Goal: Complete application form: Complete application form

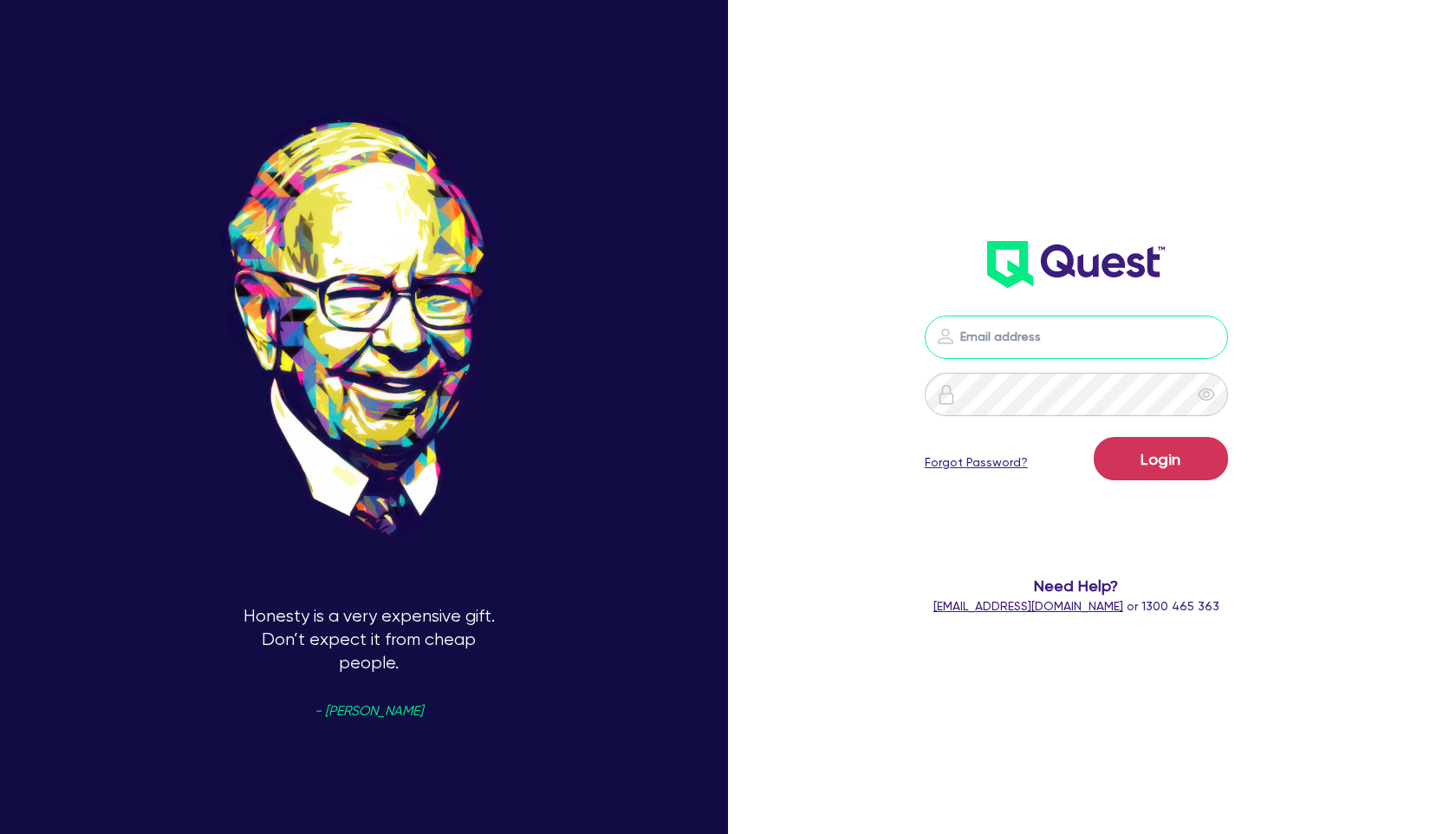
type input "walta.kazzi+broker@quest.finance"
click at [1130, 450] on button "Login" at bounding box center [1160, 458] width 134 height 43
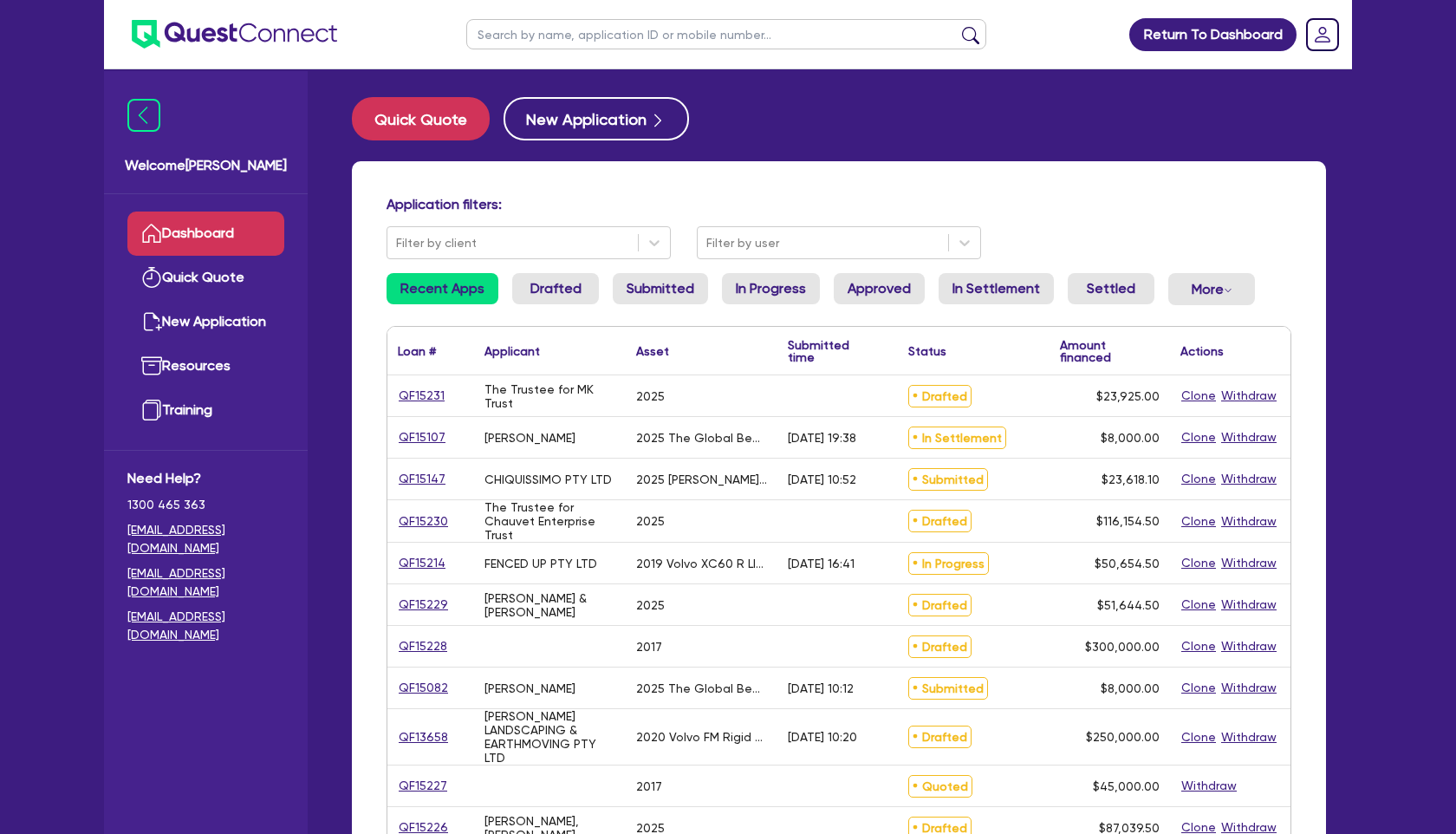
click at [586, 37] on input "text" at bounding box center [726, 34] width 520 height 31
type input "bhag"
click at [957, 26] on button "submit" at bounding box center [970, 37] width 28 height 24
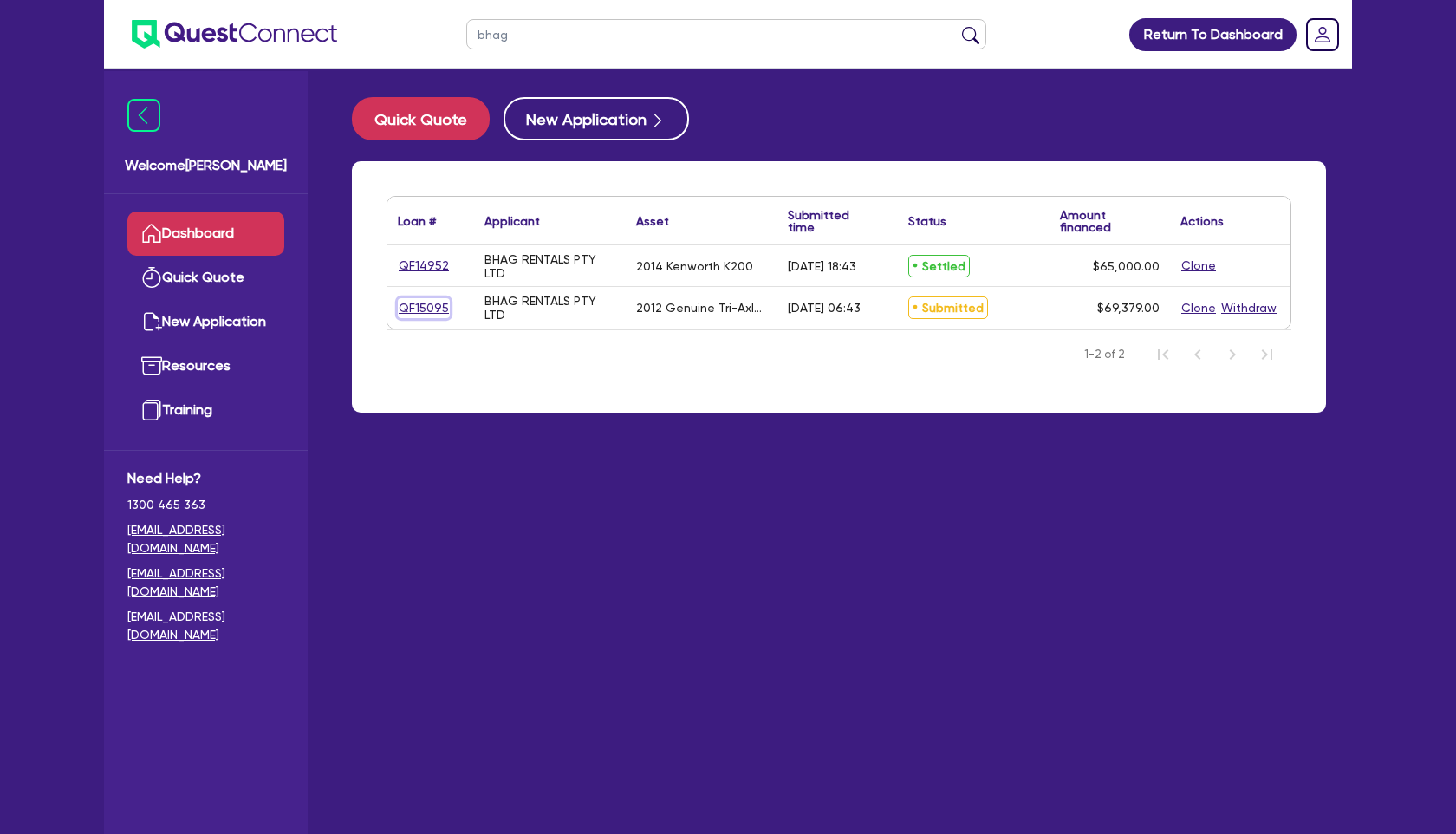
click at [427, 301] on link "QF15095" at bounding box center [424, 308] width 52 height 20
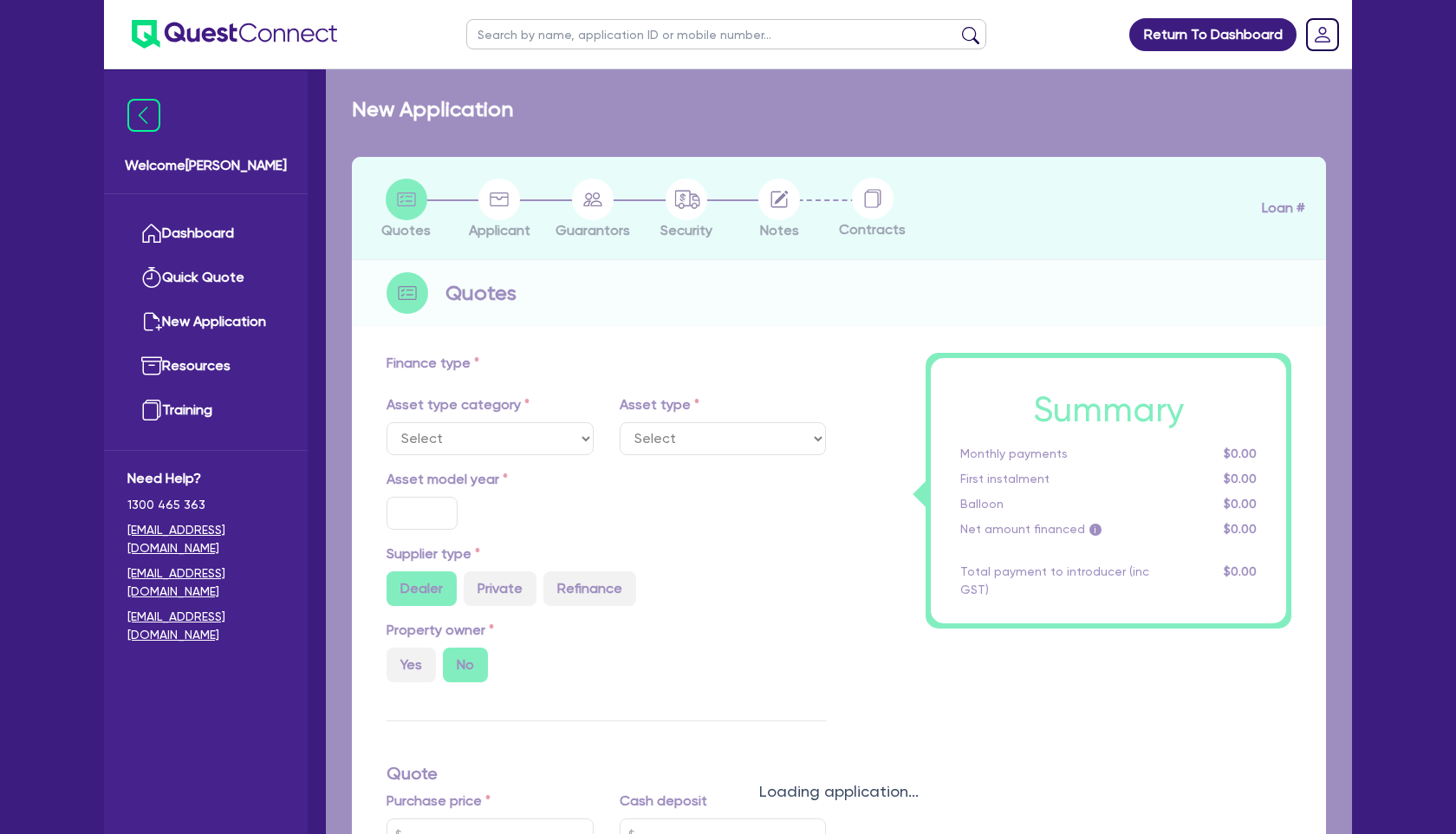
select select "PRIMARY_ASSETS"
type input "2012"
type input "99,379"
type input "30,000"
type input "7"
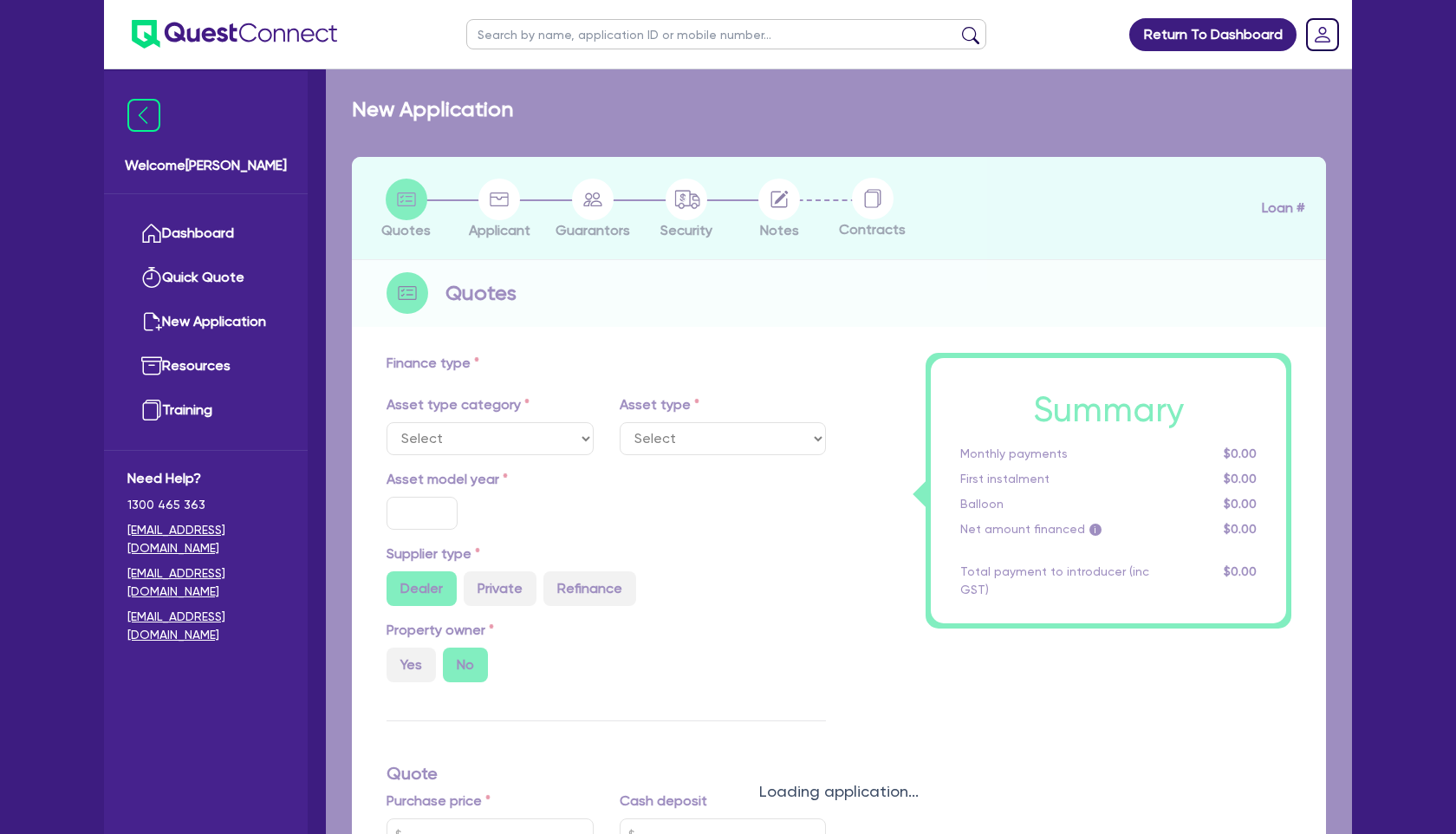
type input "4,856.53"
type input "14"
select select "TRAILERS"
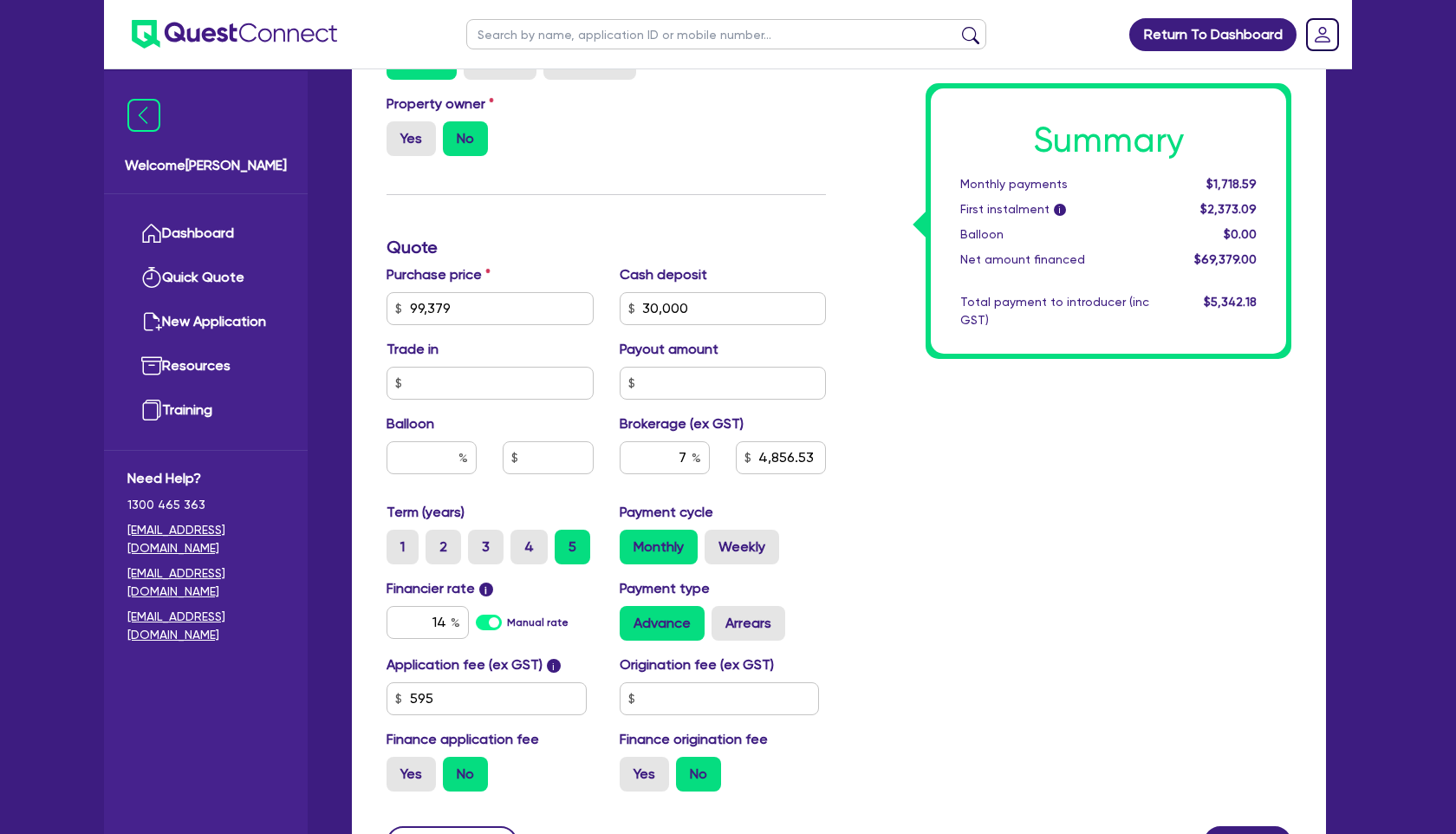
scroll to position [580, 0]
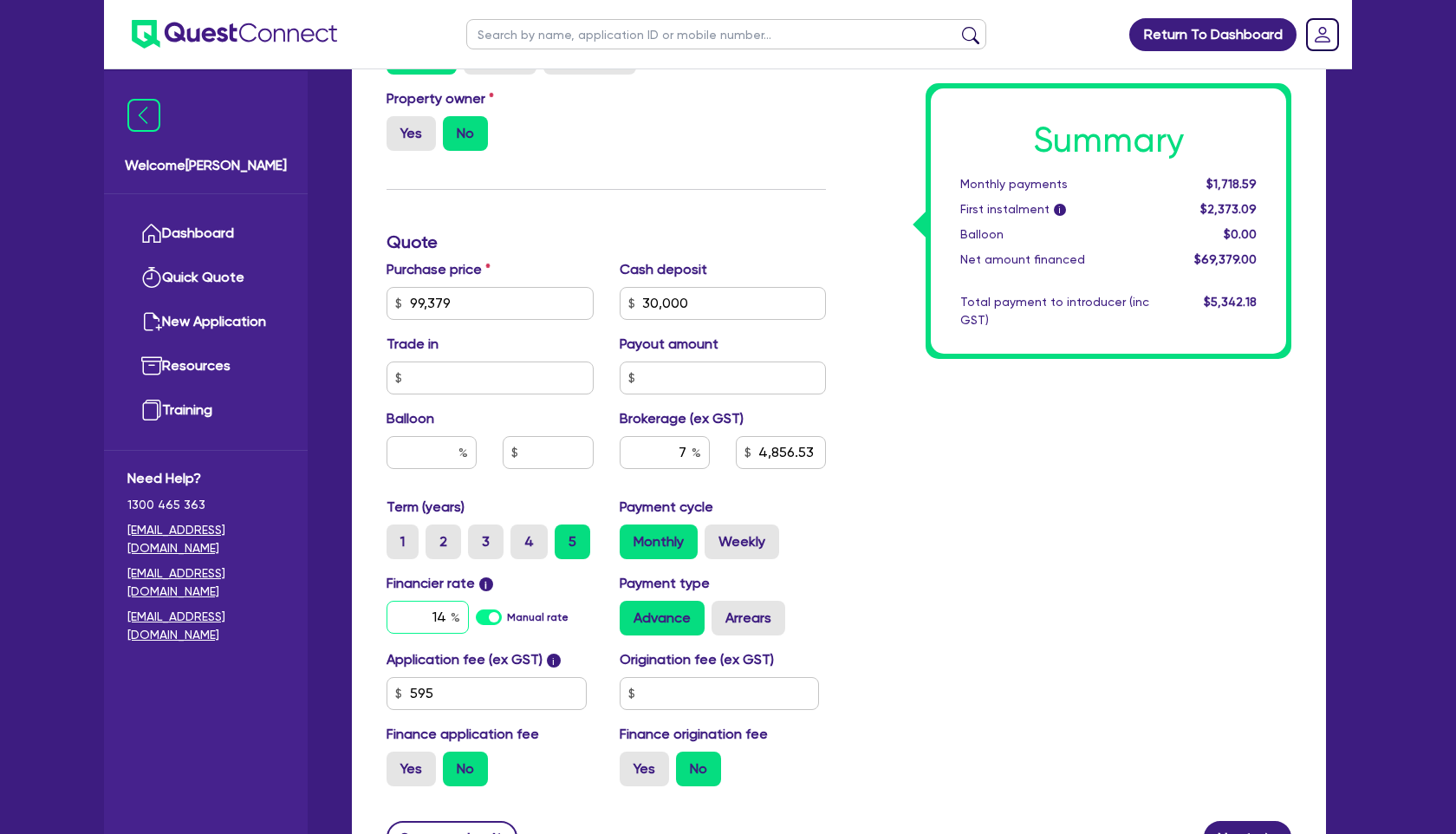
drag, startPoint x: 422, startPoint y: 614, endPoint x: 489, endPoint y: 614, distance: 67.0
click at [489, 614] on div "14 Manual rate" at bounding box center [490, 617] width 208 height 33
type input "16.75"
type input "99,379"
type input "30,000"
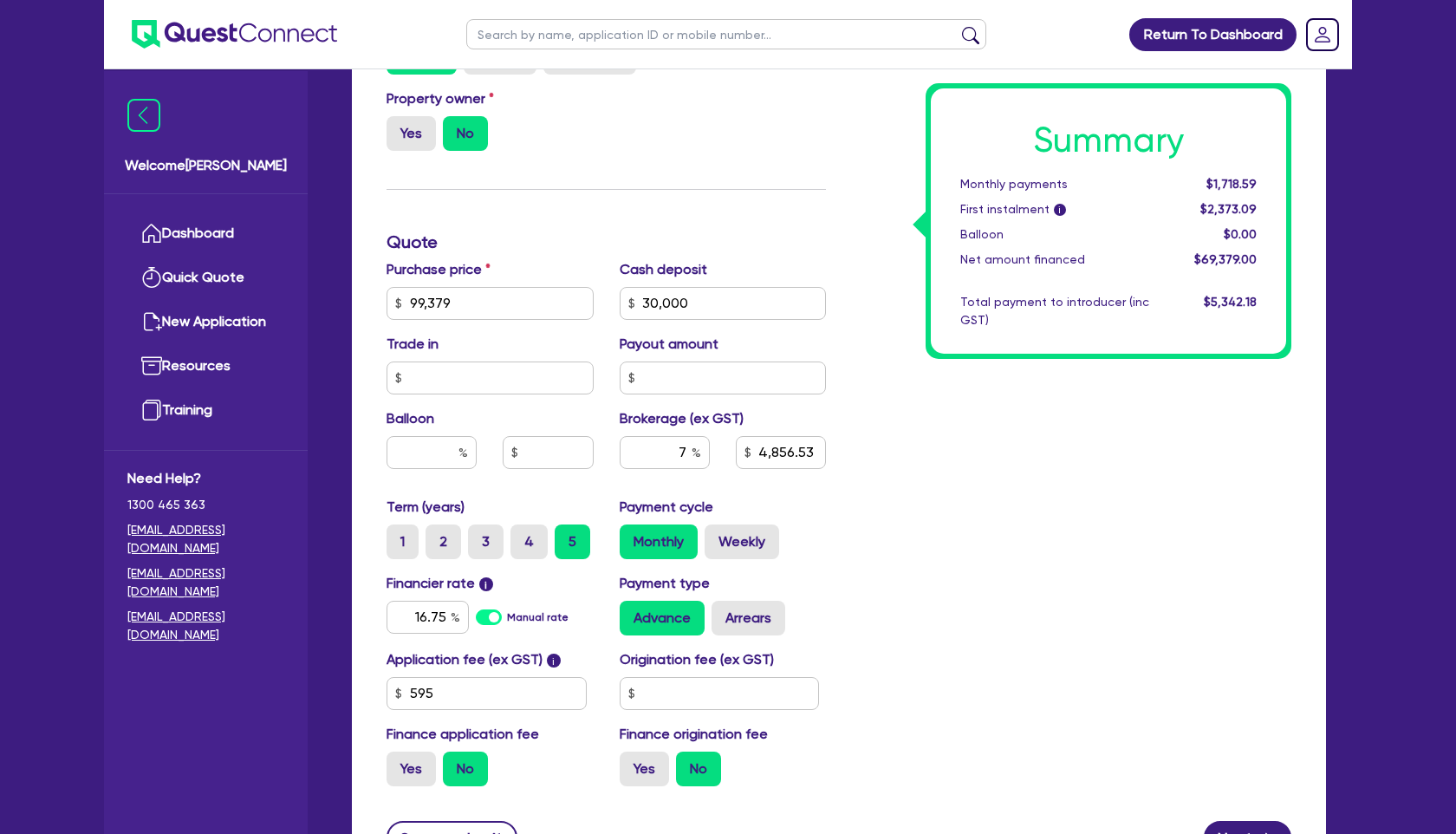
type input "4,856.53"
click at [993, 613] on div "Summary Monthly payments $1,718.59 First instalment i $2,373.09 Balloon $0.00 N…" at bounding box center [1071, 293] width 466 height 1013
type input "99,379"
type input "30,000"
type input "4,856.53"
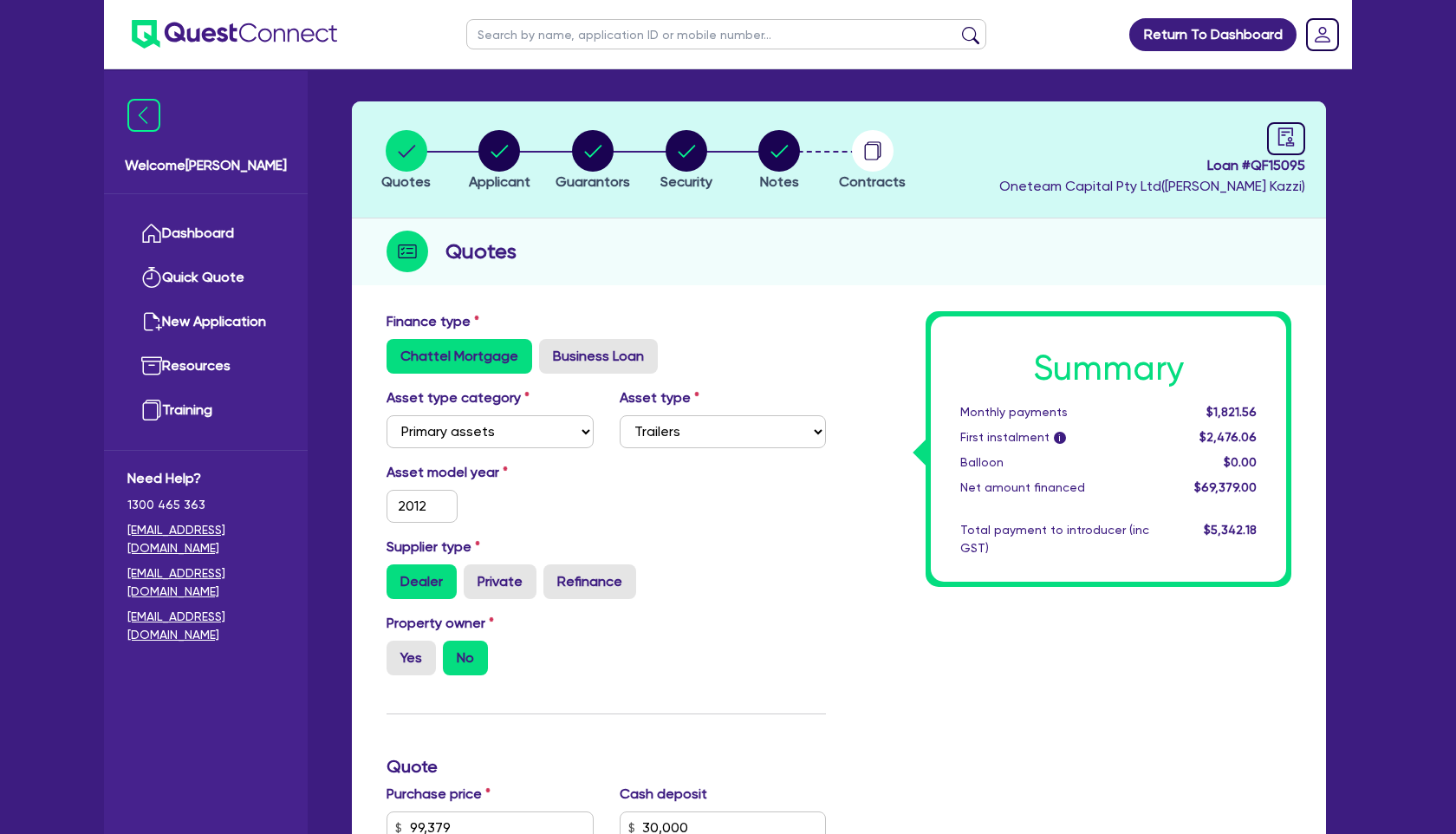
scroll to position [0, 0]
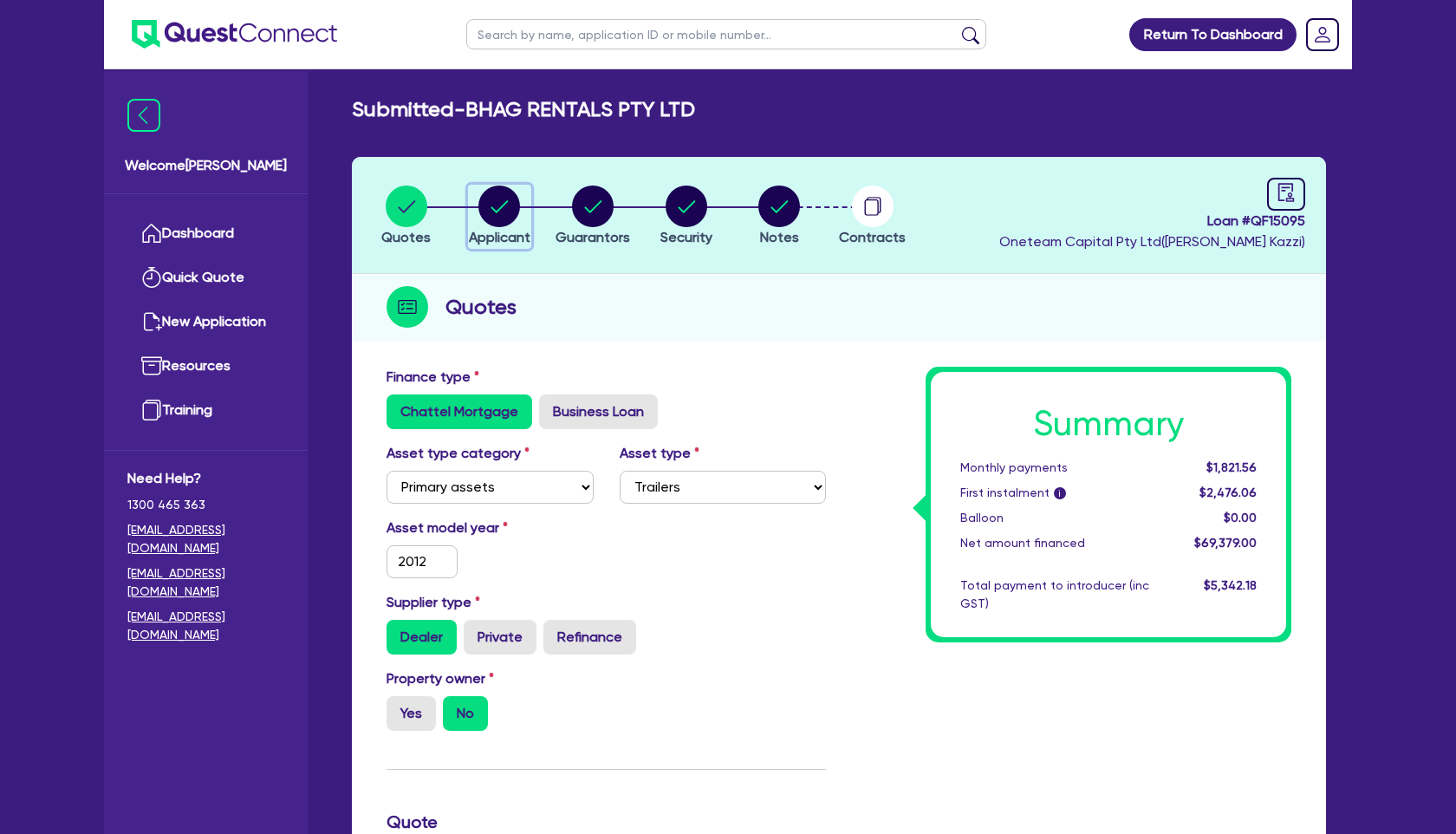
click at [487, 200] on circle "button" at bounding box center [498, 206] width 41 height 41
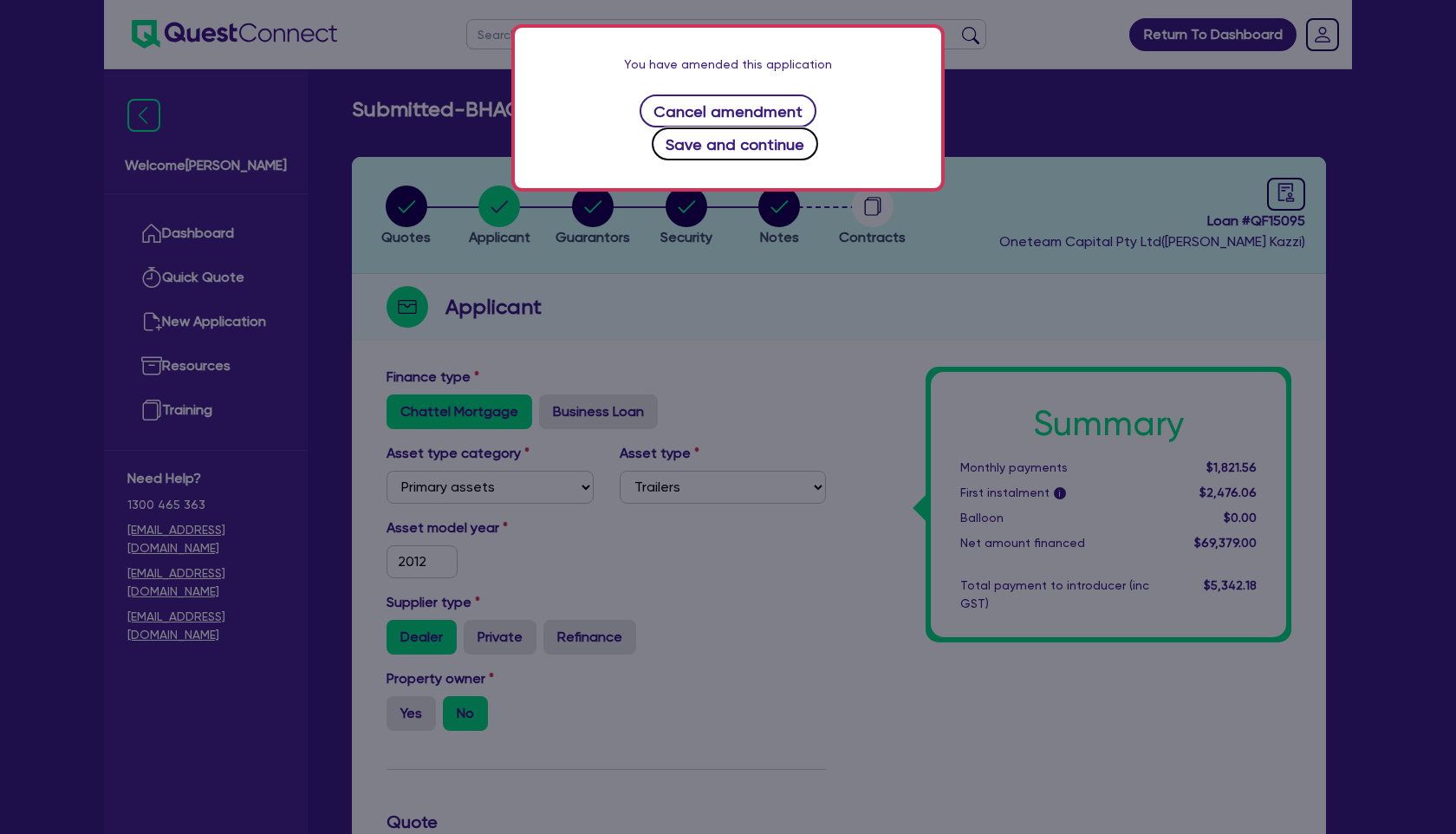
click at [799, 127] on button "Save and continue" at bounding box center [735, 143] width 167 height 33
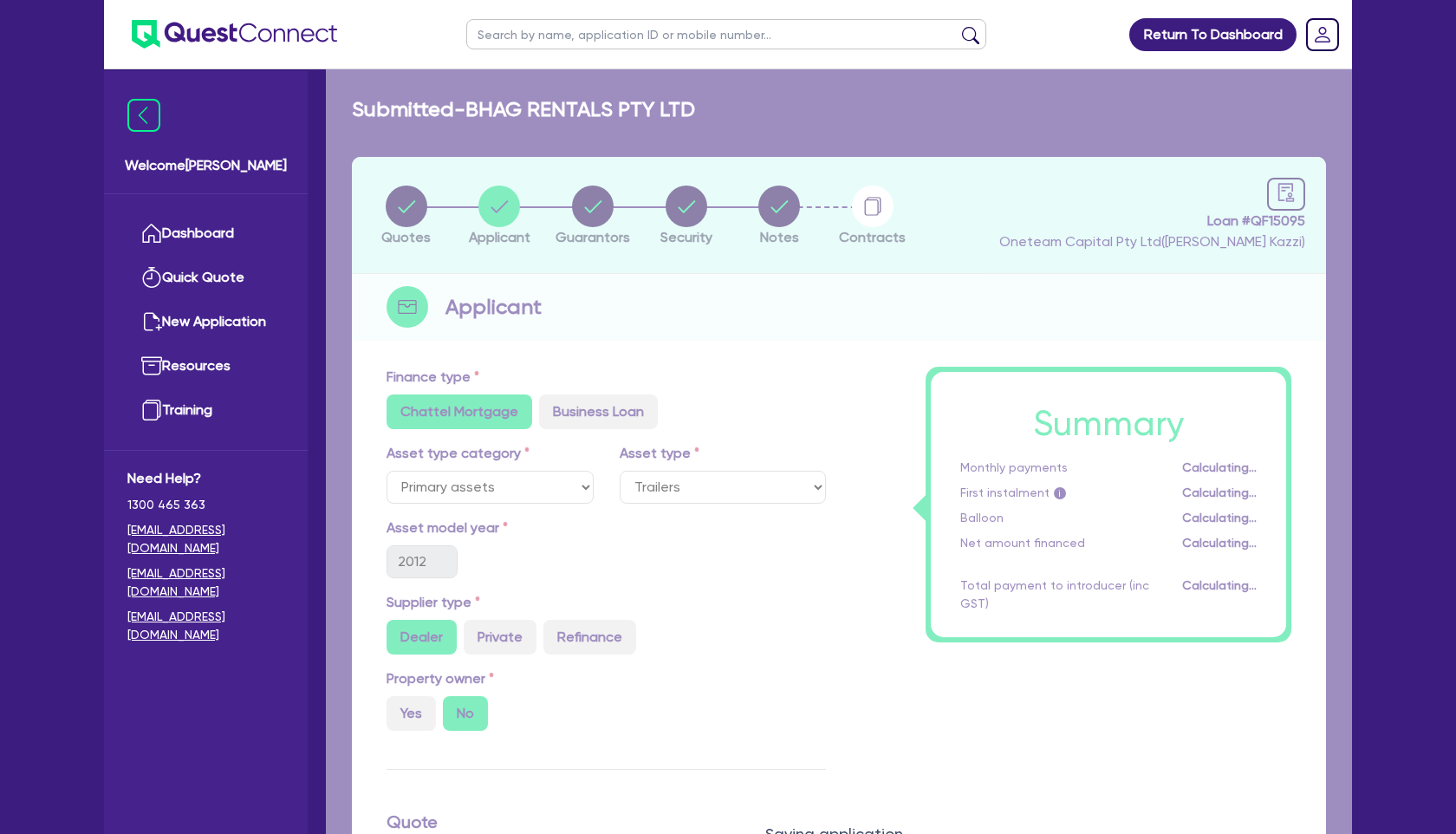
select select "COMPANY"
select select "TRANSPORT_WAREHOUSING"
select select "PASSENGERS_FREIGHT_TRANSPORT"
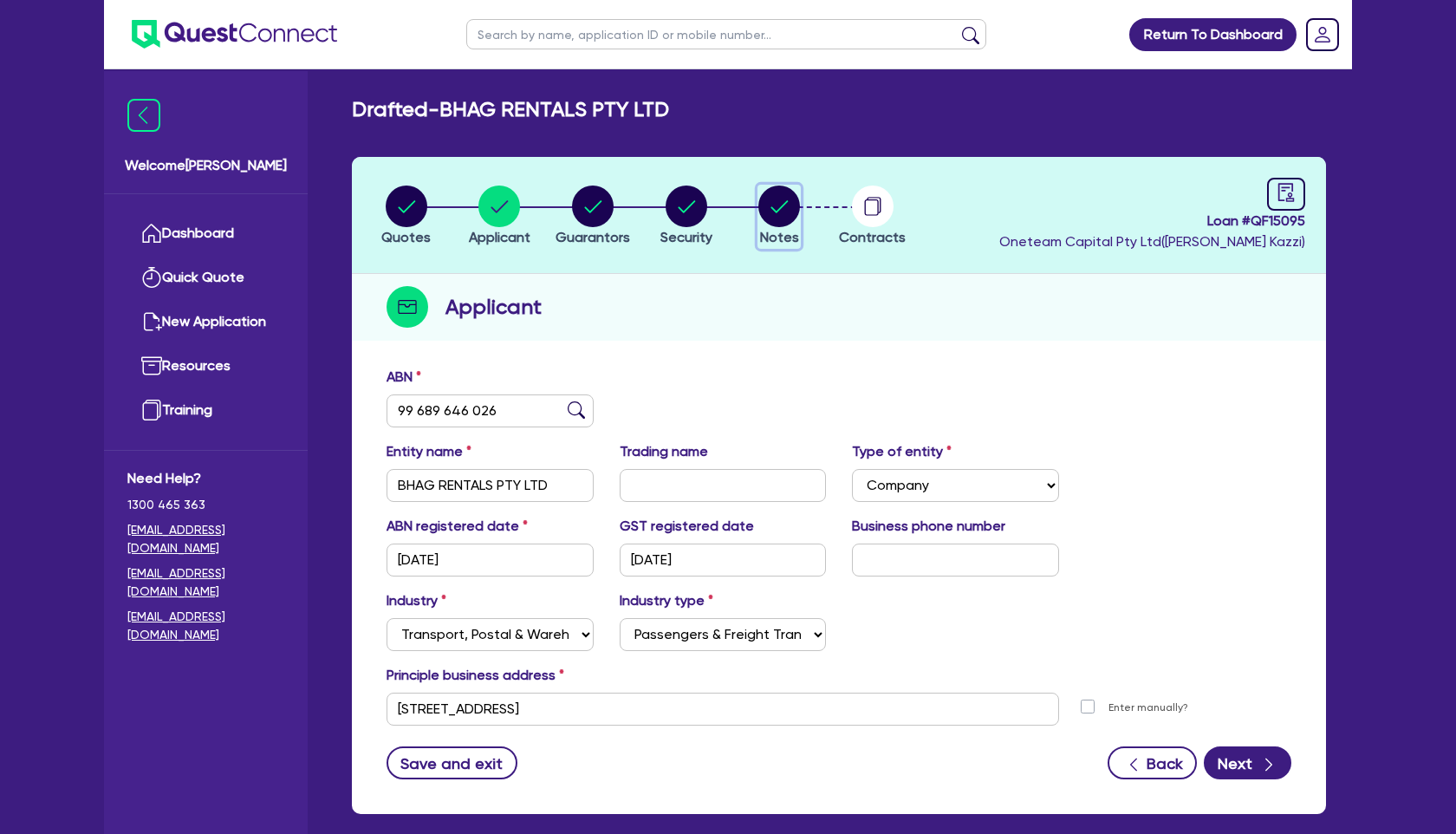
click at [774, 203] on circle "button" at bounding box center [779, 206] width 41 height 41
select select "Other"
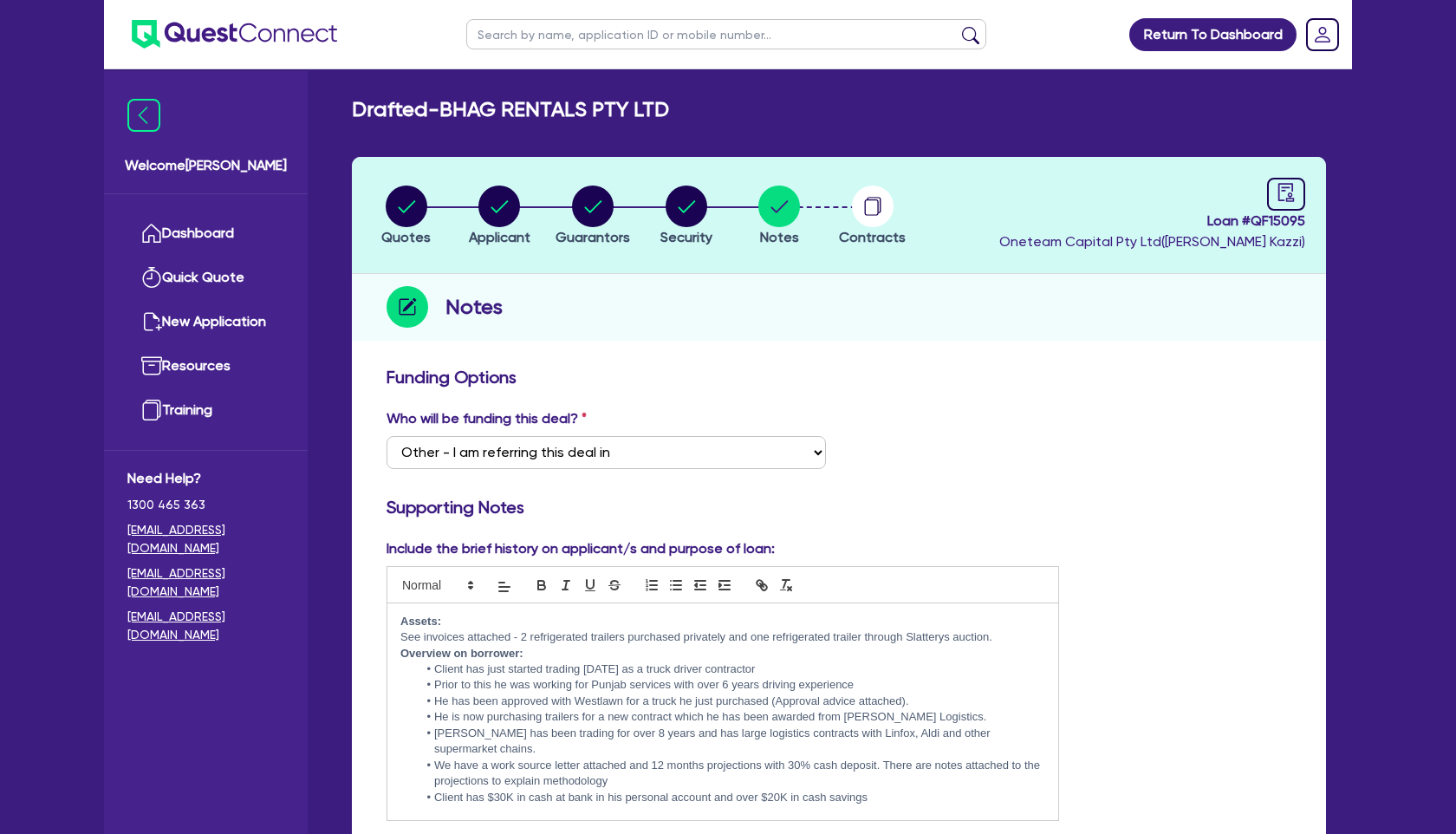
drag, startPoint x: 399, startPoint y: 622, endPoint x: 1025, endPoint y: 640, distance: 626.3
click at [1025, 640] on div "Assets: See invoices attached - 2 refrigerated trailers purchased privately and…" at bounding box center [722, 712] width 671 height 216
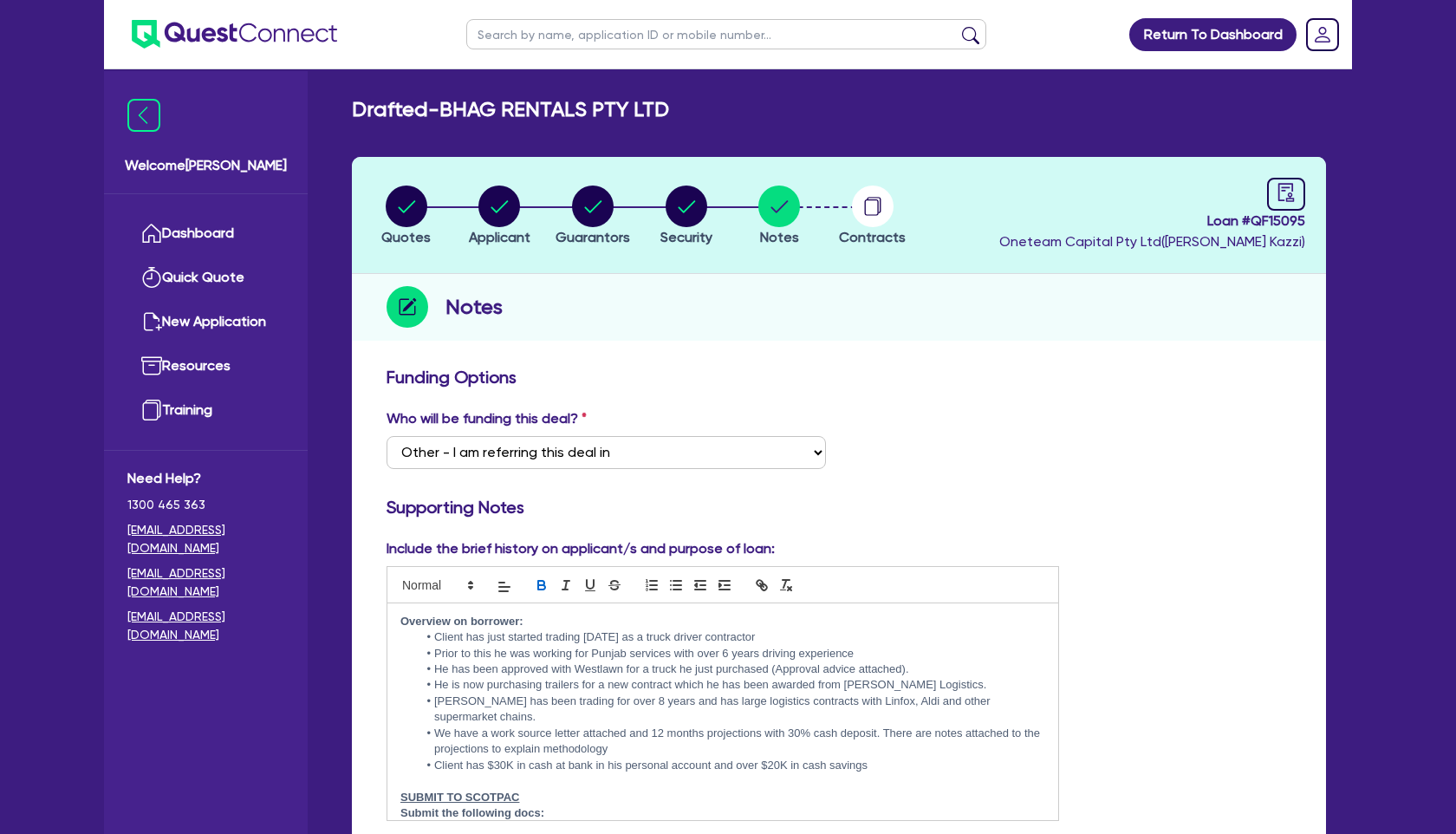
click at [487, 641] on li "Client has just started trading 1 month ago as a truck driver contractor" at bounding box center [732, 637] width 628 height 15
drag, startPoint x: 587, startPoint y: 651, endPoint x: 429, endPoint y: 649, distance: 158.0
click at [429, 649] on li "Prior to this he was working for Punjab services with over 6 years driving expe…" at bounding box center [732, 653] width 628 height 15
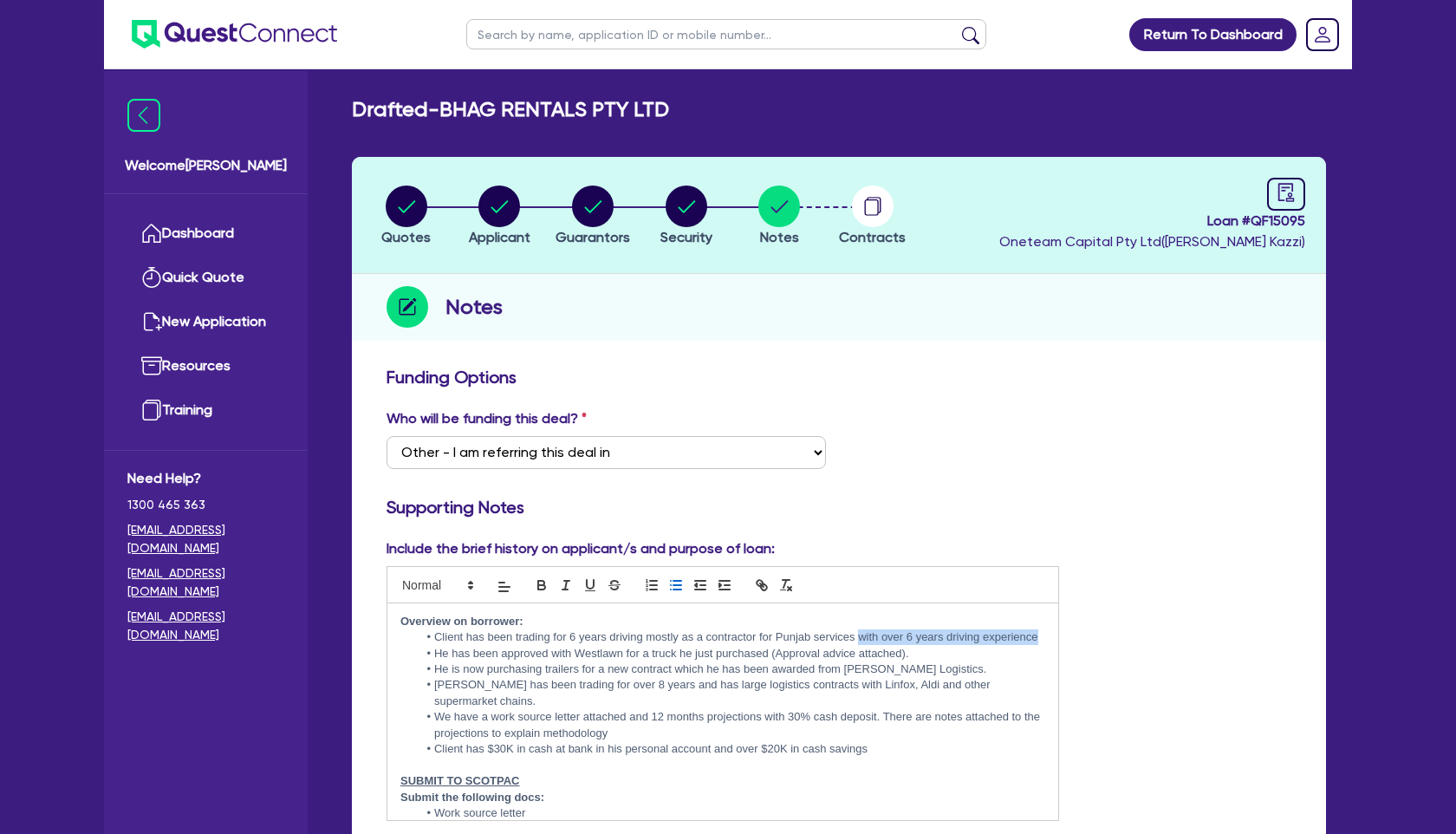
drag, startPoint x: 859, startPoint y: 634, endPoint x: 1213, endPoint y: 634, distance: 354.0
click at [1213, 634] on div "Include the brief history on applicant/s and purpose of loan: Overview on borro…" at bounding box center [838, 687] width 931 height 296
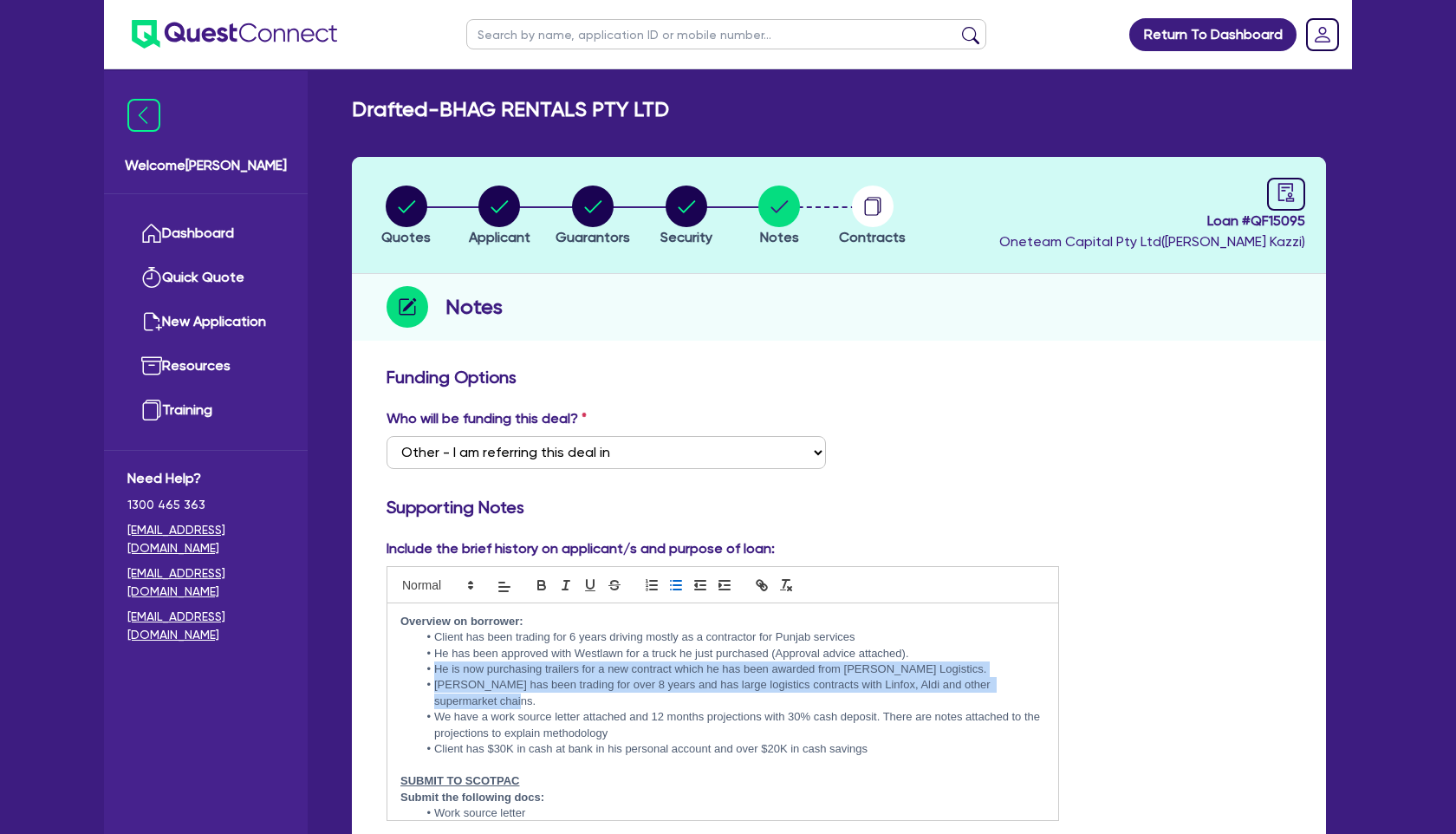
drag, startPoint x: 436, startPoint y: 669, endPoint x: 541, endPoint y: 696, distance: 108.4
click at [541, 696] on ul "Client has been trading for 6 years driving mostly as a contractor for Punjab s…" at bounding box center [723, 693] width 645 height 128
copy ul "He is now purchasing trailers for a new contract which he has been awarded from…"
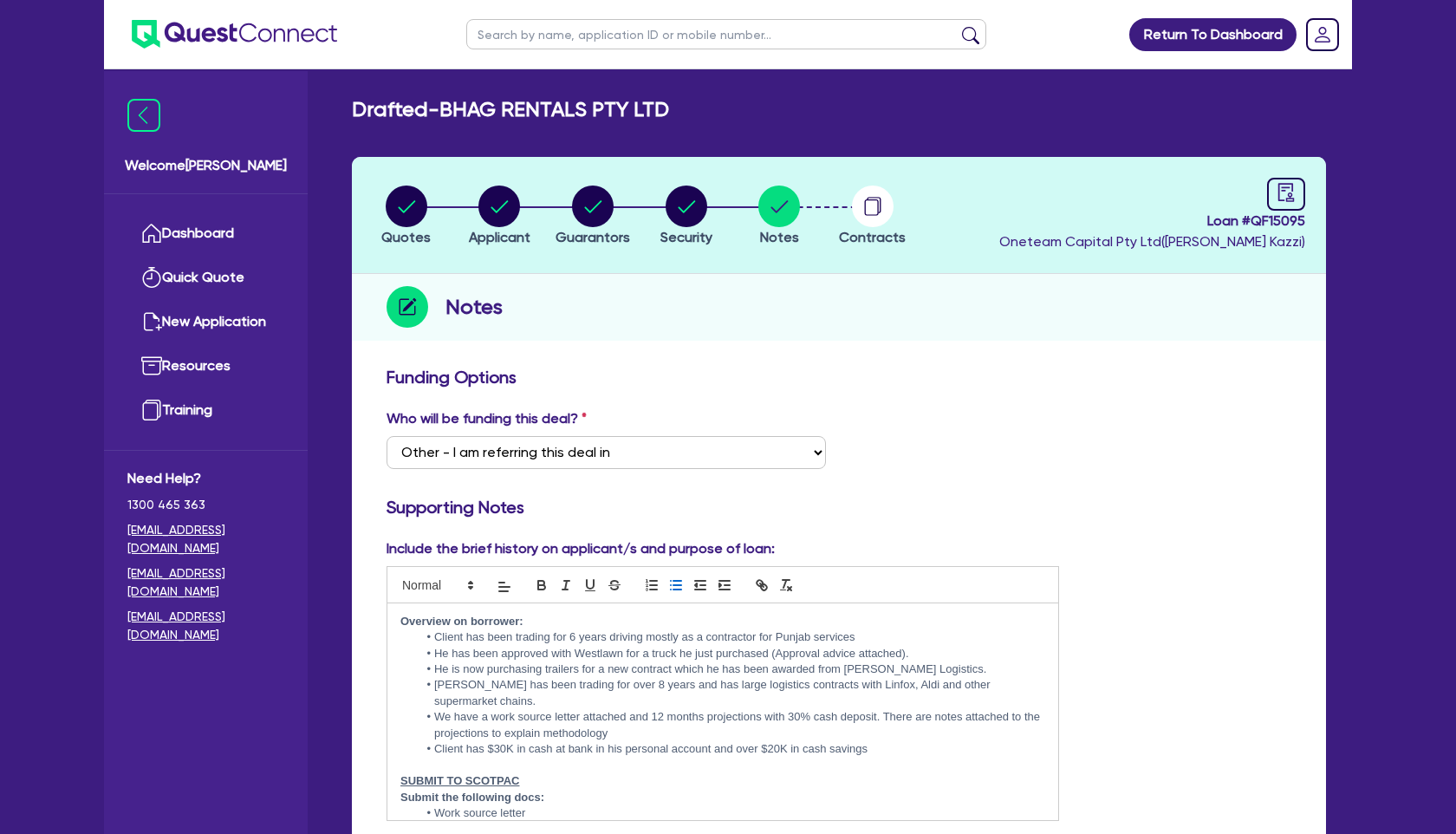
click at [897, 641] on li "Client has been trading for 6 years driving mostly as a contractor for Punjab s…" at bounding box center [732, 637] width 628 height 15
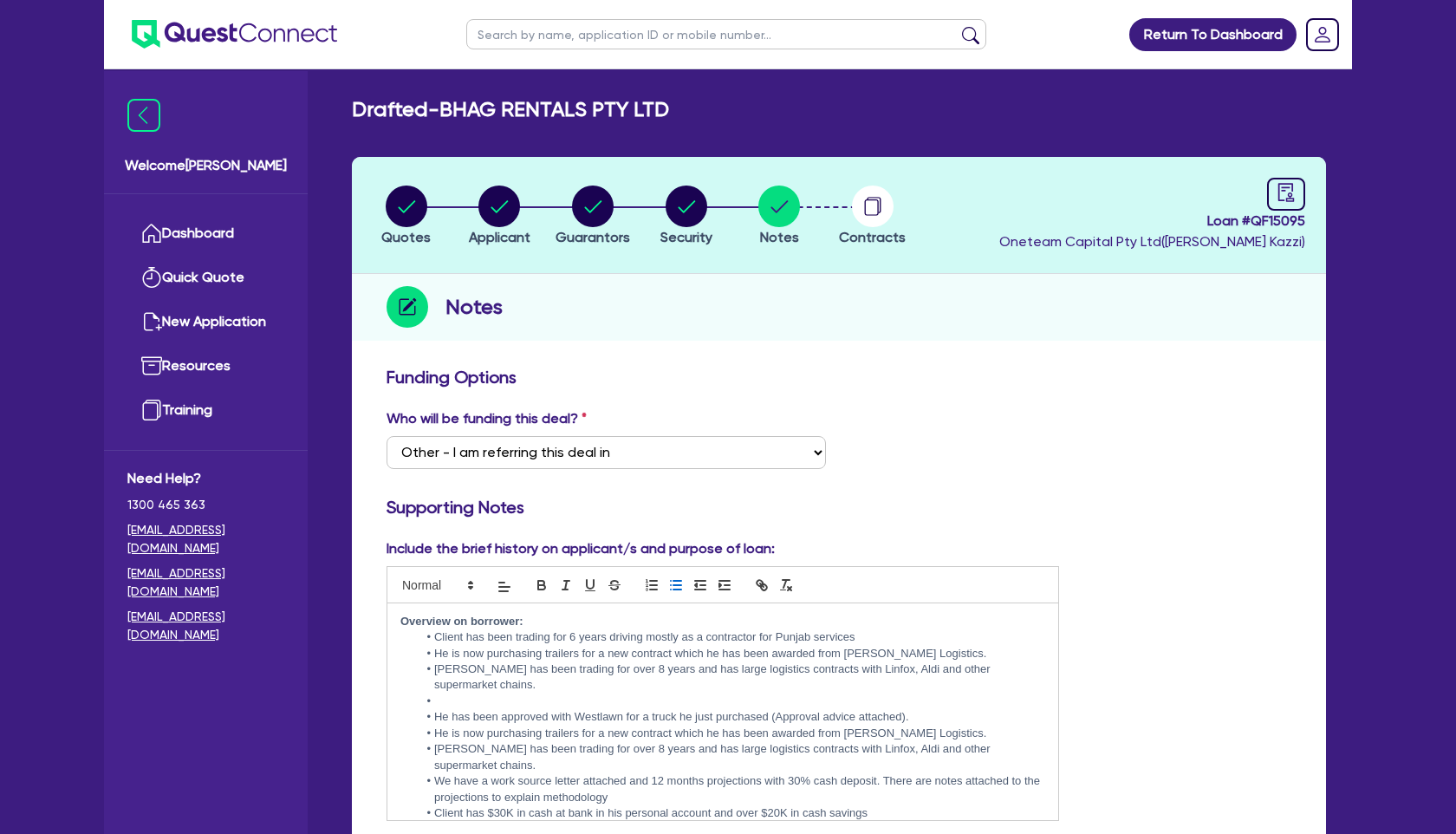
click at [543, 654] on li "He is now purchasing trailers for a new contract which he has been awarded from…" at bounding box center [732, 653] width 628 height 15
click at [437, 718] on li "He has been approved with Westlawn for a truck he just purchased (Approval advi…" at bounding box center [732, 716] width 628 height 15
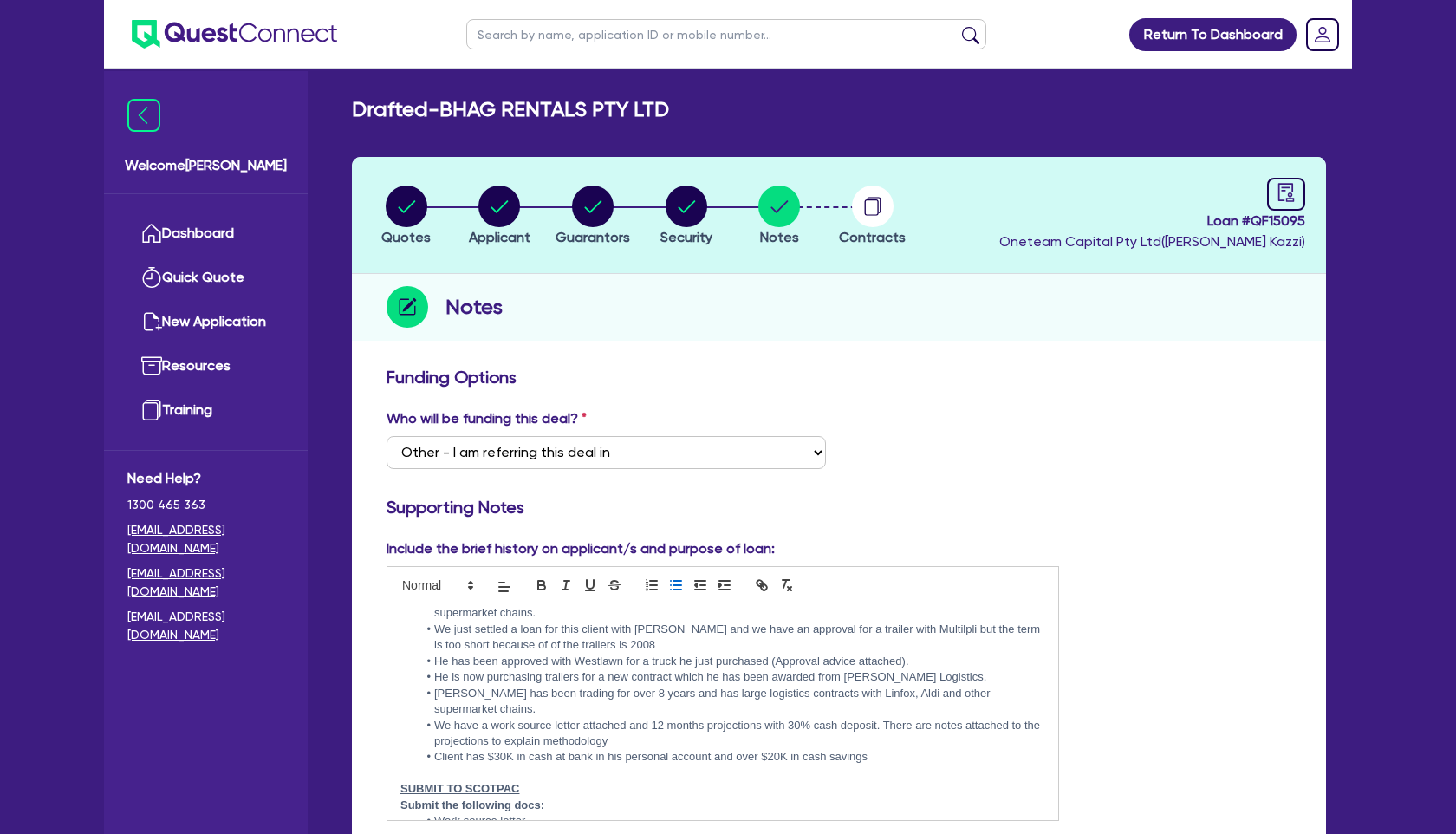
scroll to position [67, 0]
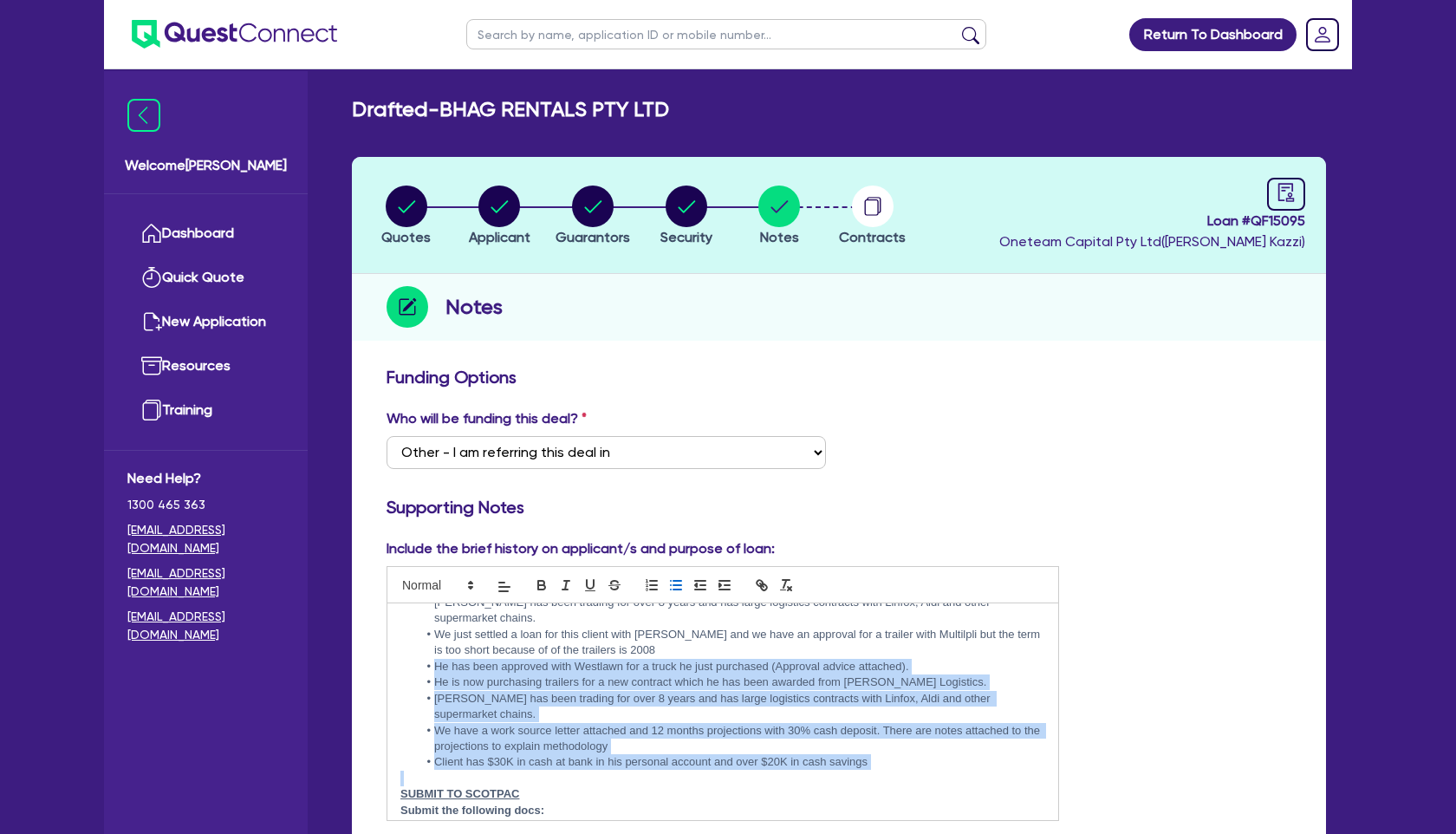
drag, startPoint x: 436, startPoint y: 666, endPoint x: 876, endPoint y: 771, distance: 452.4
click at [876, 771] on div "Overview on borrower: Client has been trading for 6 years driving mostly as a c…" at bounding box center [722, 712] width 671 height 216
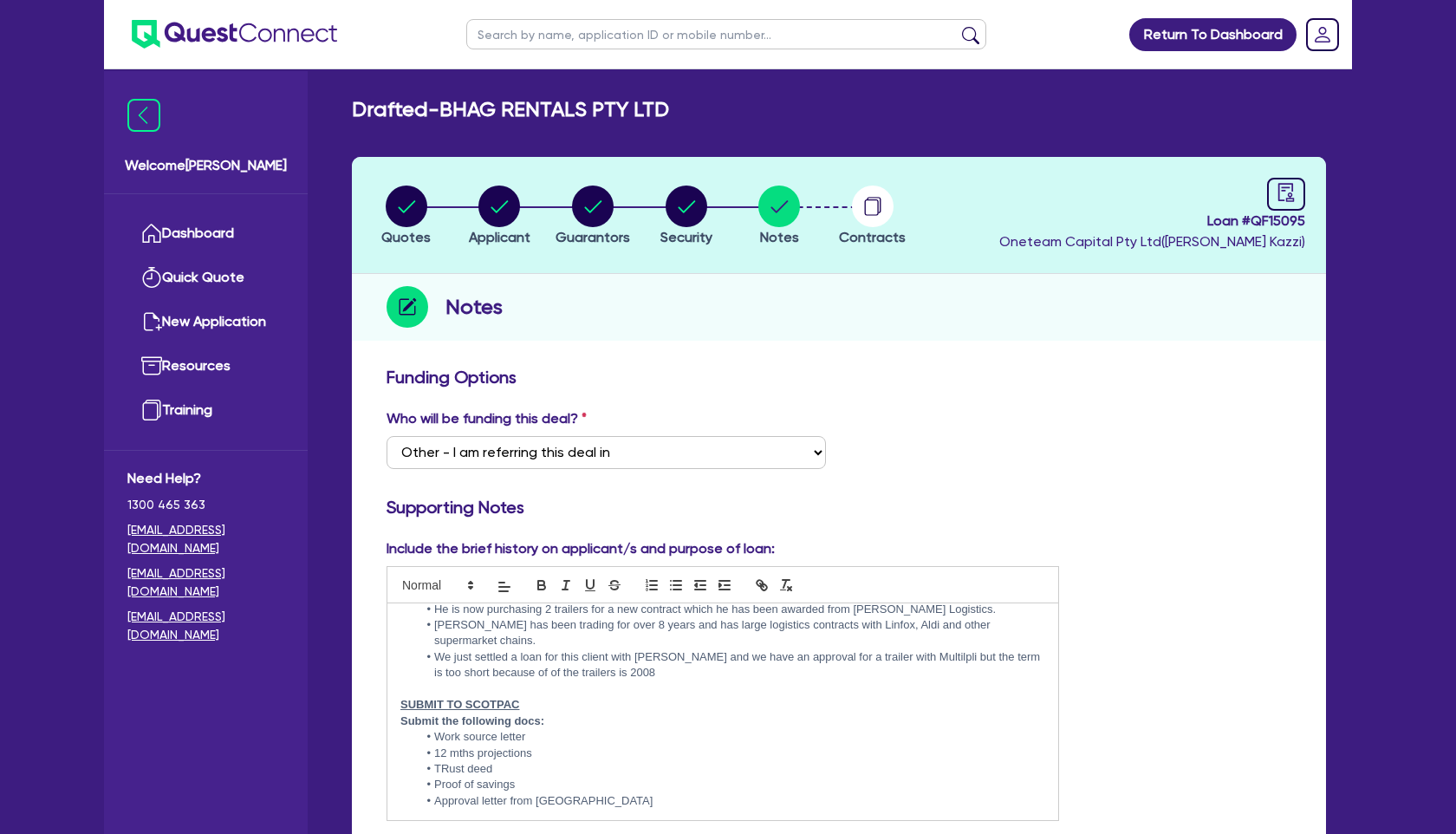
scroll to position [44, 0]
click at [539, 708] on p "SUBMIT TO SCOTPAC" at bounding box center [723, 704] width 645 height 15
click at [550, 760] on li "TRust deed" at bounding box center [732, 768] width 628 height 15
drag, startPoint x: 434, startPoint y: 735, endPoint x: 561, endPoint y: 752, distance: 128.1
click at [561, 752] on ul "Work source letter 12 mths projections TRust deed Proof of savings Approval let…" at bounding box center [723, 768] width 645 height 79
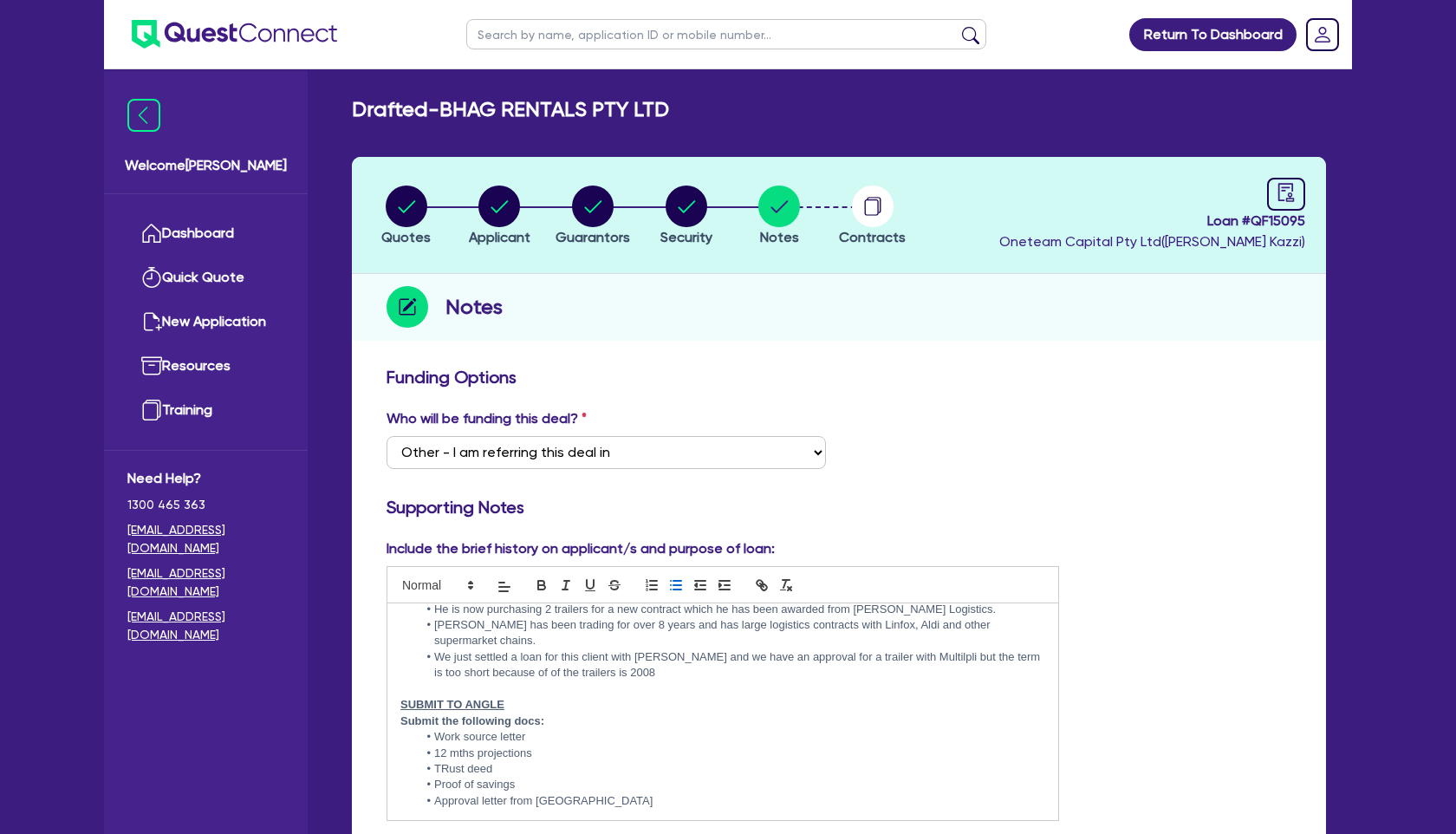
scroll to position [28, 0]
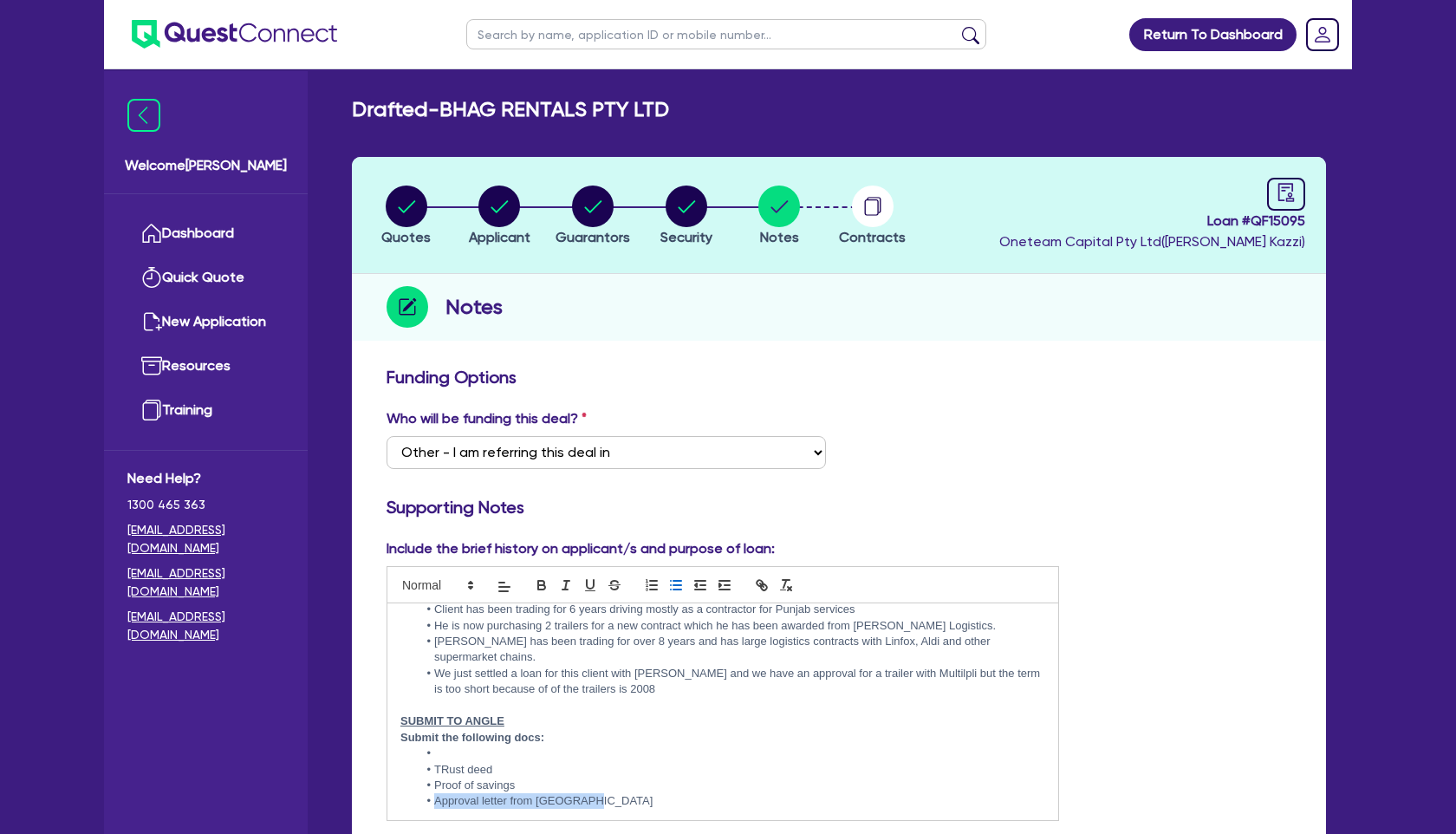
drag, startPoint x: 604, startPoint y: 804, endPoint x: 395, endPoint y: 804, distance: 209.0
click at [395, 804] on div "Overview on borrower: Client has been trading for 6 years driving mostly as a c…" at bounding box center [722, 712] width 671 height 216
drag, startPoint x: 528, startPoint y: 783, endPoint x: 383, endPoint y: 783, distance: 145.0
click at [383, 783] on div "Include the brief history on applicant/s and purpose of loan: Overview on borro…" at bounding box center [722, 679] width 698 height 282
click at [455, 797] on li at bounding box center [732, 801] width 628 height 15
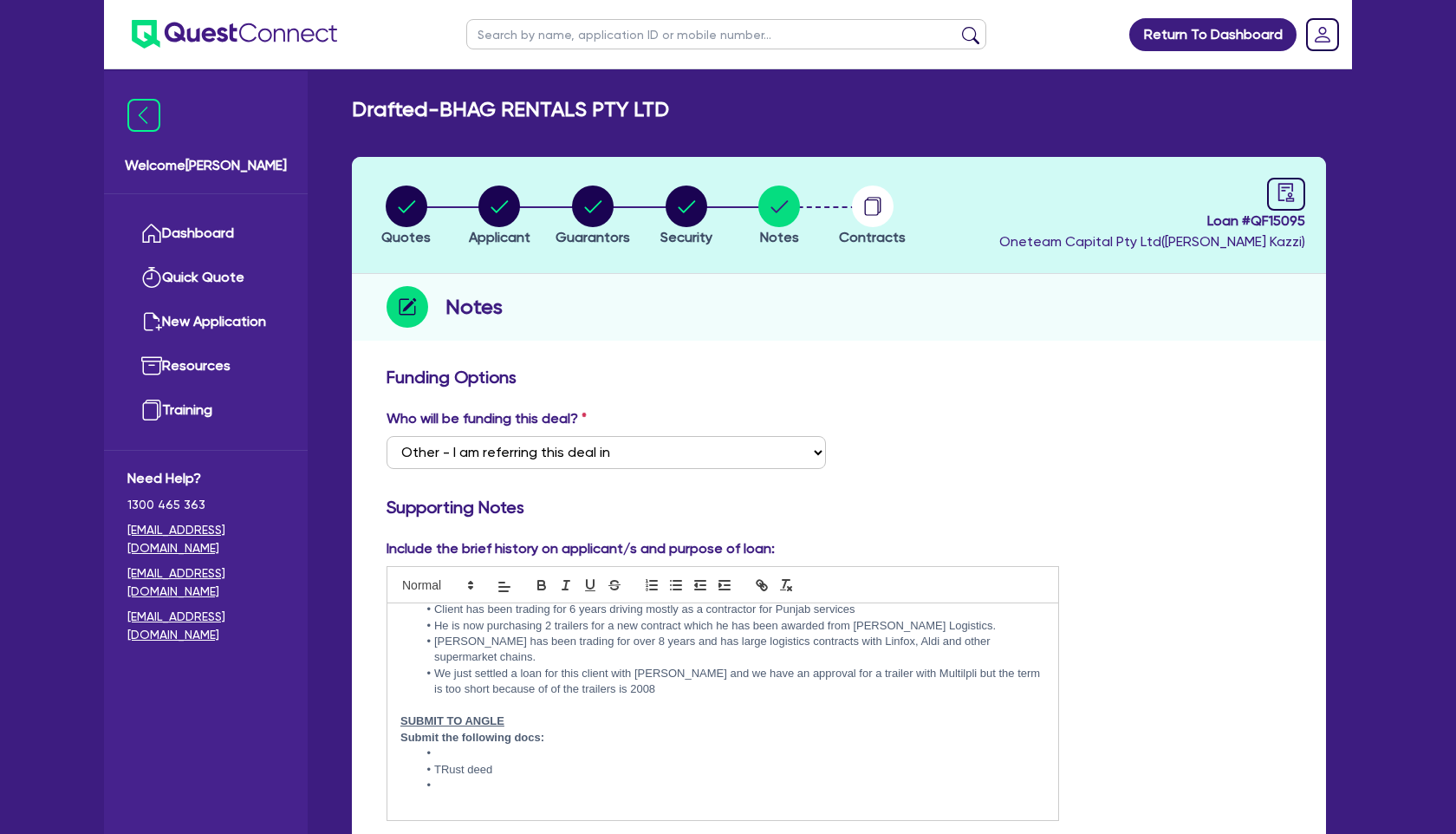
scroll to position [12, 0]
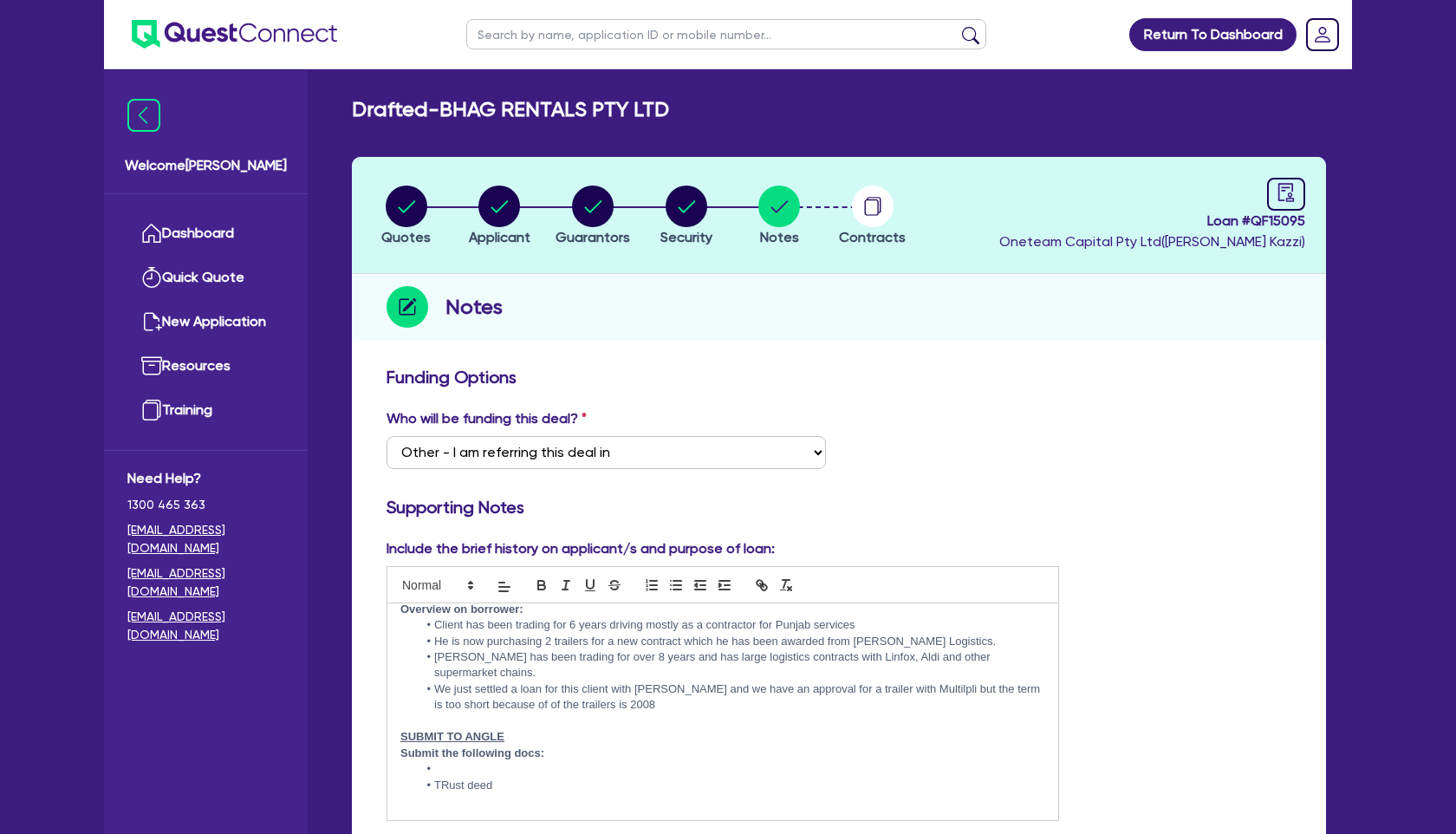
click at [491, 762] on li at bounding box center [732, 768] width 628 height 15
drag, startPoint x: 507, startPoint y: 793, endPoint x: 424, endPoint y: 790, distance: 83.1
click at [424, 790] on div "Overview on borrower: Client has been trading for 6 years driving mostly as a c…" at bounding box center [722, 712] width 671 height 216
click at [540, 581] on icon "button" at bounding box center [541, 584] width 15 height 15
click at [657, 753] on p "Submit the following docs:" at bounding box center [723, 753] width 645 height 15
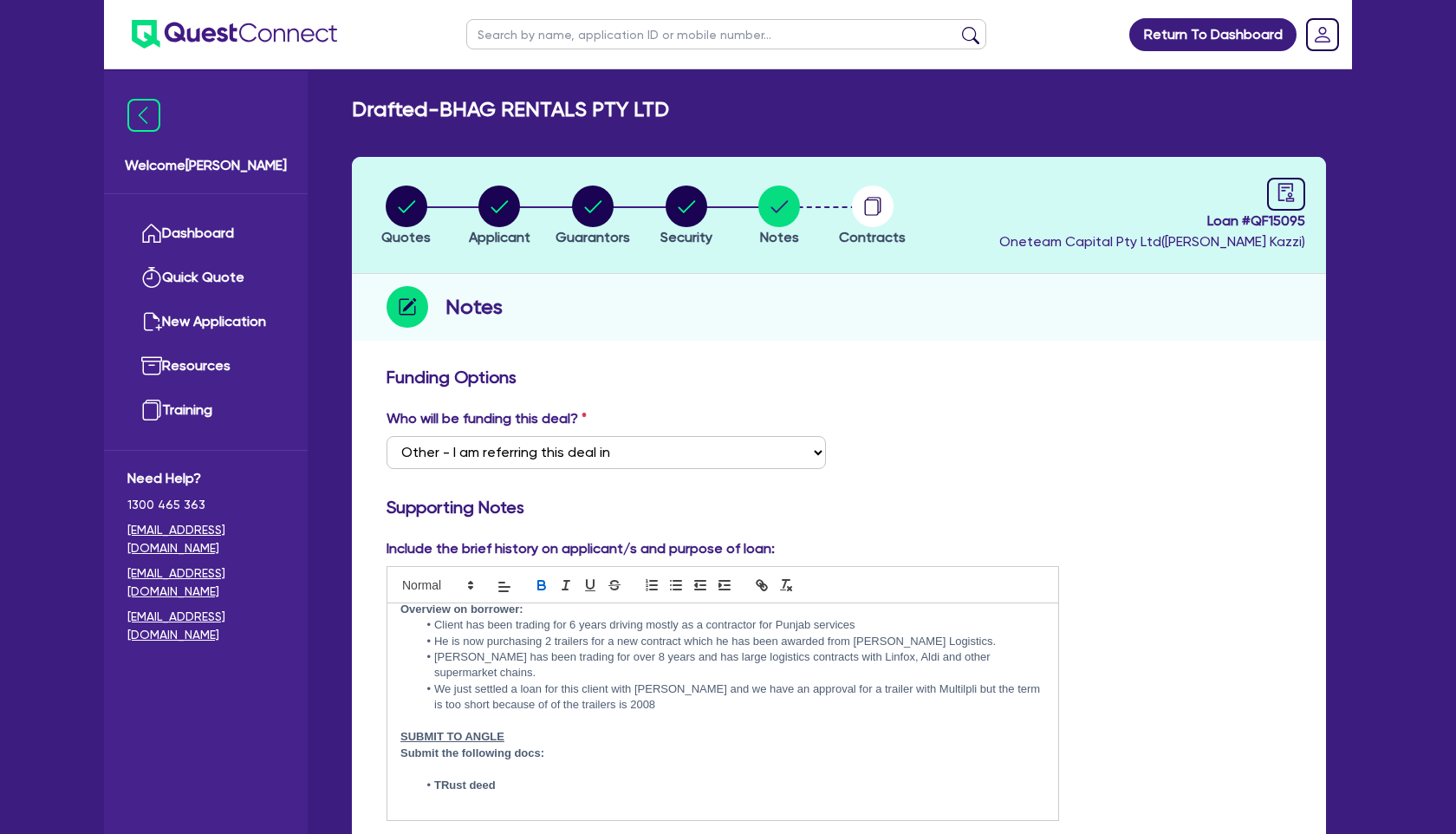
click at [447, 783] on strong "TRust deed" at bounding box center [465, 785] width 61 height 13
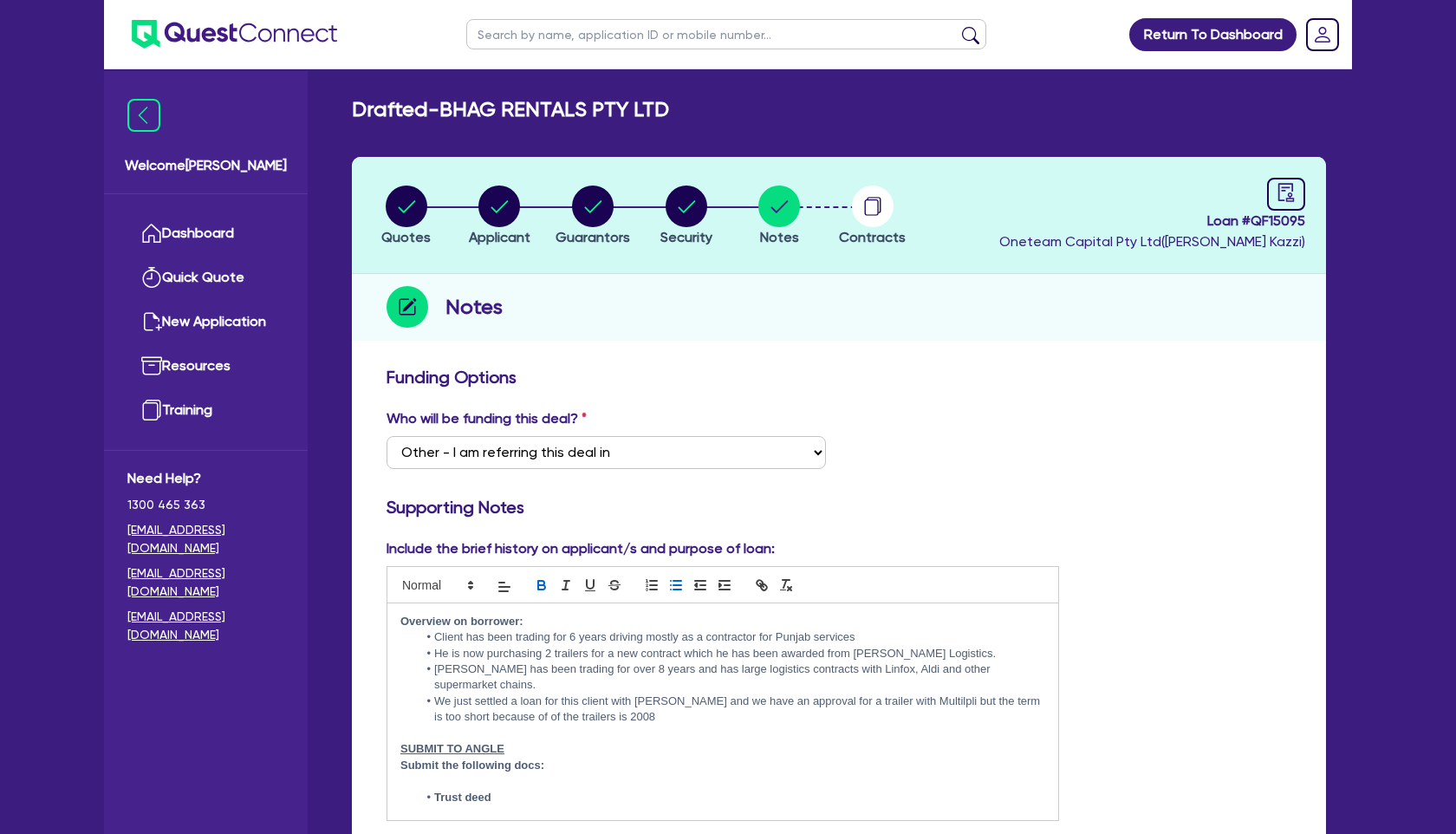
click at [698, 666] on li "M.Jackson has been trading for over 8 years and has large logistics contracts w…" at bounding box center [732, 677] width 628 height 33
click at [734, 669] on li "M.Jackson has been trading for over 8 years and have large logistics contracts …" at bounding box center [732, 677] width 628 height 33
click at [530, 700] on li "We just settled a loan for this client with Westlawn and we have an approval fo…" at bounding box center [732, 710] width 628 height 33
click at [650, 703] on li "We just settled a loan for this client with Westlawn and we have an approval fo…" at bounding box center [732, 710] width 628 height 33
click at [711, 725] on li "We are submitting two deals to Angle for a 2012 traikewr and 2008 trailer" at bounding box center [732, 733] width 628 height 15
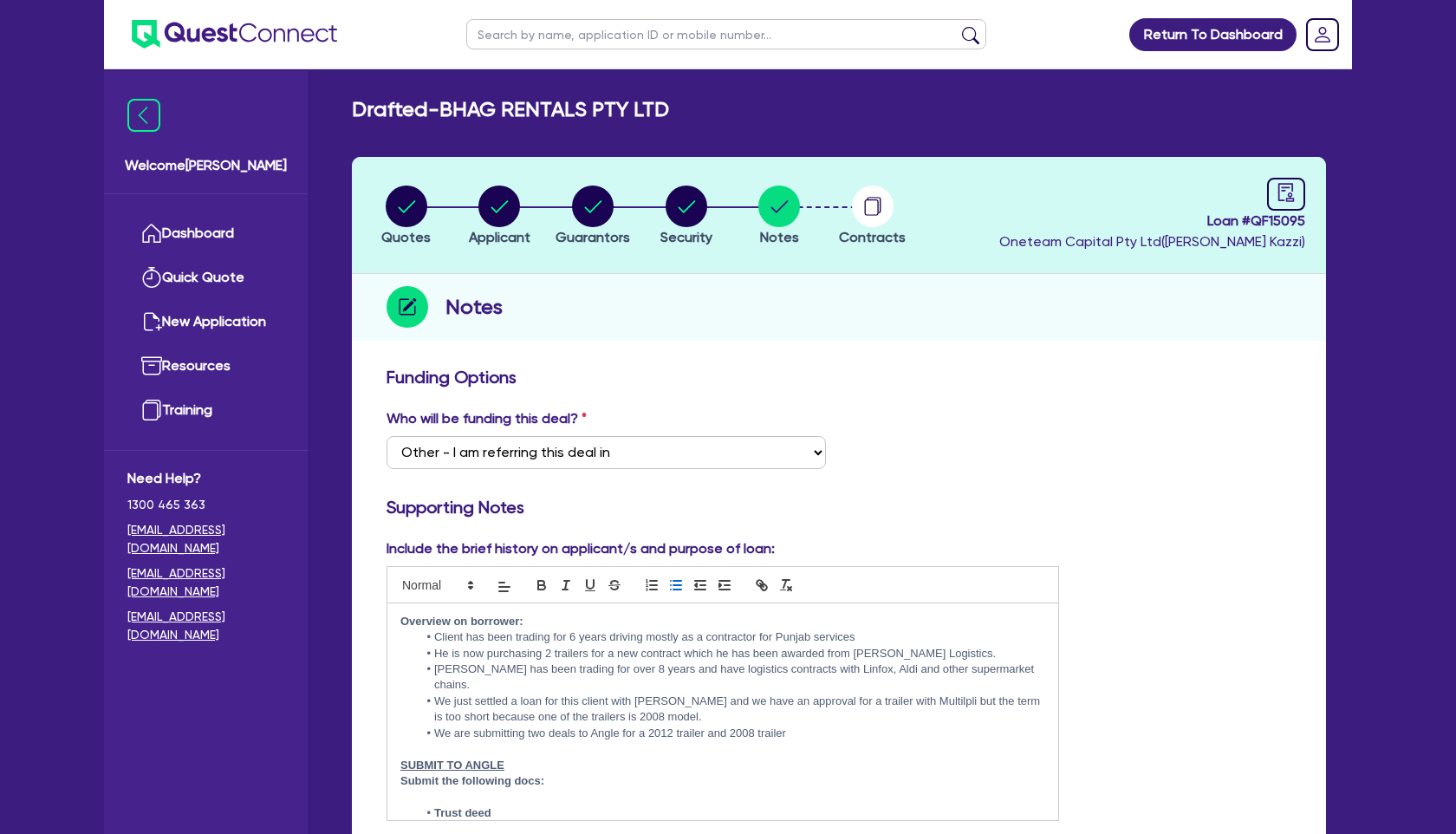
click at [793, 725] on li "We are submitting two deals to Angle for a 2012 trailer and 2008 trailer" at bounding box center [732, 733] width 628 height 15
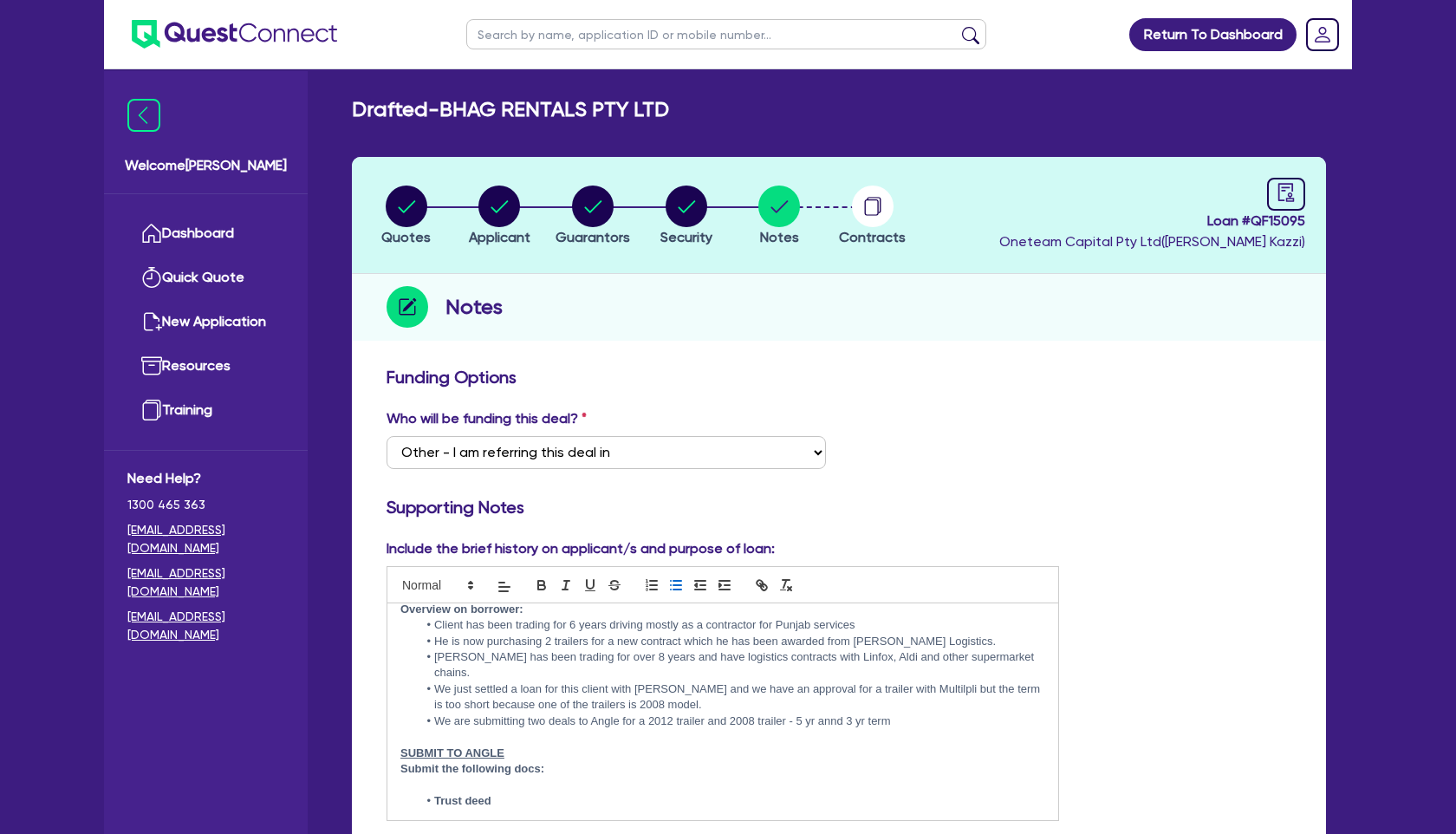
click at [836, 713] on li "We are submitting two deals to Angle for a 2012 trailer and 2008 trailer - 5 yr…" at bounding box center [732, 721] width 628 height 15
click at [521, 681] on li "We just settled a loan for this client with Westlawn and we have an approval fo…" at bounding box center [732, 697] width 628 height 33
drag, startPoint x: 716, startPoint y: 670, endPoint x: 742, endPoint y: 676, distance: 26.7
click at [742, 681] on li "We just settled a truck loan for this client with Westlawn and we have an appro…" at bounding box center [732, 697] width 628 height 33
click at [771, 682] on li "We just settled a truck loan for this client with Westlawn and we have an appro…" at bounding box center [732, 697] width 628 height 33
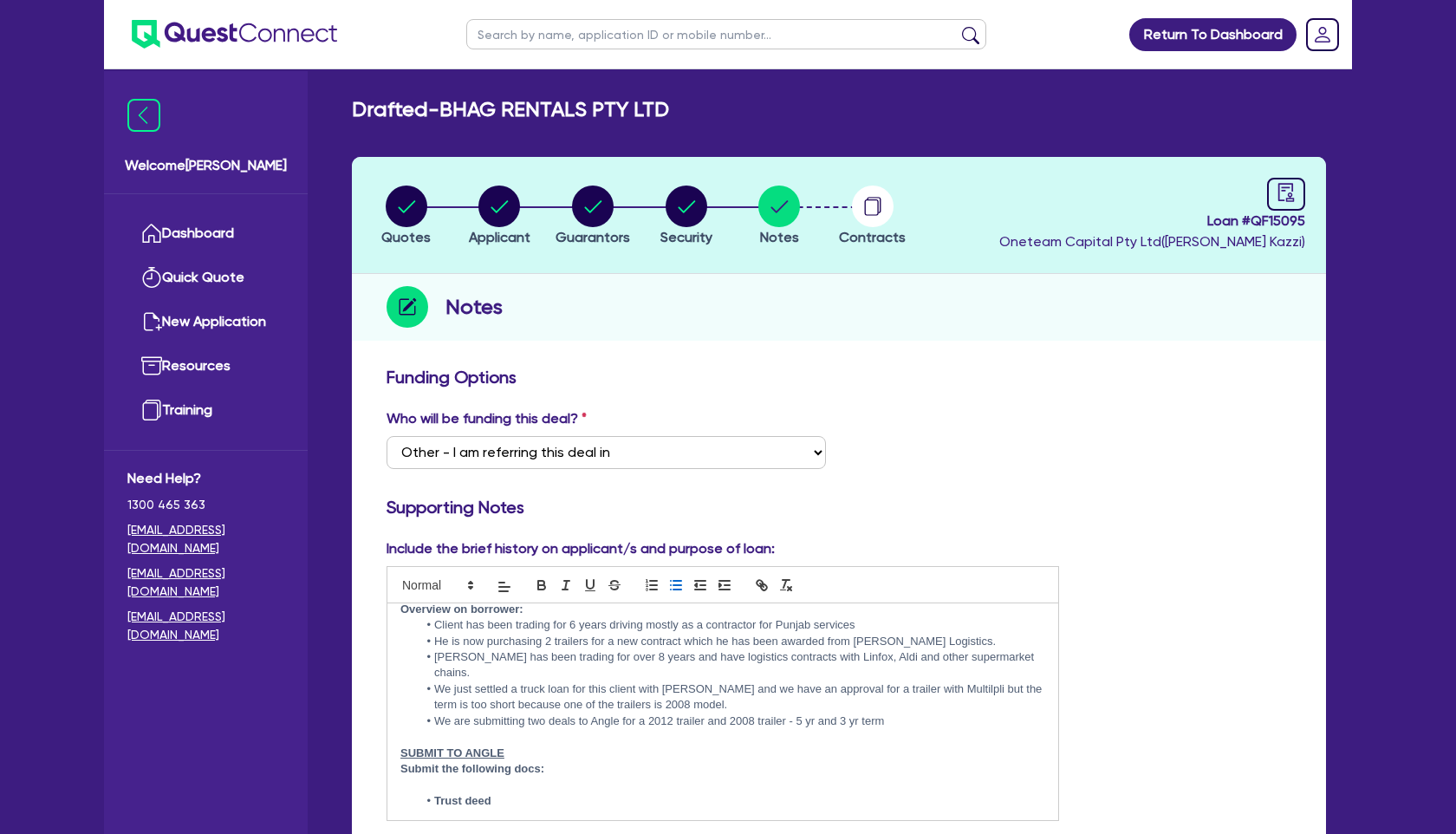
click at [753, 681] on li "We just settled a truck loan for this client with Westlawn and we have an appro…" at bounding box center [732, 697] width 628 height 33
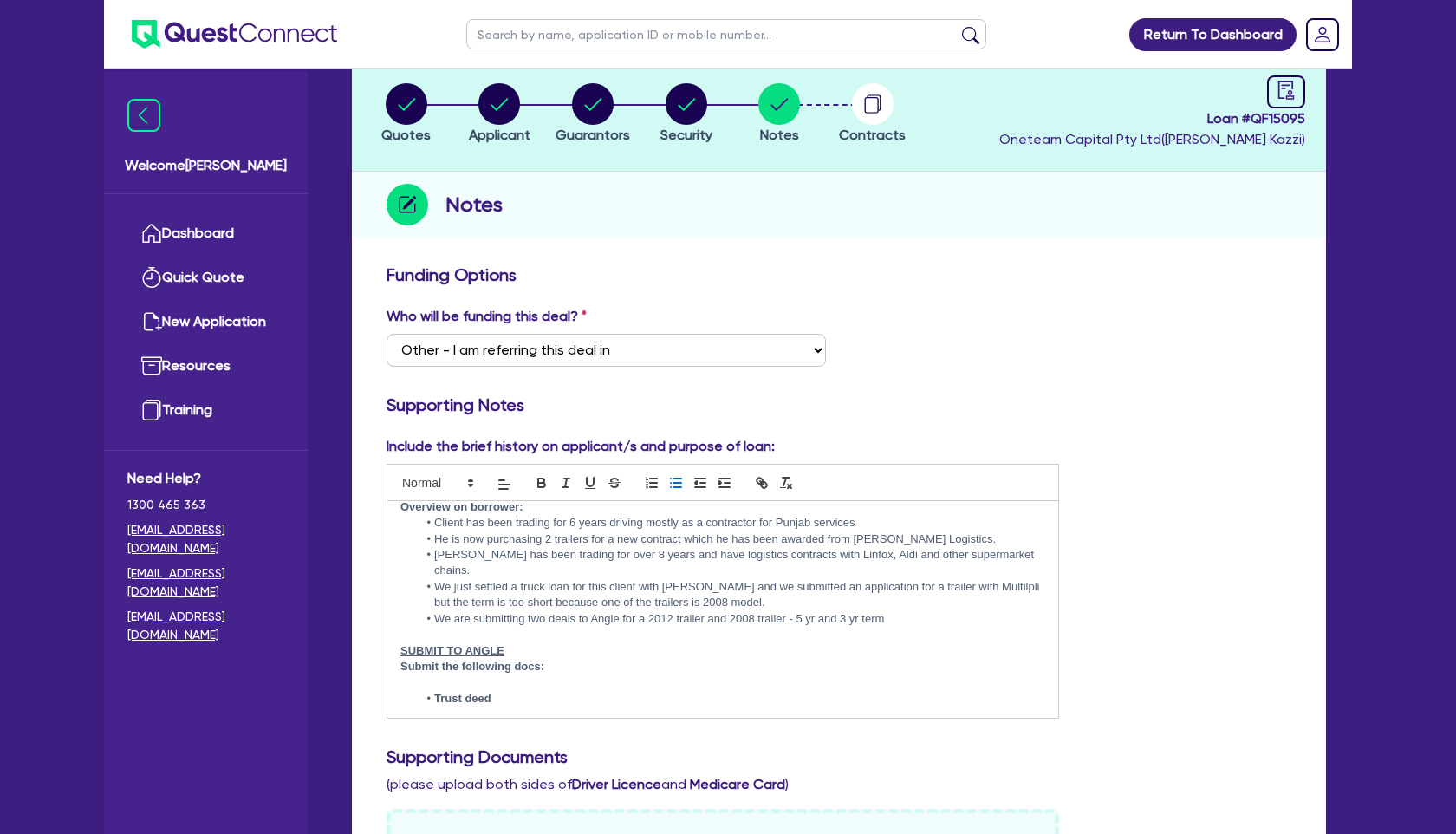
scroll to position [121, 0]
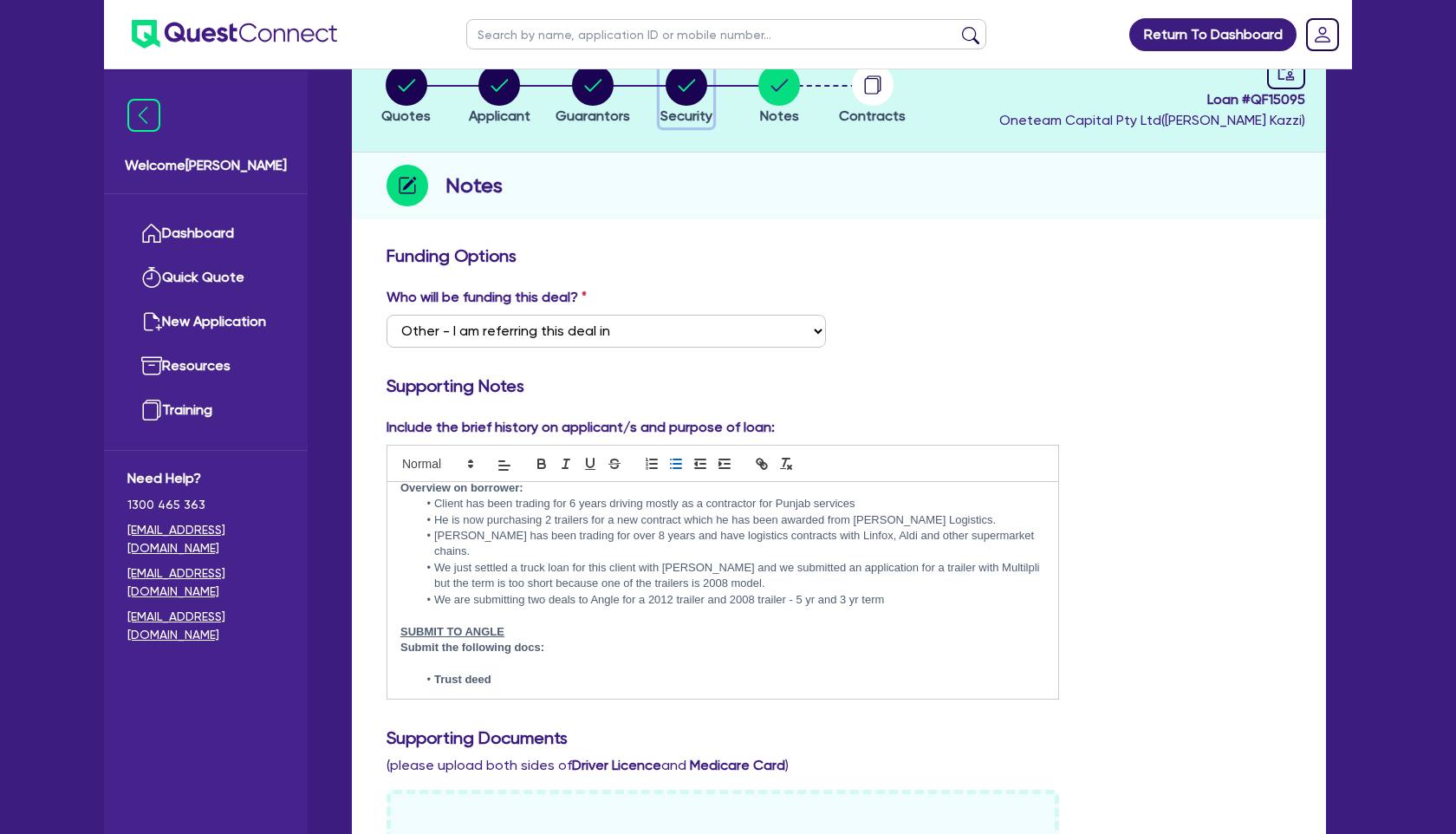
click at [689, 112] on span "Security" at bounding box center [686, 115] width 52 height 16
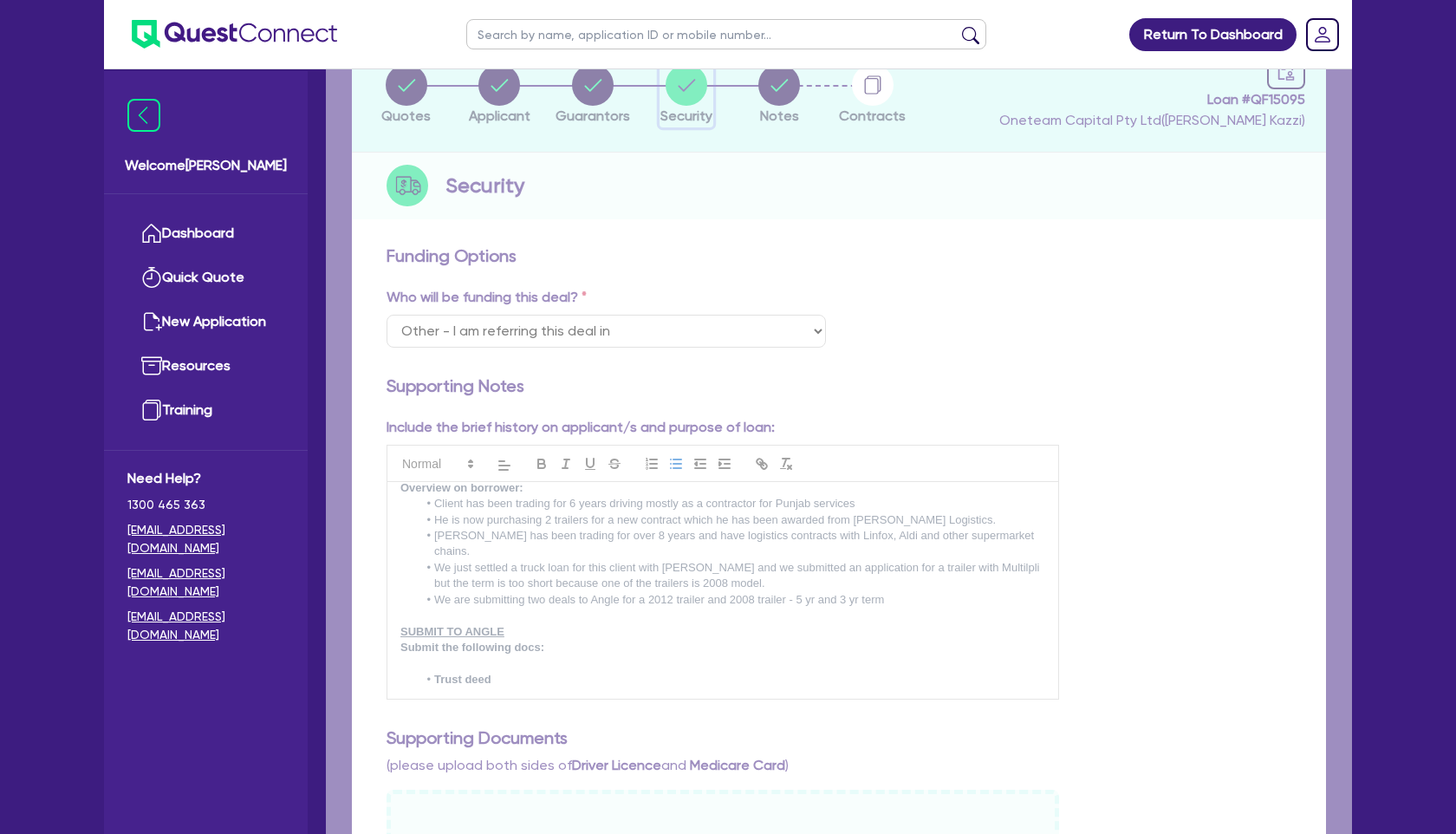
select select "PRIMARY_ASSETS"
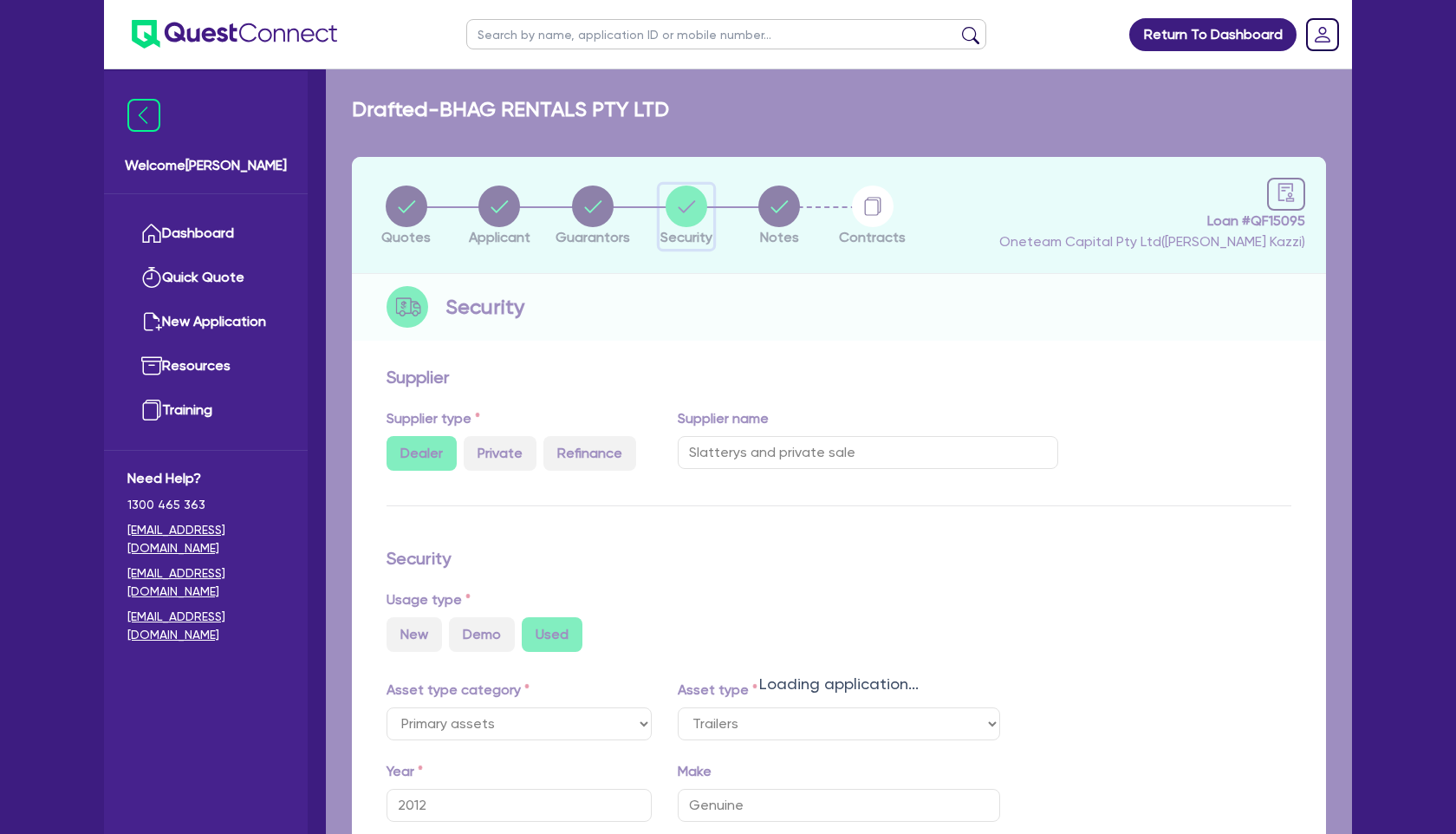
select select "TRAILERS"
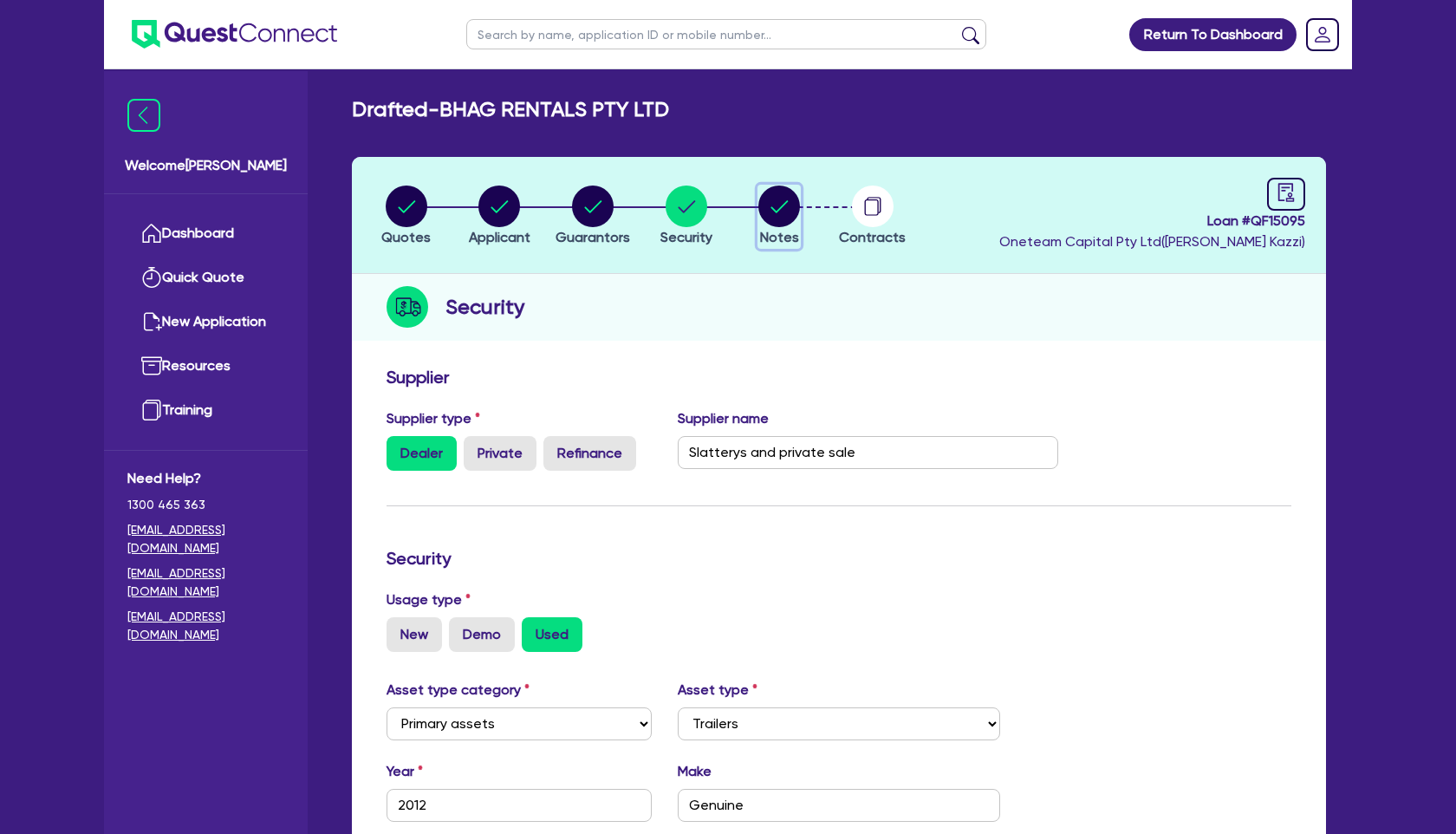
click at [770, 198] on circle "button" at bounding box center [779, 206] width 41 height 41
select select "Other"
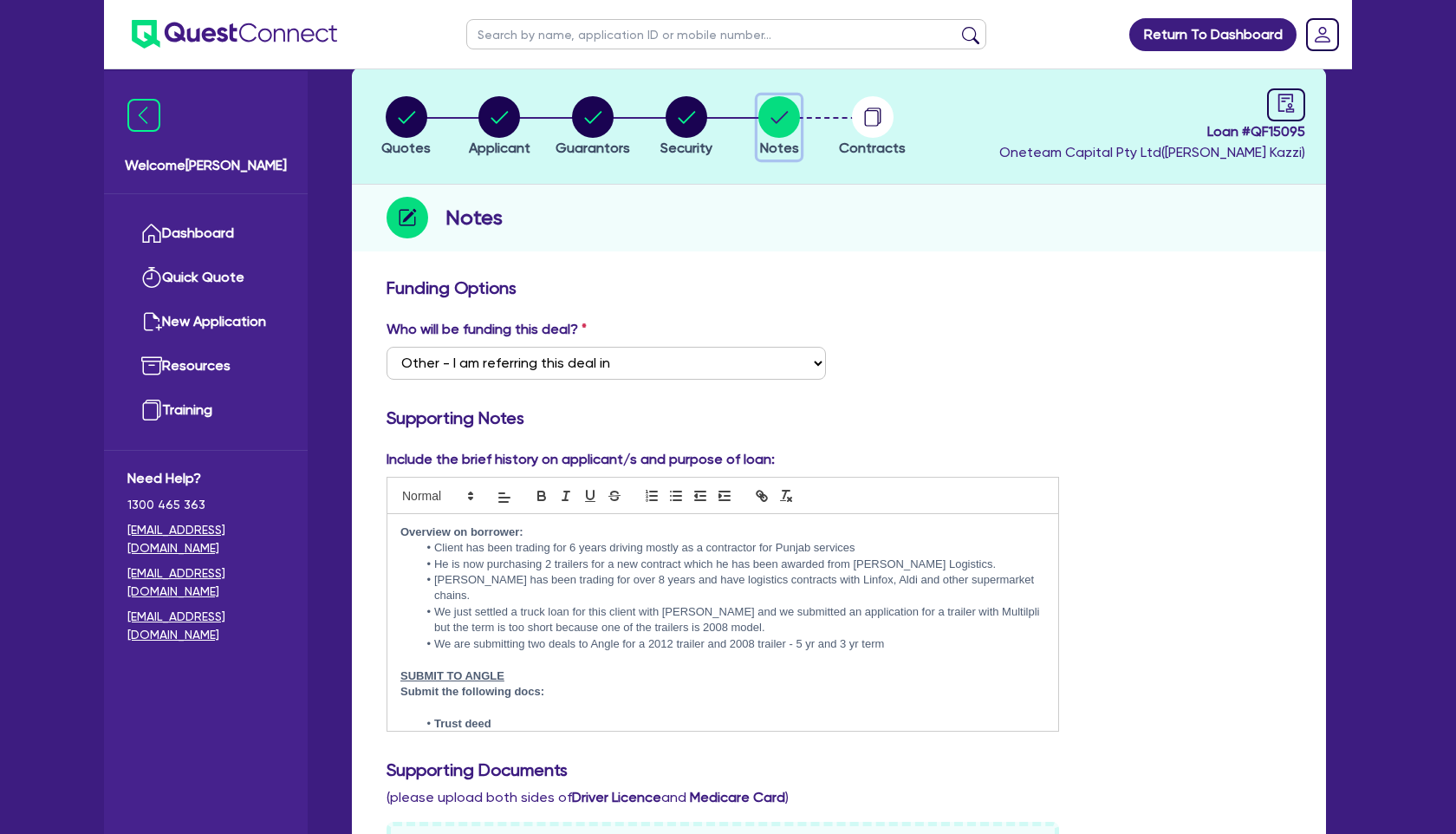
scroll to position [90, 0]
click at [646, 543] on li "Client has been trading for 6 years driving mostly as a contractor for Punjab s…" at bounding box center [732, 547] width 628 height 15
click at [839, 540] on li "Client has been trading for 6 years driving - last 3 yrs he has been contractin…" at bounding box center [732, 547] width 628 height 15
click at [589, 128] on circle "button" at bounding box center [592, 116] width 41 height 41
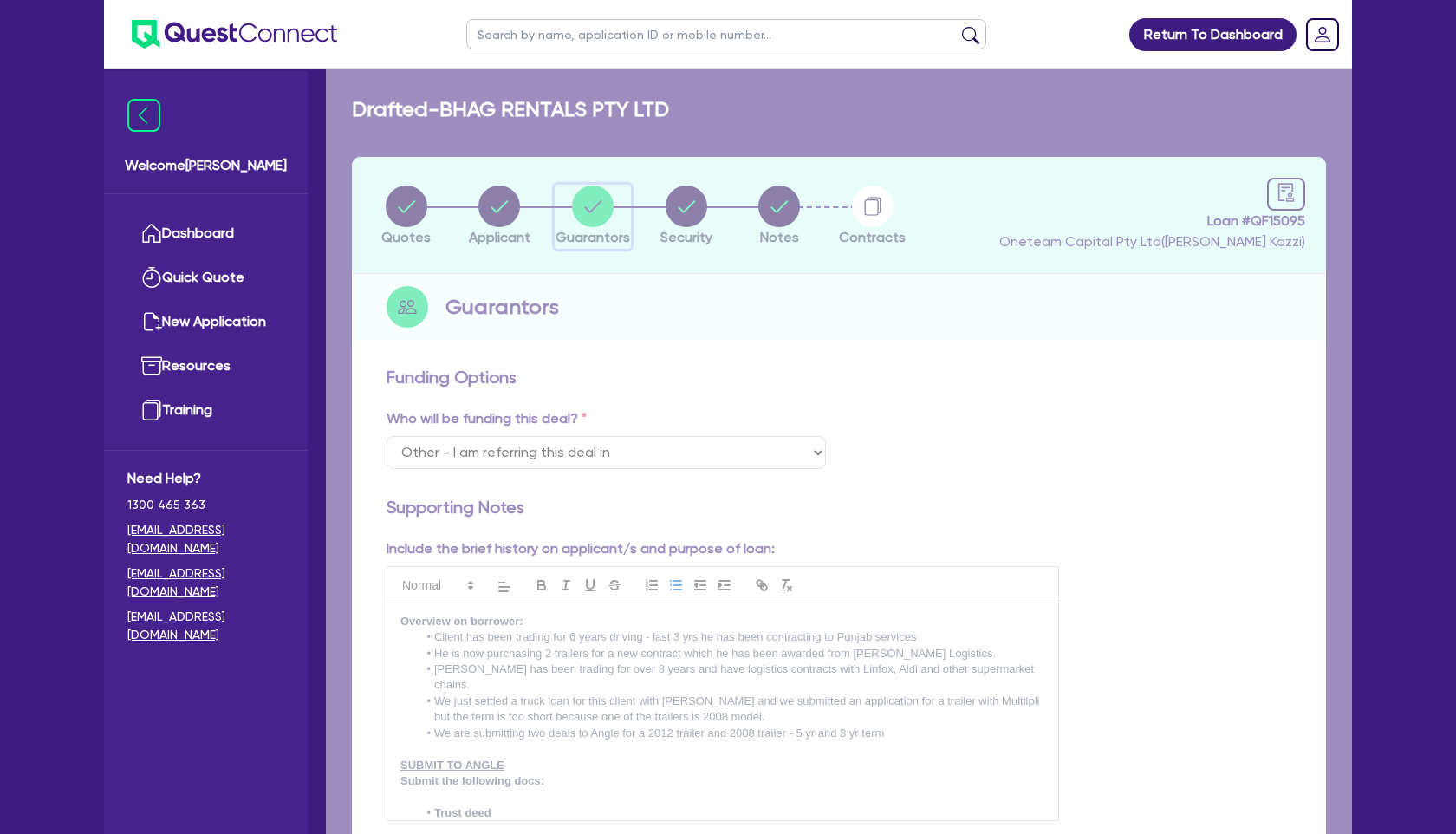
select select "MR"
select select "MARRIED"
select select "HOUSEHOLD_PERSONAL"
select select "VEHICLE"
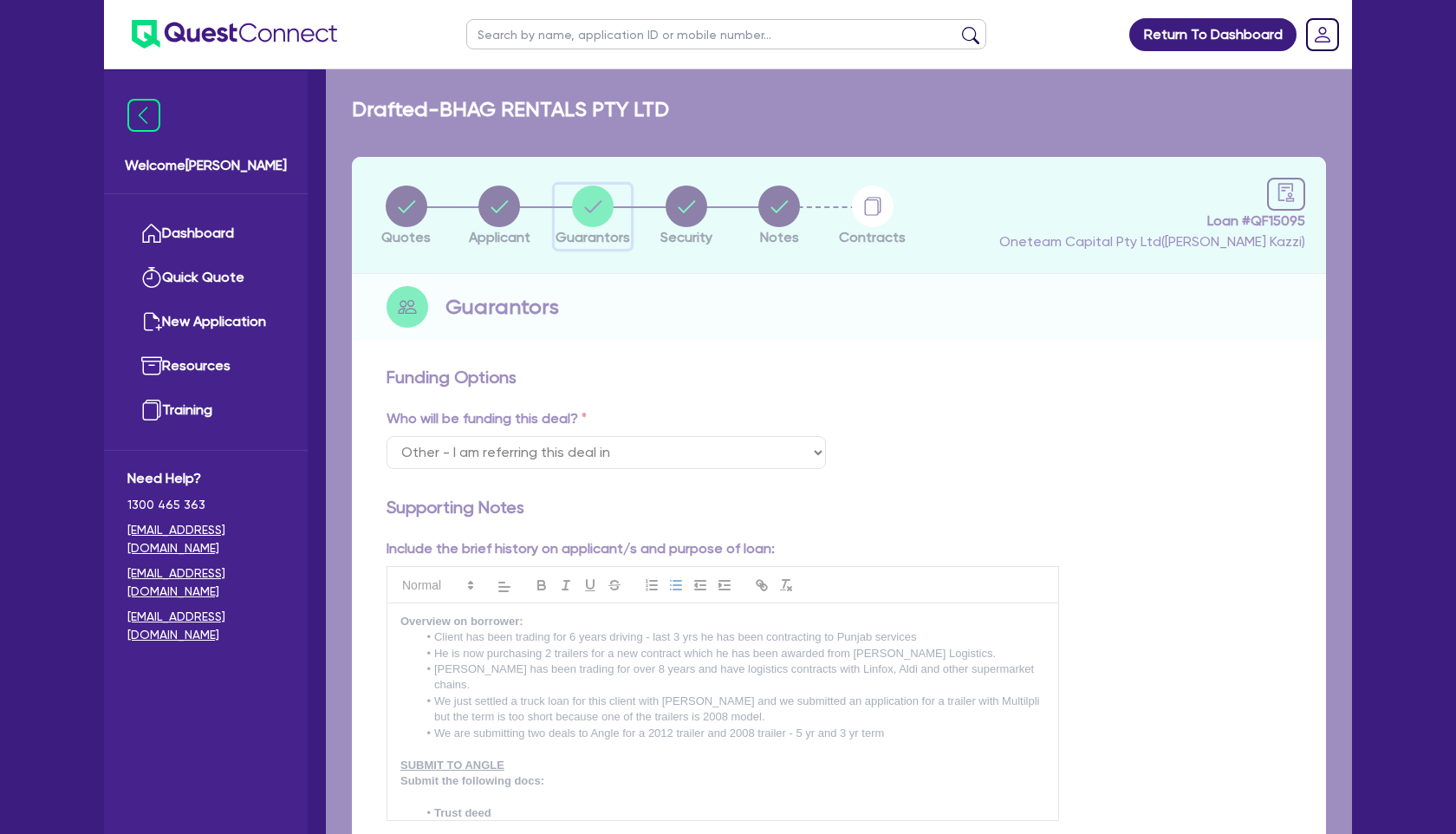
select select "CASH"
select select "VEHICLE_LOAN"
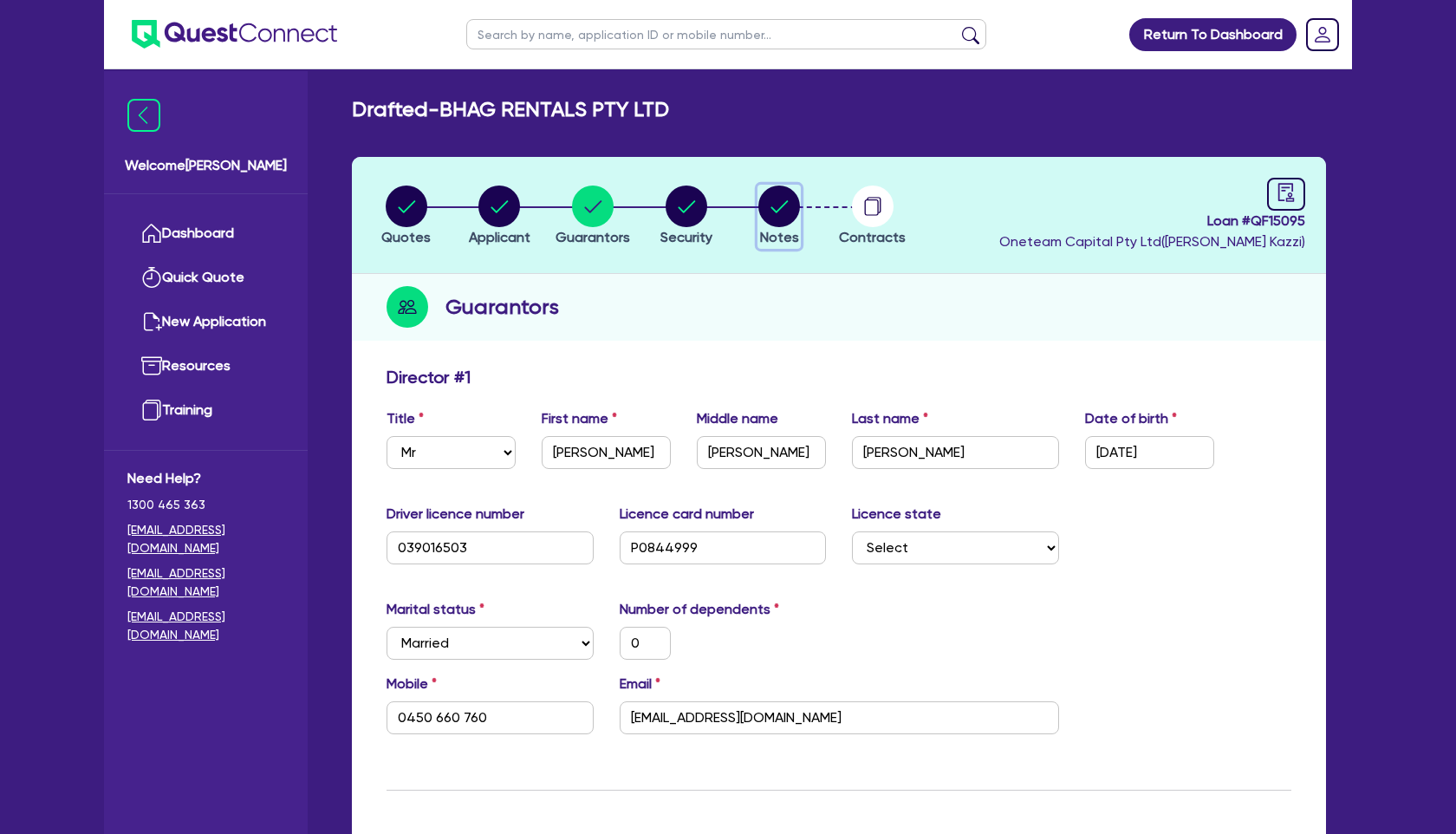
click at [772, 214] on circle "button" at bounding box center [779, 206] width 41 height 41
select select "Other"
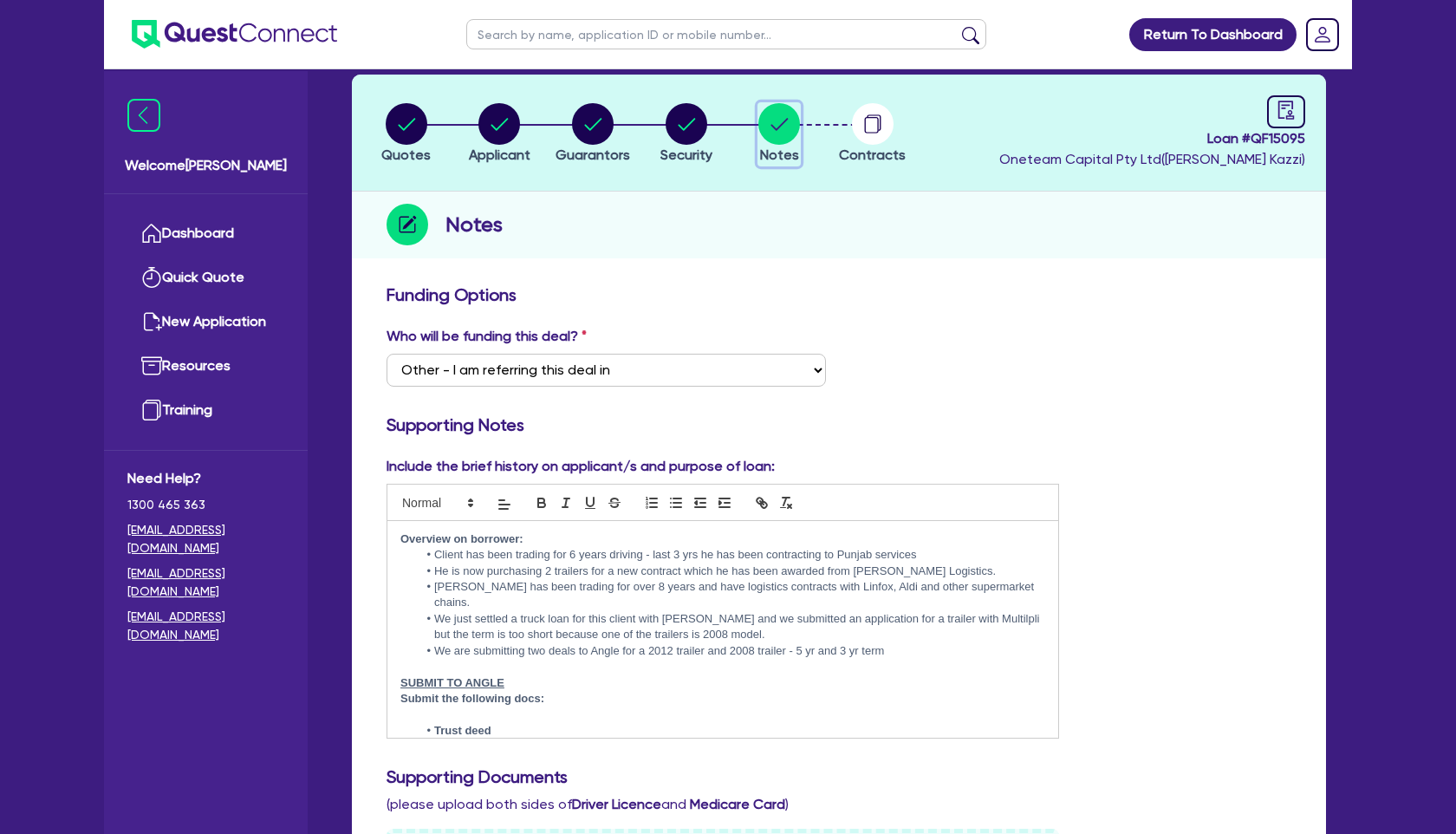
scroll to position [84, 0]
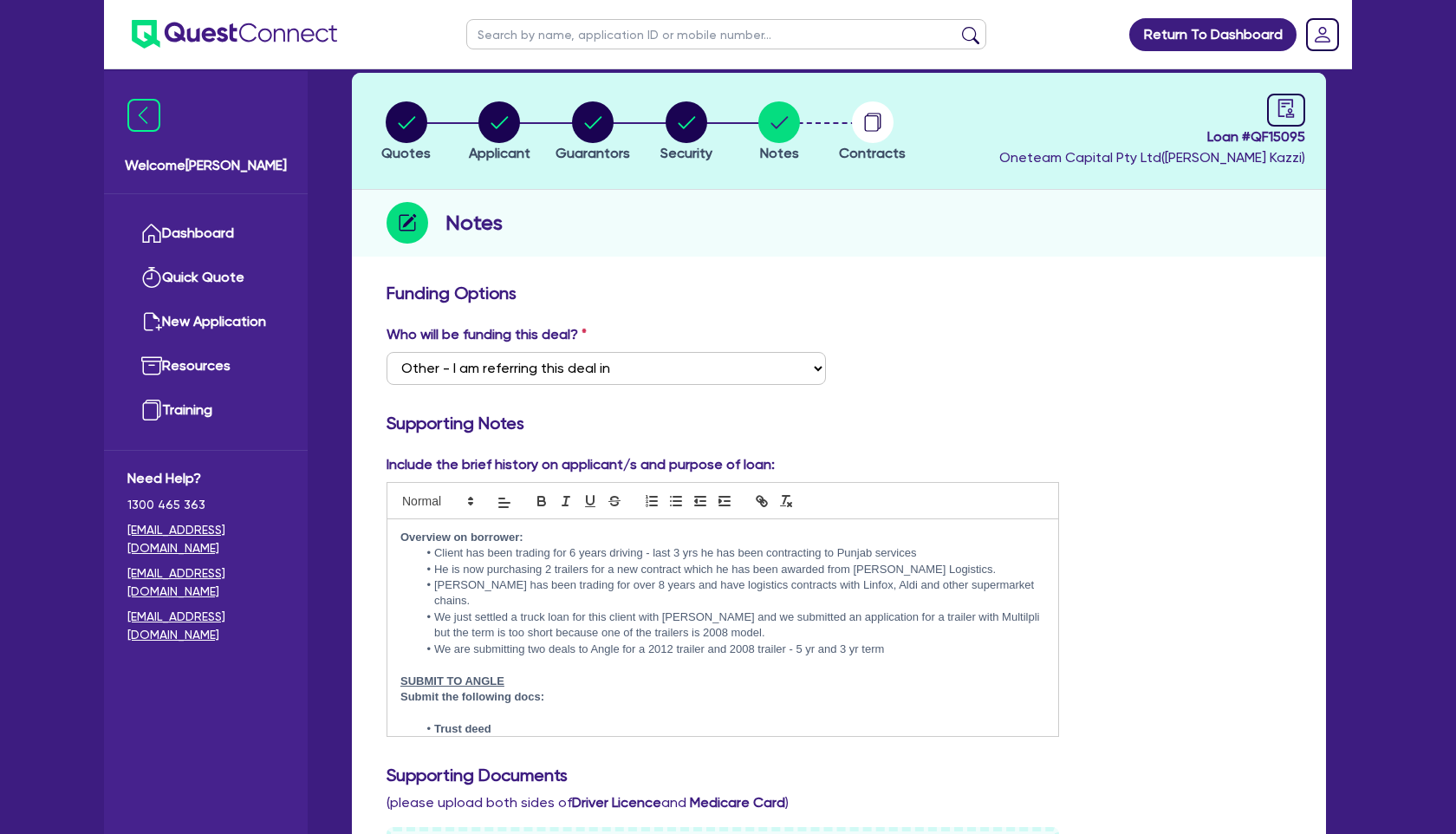
click at [808, 421] on h3 "Supporting Notes" at bounding box center [839, 423] width 905 height 21
click at [597, 140] on circle "button" at bounding box center [592, 121] width 41 height 41
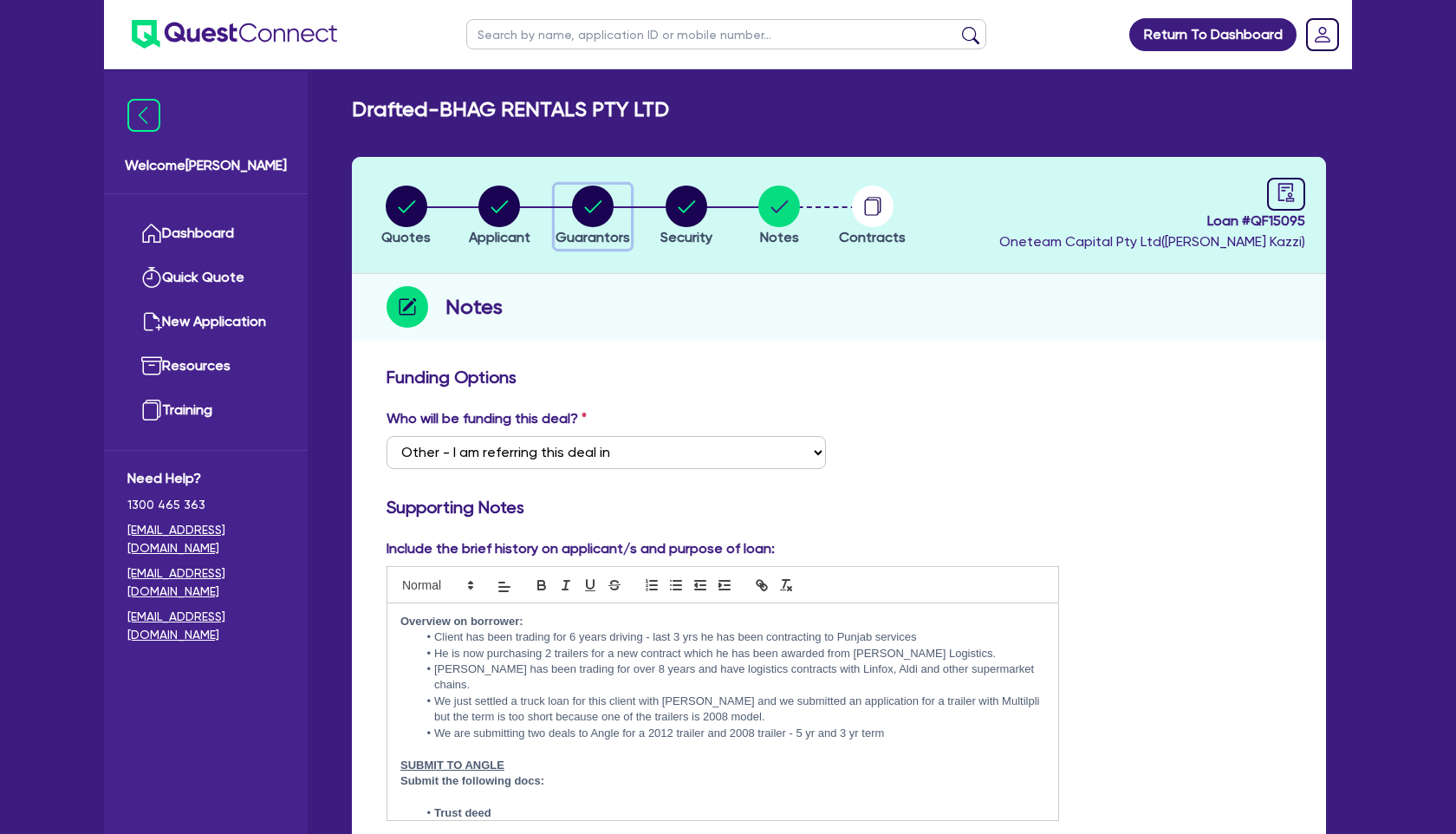
select select "MR"
select select "MARRIED"
select select "HOUSEHOLD_PERSONAL"
select select "VEHICLE"
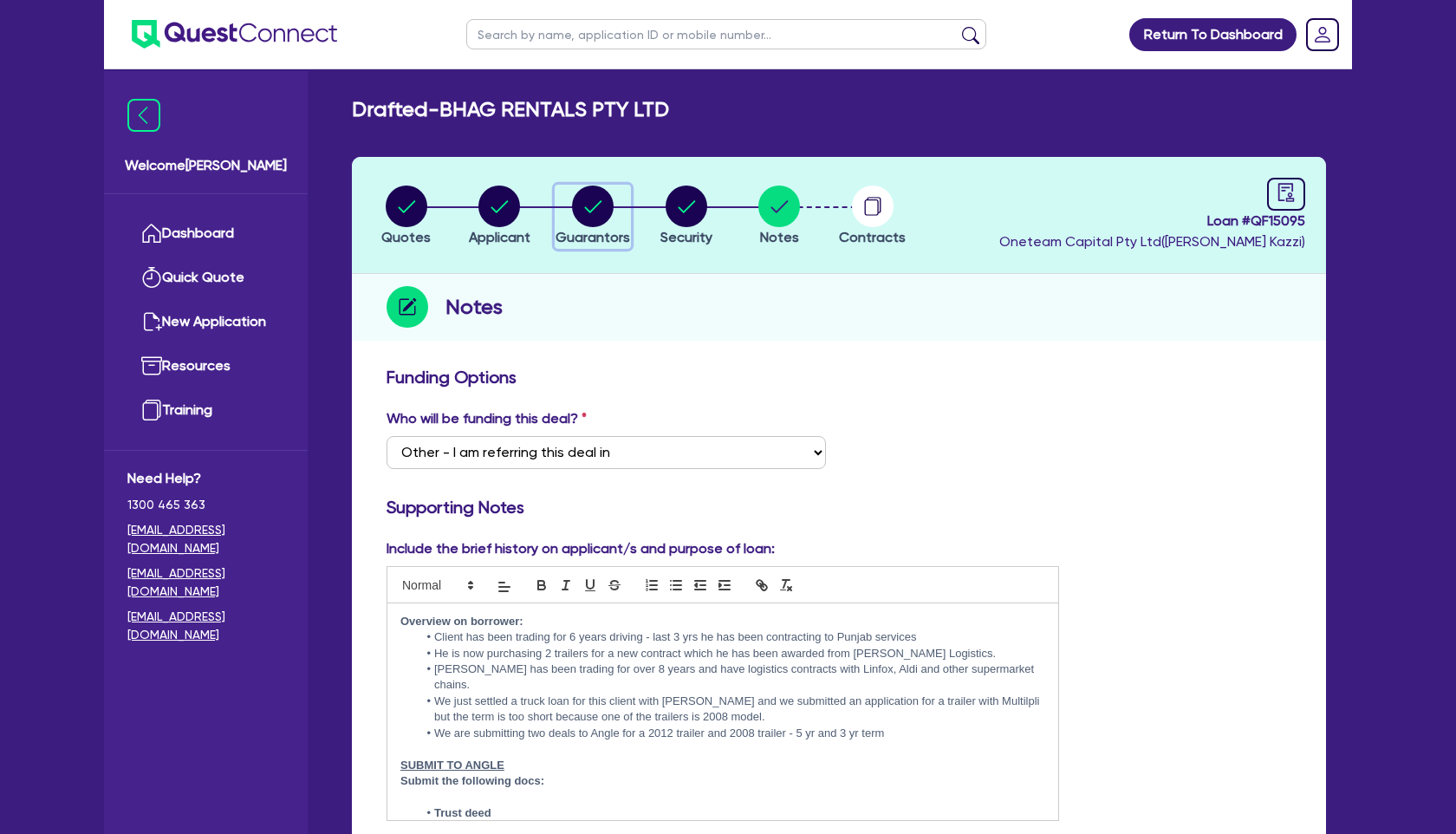
select select "CASH"
select select "VEHICLE_LOAN"
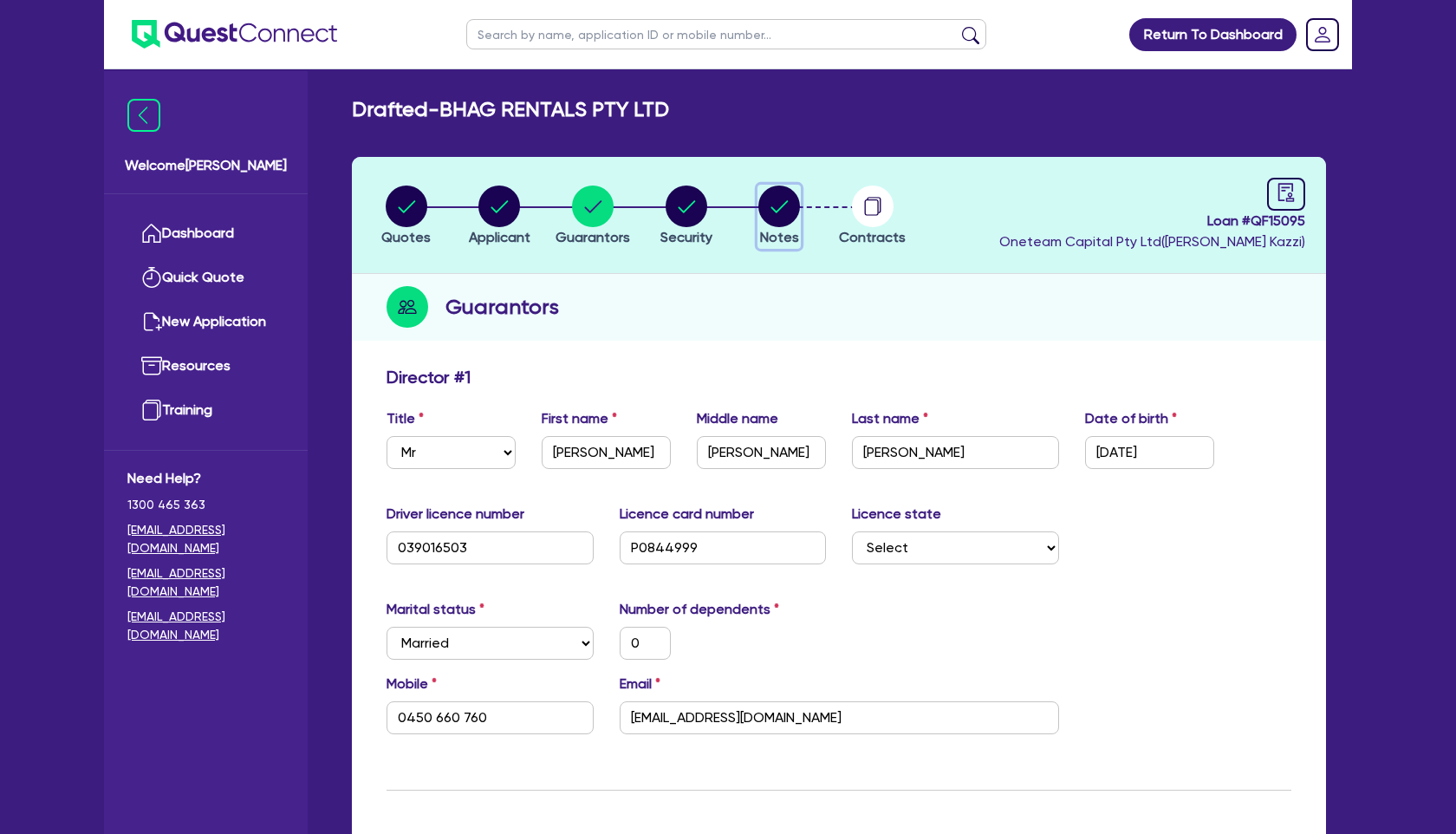
click at [779, 221] on circle "button" at bounding box center [779, 206] width 41 height 41
select select "Other"
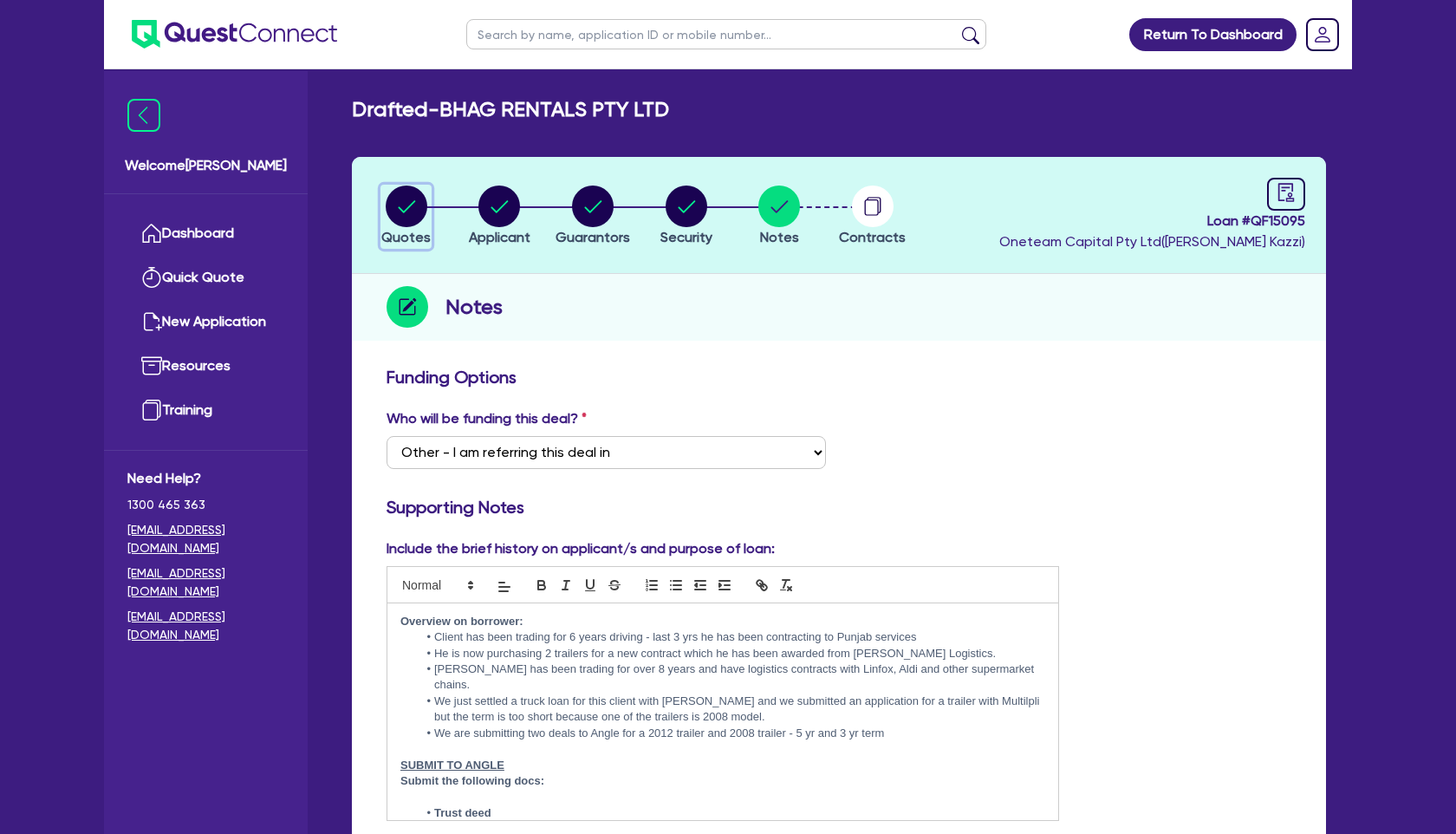
click at [411, 216] on circle "button" at bounding box center [406, 206] width 41 height 41
select select "PRIMARY_ASSETS"
select select "TRAILERS"
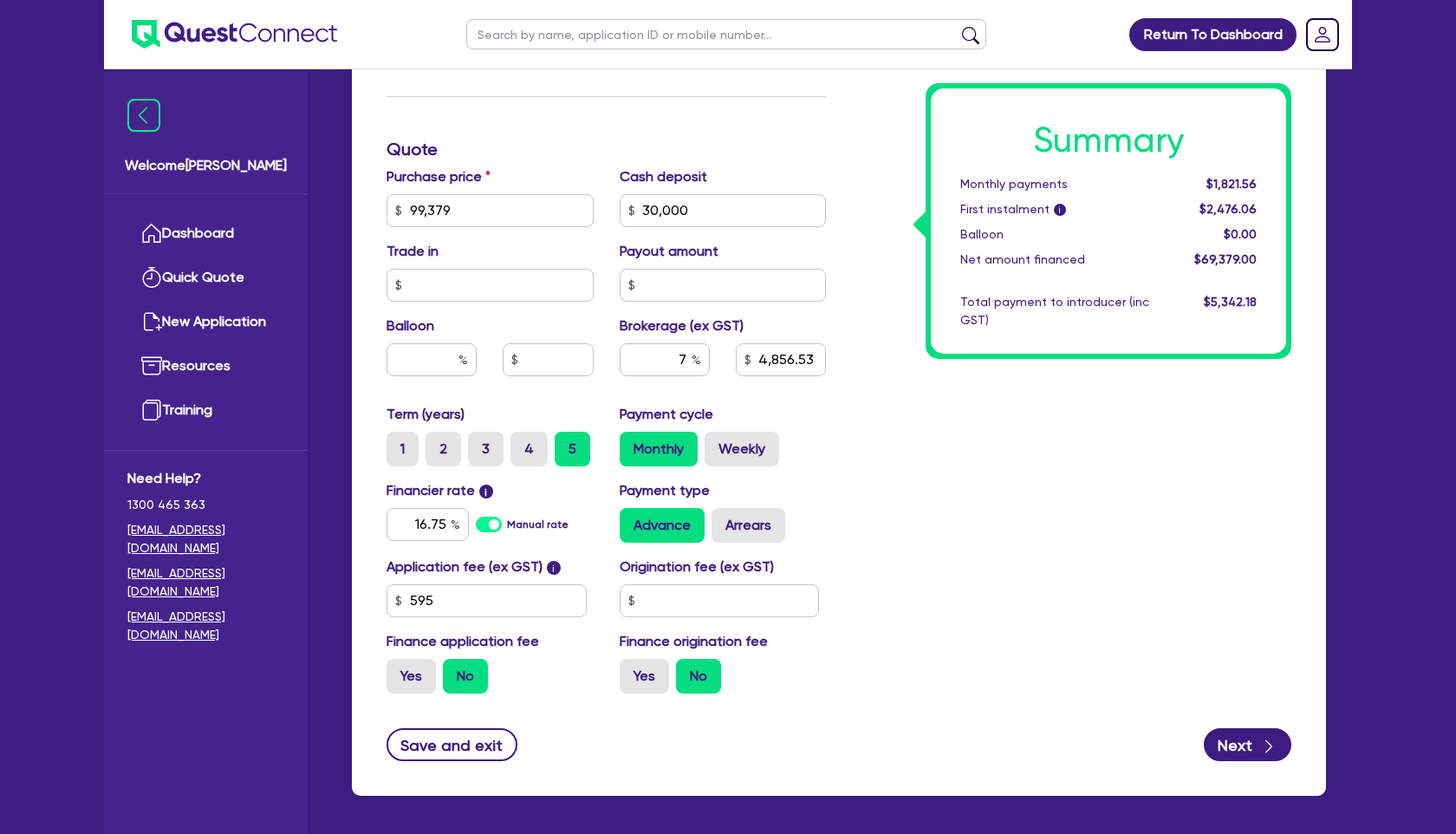
scroll to position [675, 0]
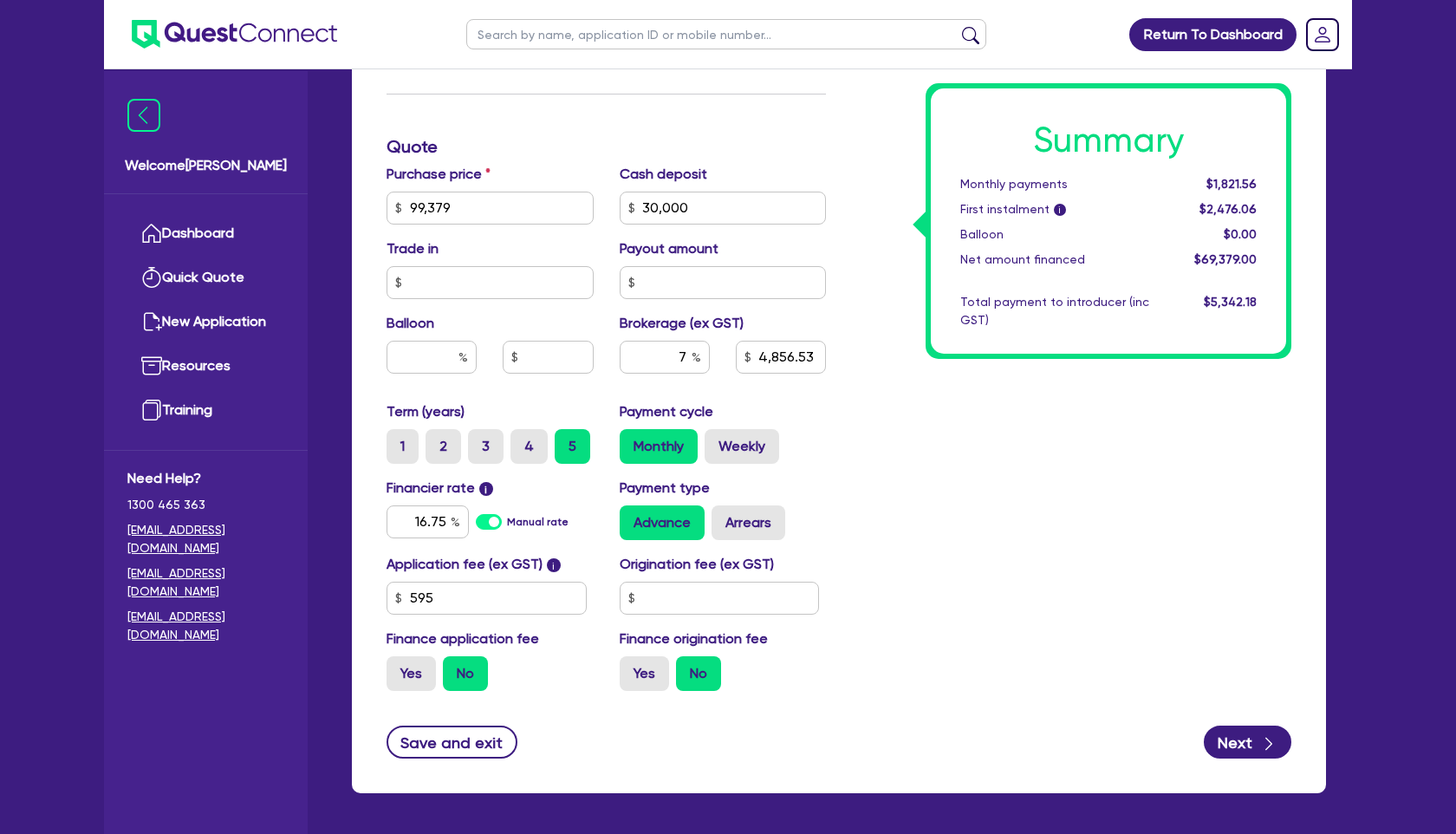
click at [903, 441] on div "Summary Monthly payments $1,821.56 First instalment i $2,476.06 Balloon $0.00 N…" at bounding box center [1071, 197] width 466 height 1013
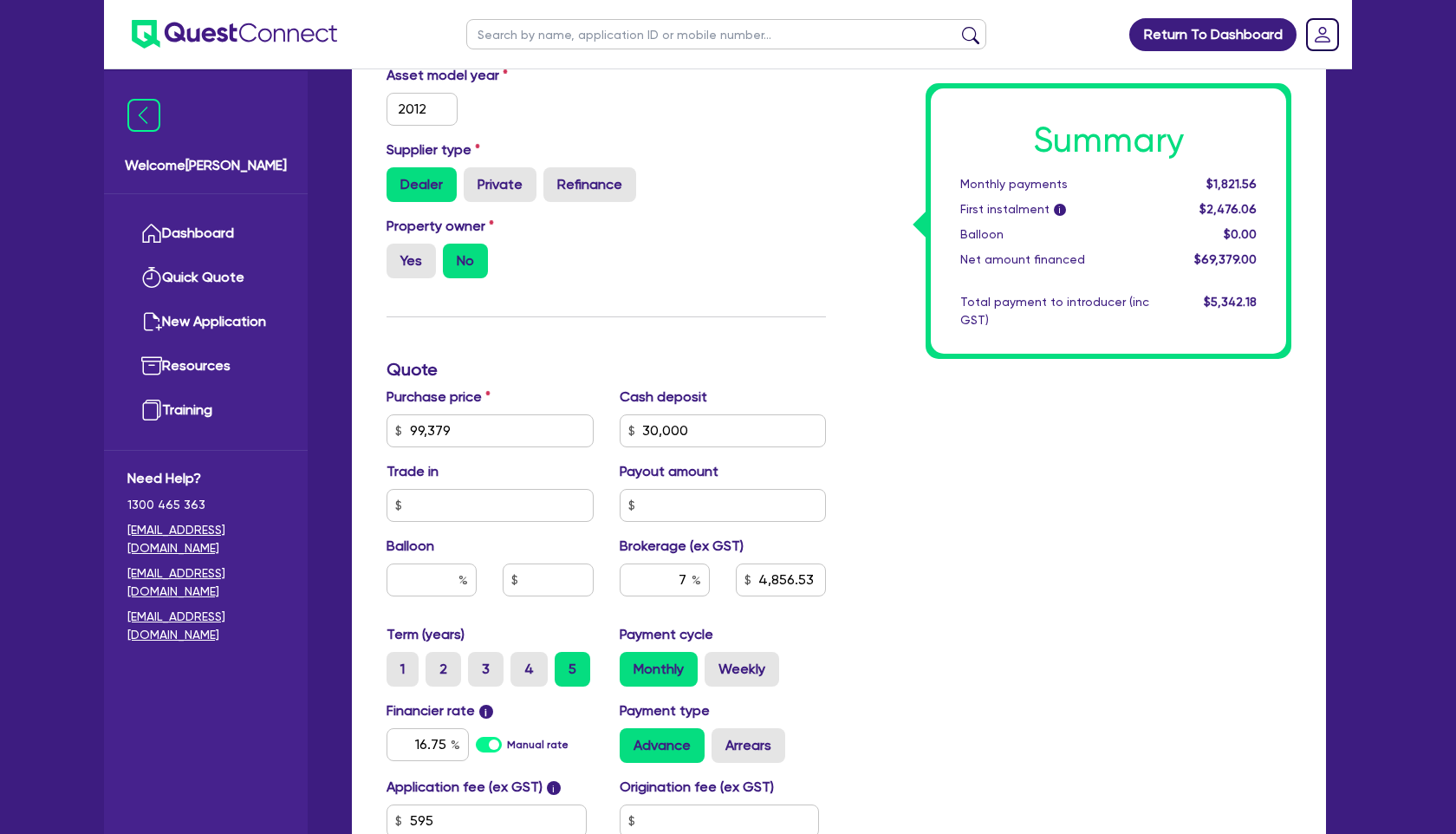
scroll to position [459, 0]
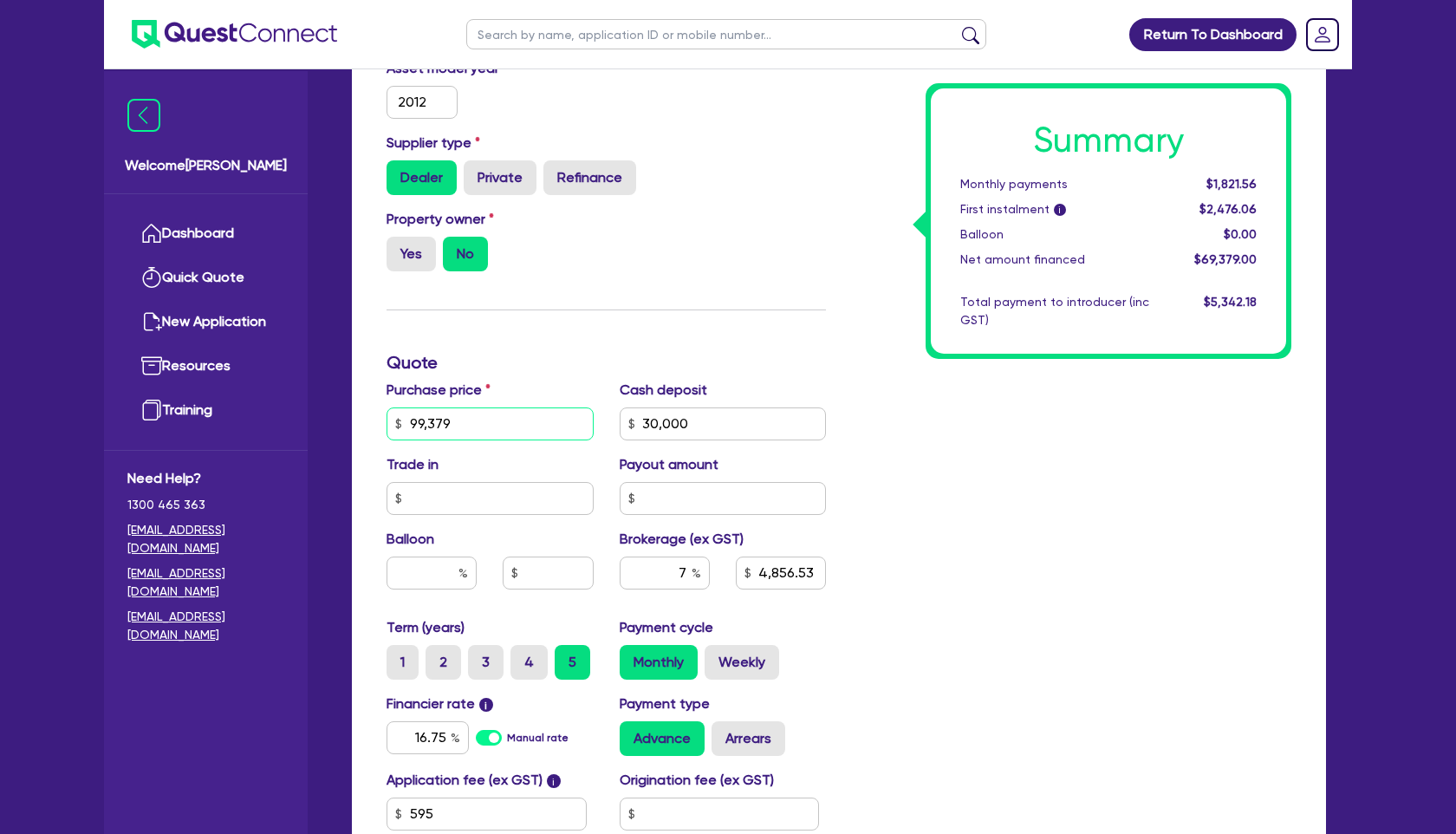
click at [432, 422] on input "99,379" at bounding box center [490, 424] width 208 height 33
type input "99,879"
type input "30,000"
type input "4,856.53"
click at [1057, 470] on div "Summary Monthly payments $1,821.56 First instalment i $2,476.06 Balloon $0.00 N…" at bounding box center [1071, 413] width 466 height 1013
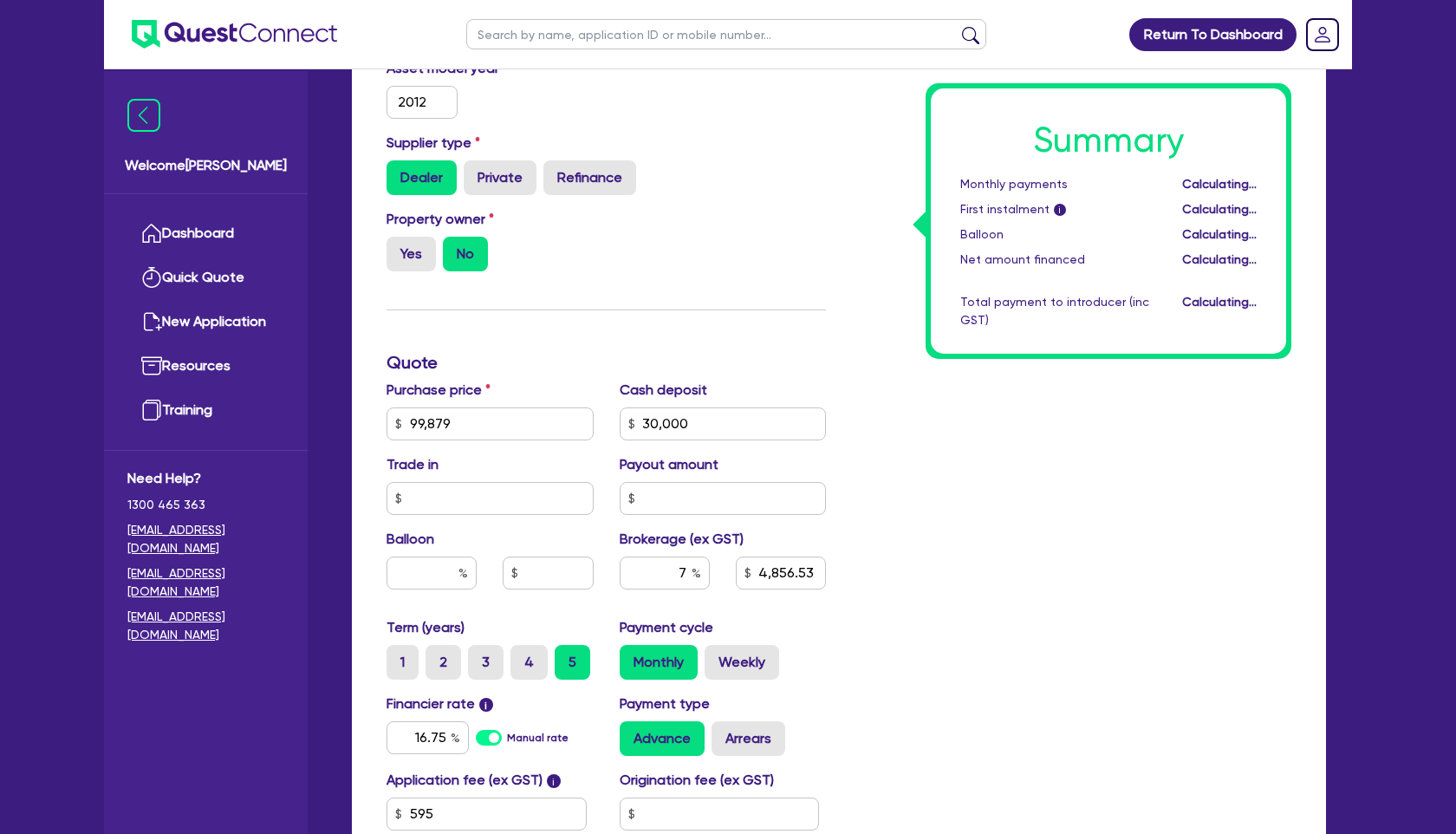
type input "30,000"
type input "4,891.53"
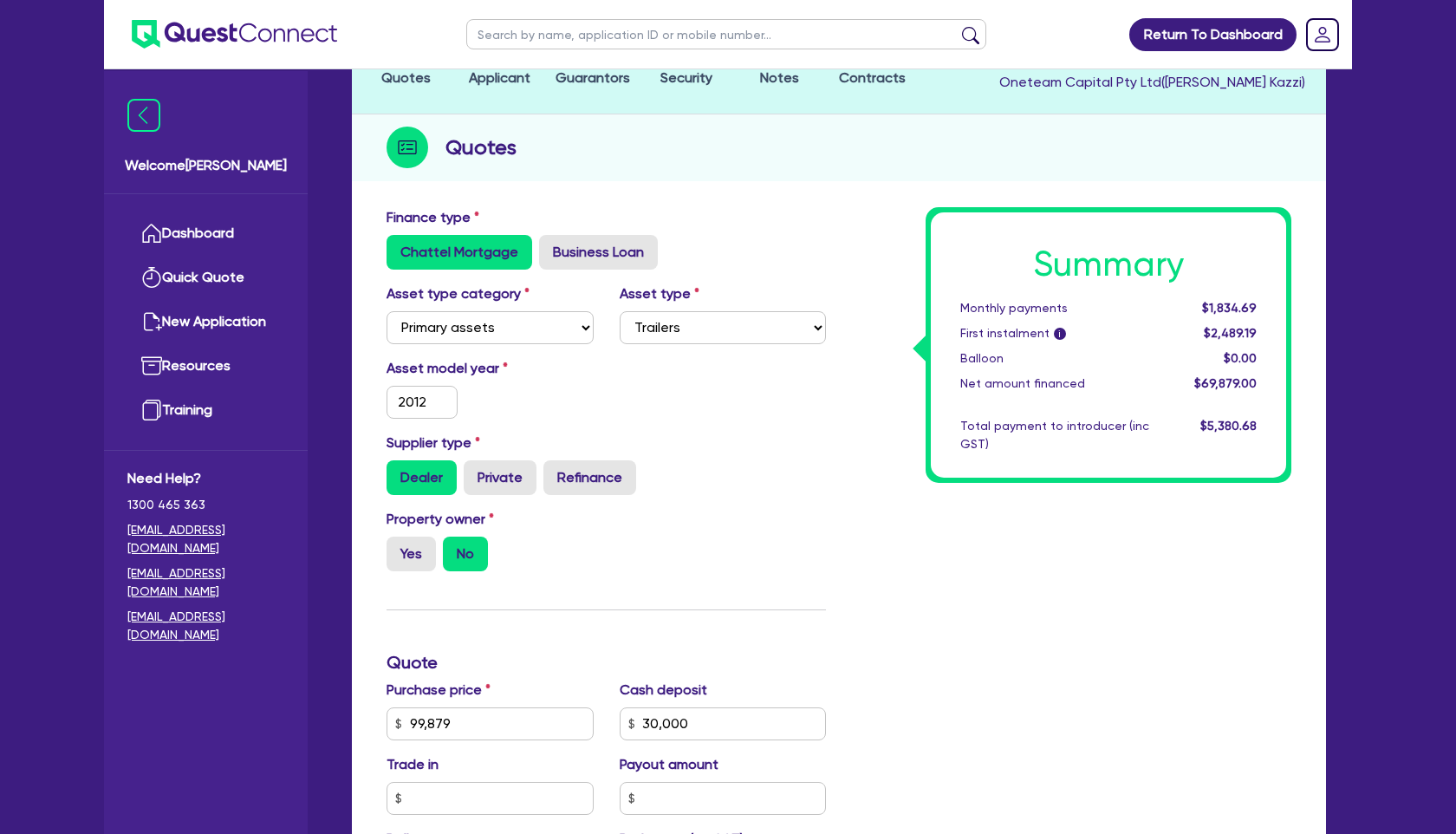
scroll to position [22, 0]
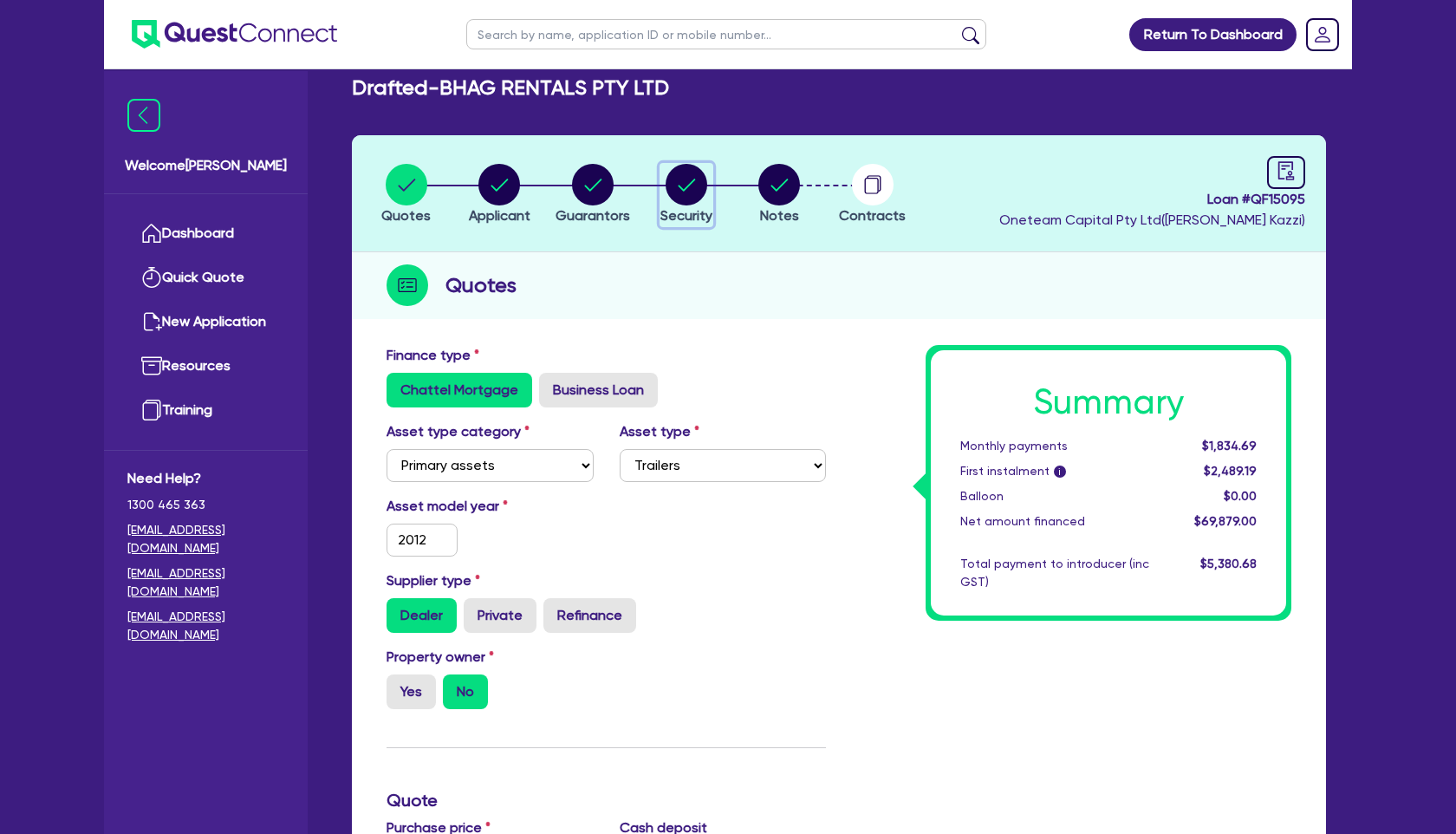
click at [689, 184] on icon "button" at bounding box center [686, 185] width 17 height 12
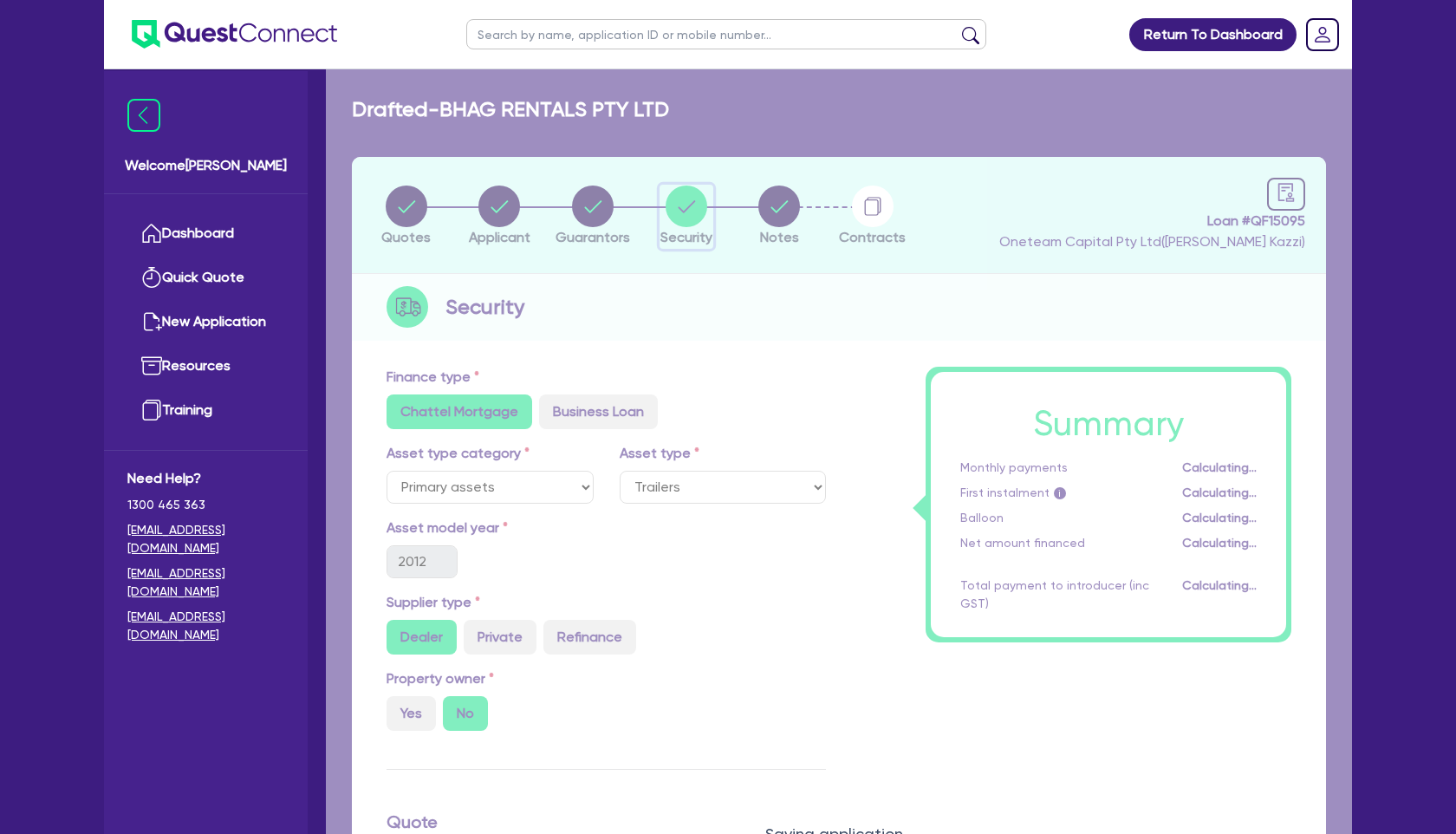
select select "PRIMARY_ASSETS"
select select "TRAILERS"
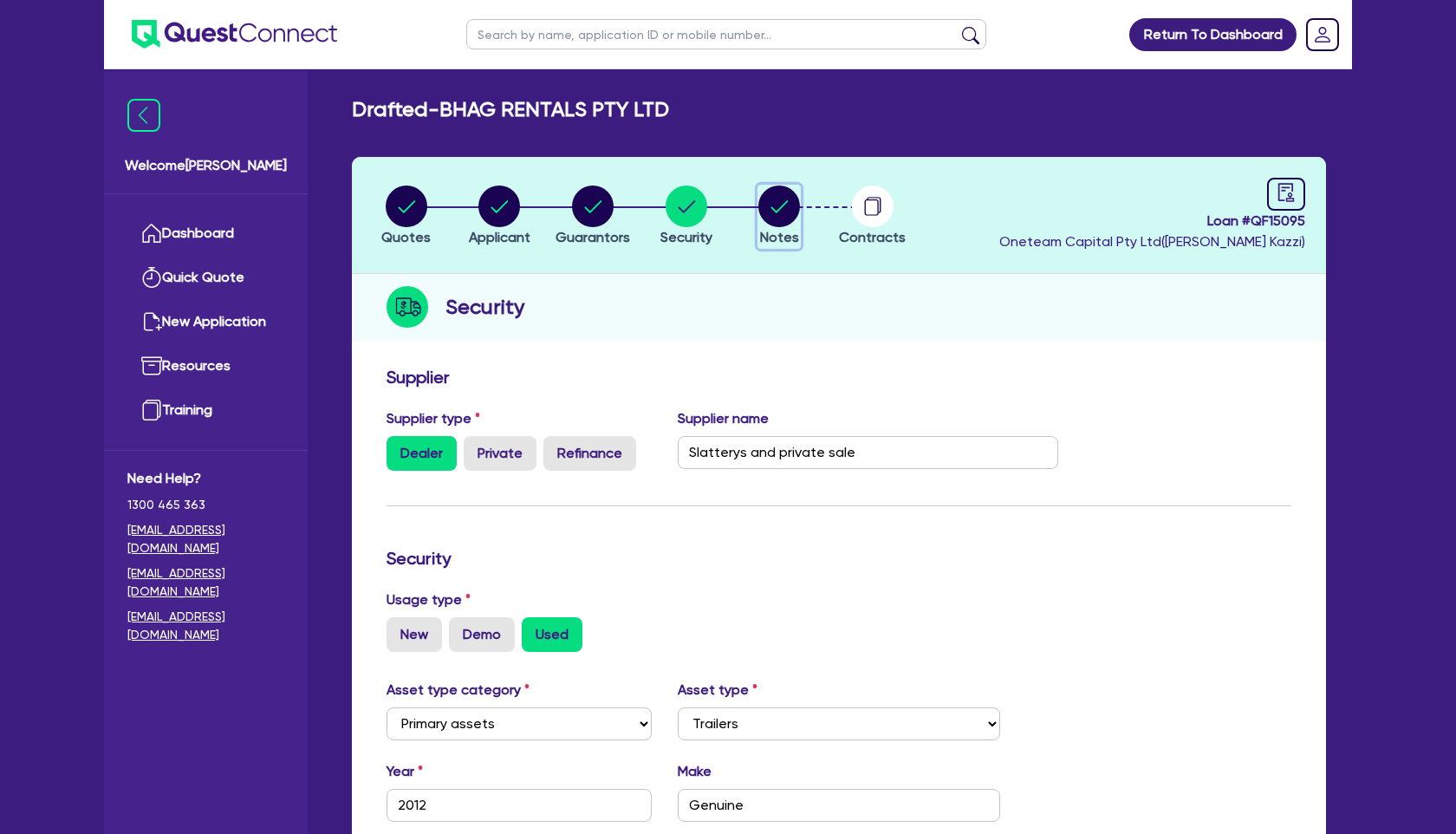
click at [791, 207] on circle "button" at bounding box center [779, 206] width 41 height 41
select select "Other"
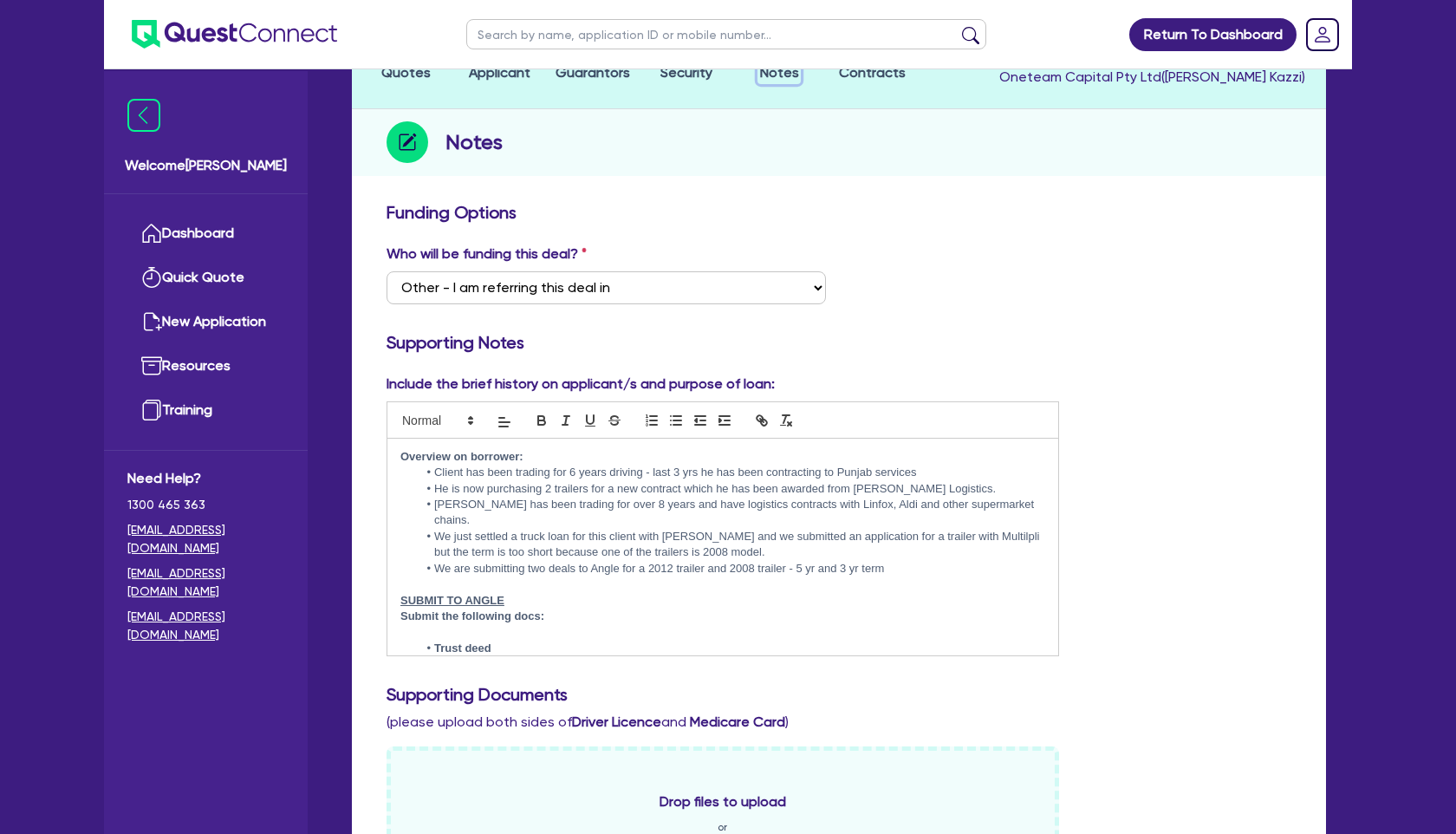
scroll to position [167, 0]
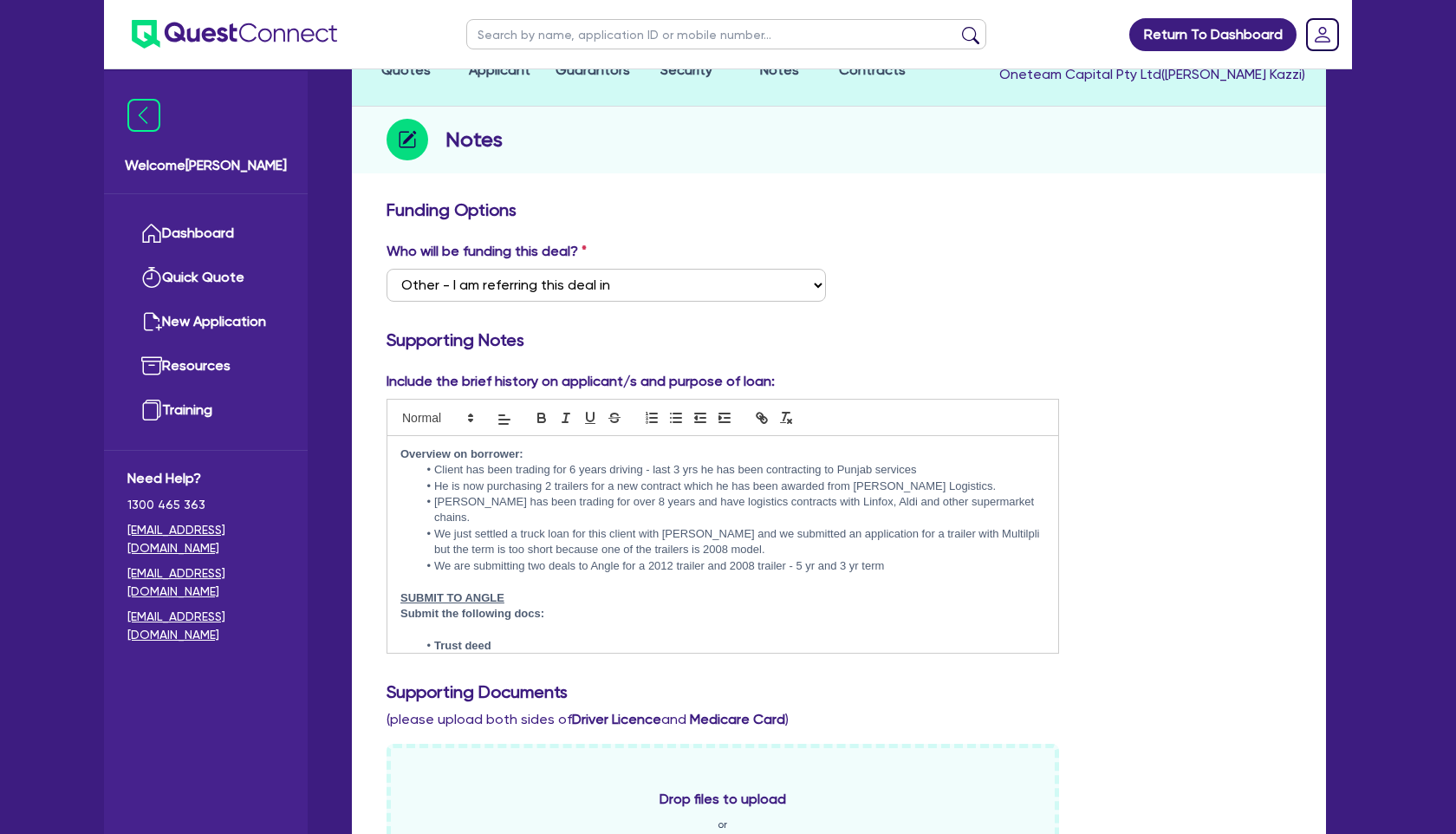
click at [933, 471] on li "Client has been trading for 6 years driving - last 3 yrs he has been contractin…" at bounding box center [732, 470] width 628 height 15
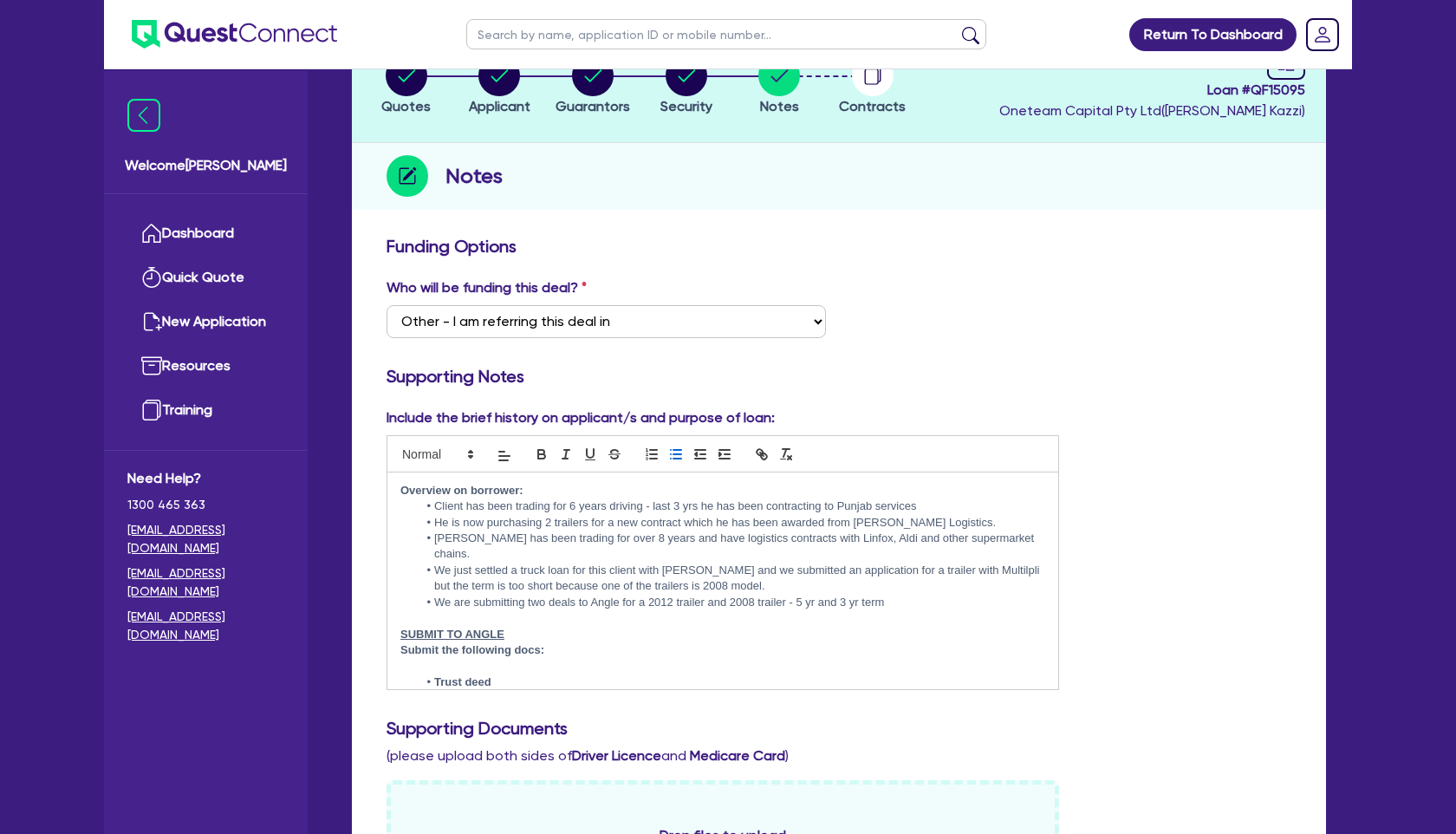
scroll to position [0, 0]
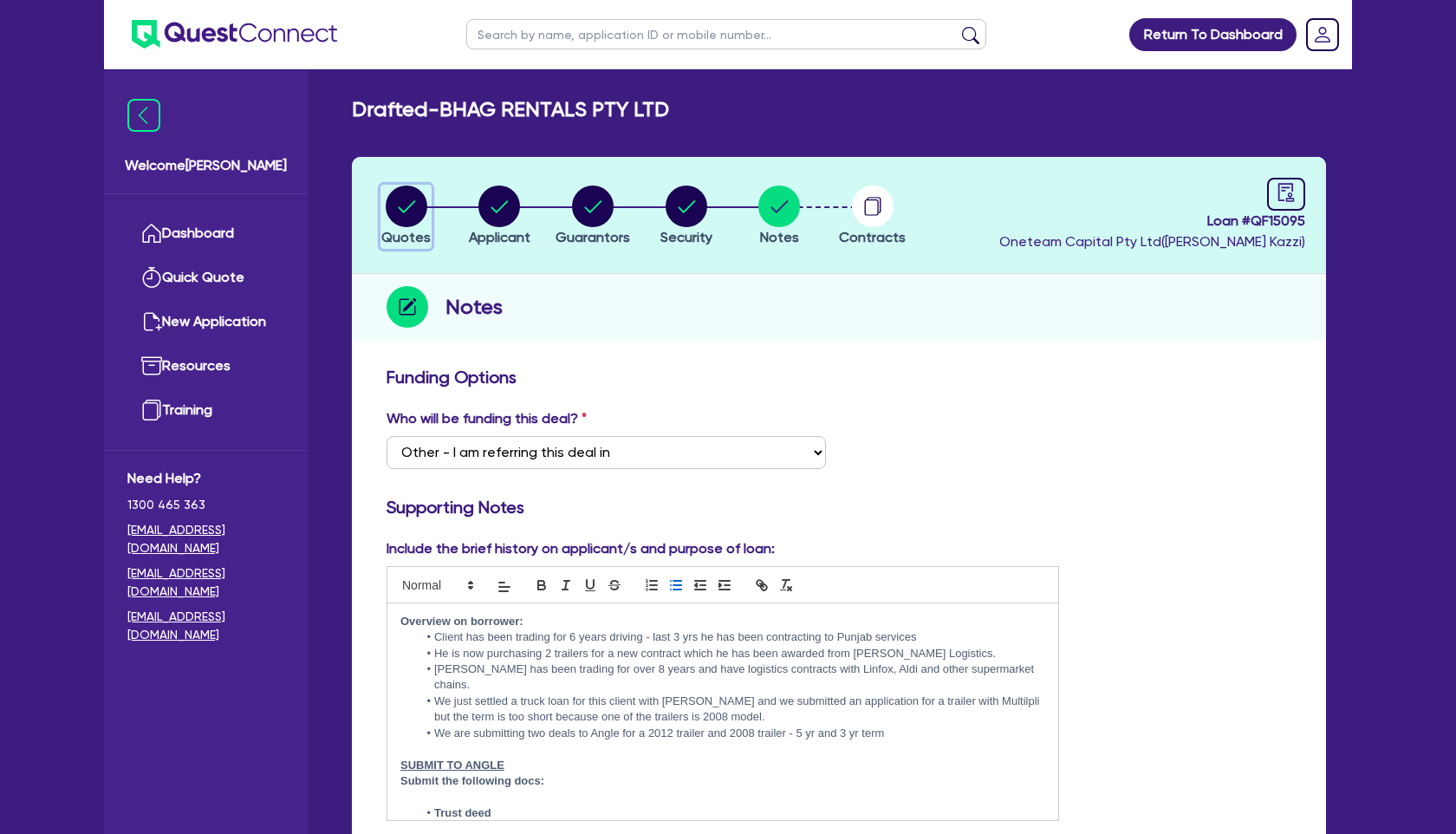
click at [406, 198] on circle "button" at bounding box center [406, 206] width 41 height 41
select select "PRIMARY_ASSETS"
select select "TRAILERS"
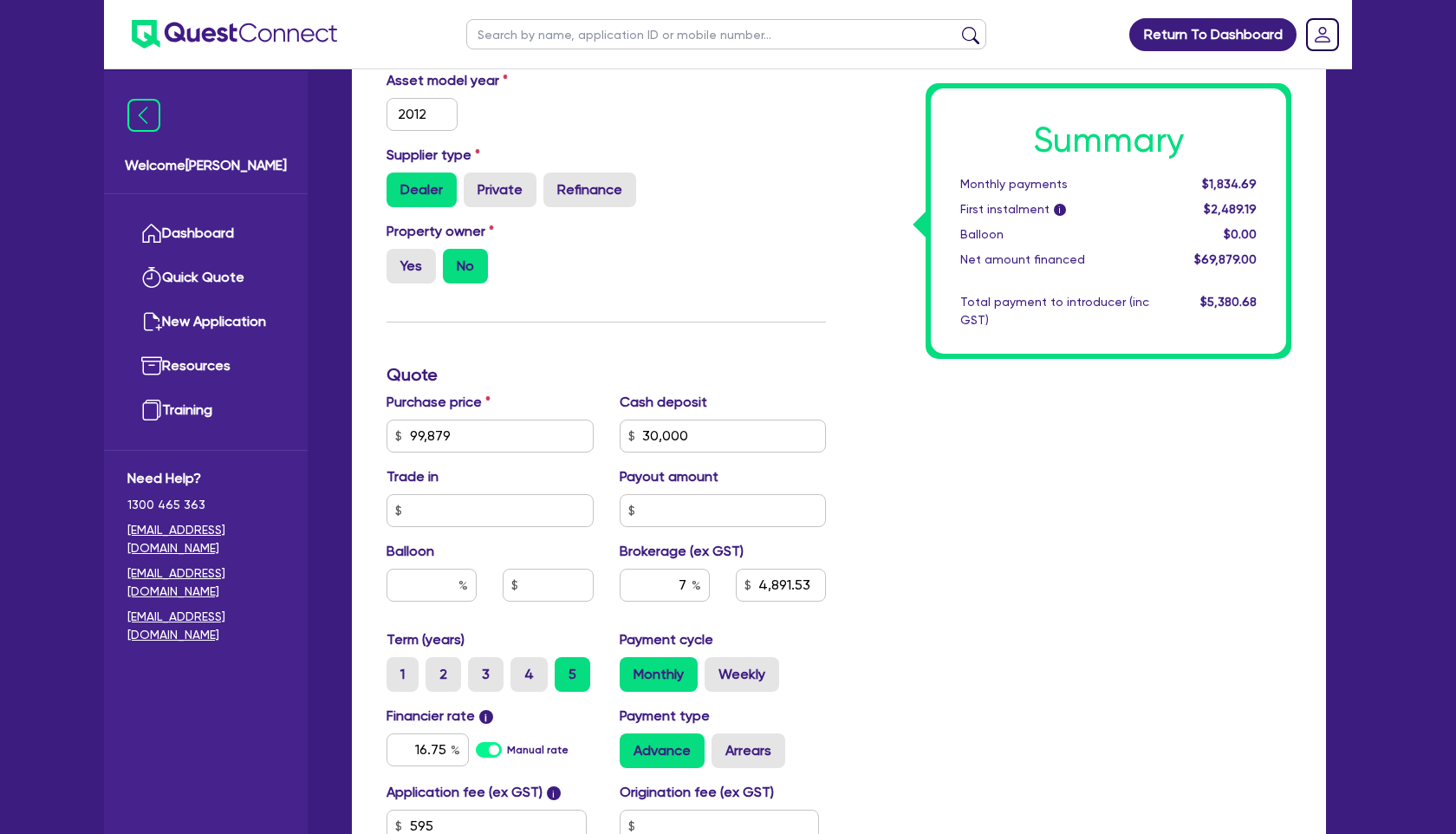
scroll to position [447, 0]
drag, startPoint x: 716, startPoint y: 437, endPoint x: 473, endPoint y: 431, distance: 243.1
click at [473, 431] on div "Purchase price 99,879 Cash deposit 30,000 Trade in Payout amount Balloon Broker…" at bounding box center [606, 511] width 466 height 237
type input "25,000"
type input "99,879"
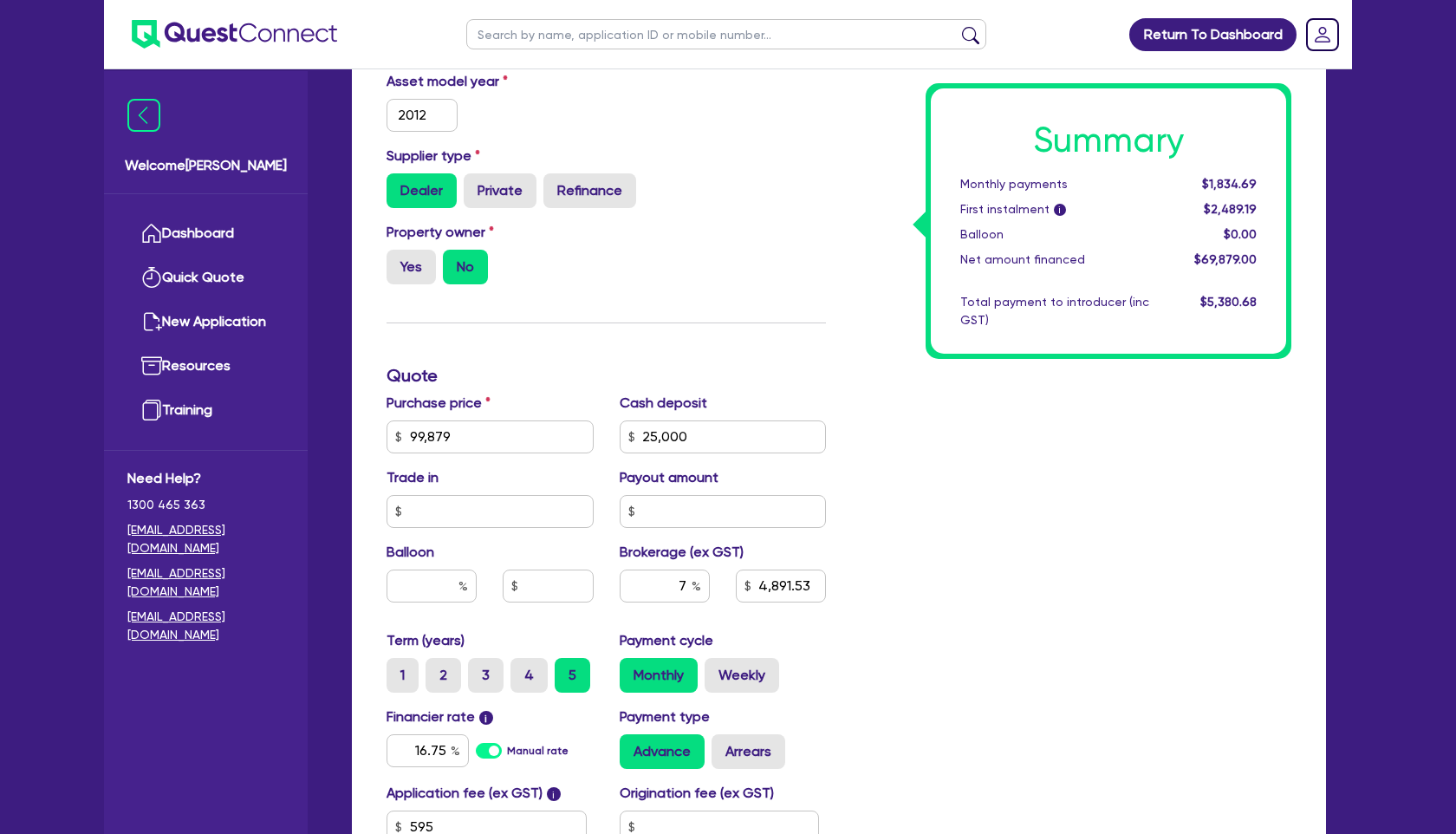
type input "4,891.53"
click at [861, 442] on div "Summary Monthly payments Calculating... First instalment i Calculating... Ballo…" at bounding box center [1071, 427] width 466 height 1013
type input "99,879"
type input "5,241.53"
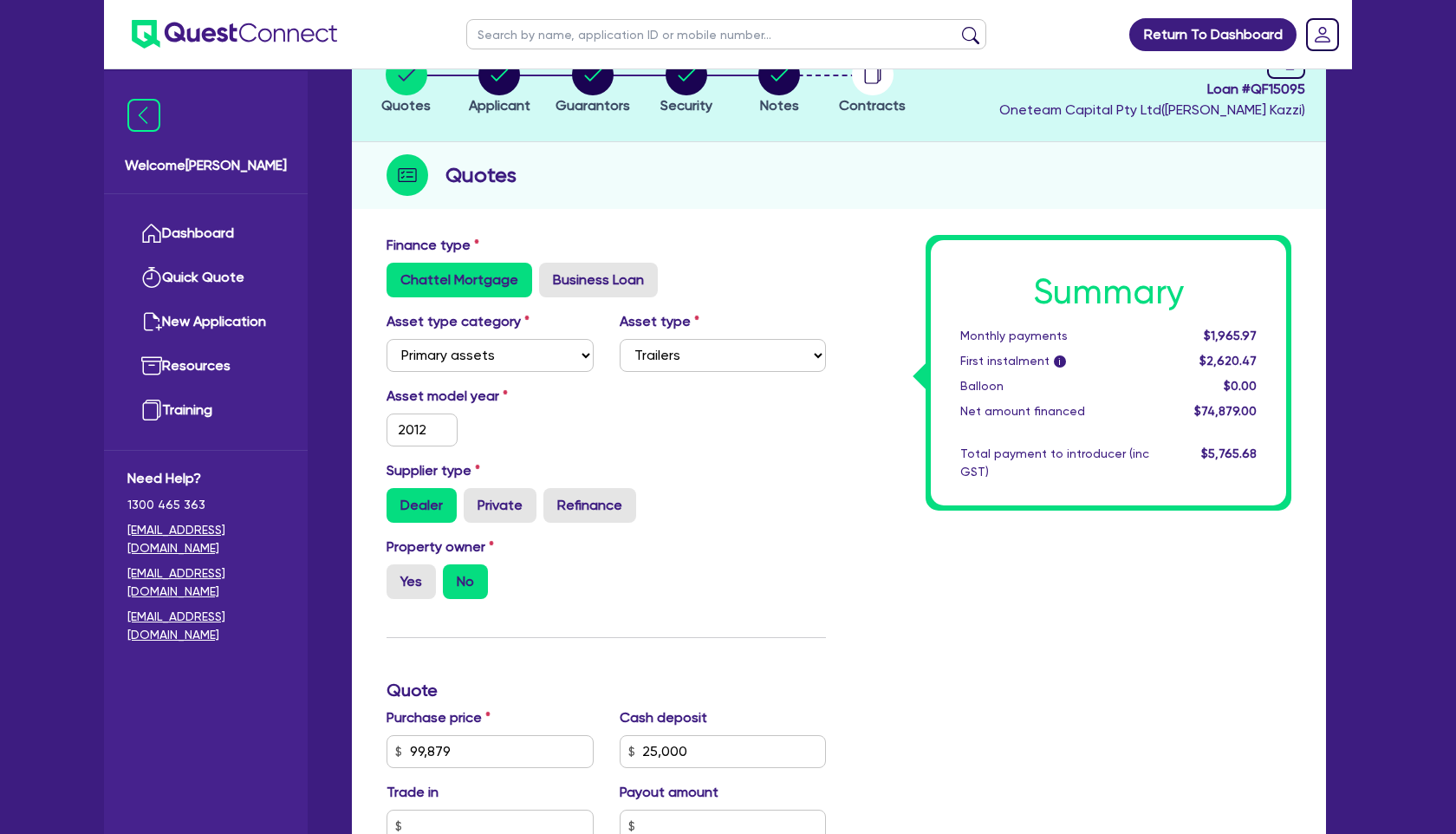
scroll to position [0, 0]
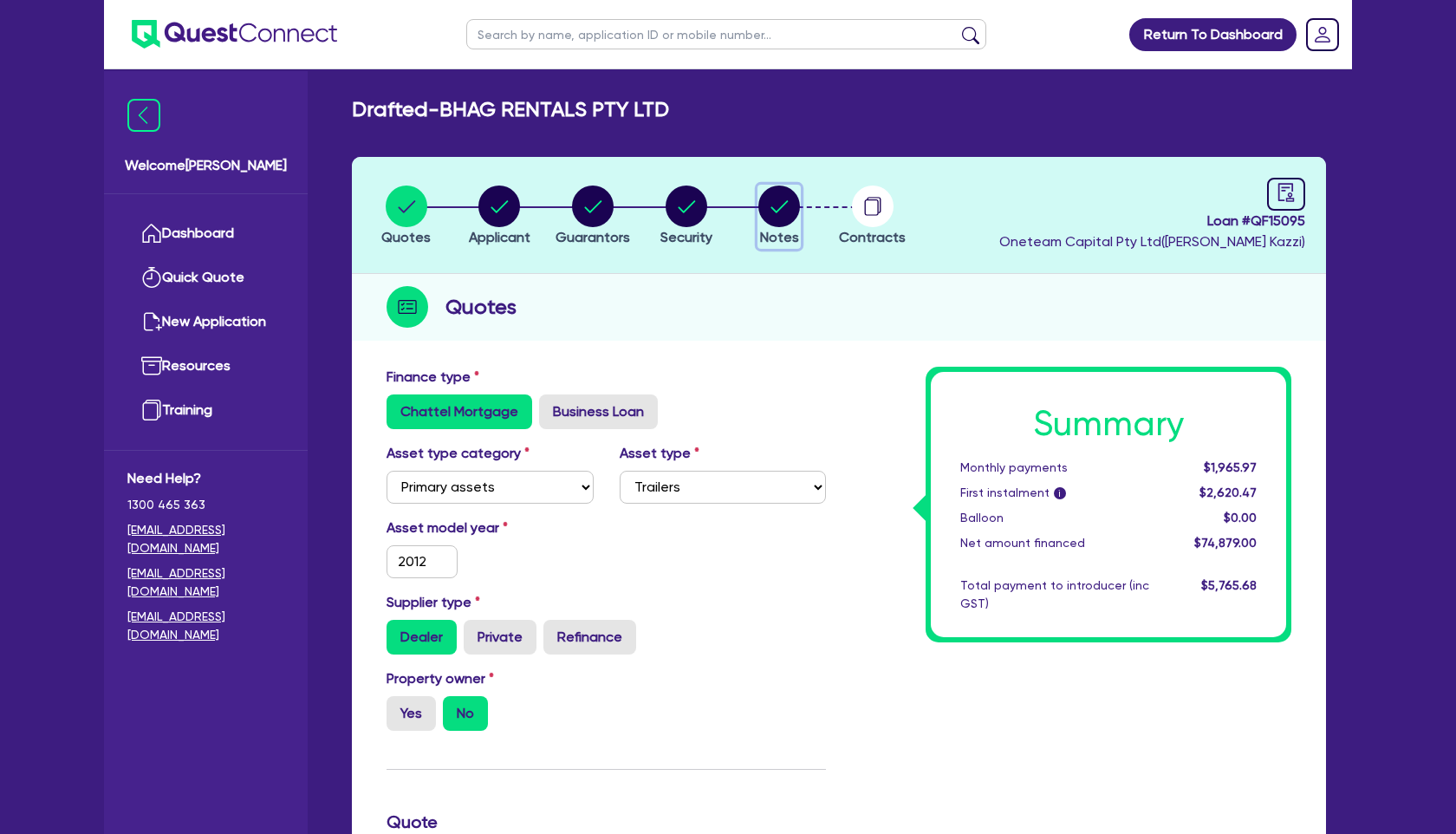
click at [784, 201] on circle "button" at bounding box center [779, 206] width 41 height 41
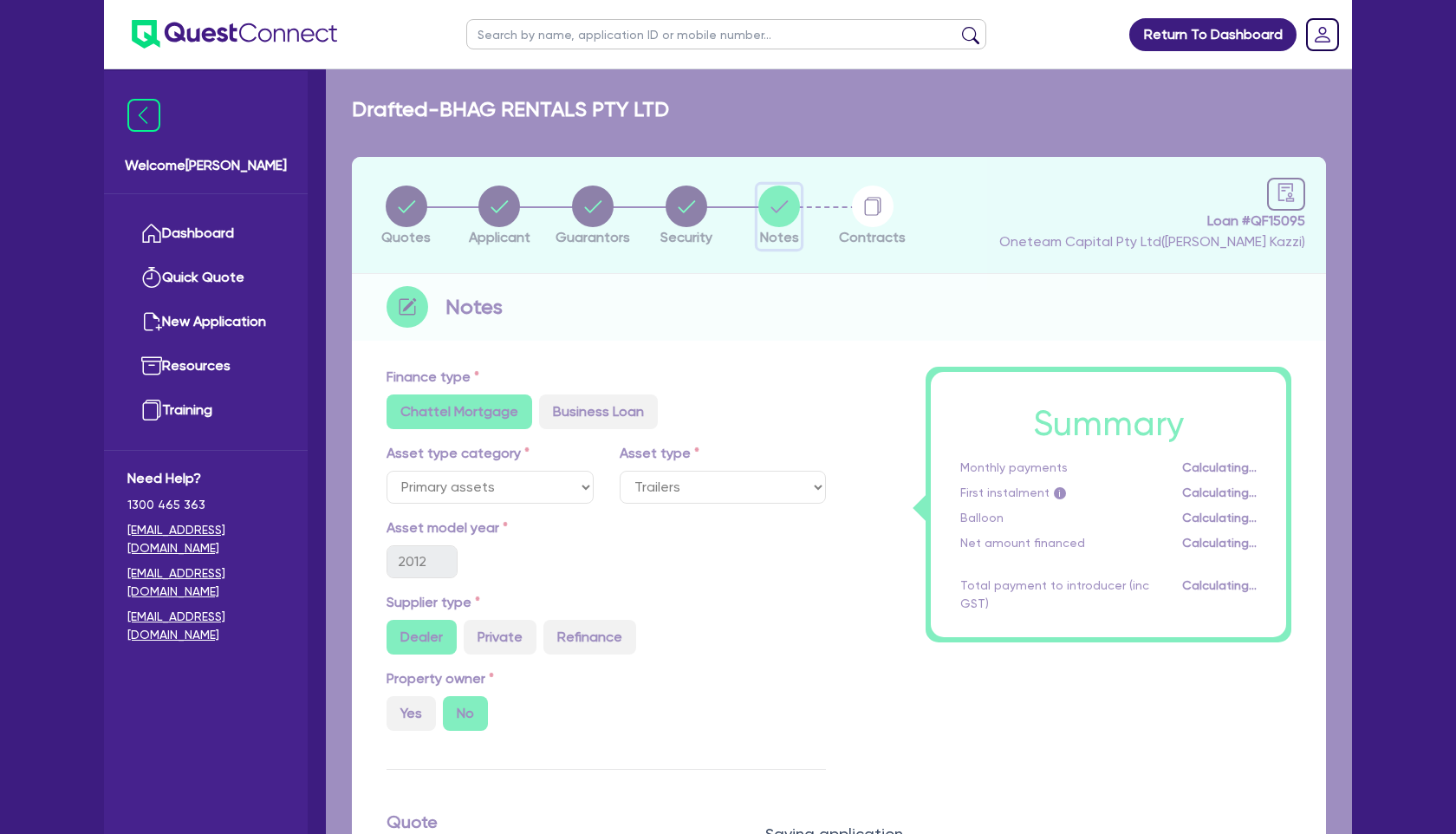
select select "Other"
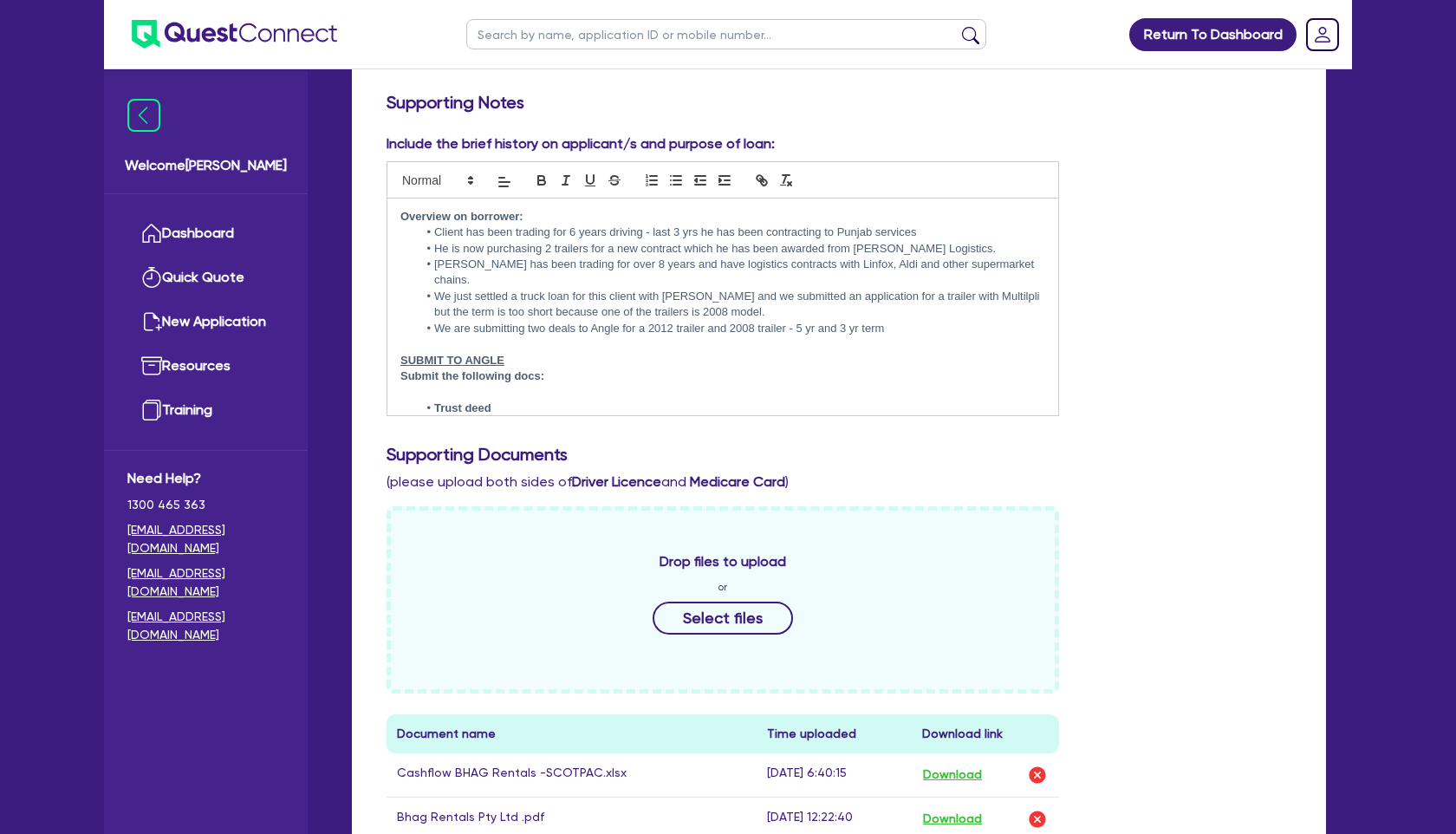
scroll to position [408, 0]
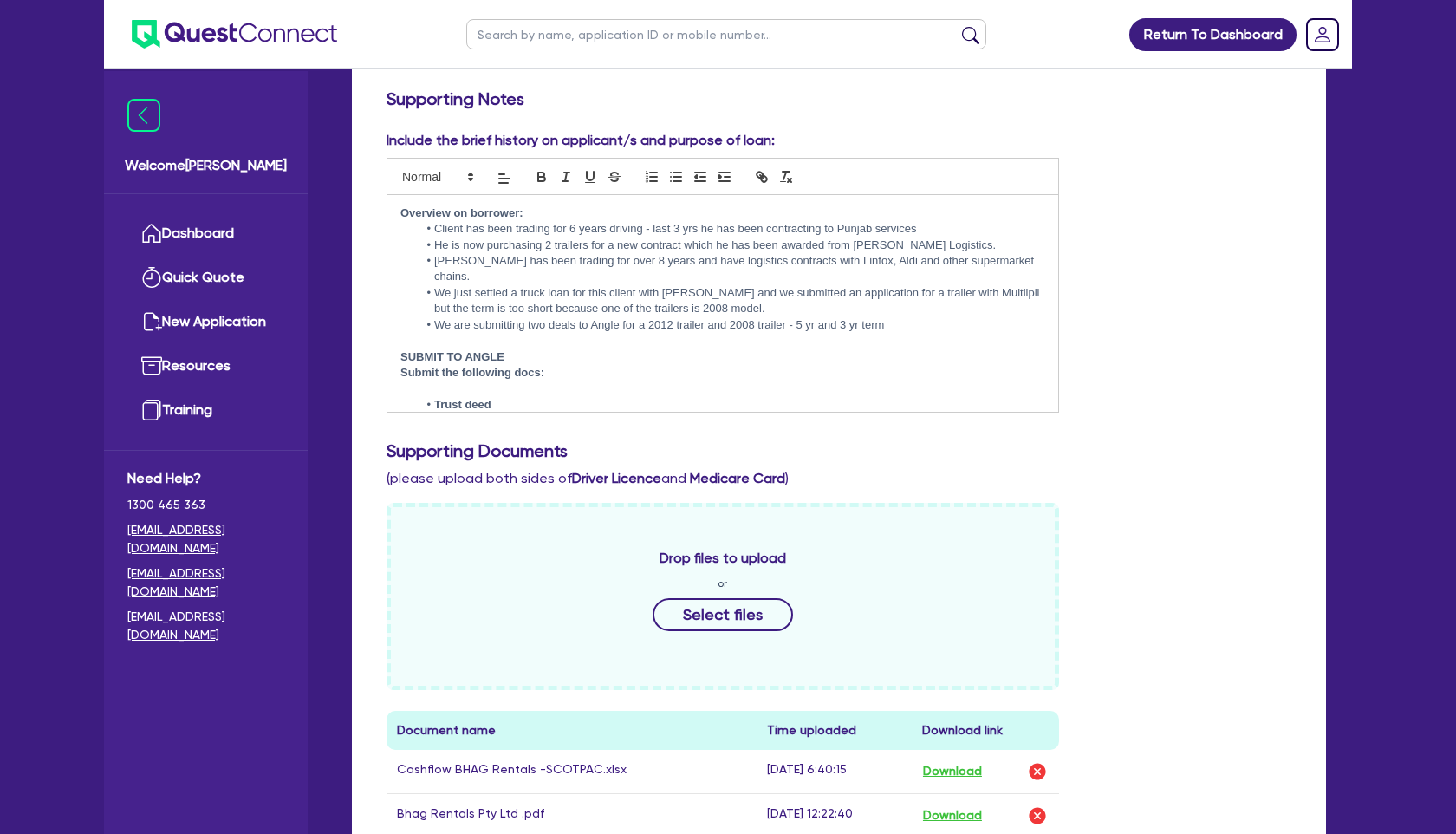
click at [595, 364] on p "Submit the following docs:" at bounding box center [723, 372] width 645 height 15
click at [563, 397] on li "Trust deed" at bounding box center [732, 405] width 628 height 15
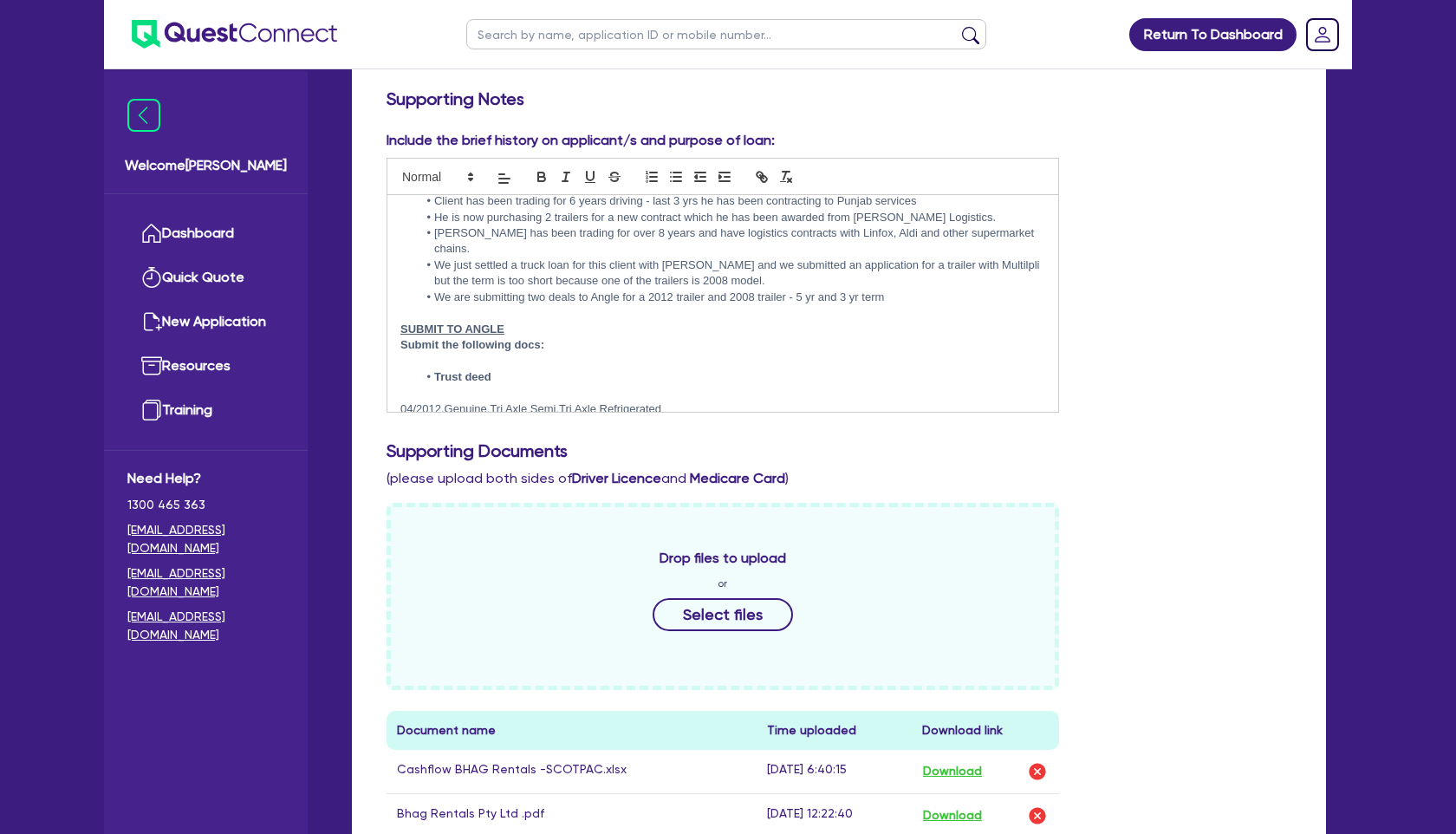
scroll to position [28, 0]
click at [689, 401] on p "﻿04/2012,Genuine,Tri Axle Semi,Tri Axle Refrigerated - $60000 price with $15,00…" at bounding box center [723, 408] width 645 height 15
click at [890, 401] on p "﻿04/2012,Genuine,Tri Axle Semi,Tri Axle Refrigerated - $60,000 price with $15,0…" at bounding box center [723, 408] width 645 height 15
drag, startPoint x: 669, startPoint y: 388, endPoint x: 877, endPoint y: 388, distance: 208.0
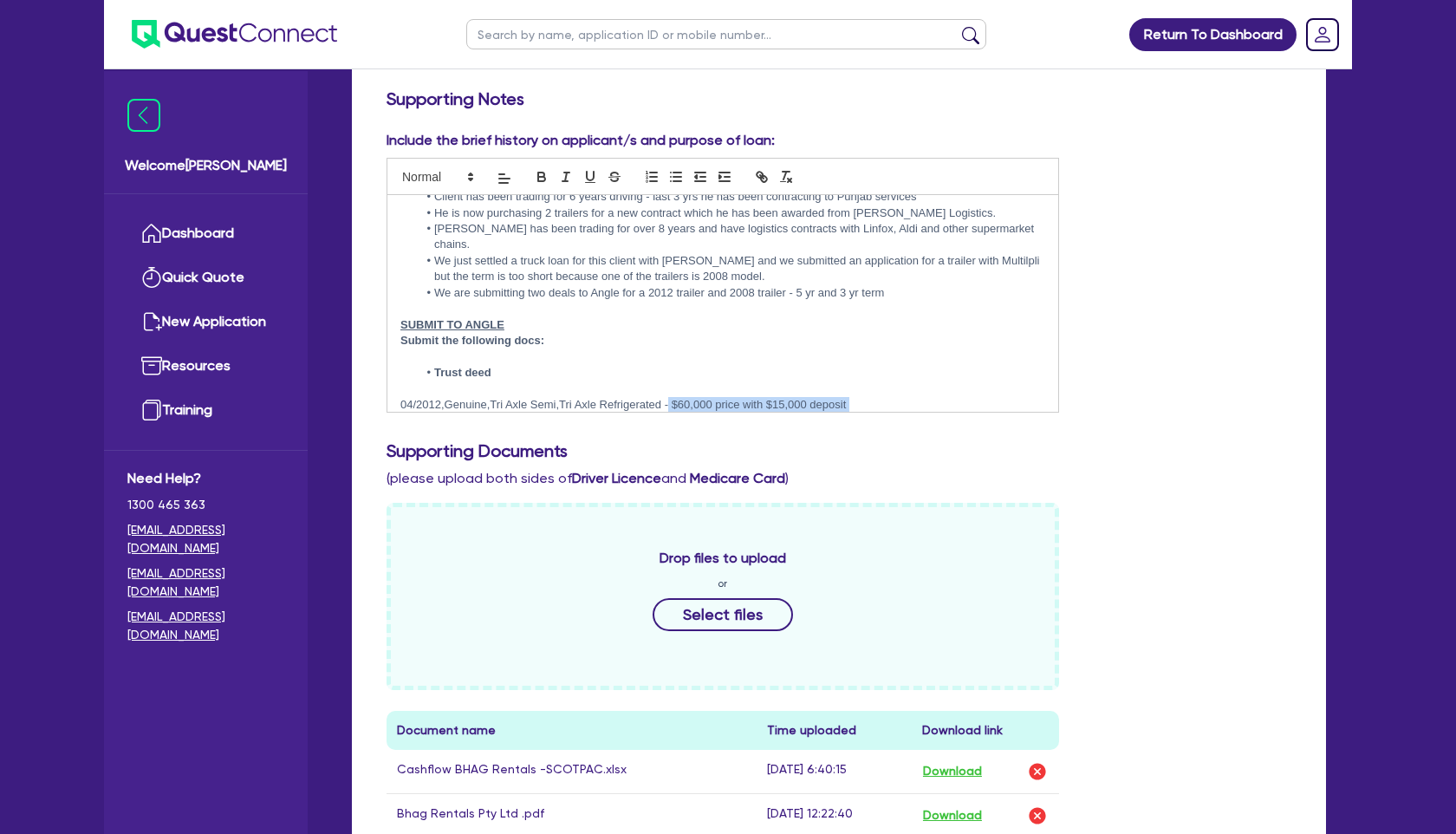
click at [877, 397] on p "﻿04/2012,Genuine,Tri Axle Semi,Tri Axle Refrigerated - $60,000 price with $15,0…" at bounding box center [723, 405] width 645 height 15
click at [544, 174] on icon "button" at bounding box center [541, 174] width 6 height 5
click at [725, 412] on p "2008 04/2008,FTE,3A Tri Axle,Tri Axle Refrigerated Rollback A - ﻿" at bounding box center [723, 420] width 645 height 15
click at [687, 398] on strong "$60,000 price with $15,000 deposit" at bounding box center [761, 405] width 184 height 13
click at [810, 398] on strong "$67,000 price with $15,000 deposit" at bounding box center [761, 405] width 184 height 13
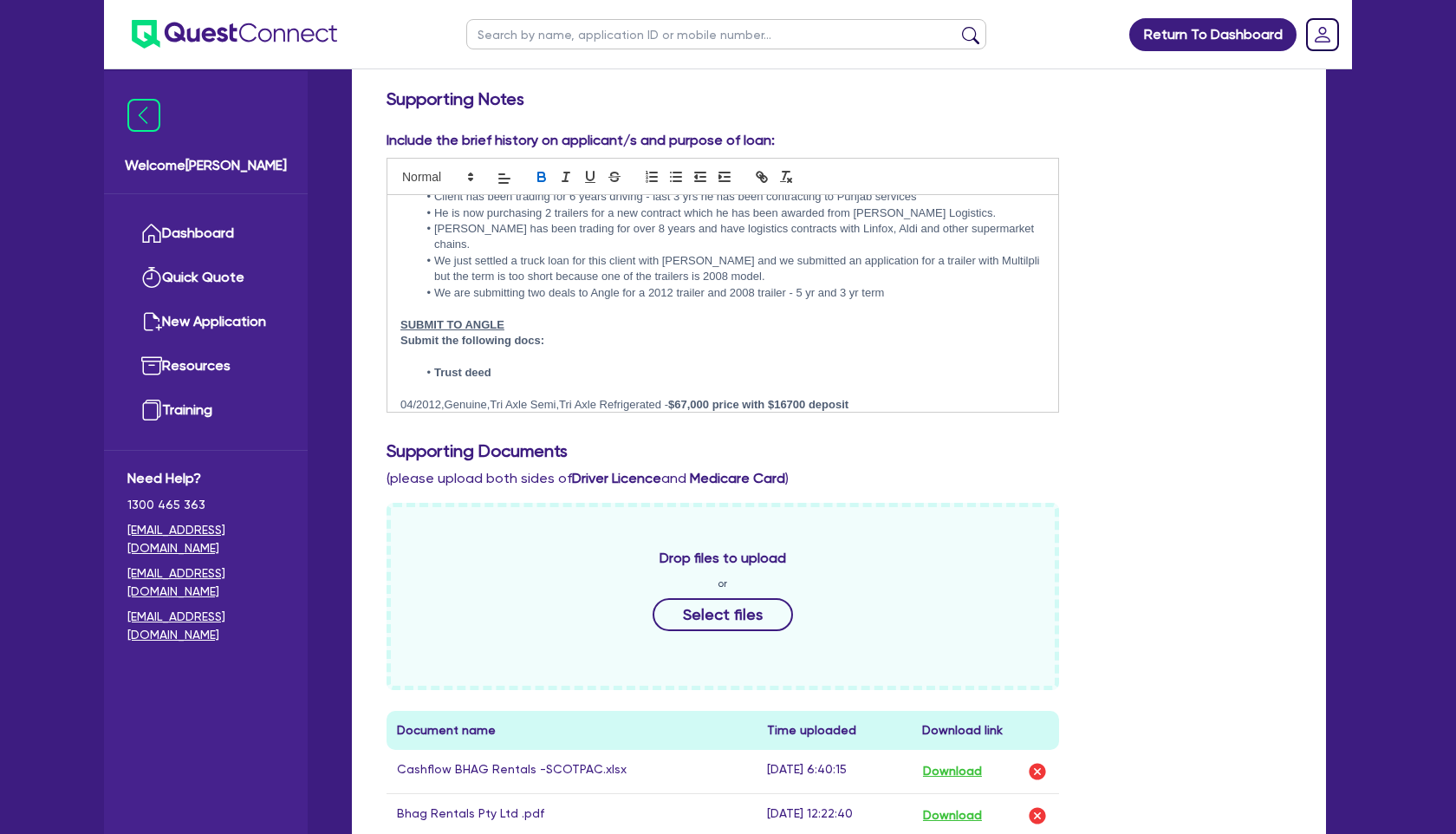
click at [727, 412] on p "2008 04/2008,FTE,3A Tri Axle,Tri Axle Refrigerated Rollback A - ﻿" at bounding box center [723, 420] width 645 height 15
click at [723, 412] on p "2008 04/2008,FTE,3A Tri Axle,Tri Axle Refrigerated Rollback A - 34,500 ﻿" at bounding box center [723, 420] width 645 height 15
click at [771, 412] on p "2008 04/2008,FTE,3A Tri Axle,Tri Axle Refrigerated Rollback A - $34,500 ﻿" at bounding box center [723, 420] width 645 height 15
click at [817, 412] on p "2008 04/2008,FTE,3A Tri Axle,Tri Axle Refrigerated Rollback A - $34,500 price w…" at bounding box center [723, 420] width 645 height 15
click at [850, 412] on p "2008 04/2008,FTE,3A Tri Axle,Tri Axle Refrigerated Rollback A - $34,500 price w…" at bounding box center [723, 420] width 645 height 15
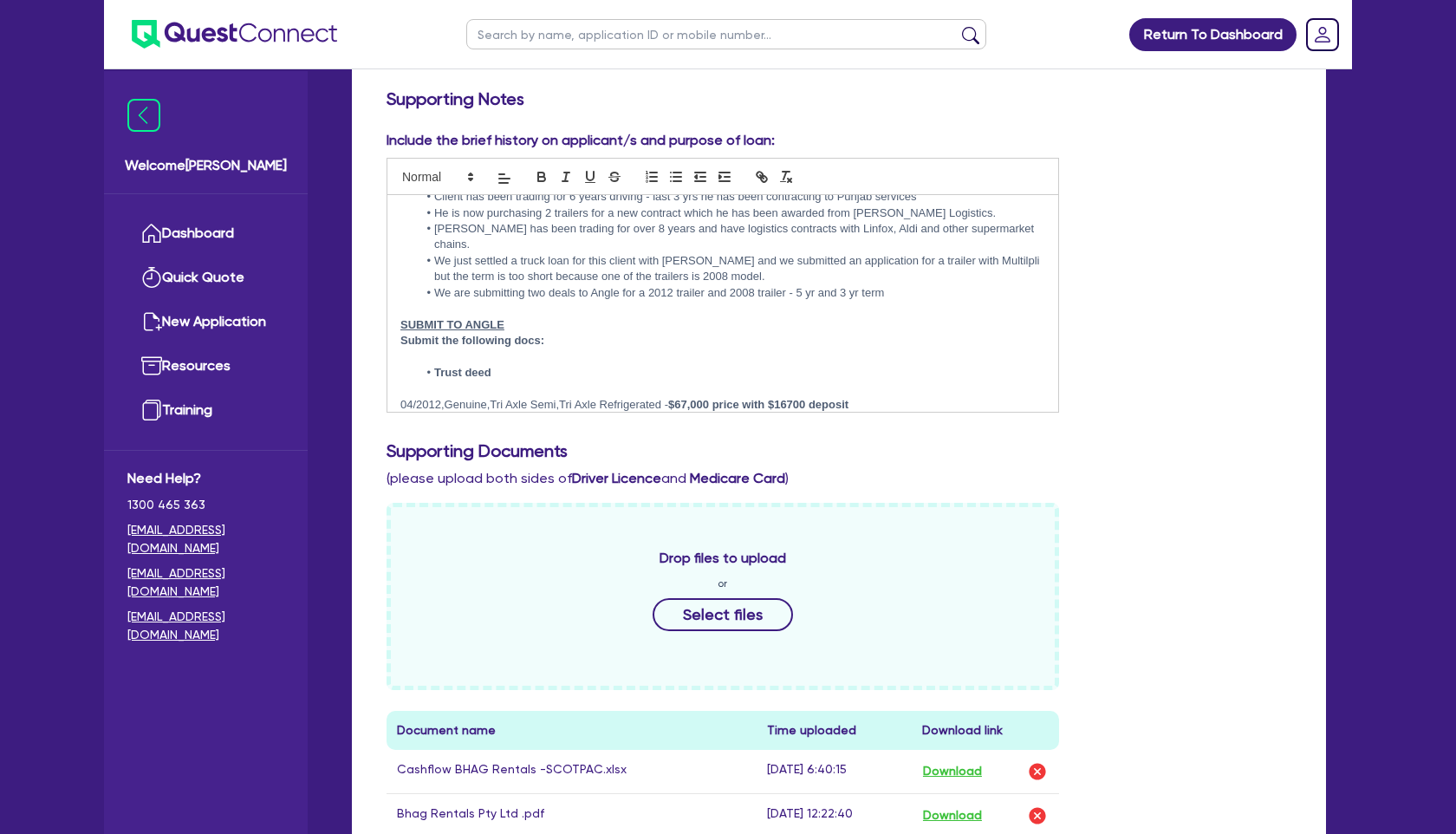
click at [738, 412] on p "2008 04/2008,FTE,3A Tri Axle,Tri Axle Refrigerated Rollback A - $34,500 price w…" at bounding box center [723, 420] width 645 height 15
click at [848, 412] on p "2008 04/2008,FTE,3A Tri Axle,Tri Axle Refrigerated Rollback A - $32800 price wi…" at bounding box center [723, 420] width 645 height 15
click at [831, 412] on p "2008 04/2008,FTE,3A Tri Axle,Tri Axle Refrigerated Rollback A - $32800 price wi…" at bounding box center [723, 420] width 645 height 15
click at [931, 412] on p "2008 04/2008,FTE,3A Tri Axle,Tri Axle Refrigerated Rollback A - $32800 price wi…" at bounding box center [723, 420] width 645 height 15
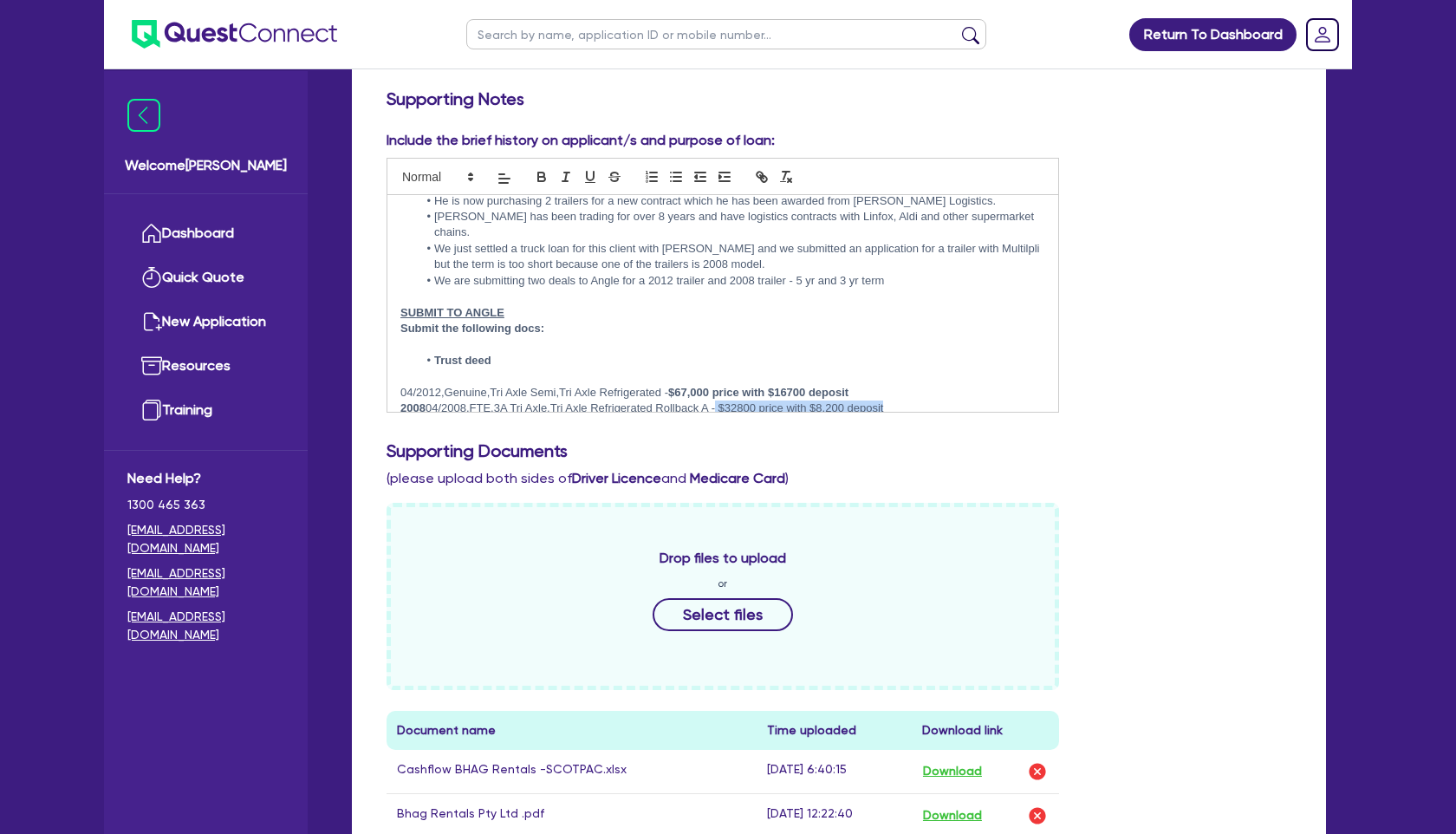
drag, startPoint x: 893, startPoint y: 403, endPoint x: 719, endPoint y: 390, distance: 174.5
click at [719, 401] on p "2008 04/2008,FTE,3A Tri Axle,Tri Axle Refrigerated Rollback A - $32800 price wi…" at bounding box center [723, 408] width 645 height 15
click at [544, 173] on icon "button" at bounding box center [541, 174] width 6 height 5
click at [464, 180] on icon at bounding box center [471, 177] width 15 height 15
click at [457, 267] on span at bounding box center [457, 253] width 111 height 36
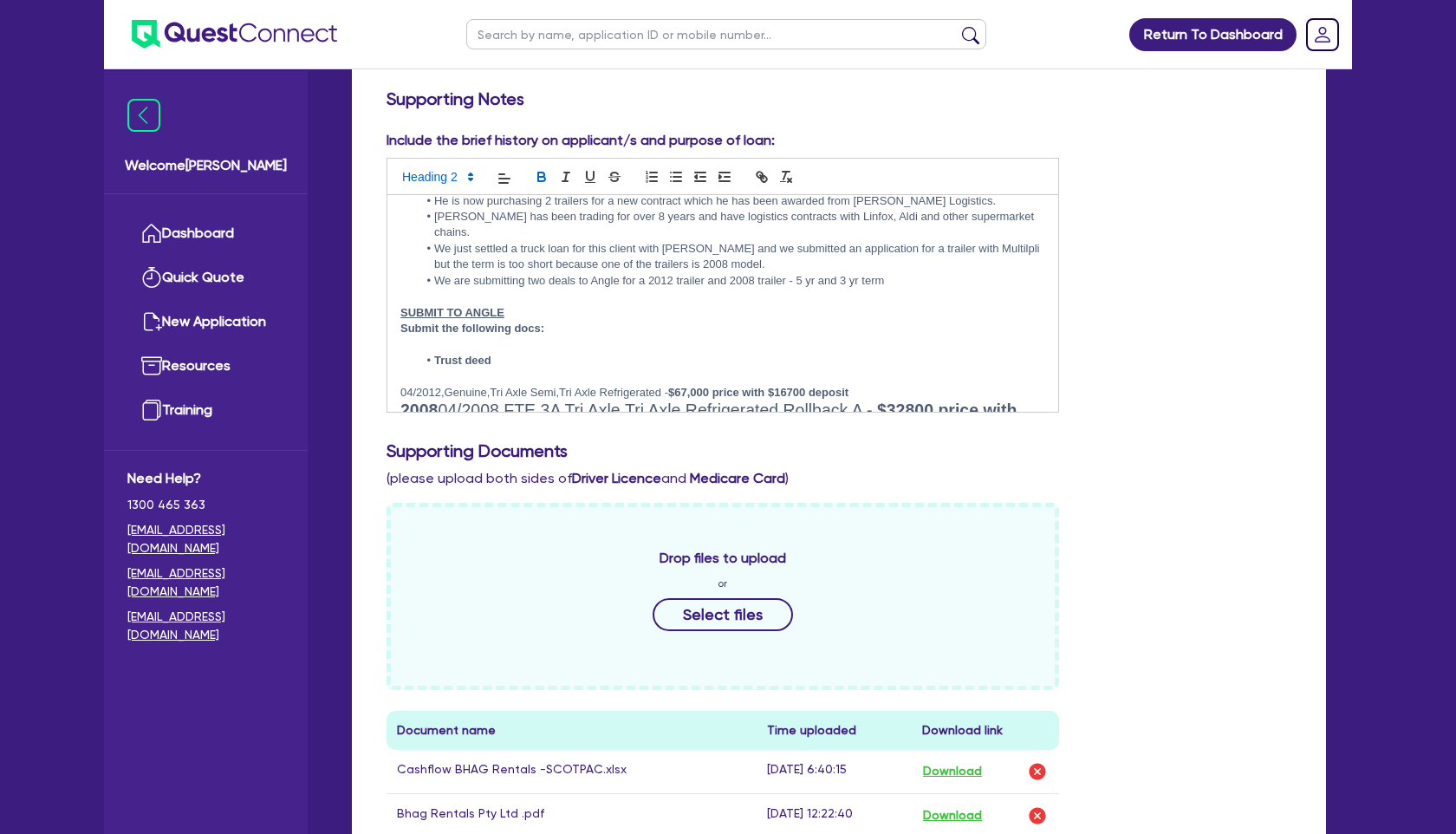
click at [457, 273] on li "We are submitting two deals to Angle for a 2012 trailer and 2008 trailer - 5 yr…" at bounding box center [732, 280] width 628 height 15
click at [890, 368] on p at bounding box center [723, 376] width 645 height 15
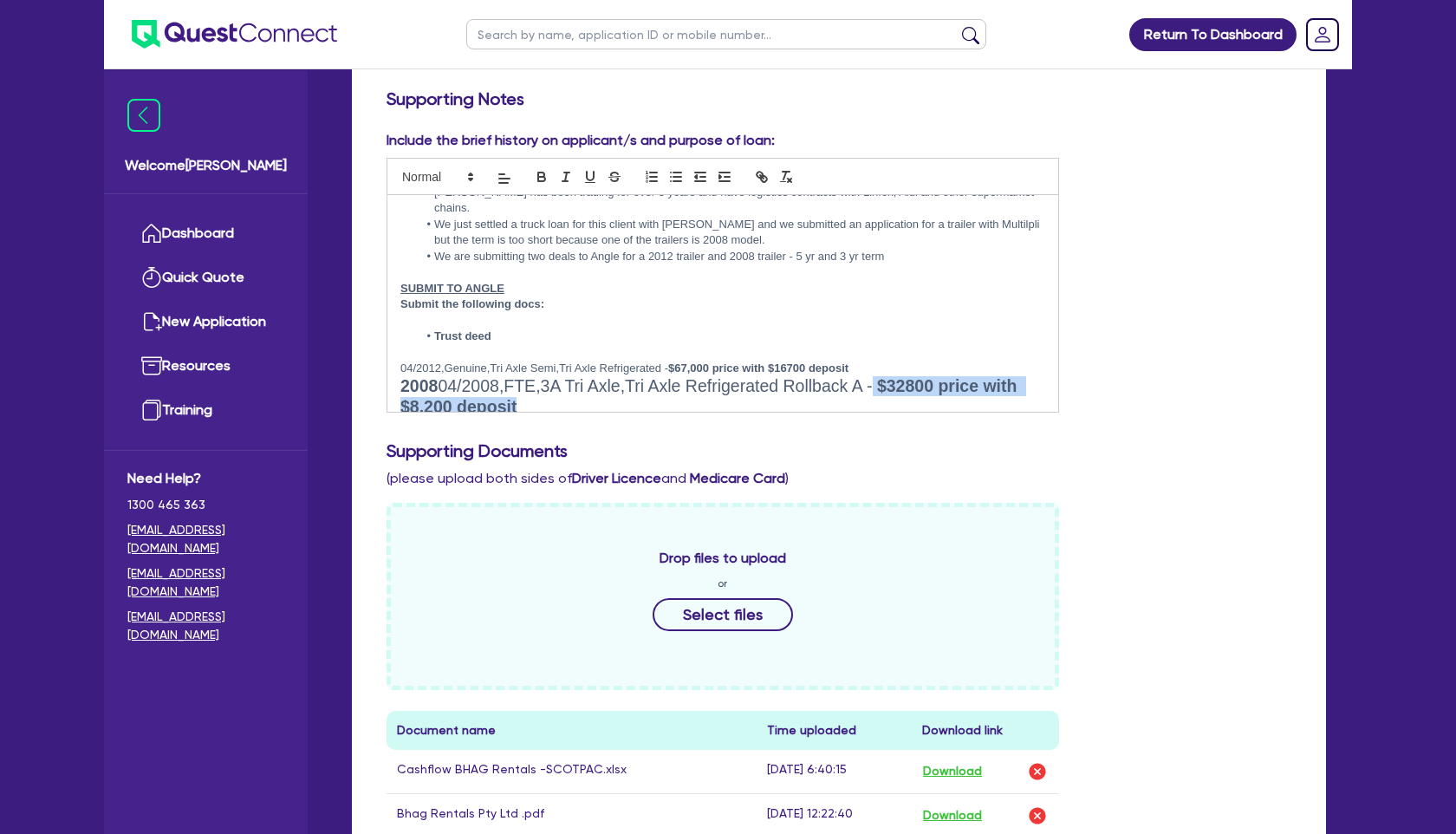
drag, startPoint x: 877, startPoint y: 392, endPoint x: 926, endPoint y: 414, distance: 53.7
click at [926, 414] on div "Include the brief history on applicant/s and purpose of loan: Overview on borro…" at bounding box center [838, 278] width 931 height 296
click at [467, 175] on icon at bounding box center [471, 177] width 15 height 15
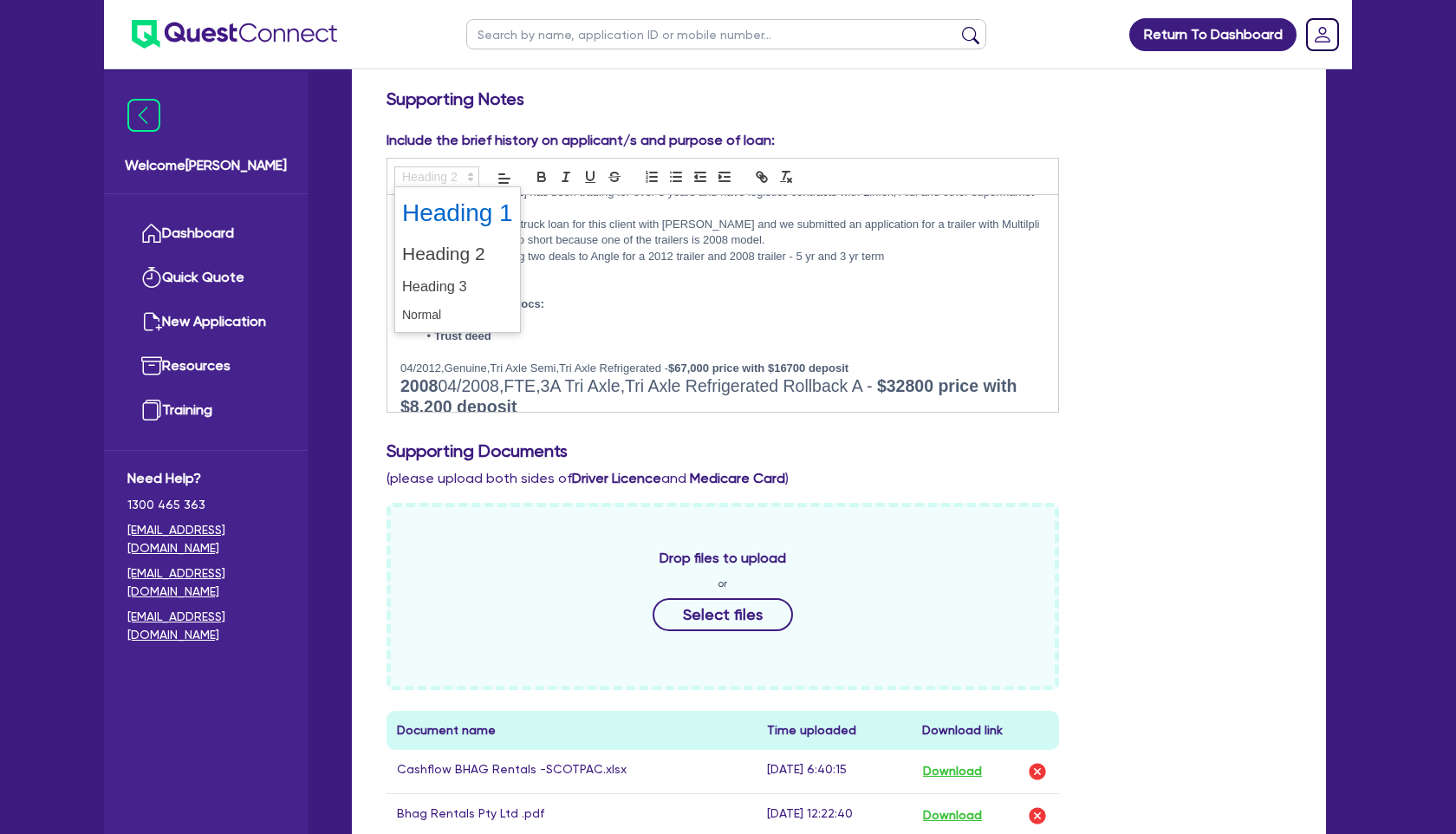
click at [460, 212] on span at bounding box center [457, 212] width 111 height 45
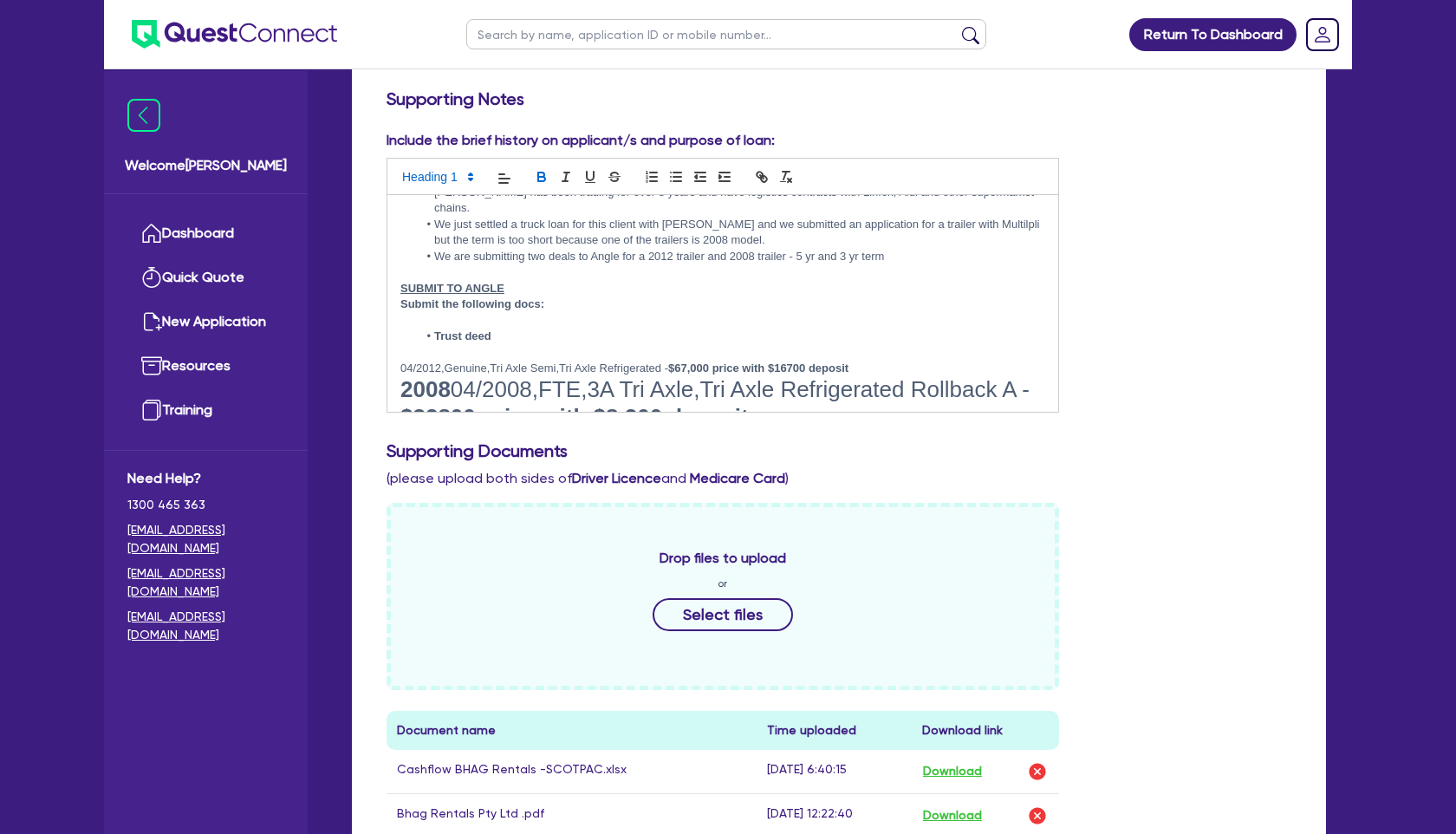
click at [459, 181] on span at bounding box center [436, 177] width 85 height 21
click at [447, 281] on span at bounding box center [457, 287] width 111 height 31
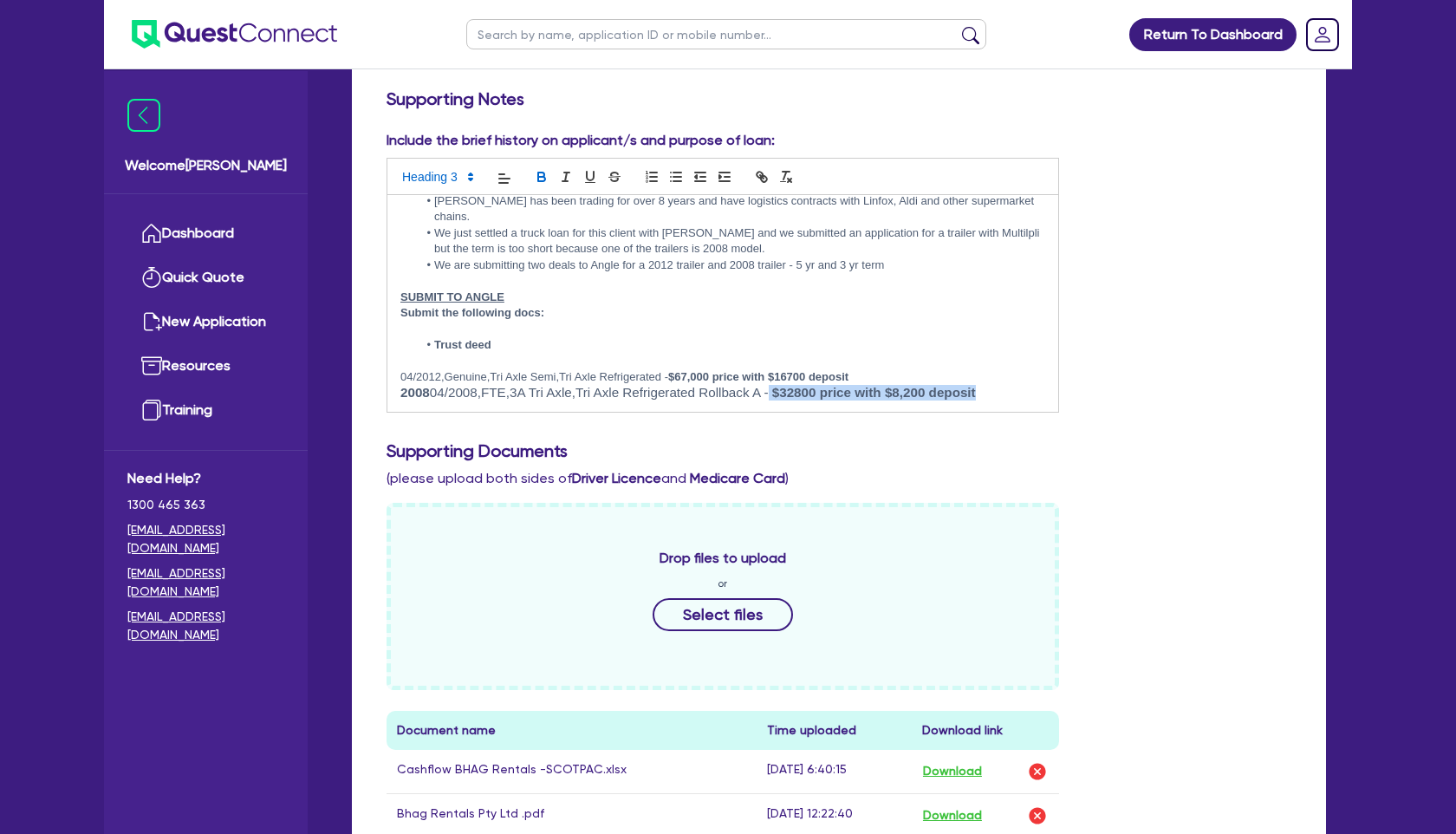
scroll to position [43, 0]
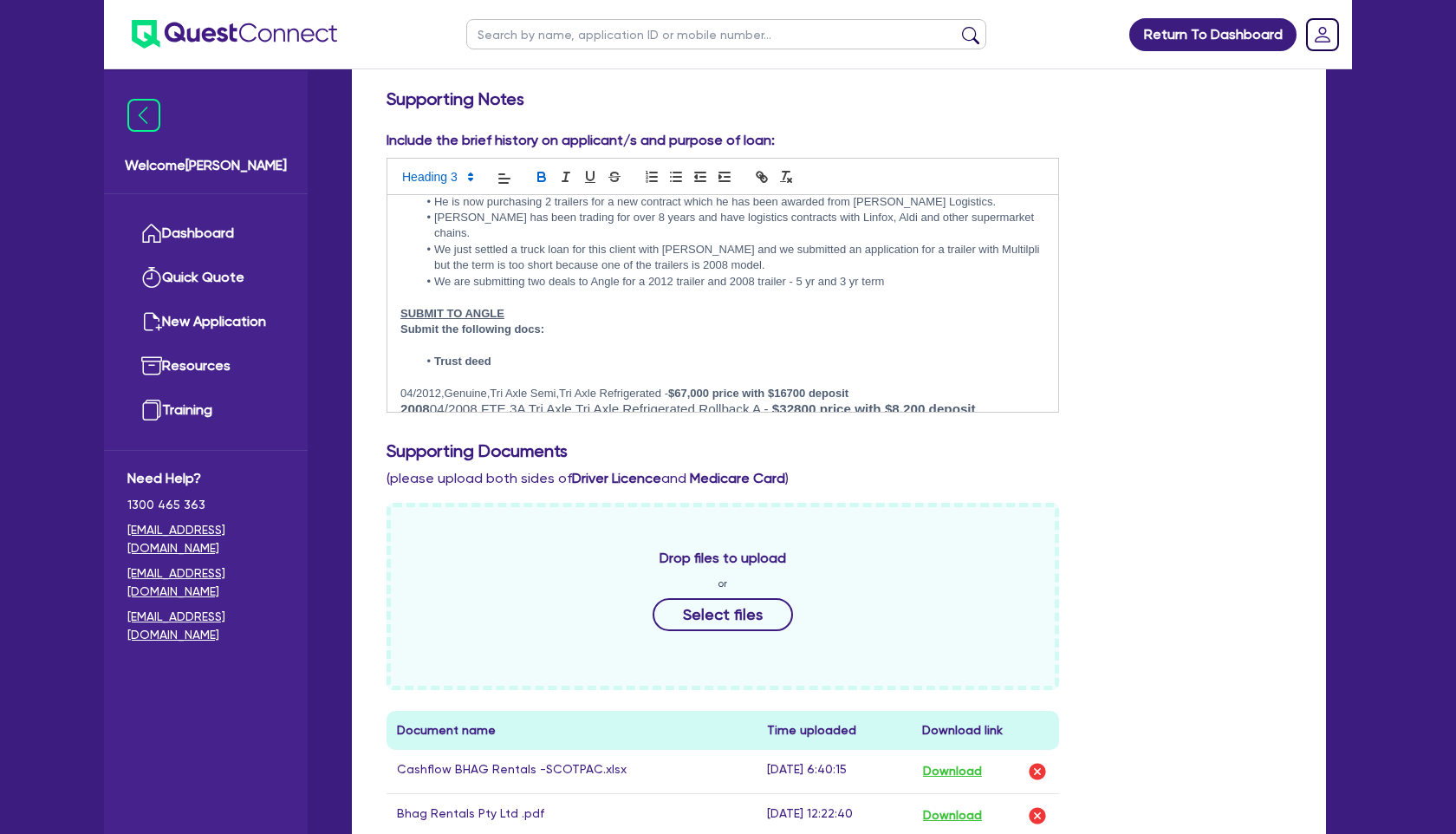
click at [909, 369] on p at bounding box center [723, 377] width 645 height 15
drag, startPoint x: 878, startPoint y: 373, endPoint x: 671, endPoint y: 370, distance: 207.0
click at [671, 385] on p "﻿04/2012,Genuine,Tri Axle Semi,Tri Axle Refrigerated - $67,000 price with $1670…" at bounding box center [723, 393] width 645 height 15
click at [448, 173] on span at bounding box center [436, 177] width 85 height 21
click at [447, 287] on span at bounding box center [457, 287] width 111 height 31
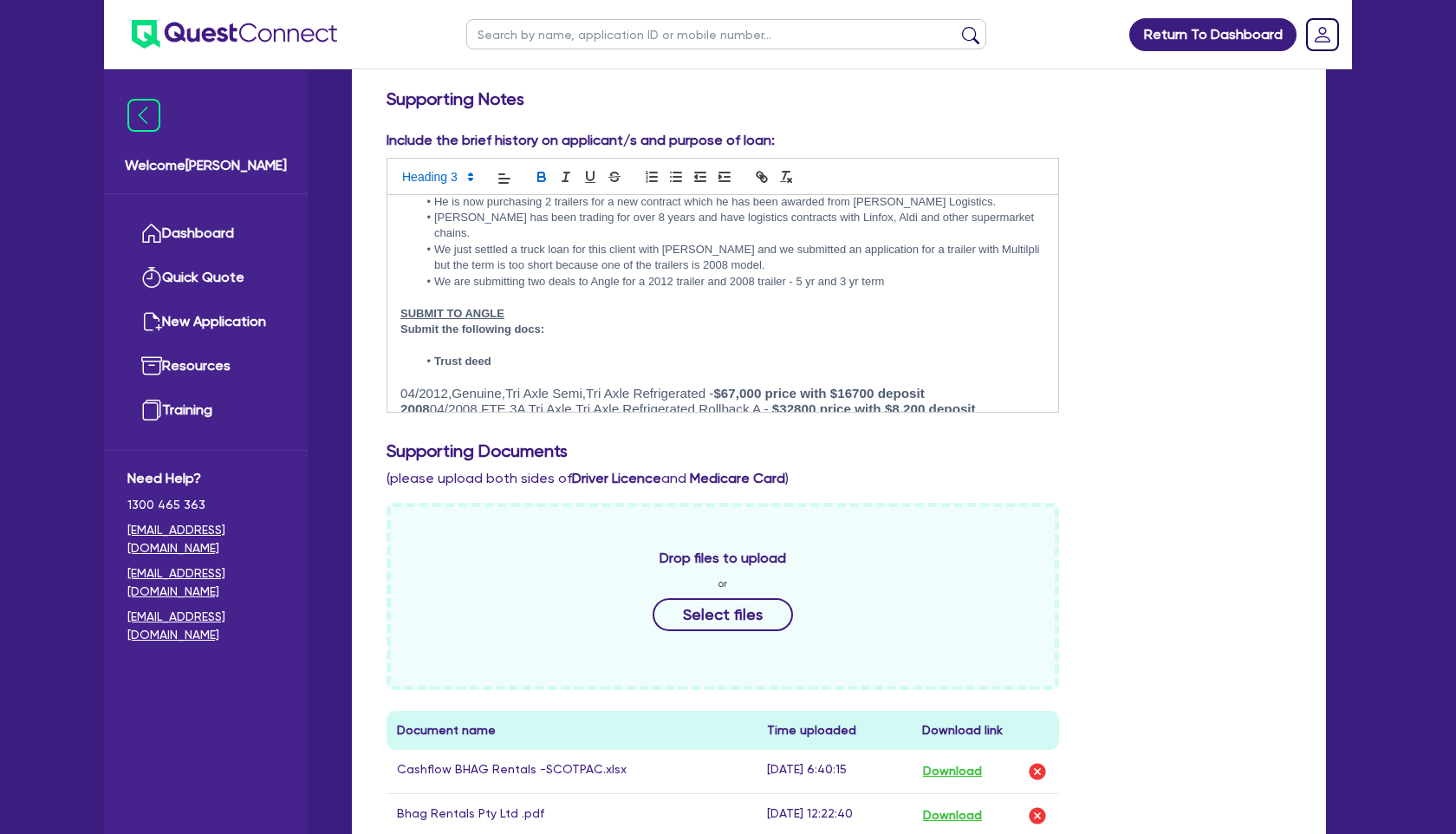
click at [823, 321] on p "Submit the following docs:" at bounding box center [723, 329] width 645 height 15
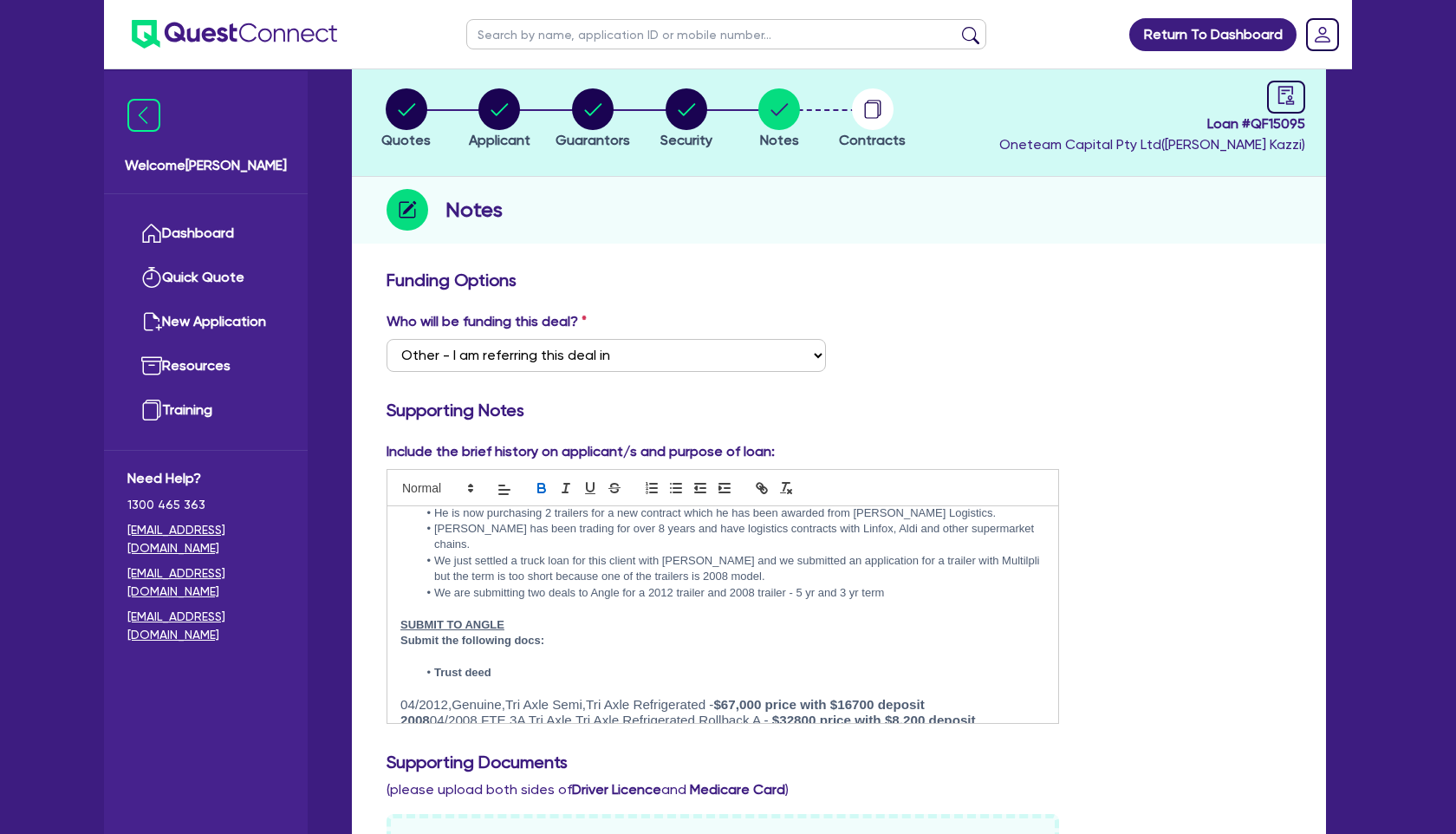
scroll to position [0, 0]
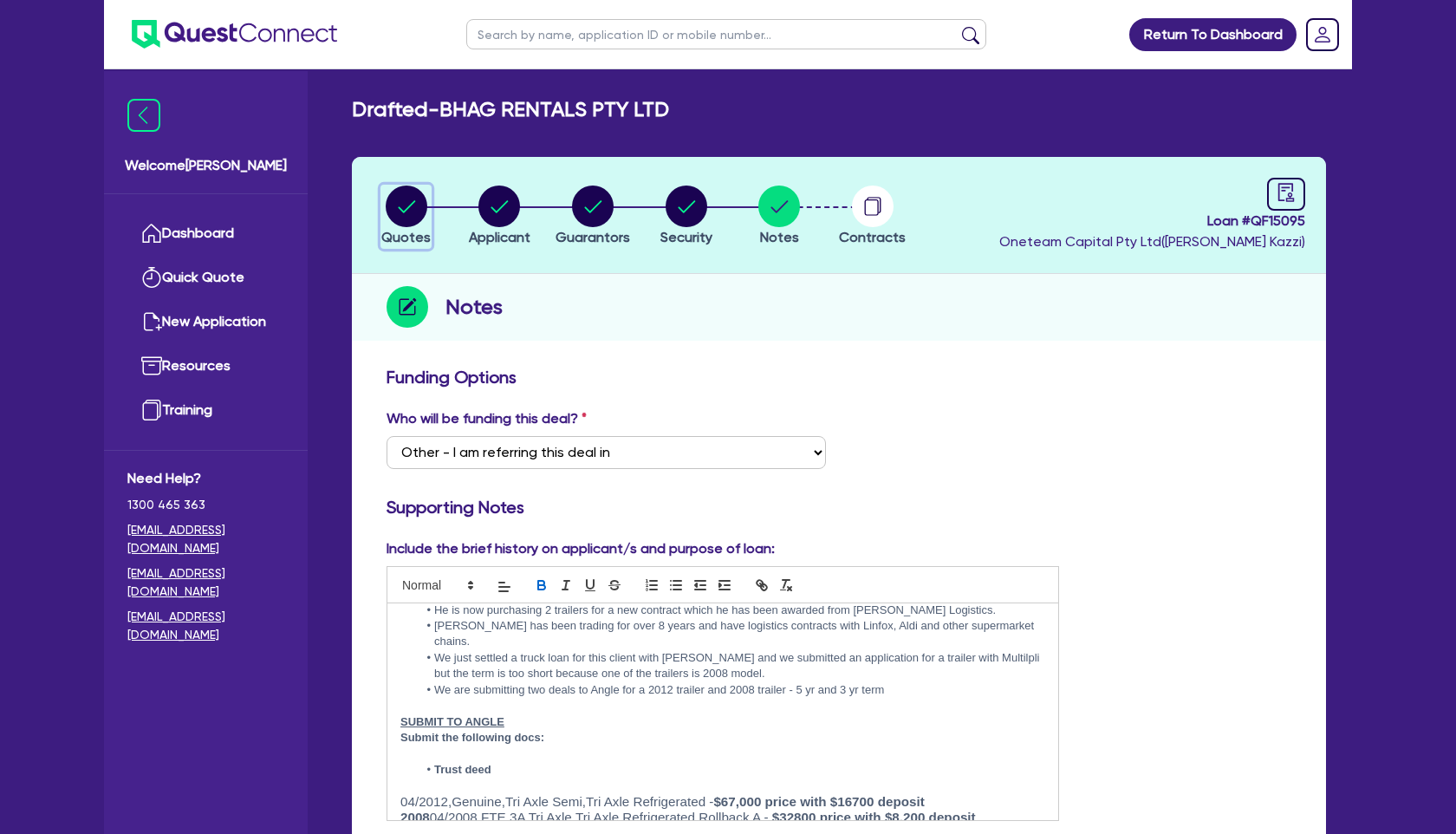
click at [401, 207] on circle "button" at bounding box center [406, 206] width 41 height 41
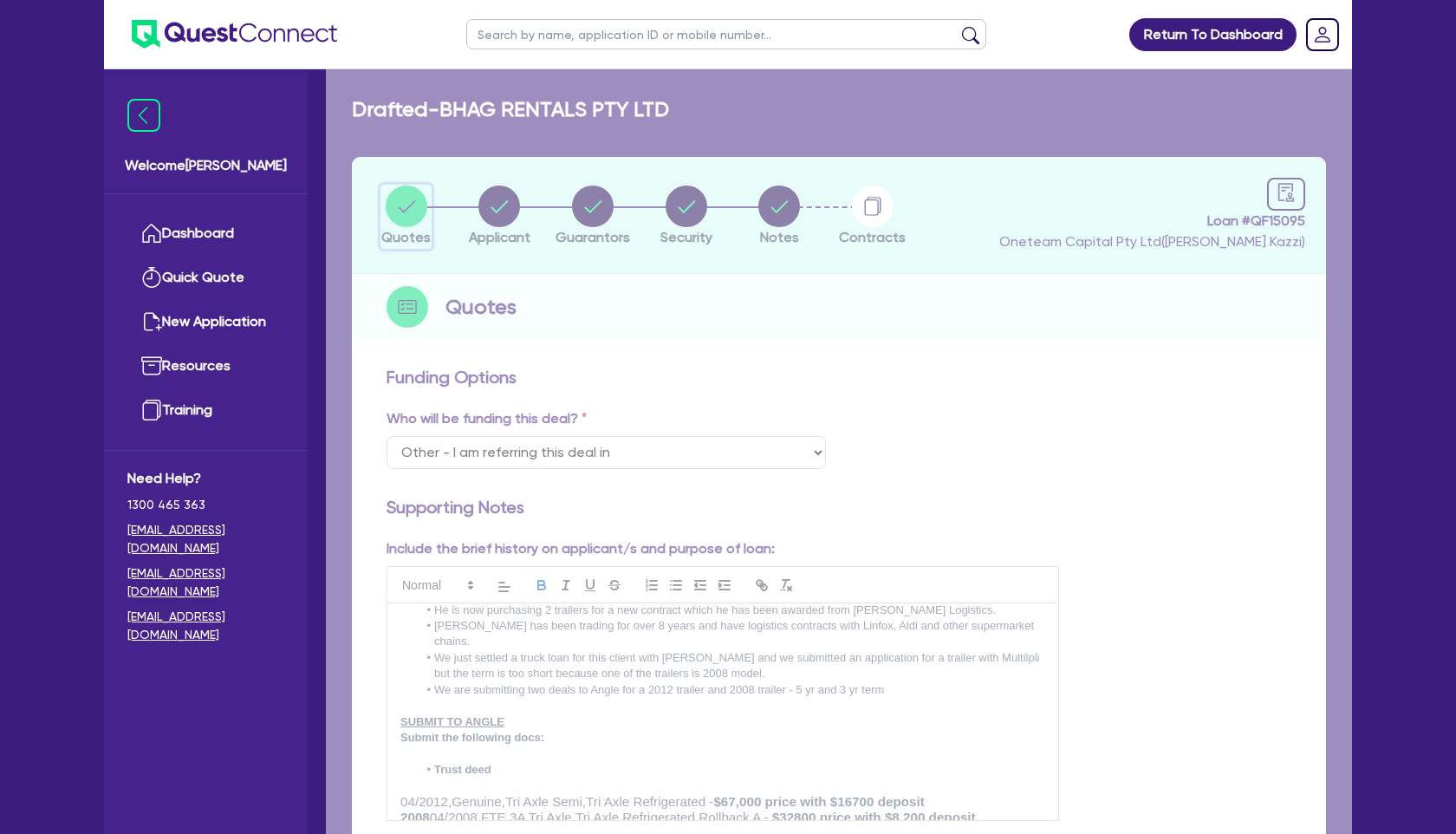
select select "PRIMARY_ASSETS"
select select "TRAILERS"
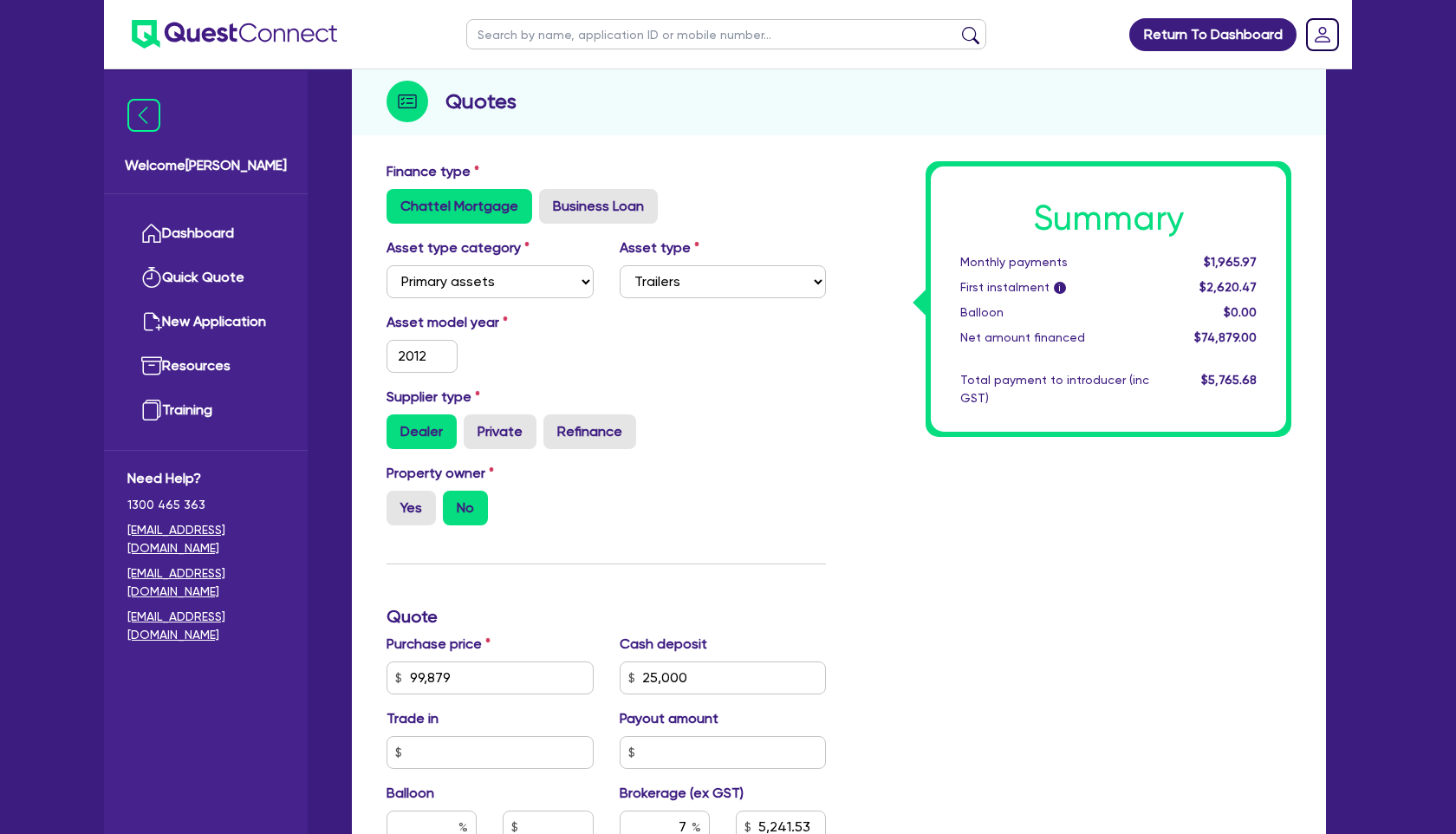
scroll to position [272, 0]
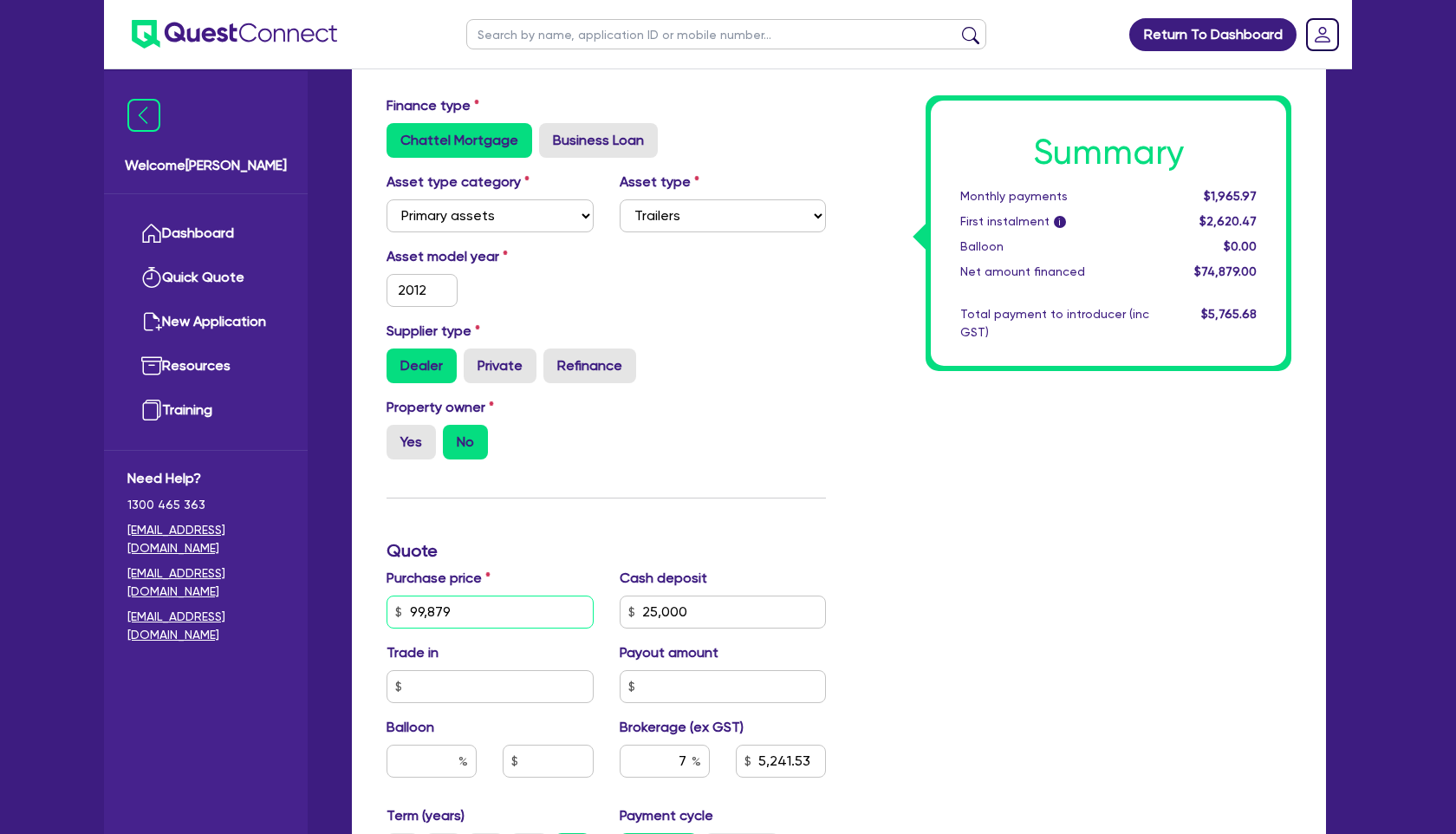
drag, startPoint x: 466, startPoint y: 615, endPoint x: 319, endPoint y: 612, distance: 147.0
click at [319, 612] on div "Welcome Walta Dashboard Quick Quote New Application Ref Company Ref Salesperson…" at bounding box center [728, 515] width 1248 height 1573
type input "99,800"
type input "25,000"
type input "5,241.53"
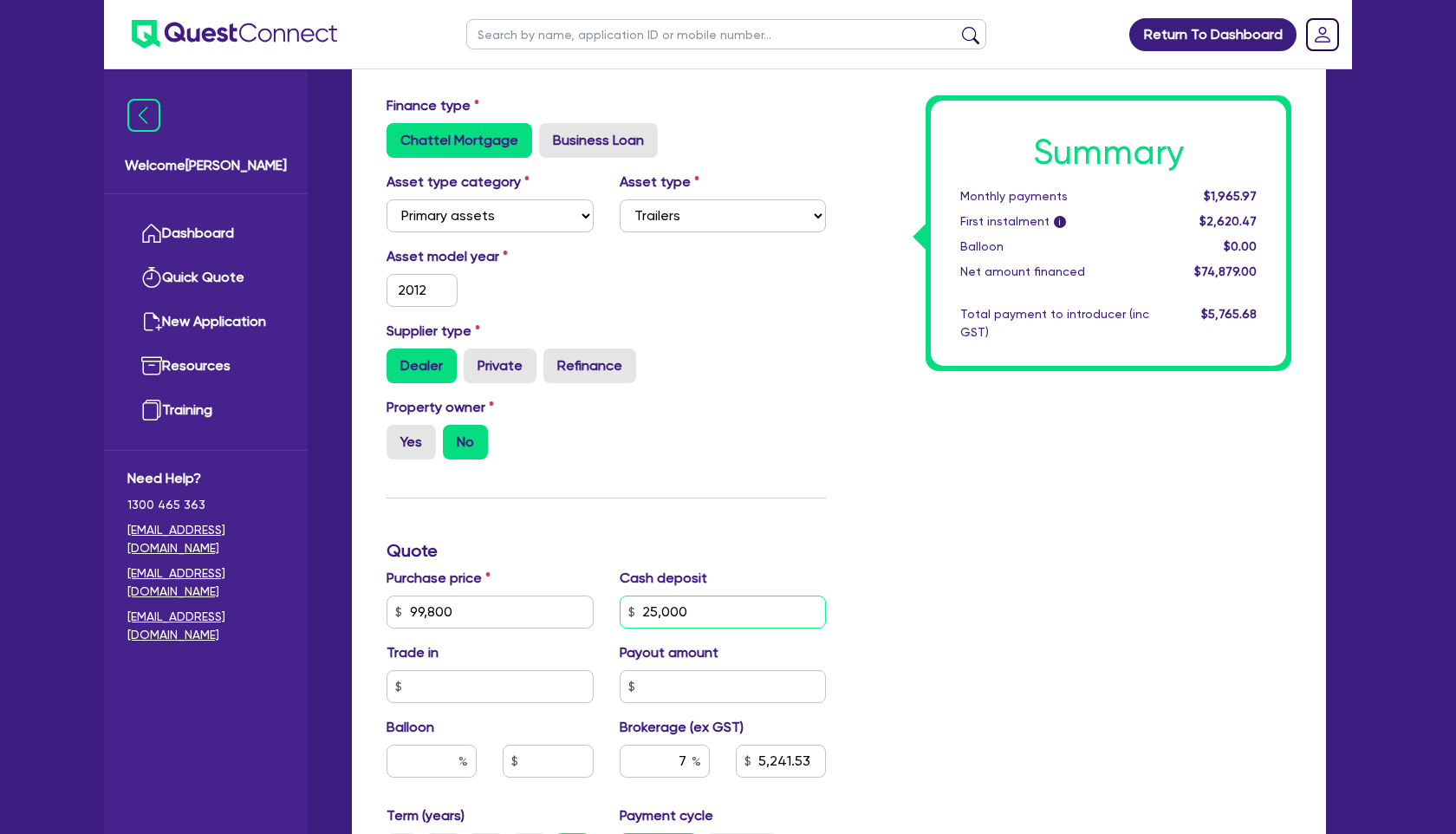
type input "25,000"
type input "5,236"
drag, startPoint x: 705, startPoint y: 604, endPoint x: 565, endPoint y: 604, distance: 140.0
click at [565, 604] on div "Purchase price 99,800 Cash deposit 25,000 Trade in Payout amount Balloon Broker…" at bounding box center [606, 686] width 466 height 237
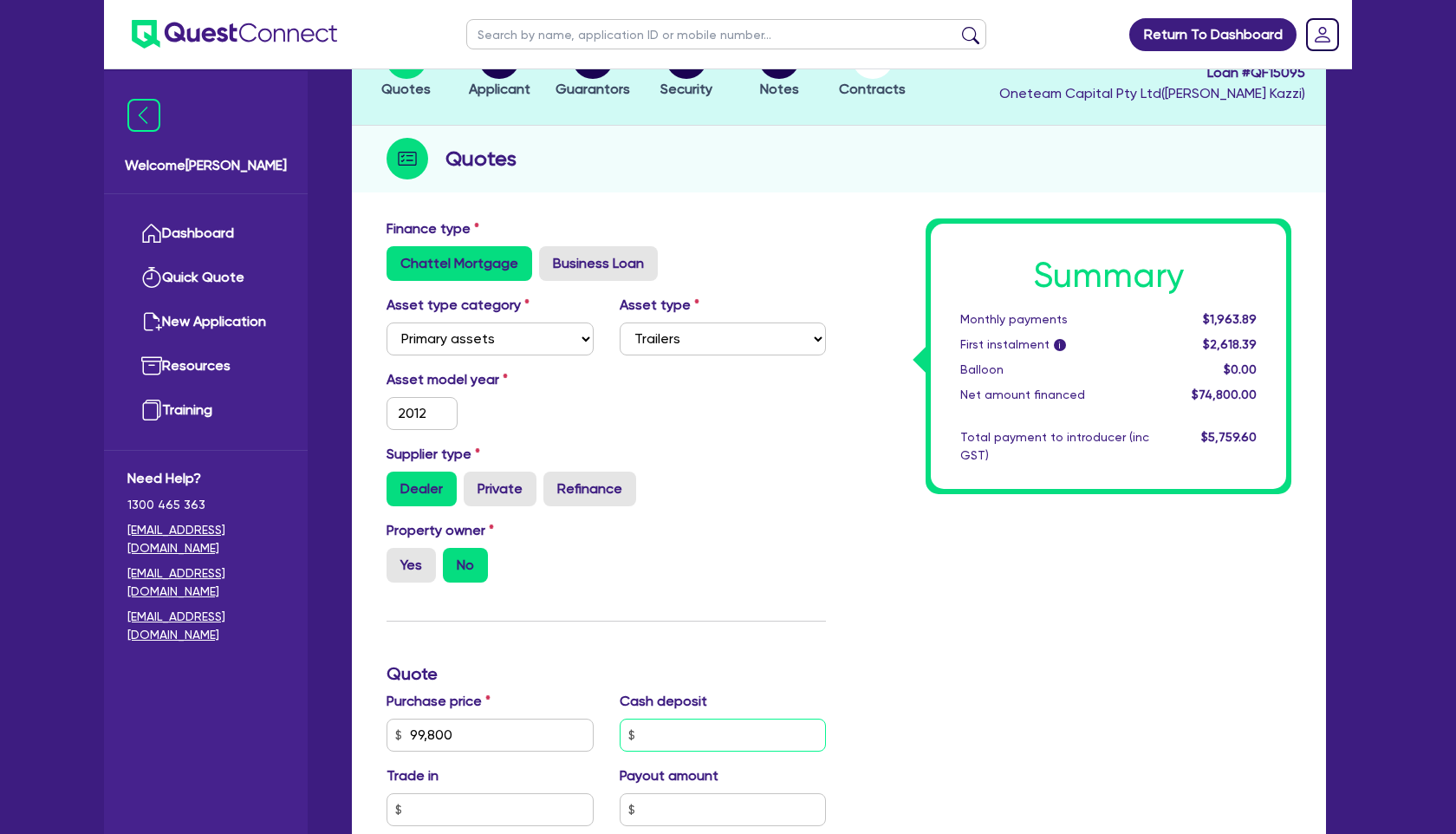
scroll to position [0, 0]
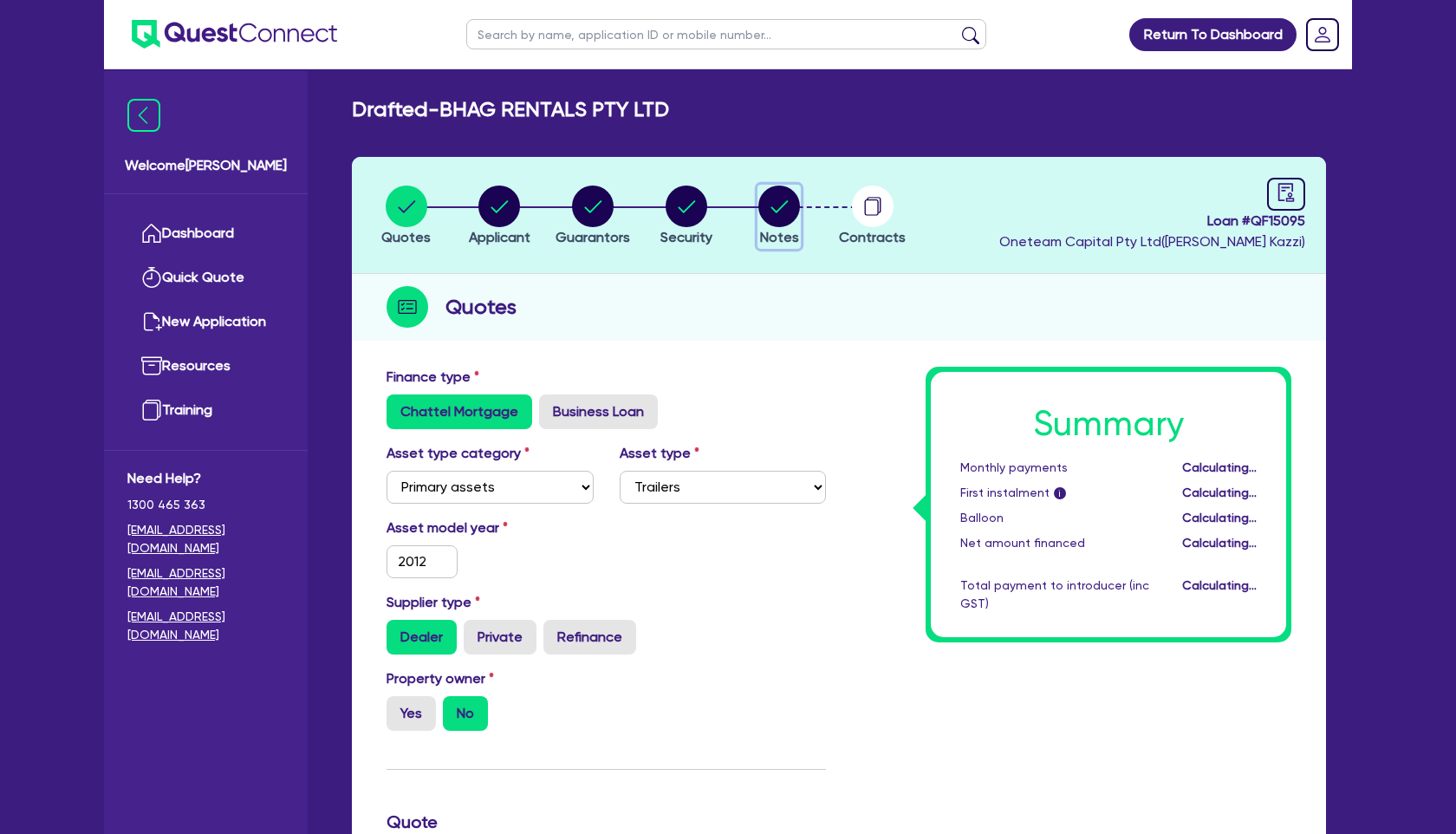
type input "6,986"
click at [780, 198] on circle "button" at bounding box center [779, 206] width 41 height 41
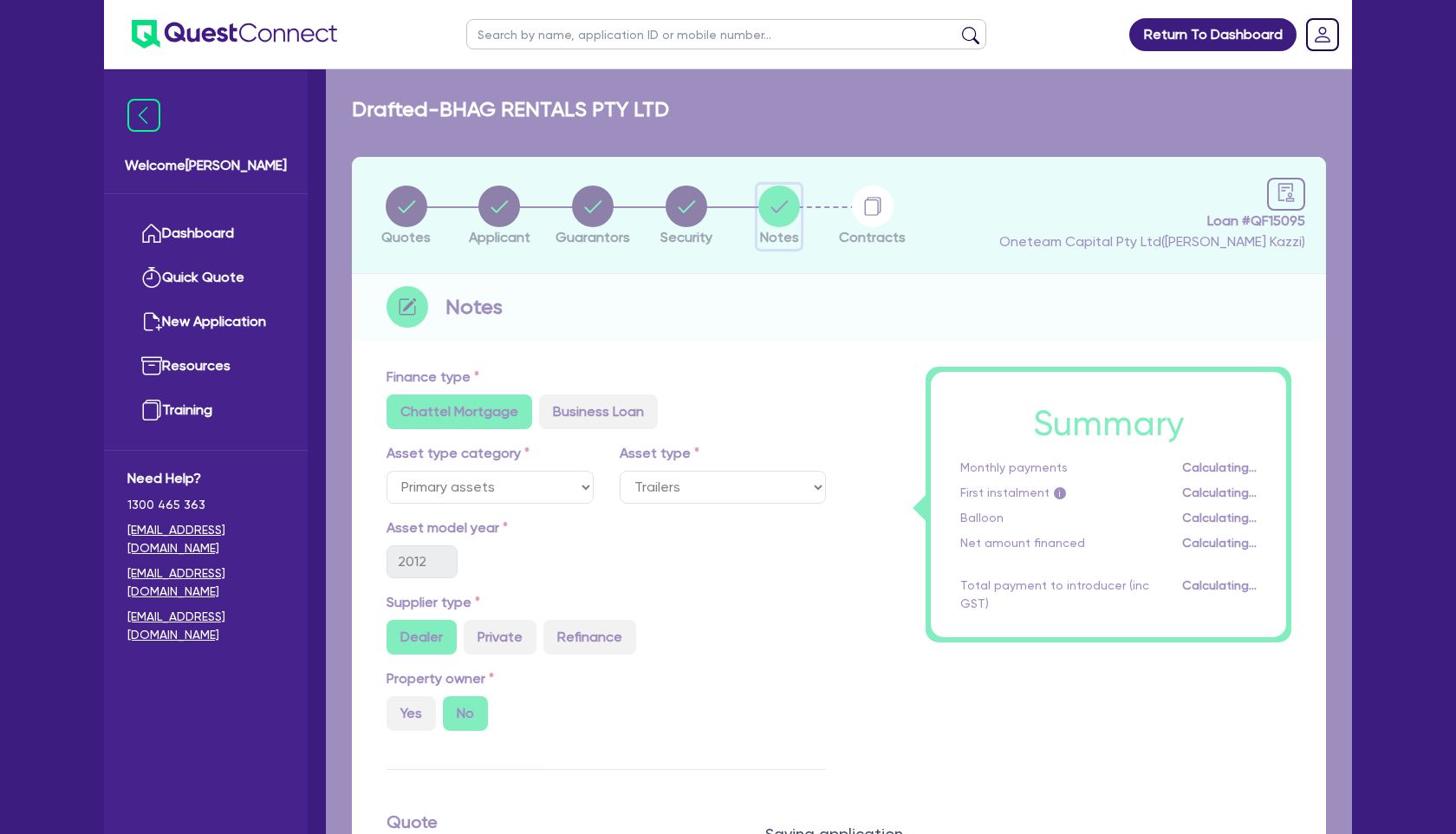
select select "Other"
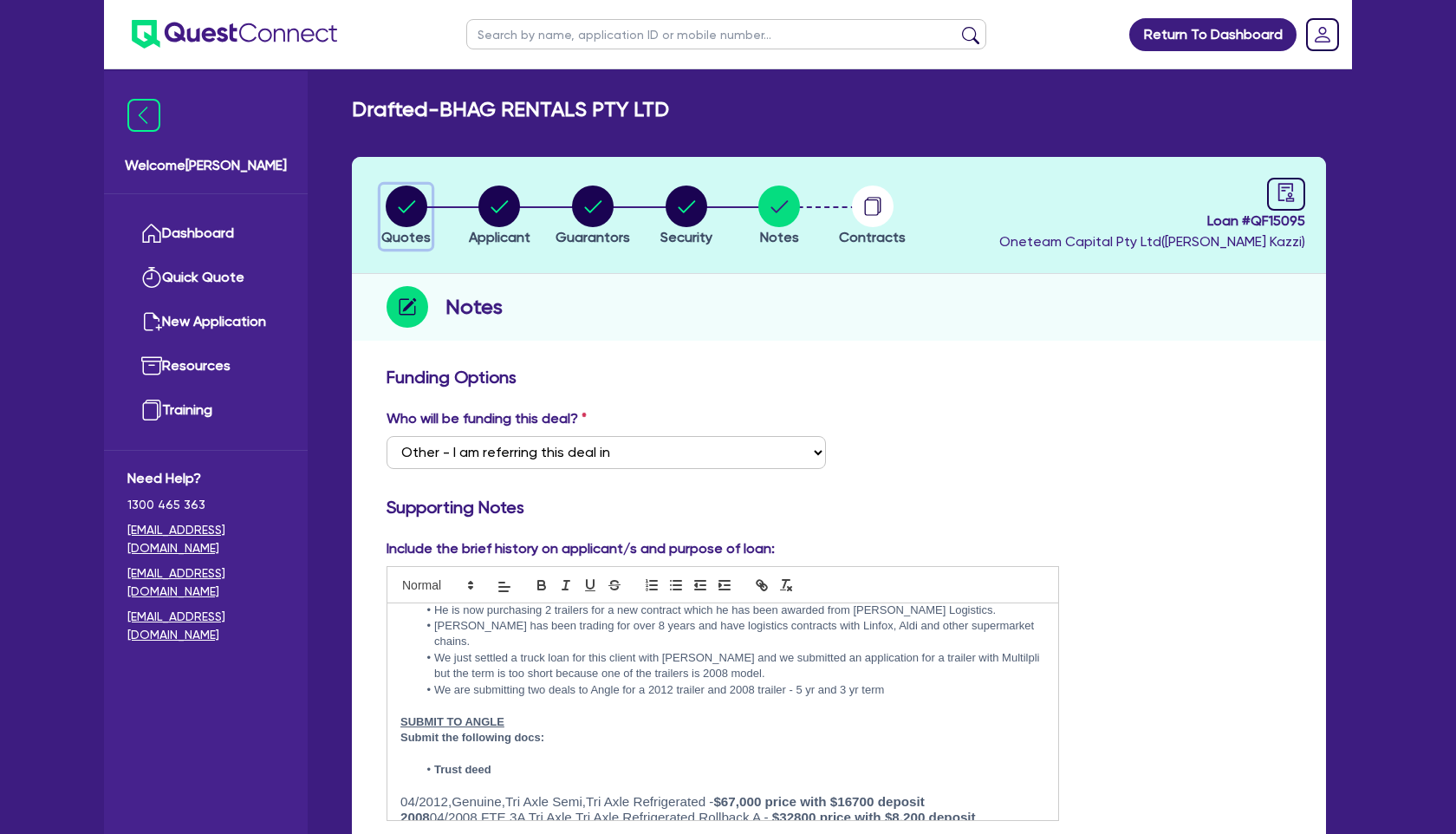
click at [411, 203] on icon "button" at bounding box center [407, 206] width 17 height 12
select select "PRIMARY_ASSETS"
select select "TRAILERS"
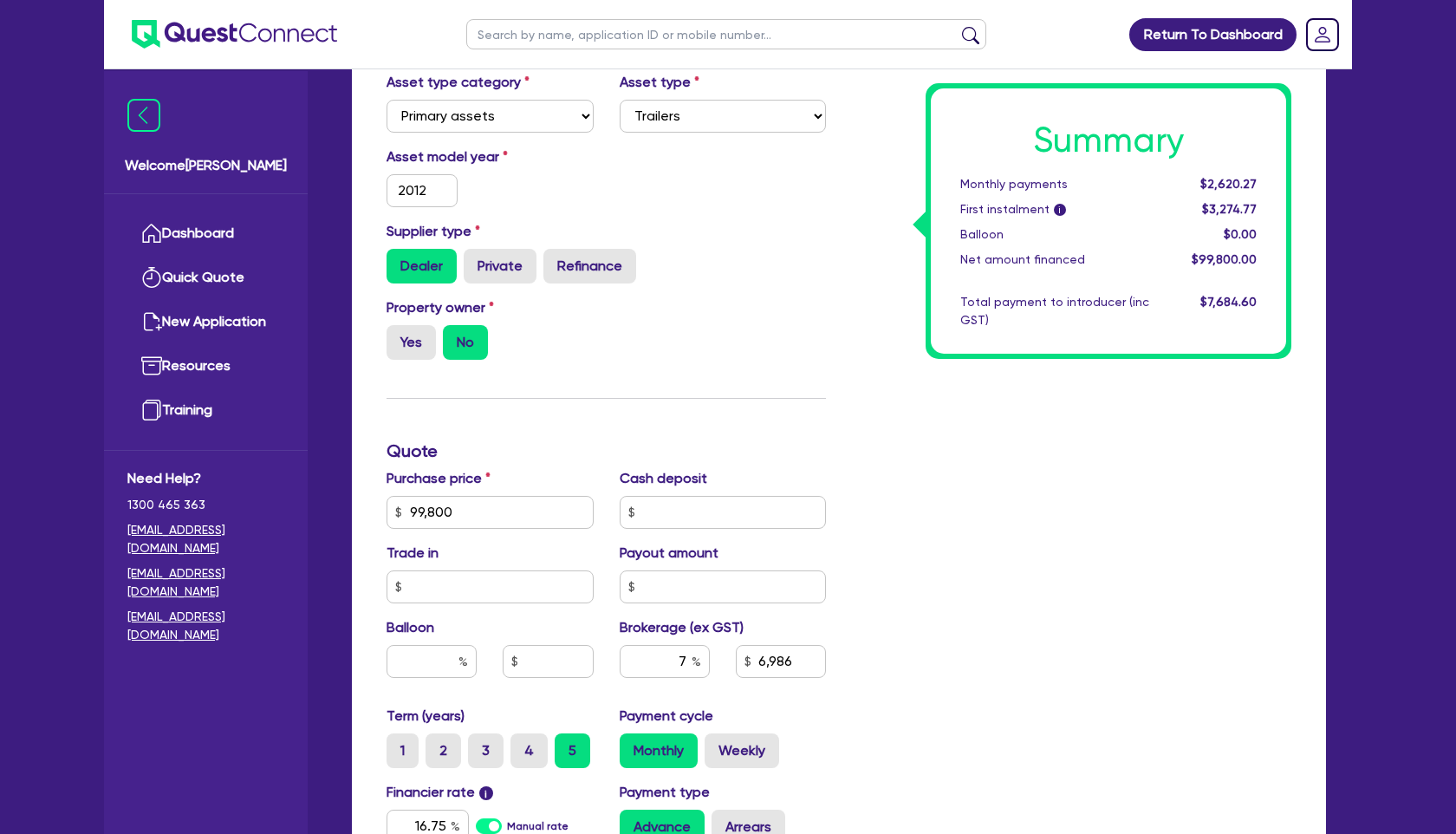
scroll to position [384, 0]
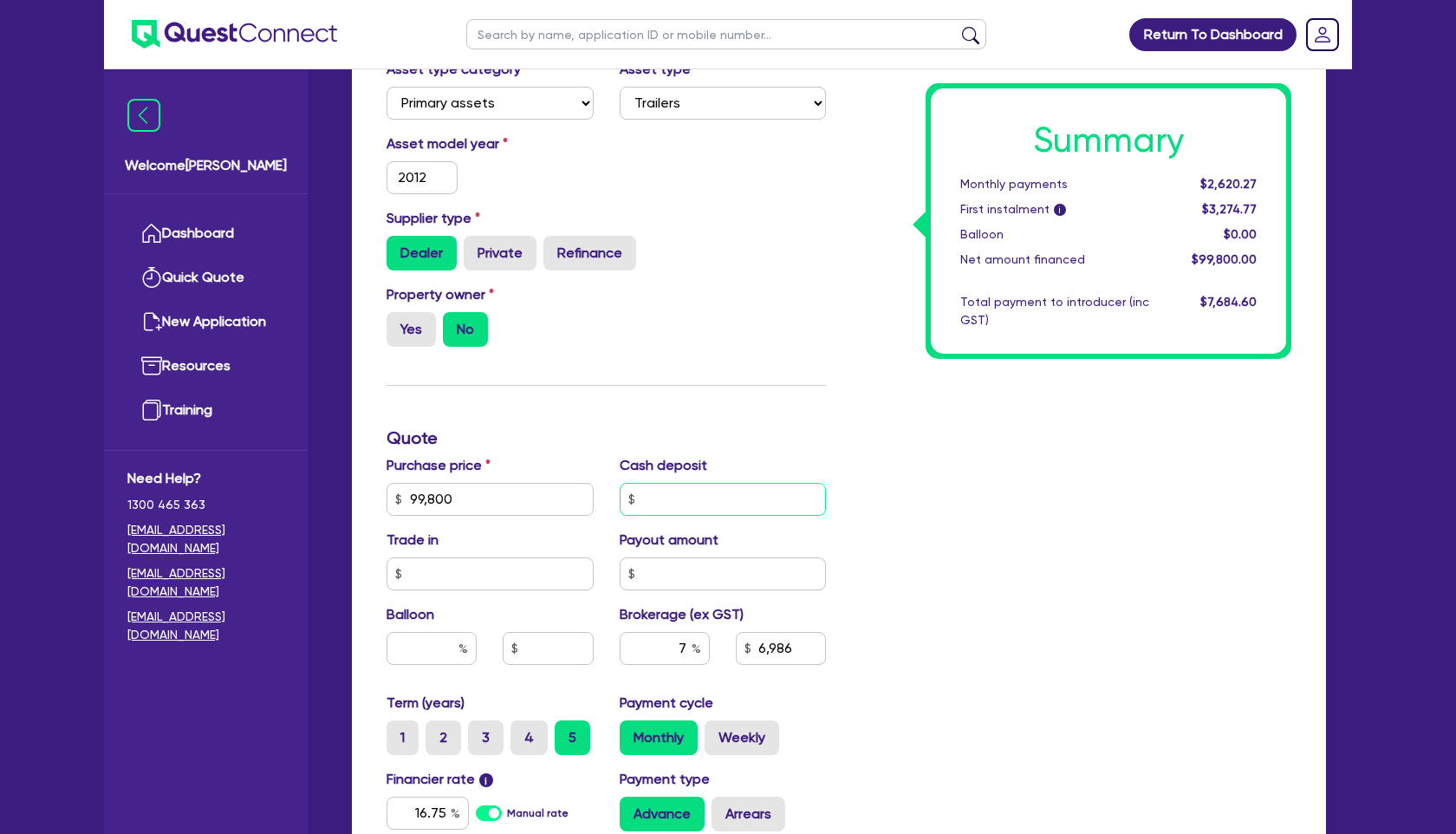
click at [680, 512] on input "text" at bounding box center [723, 499] width 208 height 33
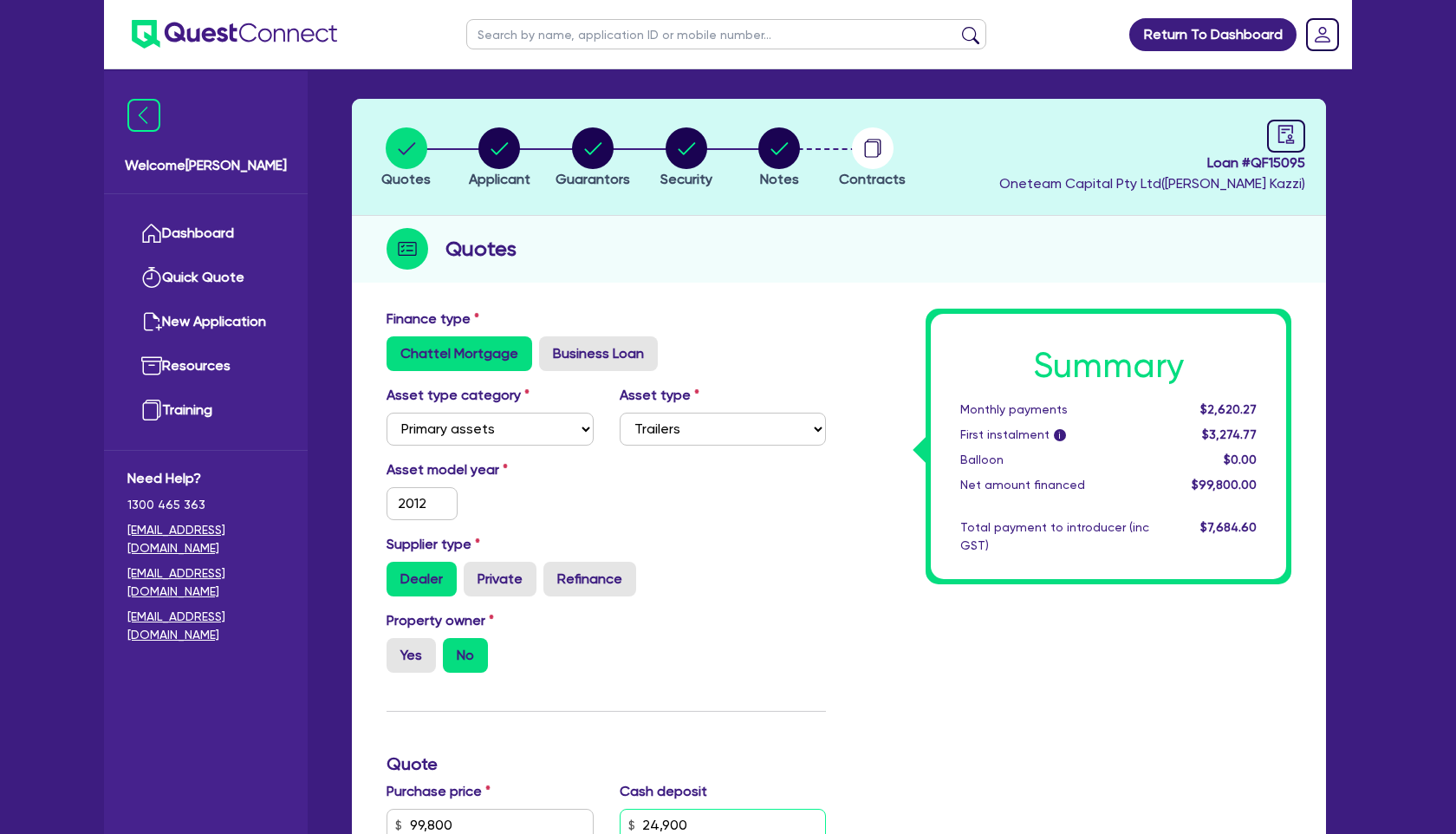
scroll to position [0, 0]
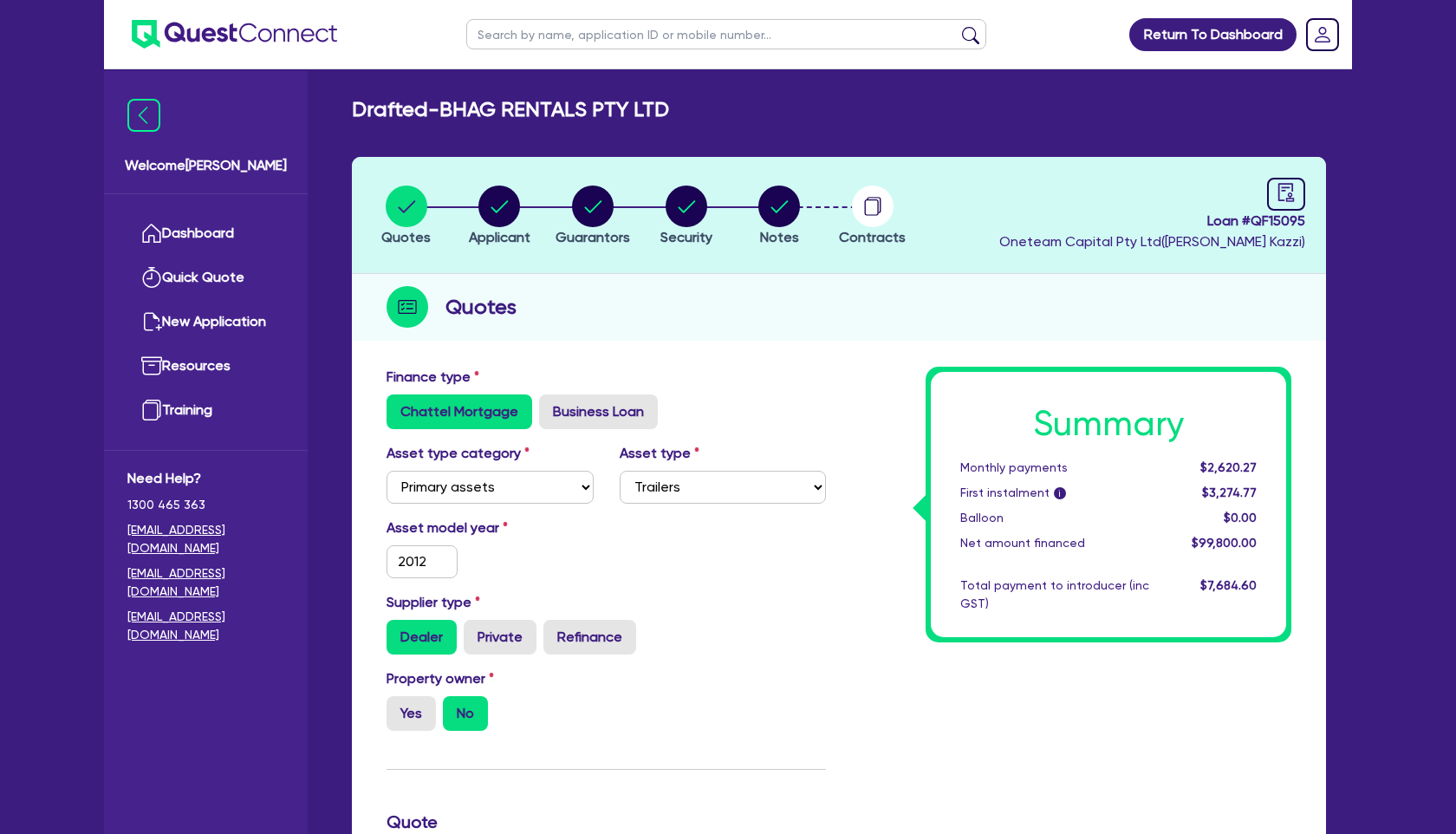
type input "24,900"
type input "99,800"
type input "6,986"
type input "99,800"
type input "5,243"
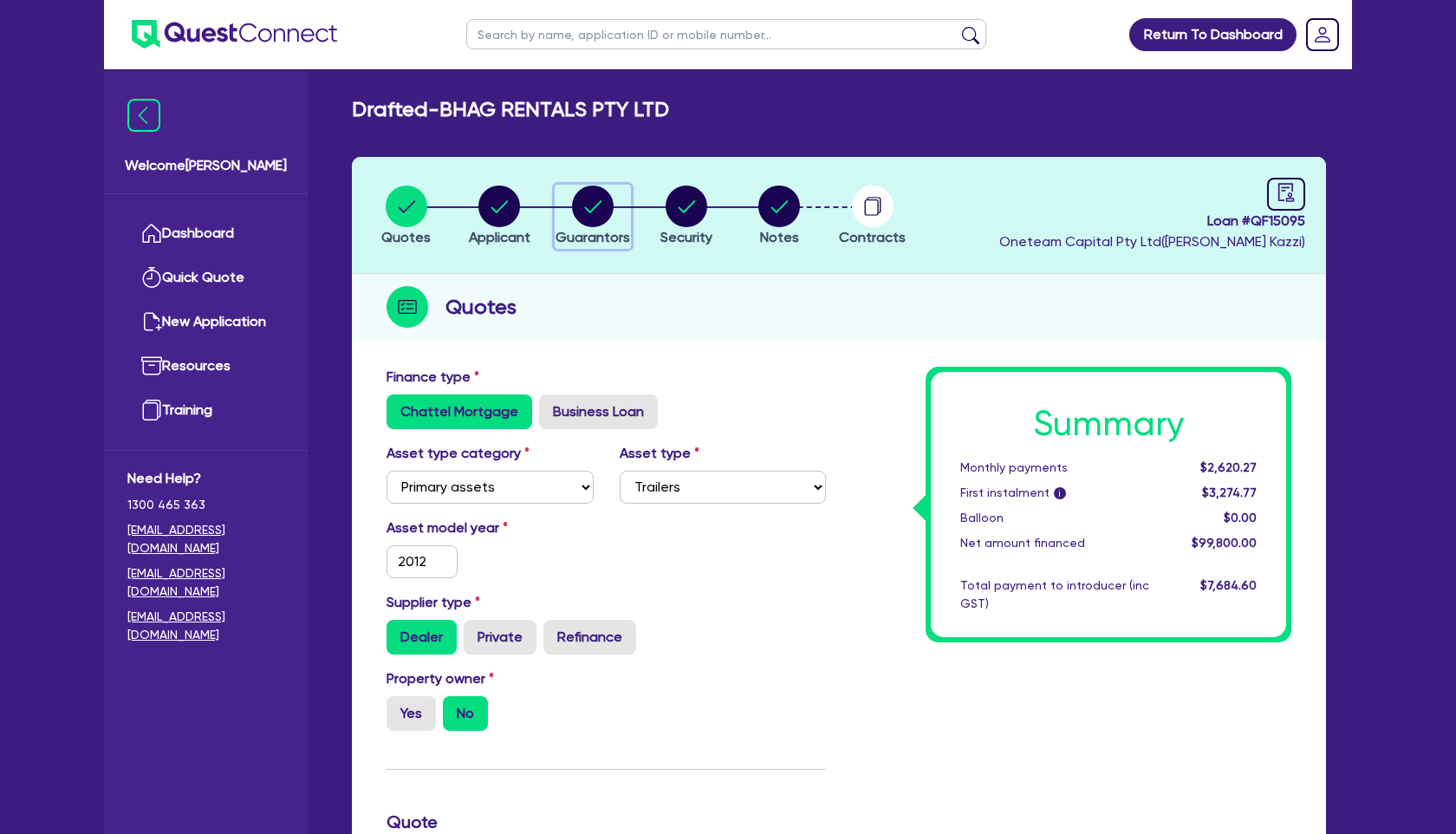
click at [577, 229] on span "Guarantors" at bounding box center [593, 236] width 75 height 16
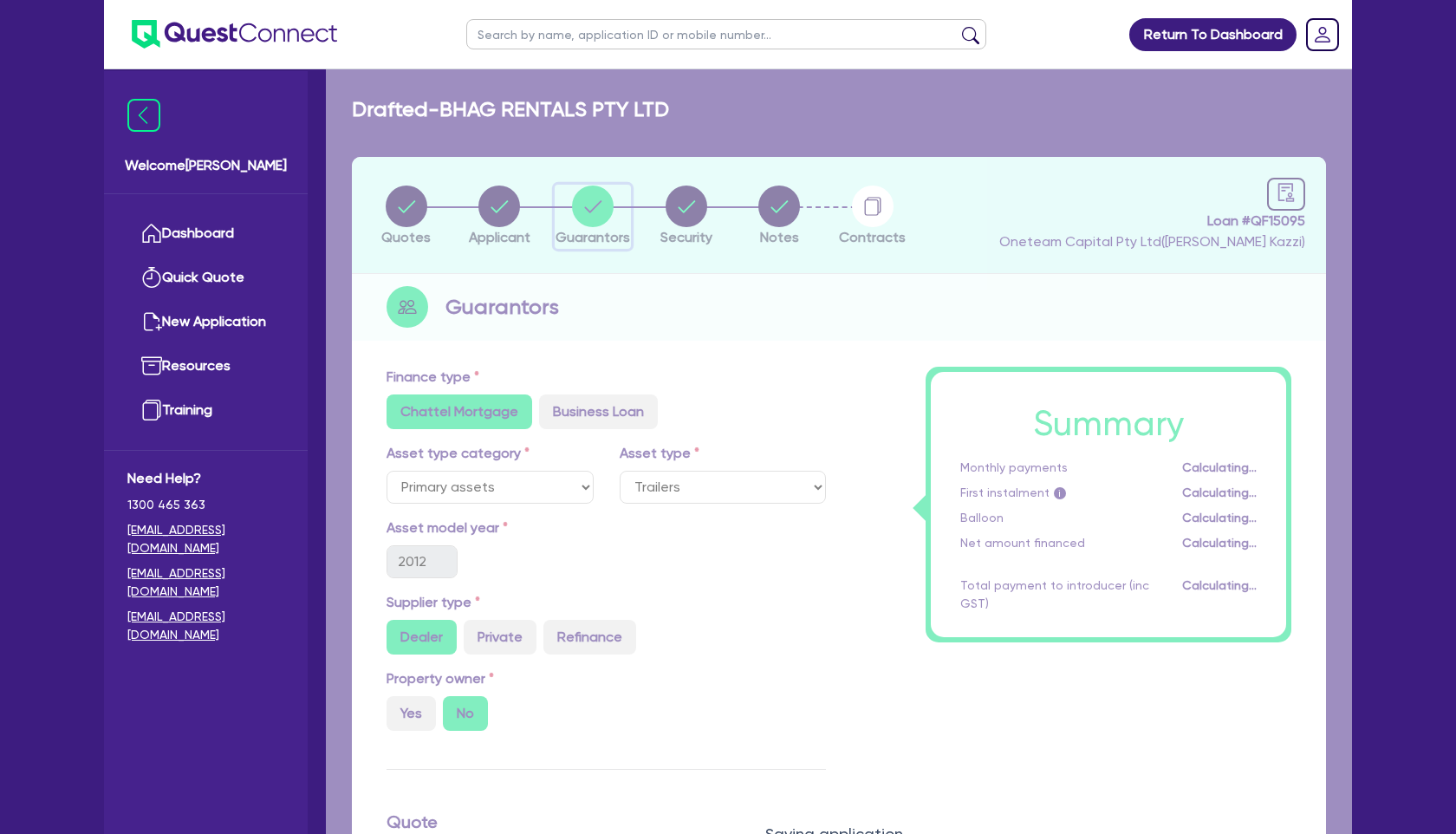
select select "MR"
select select "MARRIED"
select select "HOUSEHOLD_PERSONAL"
select select "VEHICLE"
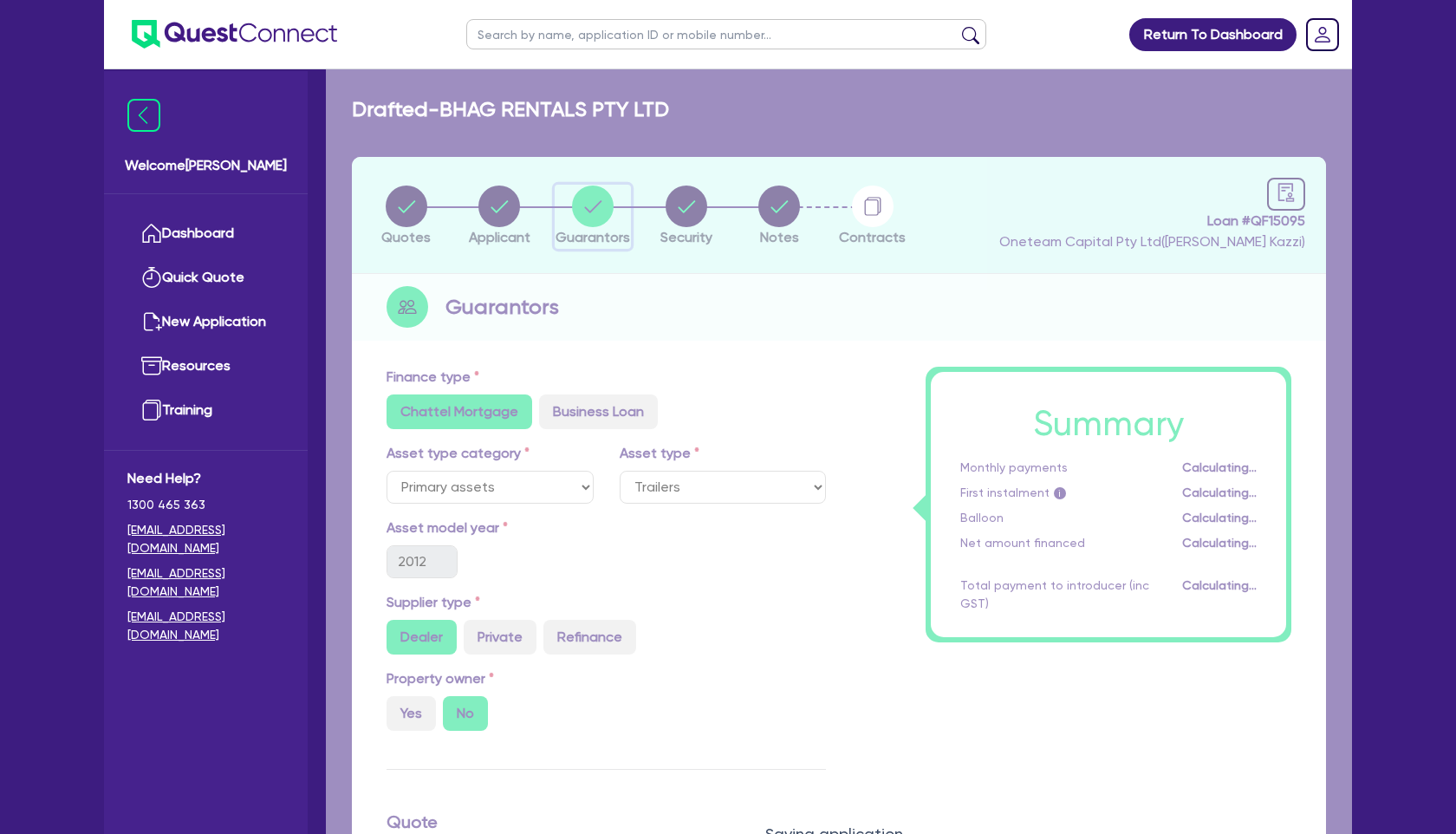
select select "CASH"
select select "VEHICLE_LOAN"
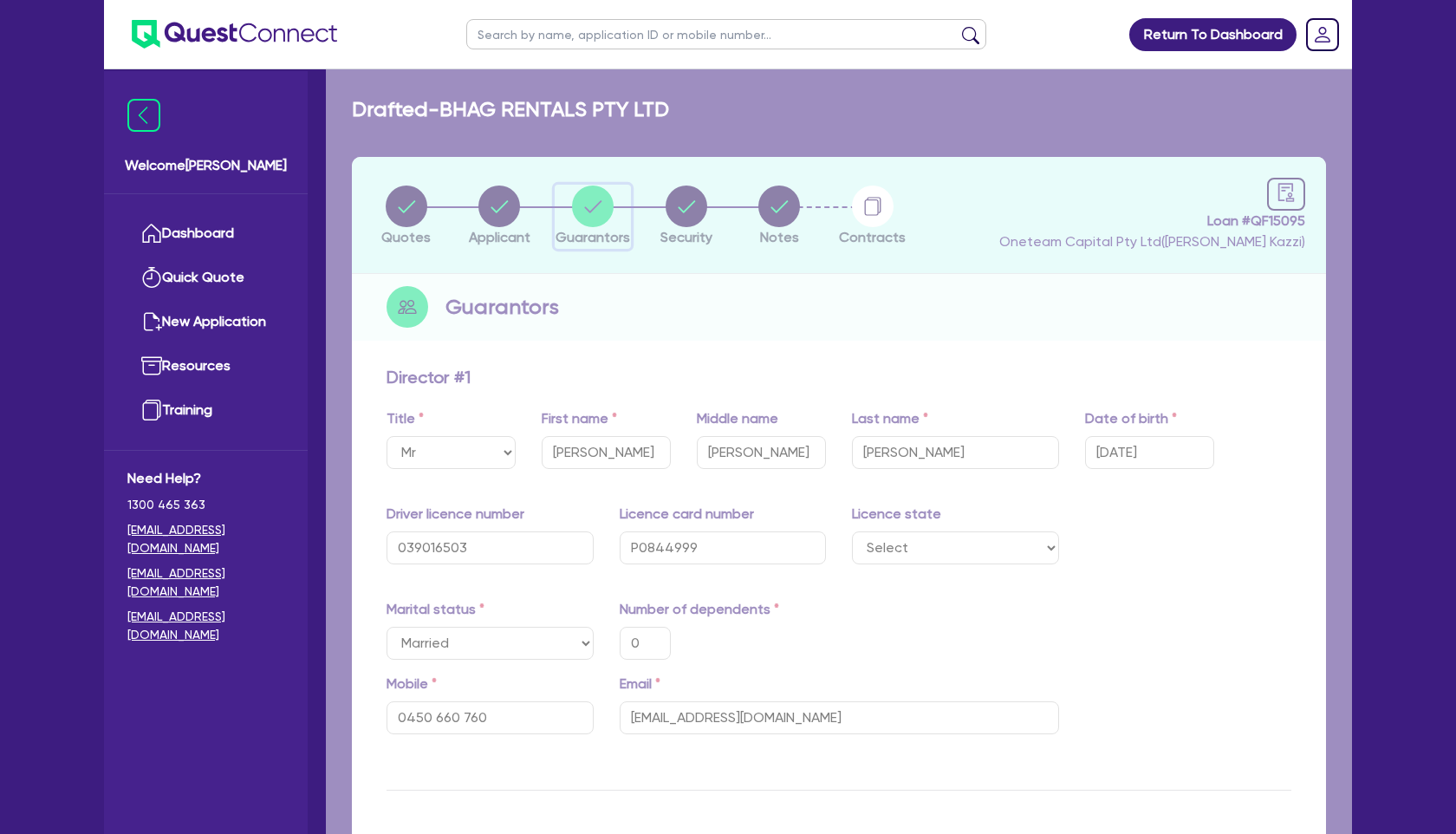
type input "0"
type input "0450 660 760"
type input "15,000"
type input "25,000"
type input "15,000"
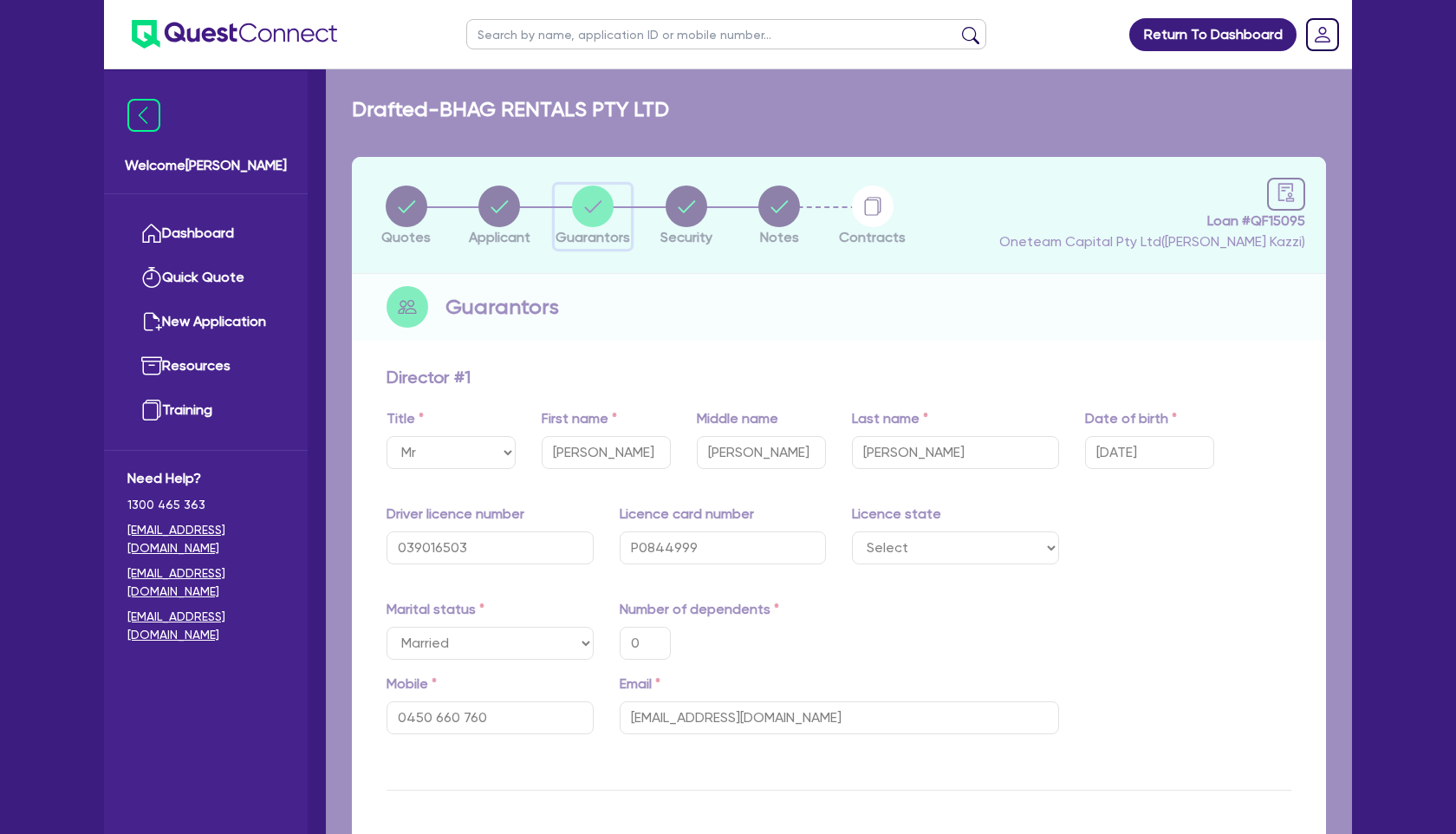
type input "70,000"
type input "10,000"
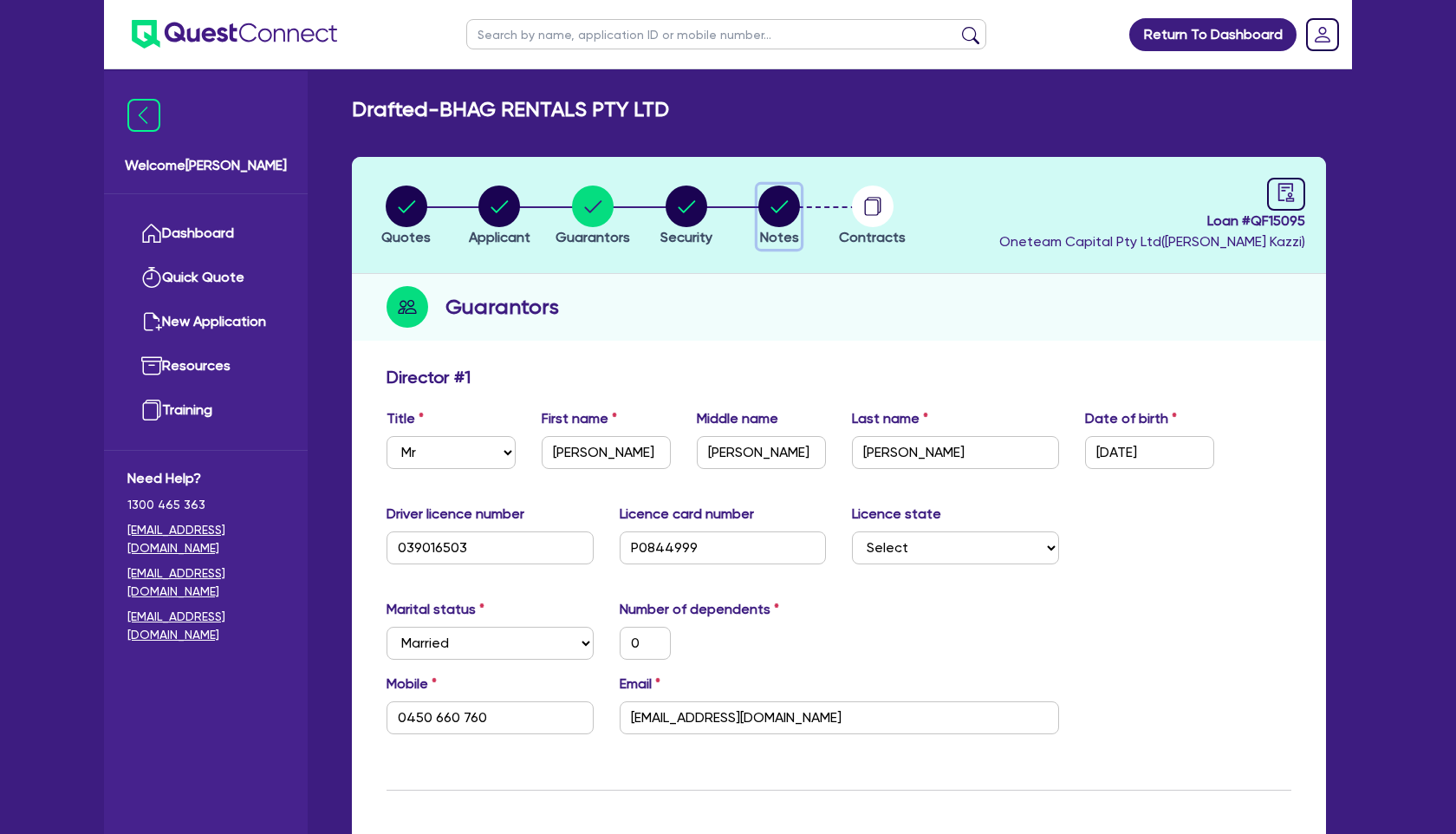
click at [780, 205] on circle "button" at bounding box center [779, 206] width 41 height 41
select select "Other"
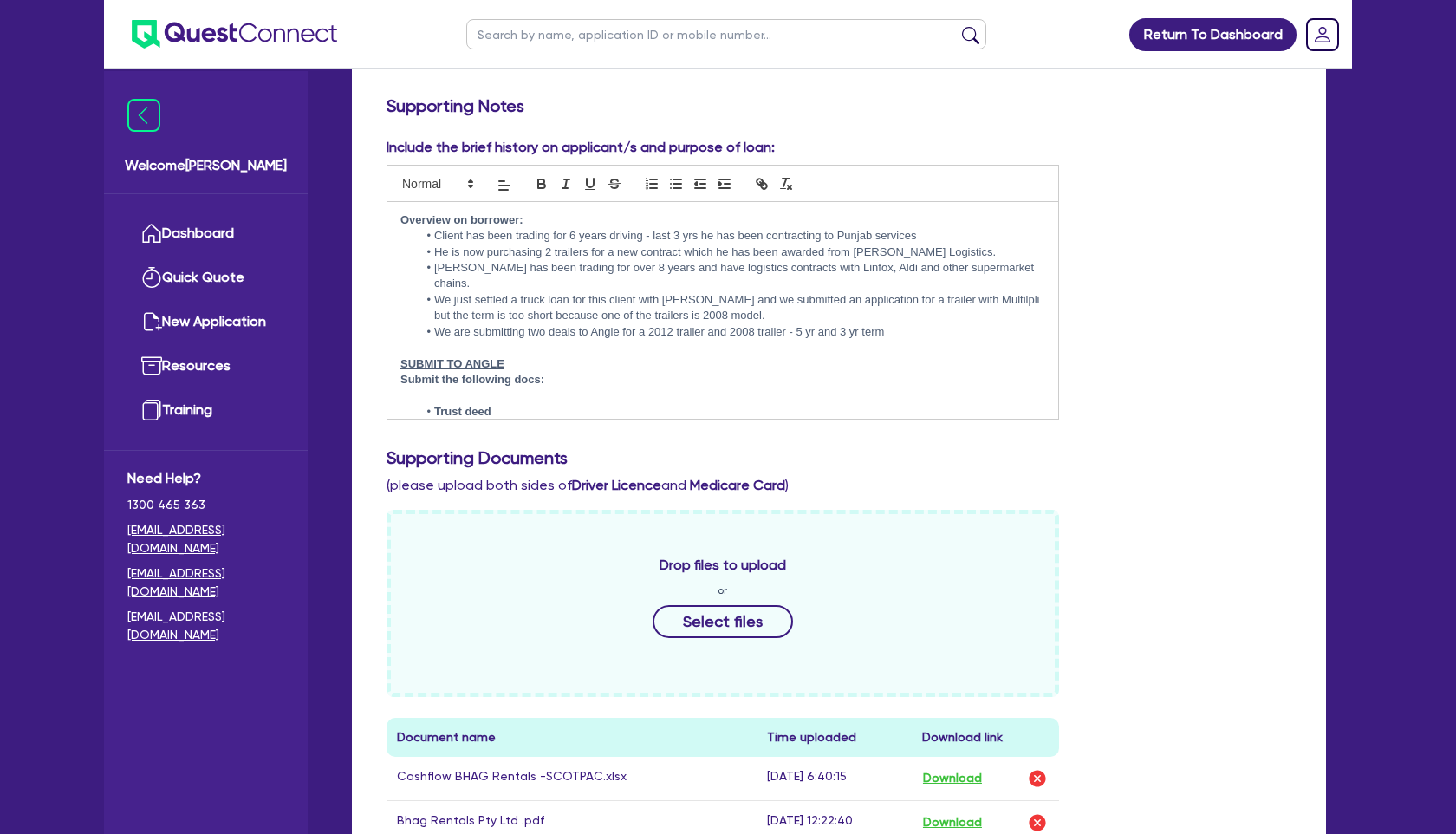
scroll to position [1198, 0]
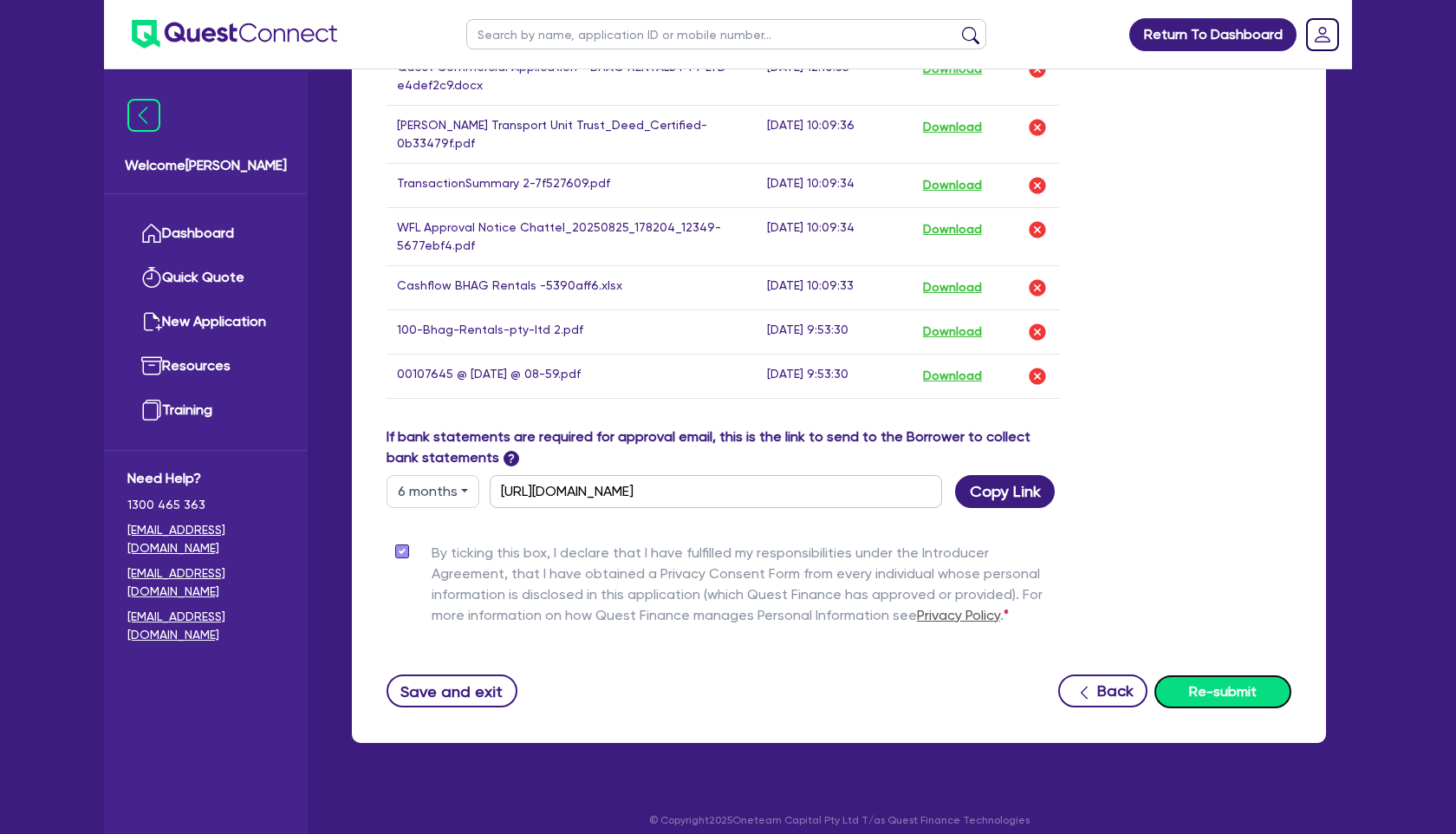
click at [1247, 679] on button "Re-submit" at bounding box center [1223, 691] width 137 height 33
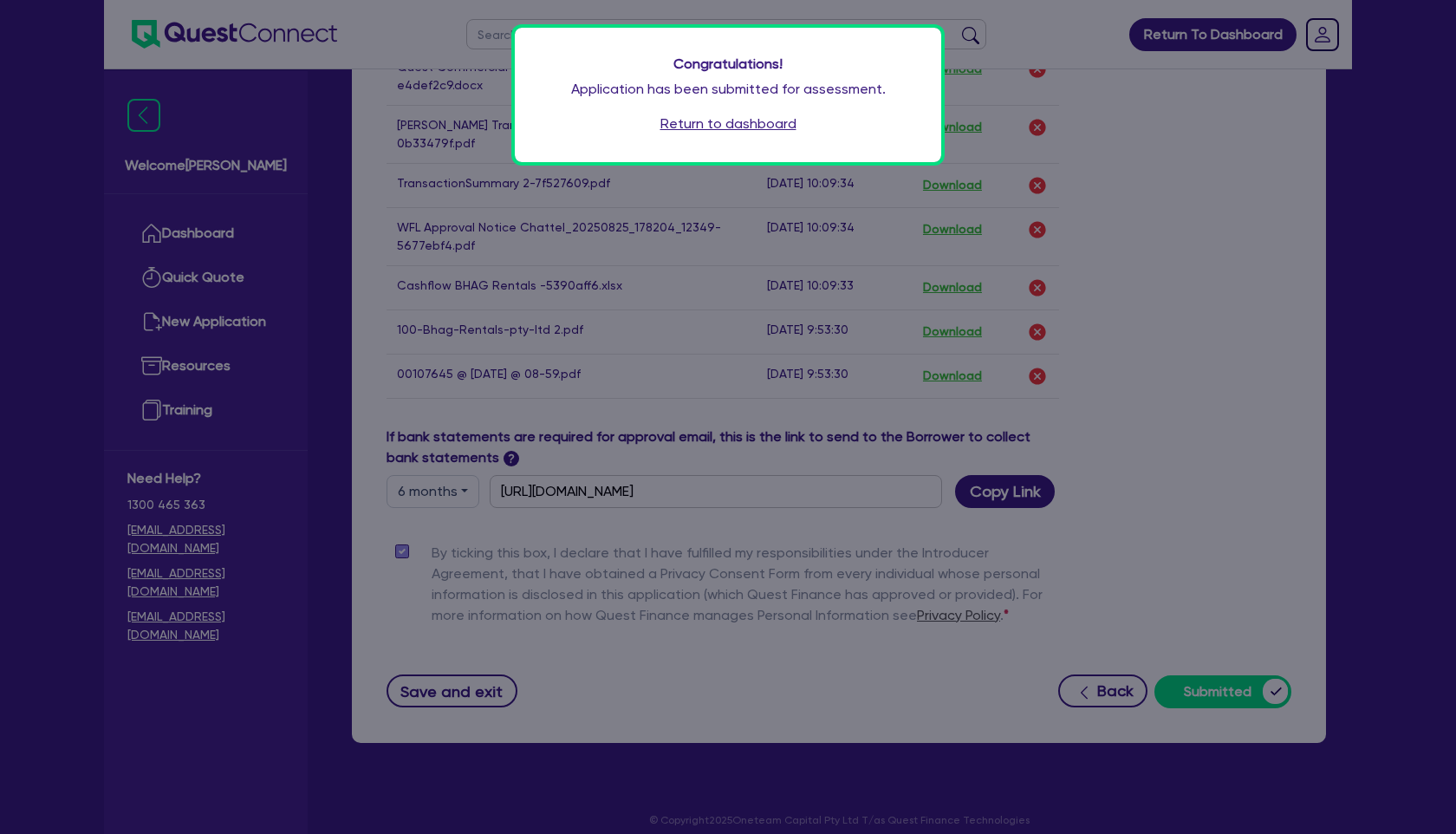
click at [725, 121] on link "Return to dashboard" at bounding box center [728, 124] width 136 height 21
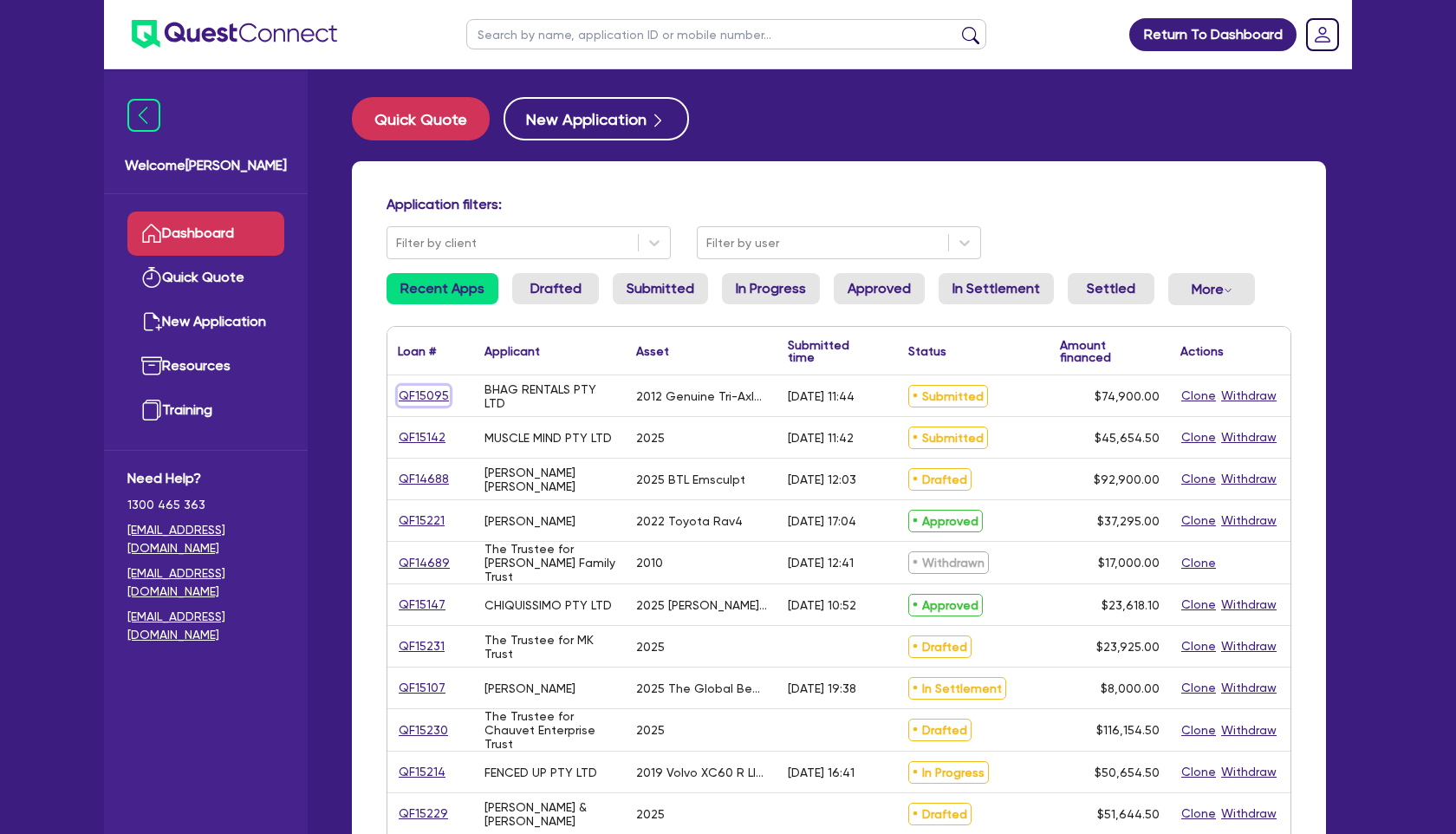
click at [441, 387] on link "QF15095" at bounding box center [424, 395] width 52 height 20
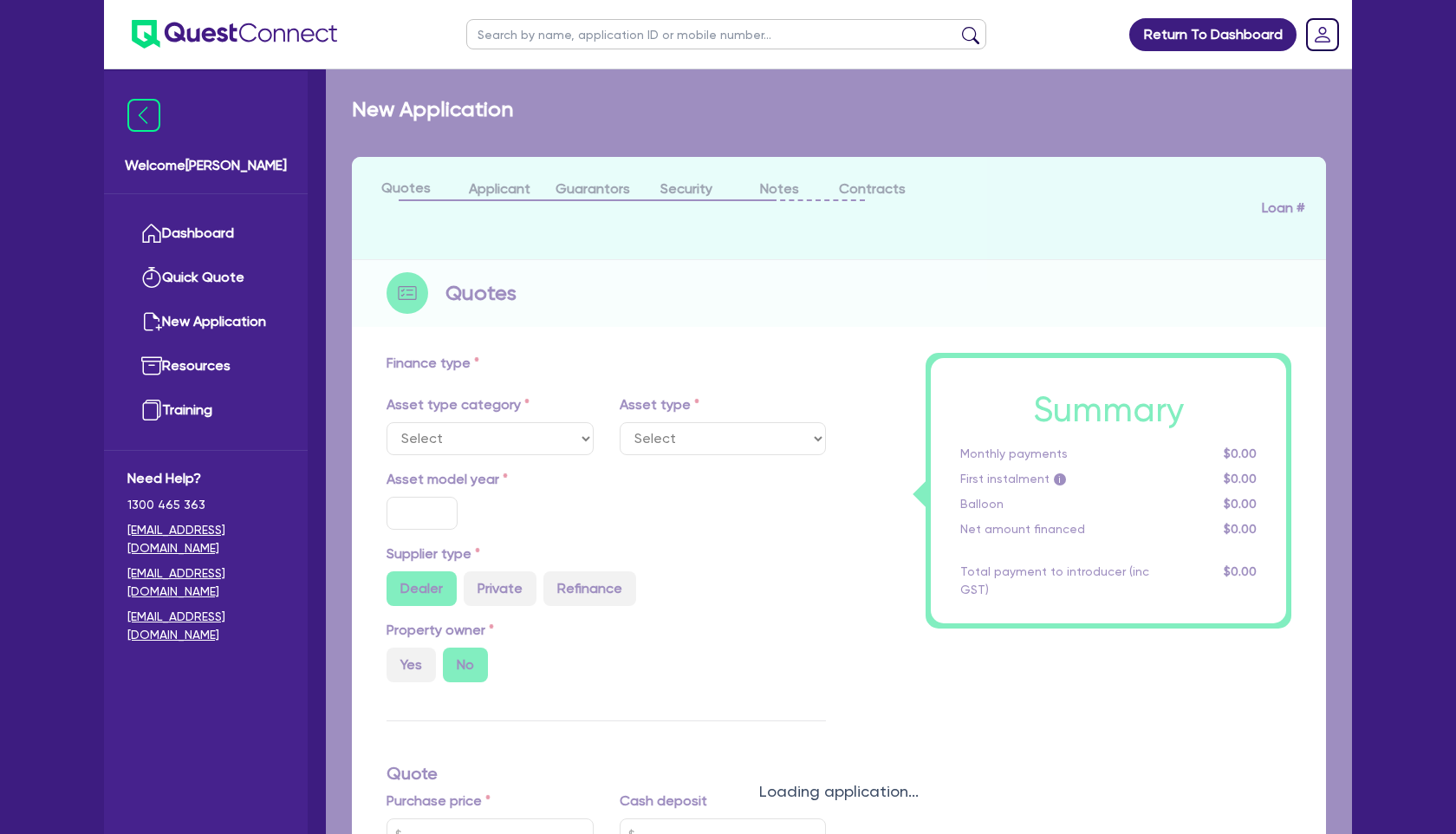
select select "PRIMARY_ASSETS"
type input "2012"
type input "99,800"
type input "24,900"
type input "7"
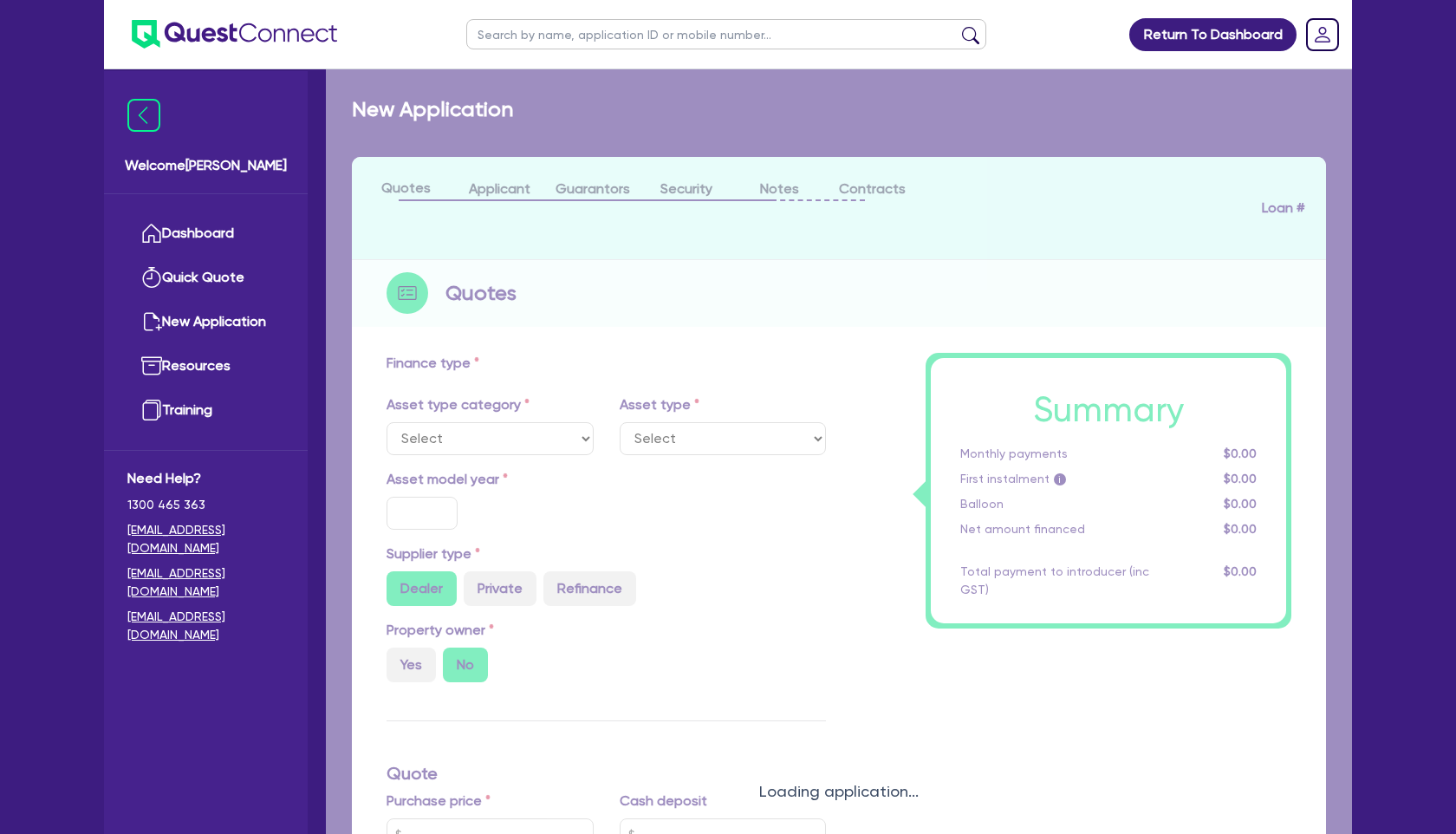
type input "5,243"
type input "16.75"
select select "TRAILERS"
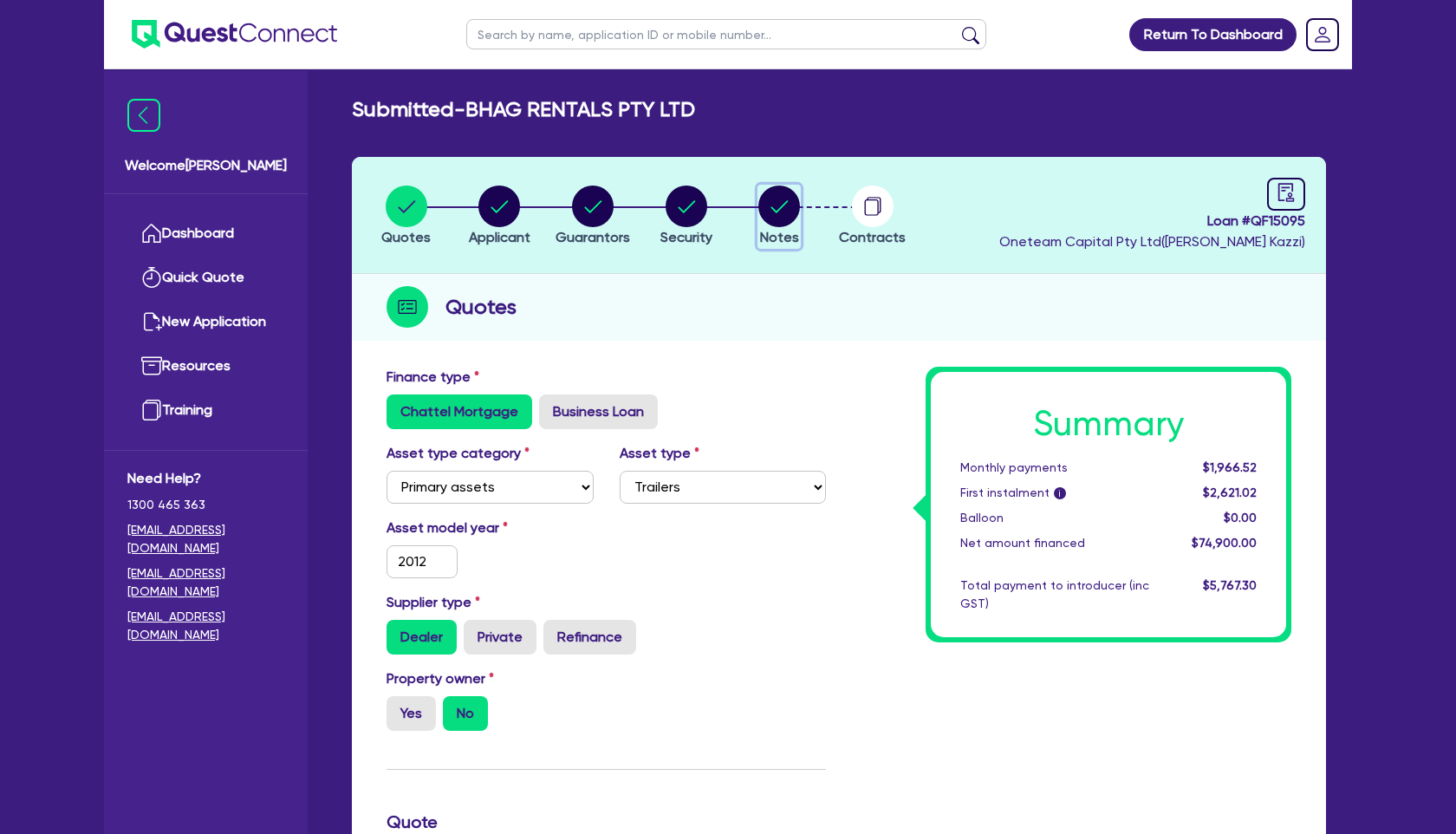
click at [788, 200] on icon "button" at bounding box center [779, 206] width 41 height 41
select select "Other"
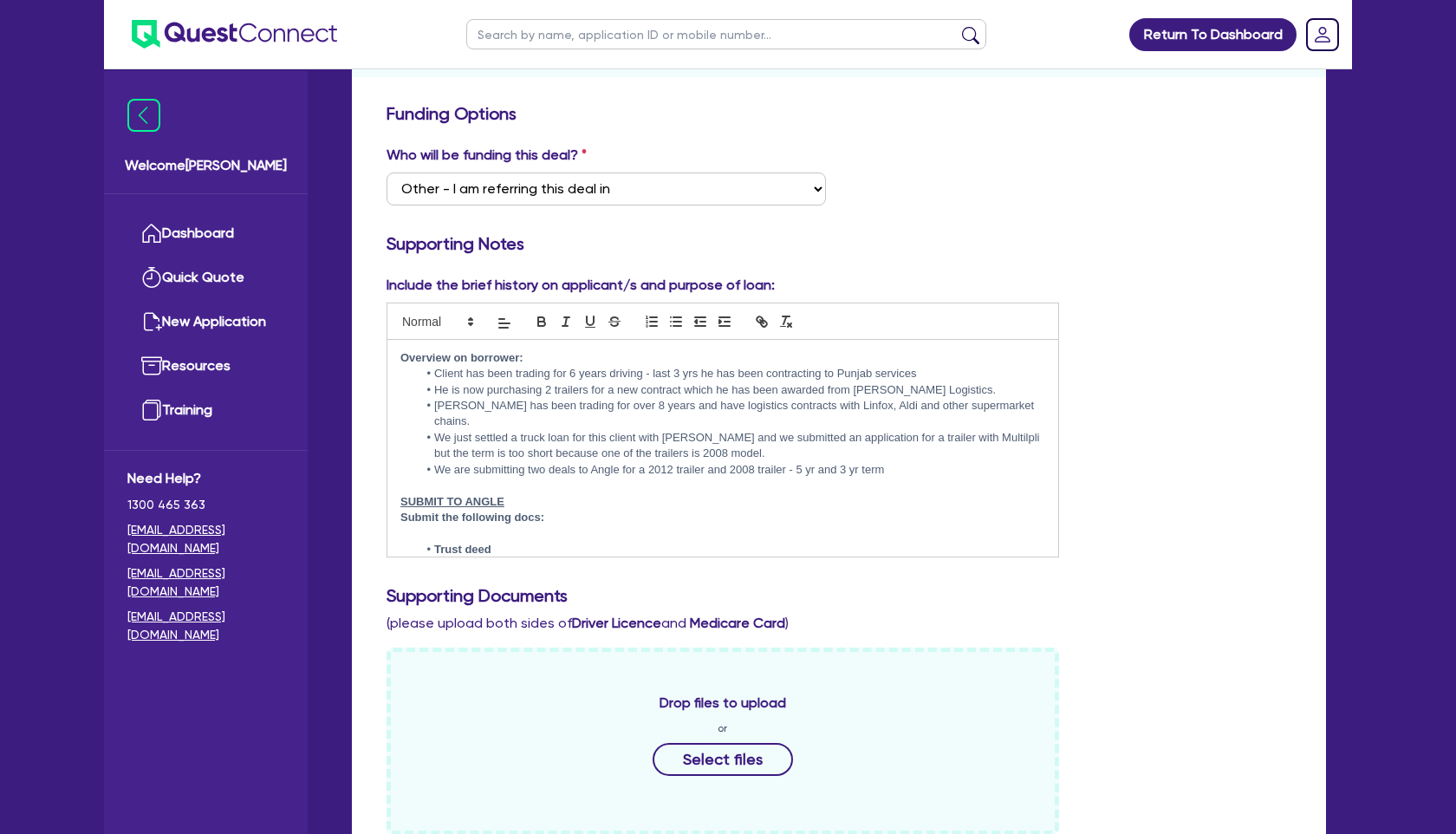
scroll to position [43, 0]
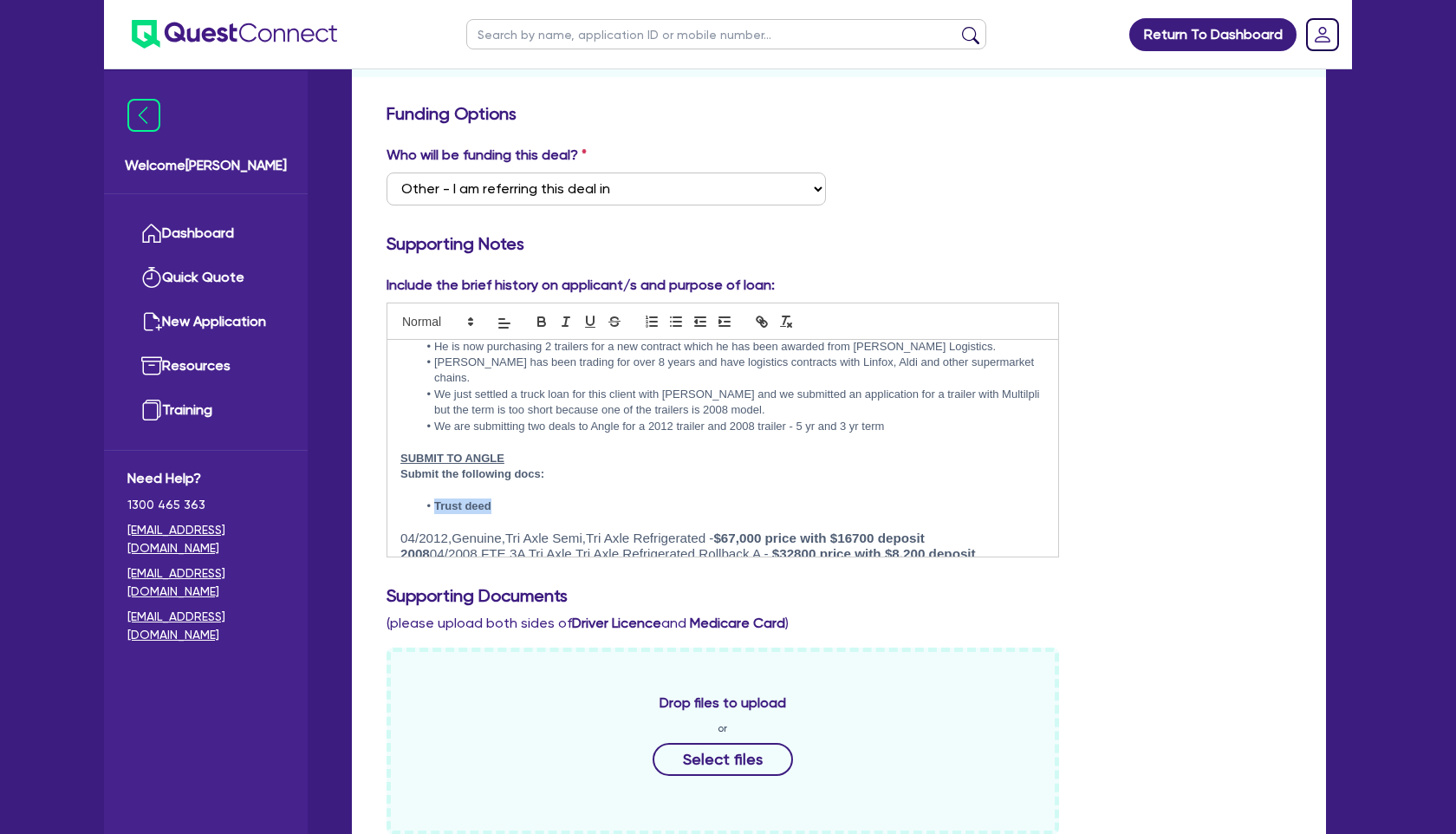
drag, startPoint x: 497, startPoint y: 491, endPoint x: 407, endPoint y: 490, distance: 90.0
click at [407, 498] on ul "Trust deed" at bounding box center [723, 506] width 645 height 15
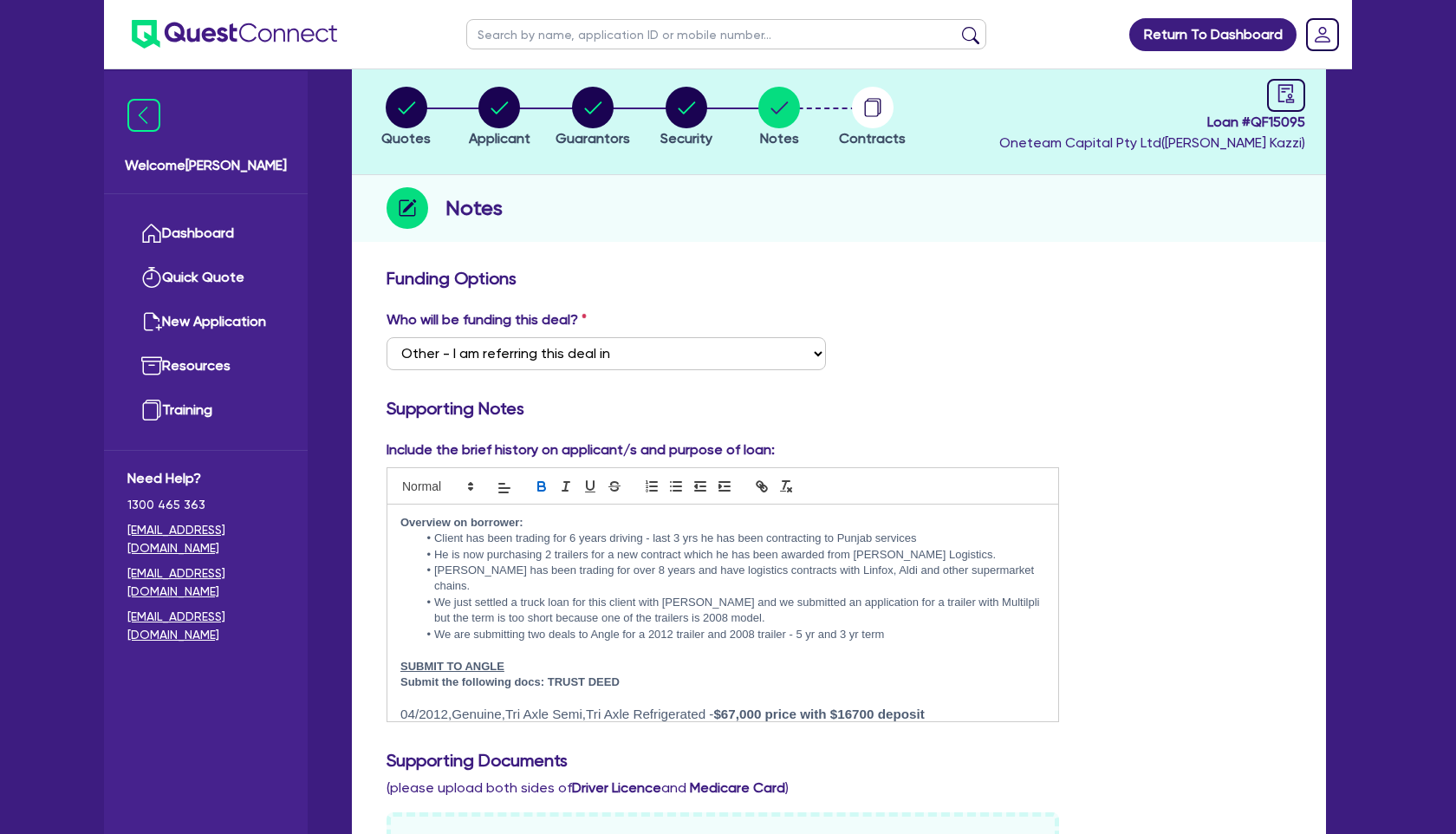
scroll to position [99, 0]
click at [614, 116] on div "button" at bounding box center [593, 106] width 75 height 41
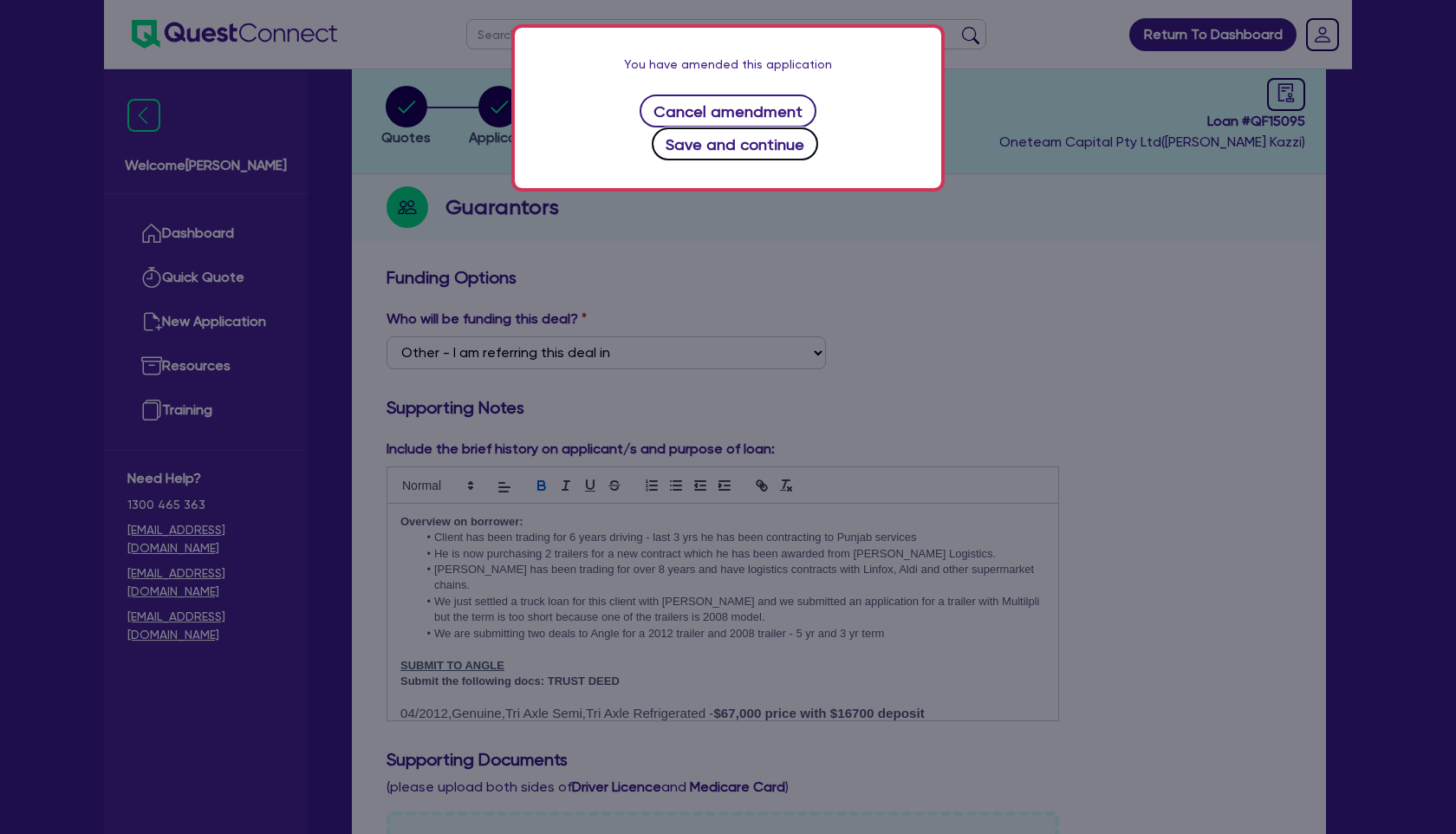
click at [774, 127] on button "Save and continue" at bounding box center [735, 143] width 167 height 33
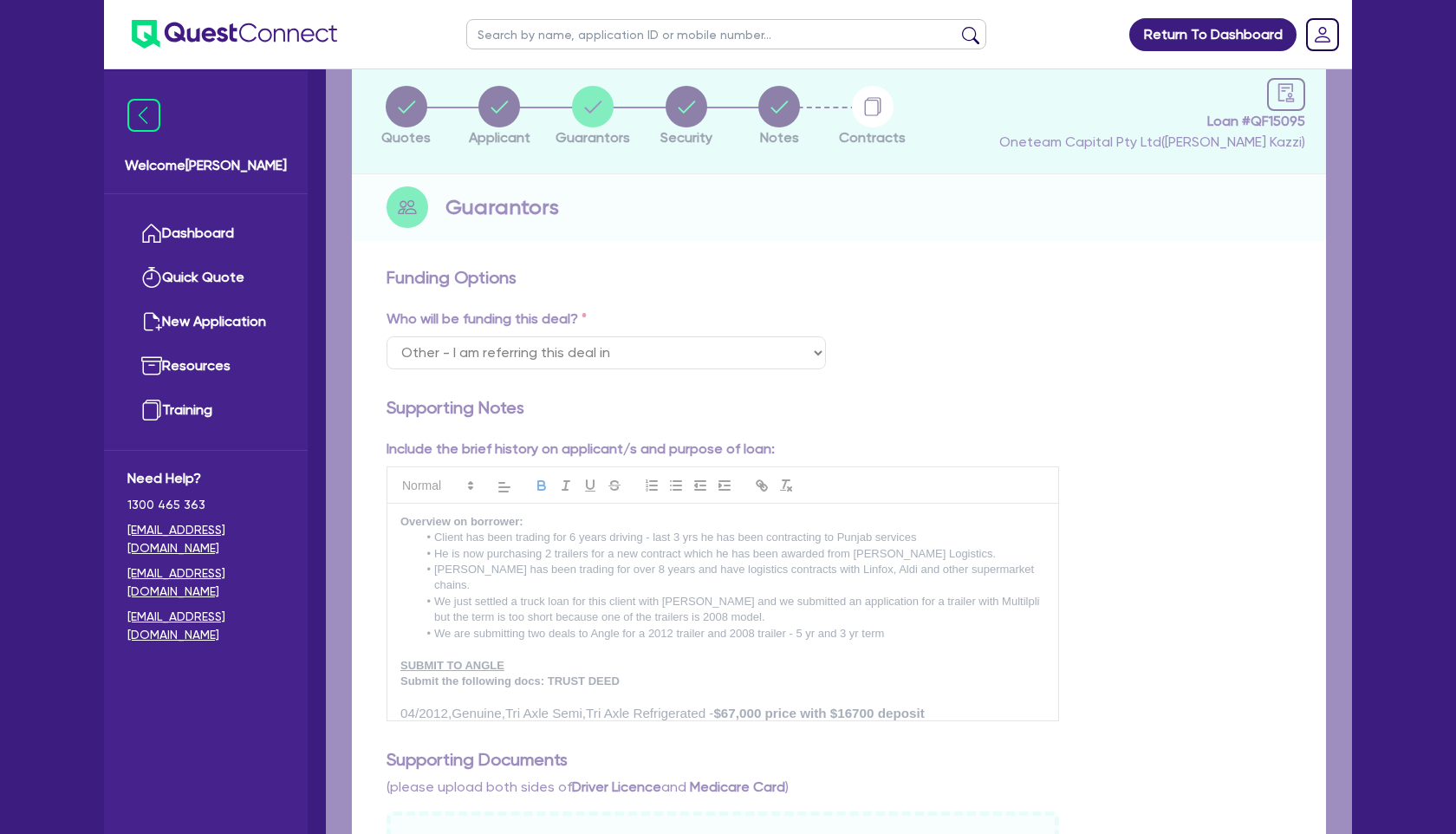
select select "MR"
select select "MARRIED"
select select "HOUSEHOLD_PERSONAL"
select select "VEHICLE"
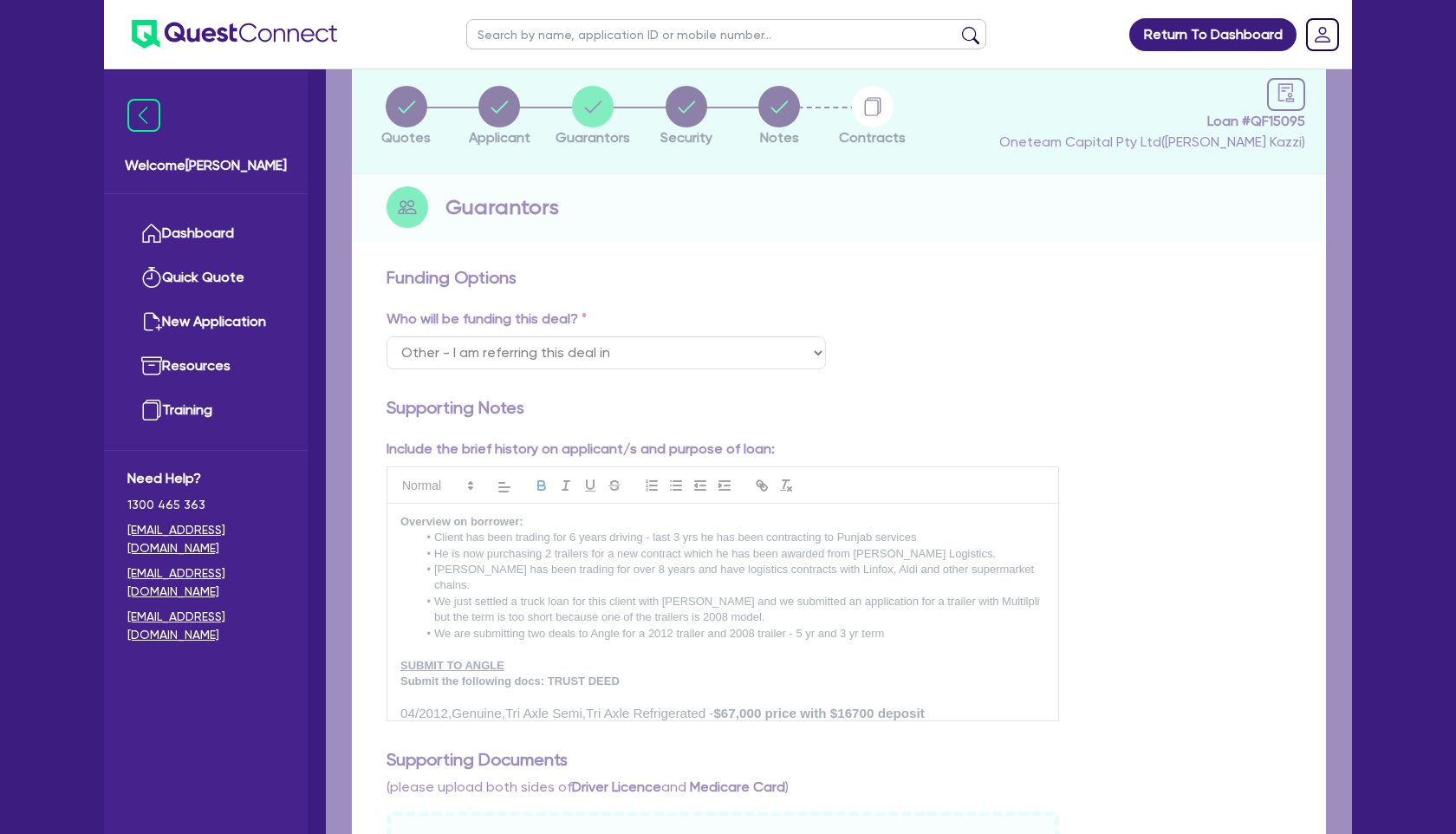
select select "CASH"
select select "VEHICLE_LOAN"
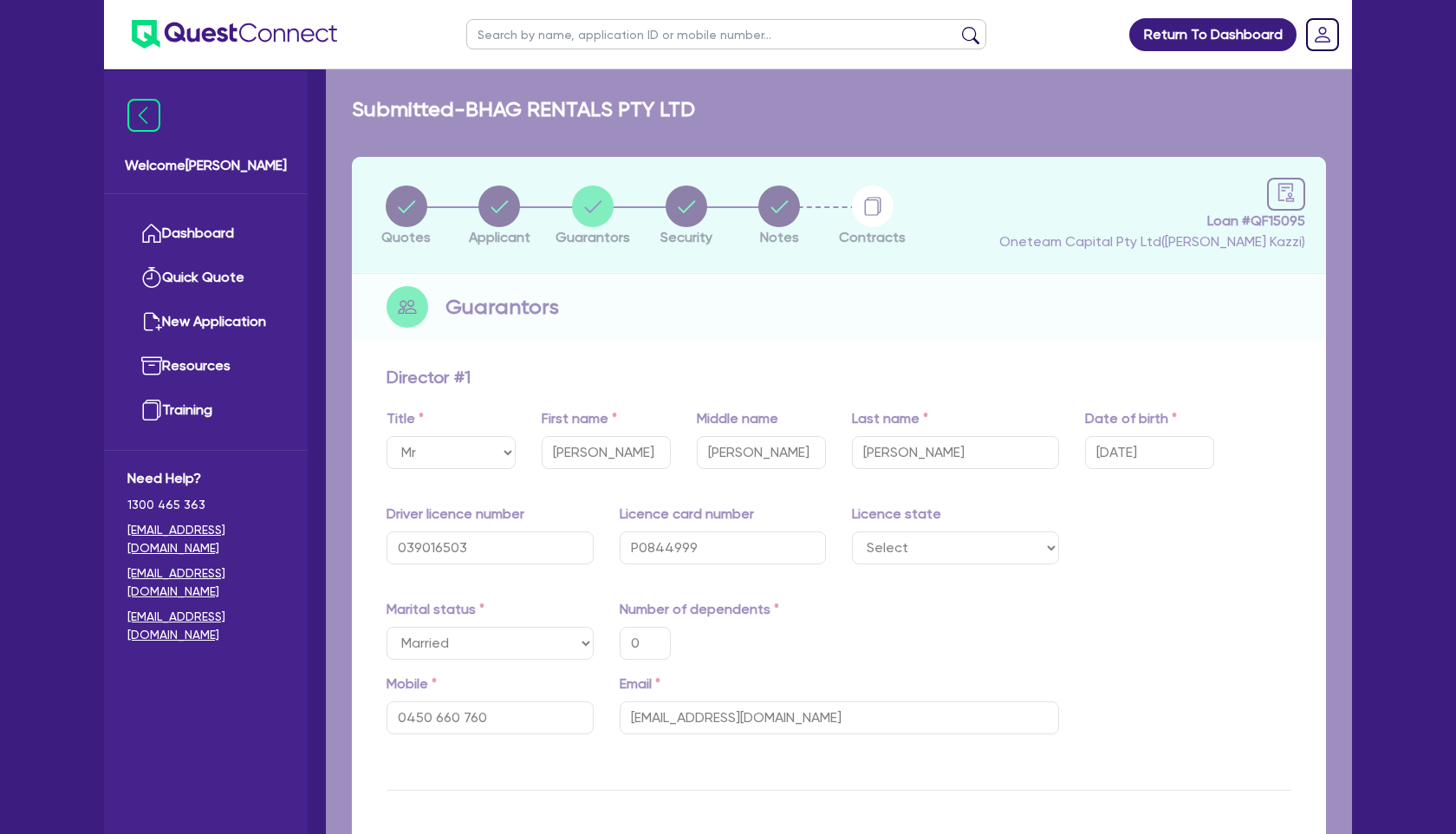
type input "0"
type input "0450 660 760"
type input "15,000"
type input "25,000"
type input "15,000"
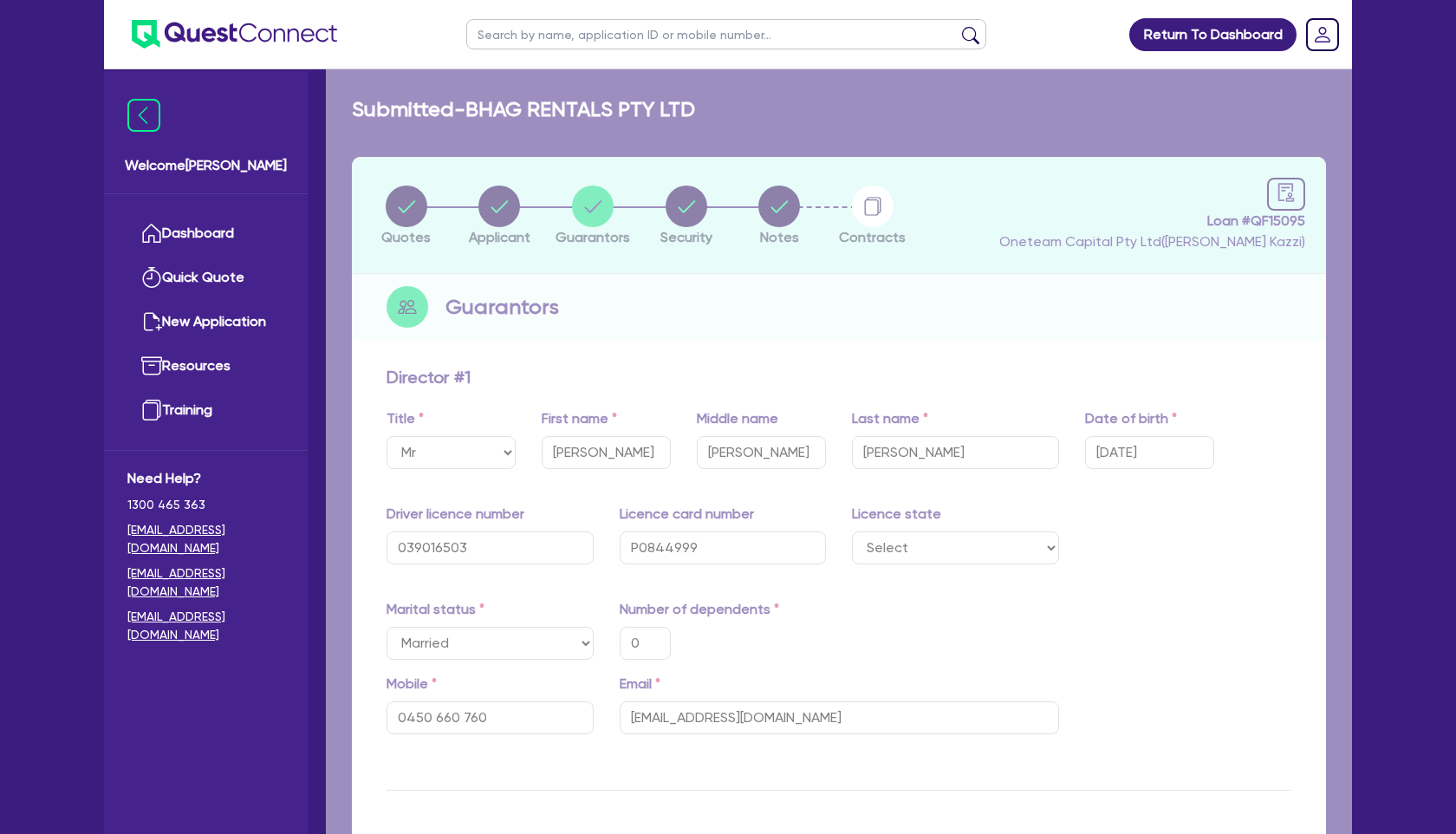
type input "70,000"
type input "10,000"
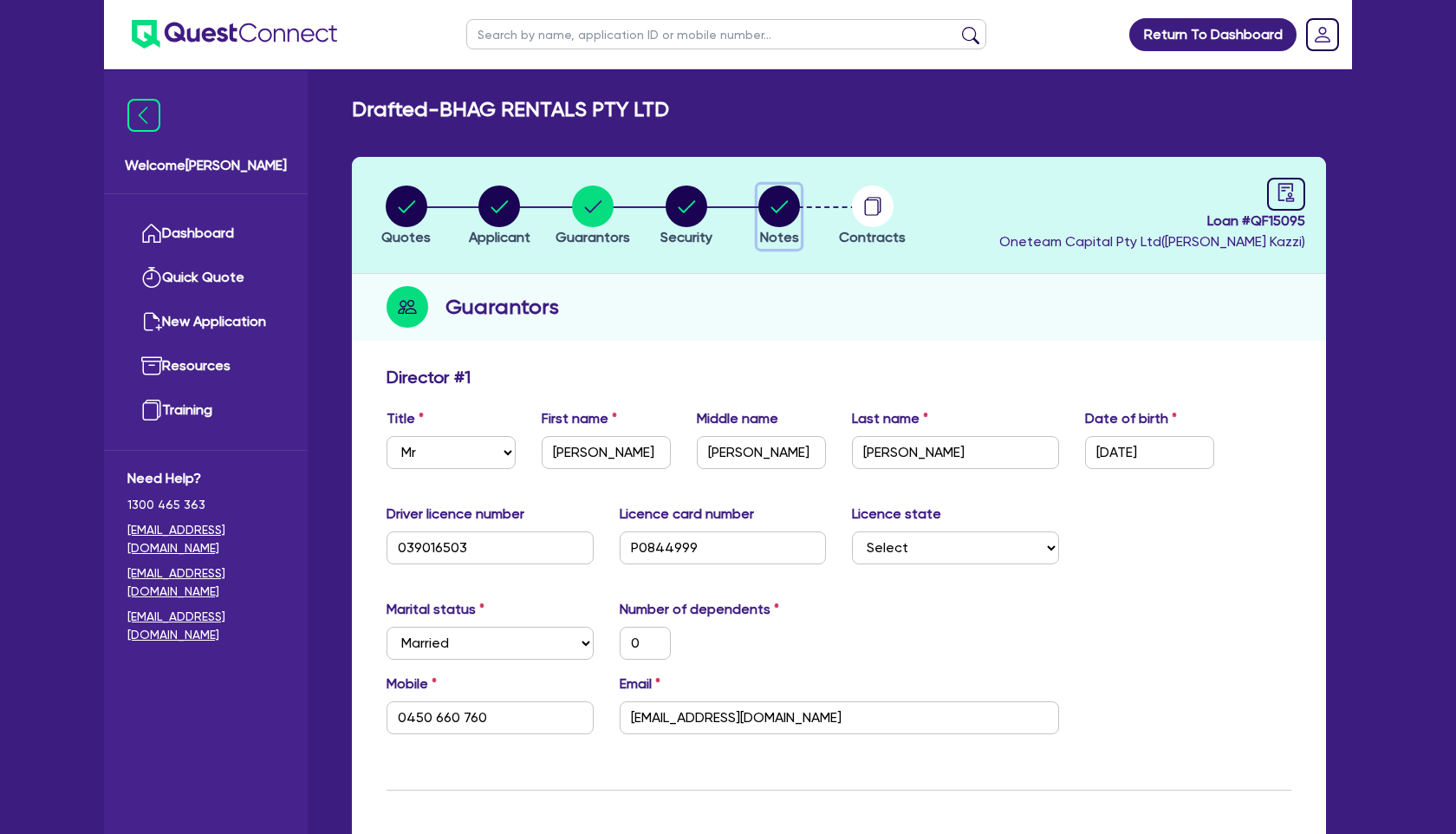
click at [778, 207] on circle "button" at bounding box center [779, 206] width 41 height 41
select select "Other"
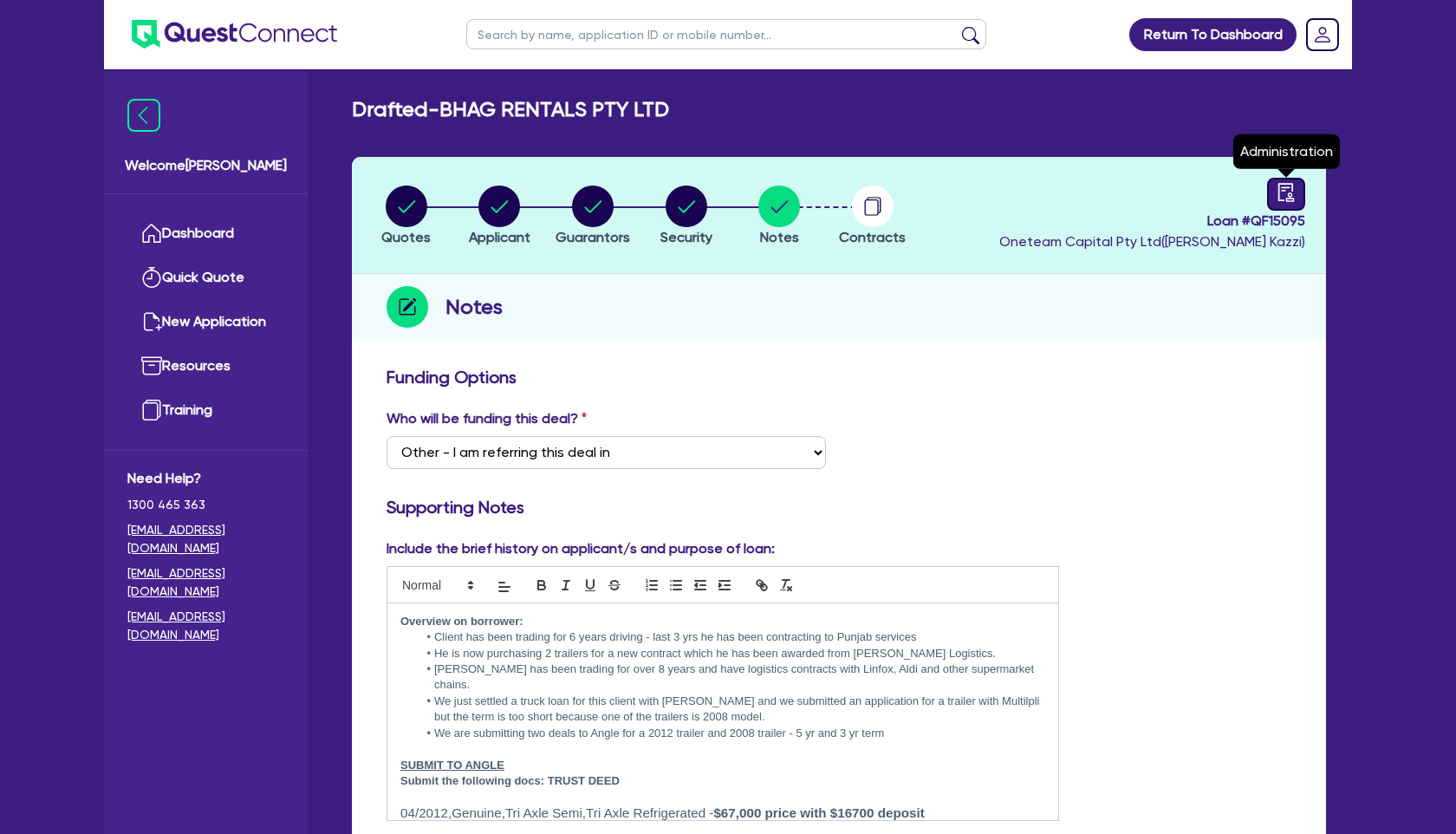
click at [1291, 199] on icon "audit" at bounding box center [1287, 192] width 19 height 19
select select "DRAFTED_AMENDED"
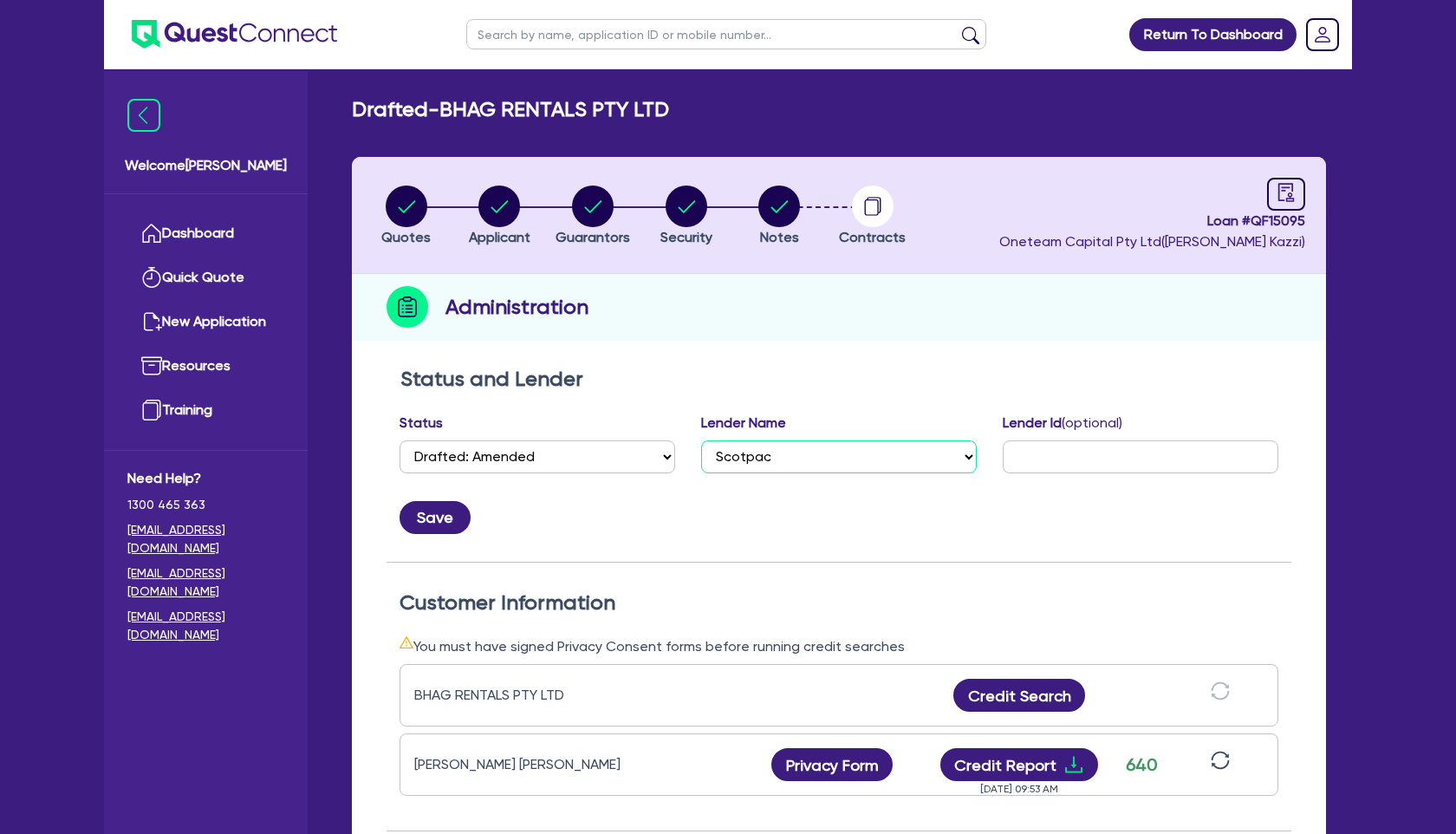
click at [797, 462] on select "Select AAMF AFS Alex Bank Angle Finance Azora Banjo BigStone BOQ Finance Brande…" at bounding box center [839, 456] width 276 height 33
select select "Angle Finance"
click at [701, 440] on select "Select AAMF AFS Alex Bank Angle Finance Azora Banjo BigStone BOQ Finance Brande…" at bounding box center [839, 456] width 276 height 33
click at [429, 505] on button "Save" at bounding box center [435, 517] width 71 height 33
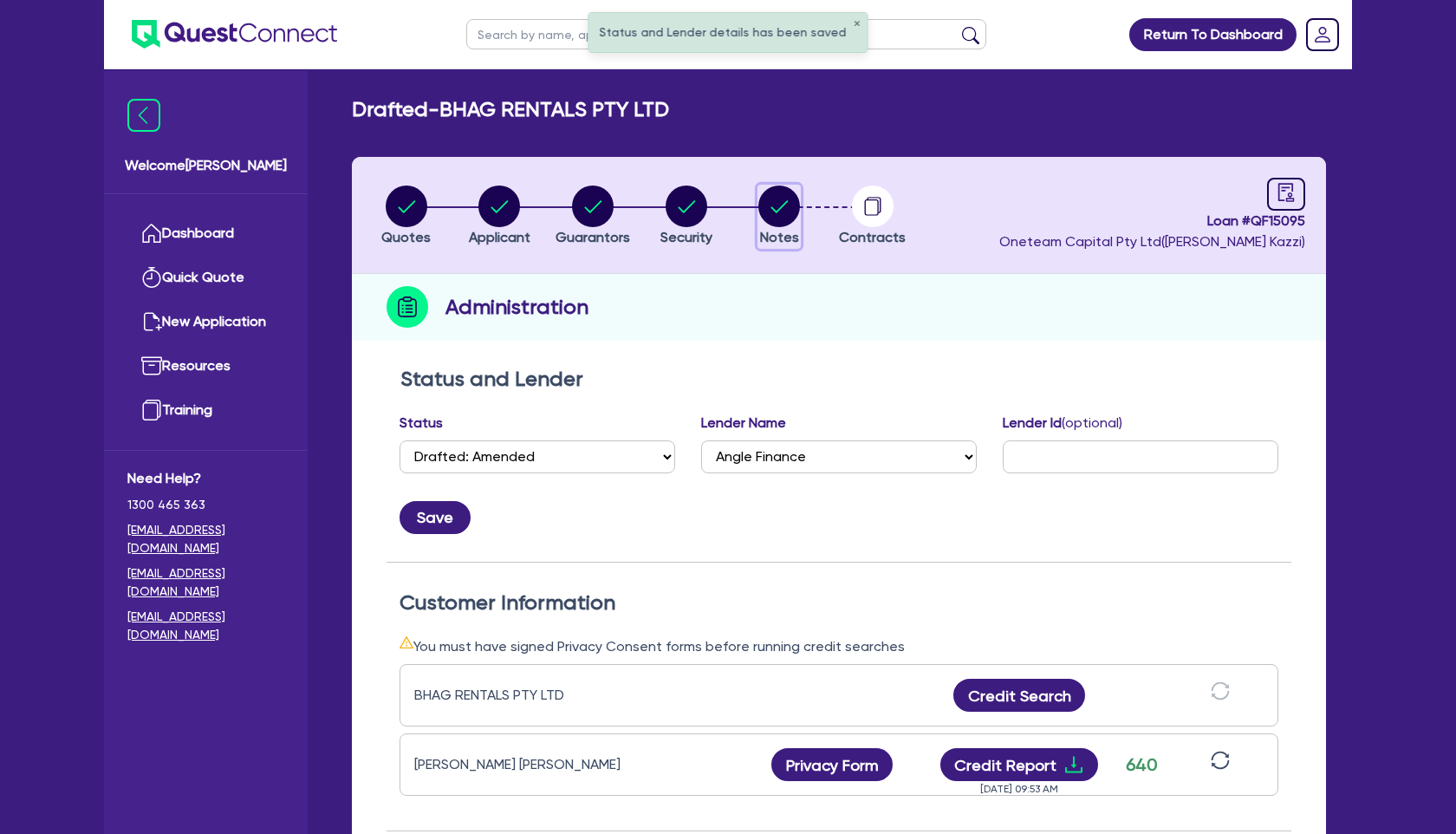
click at [775, 228] on button "Notes" at bounding box center [779, 216] width 43 height 64
select select "Other"
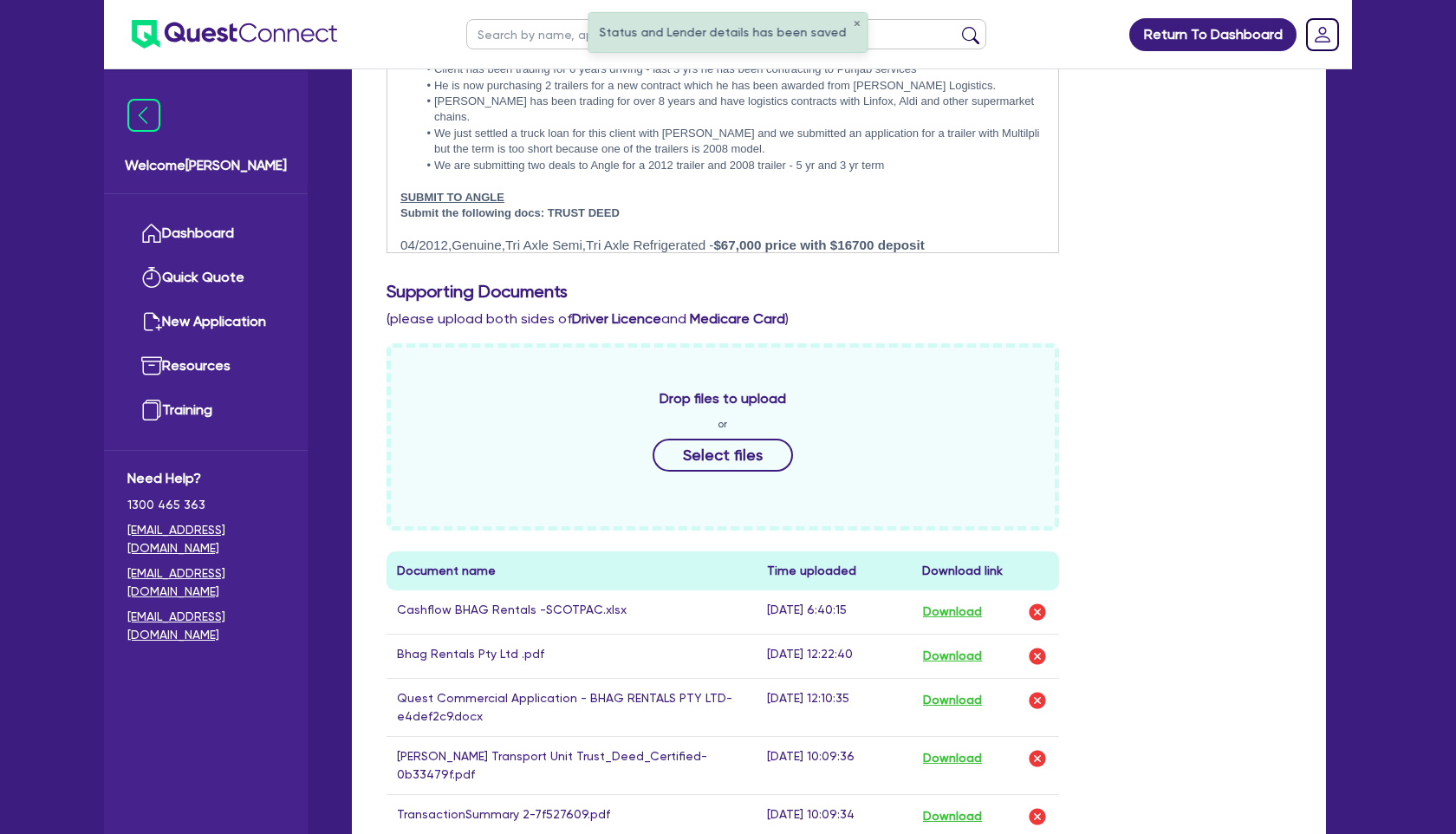
scroll to position [1198, 0]
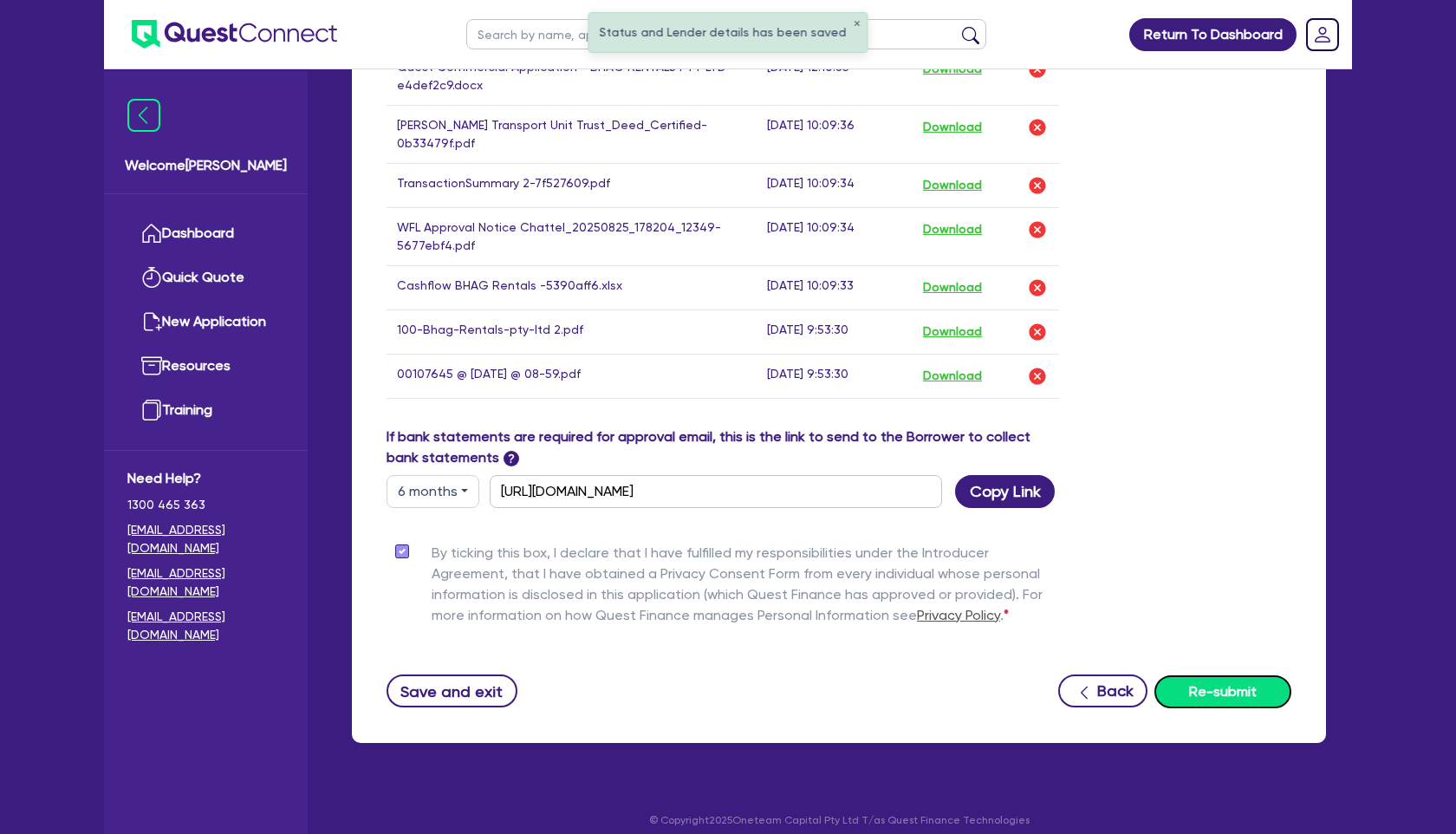
click at [1229, 675] on button "Re-submit" at bounding box center [1223, 691] width 137 height 33
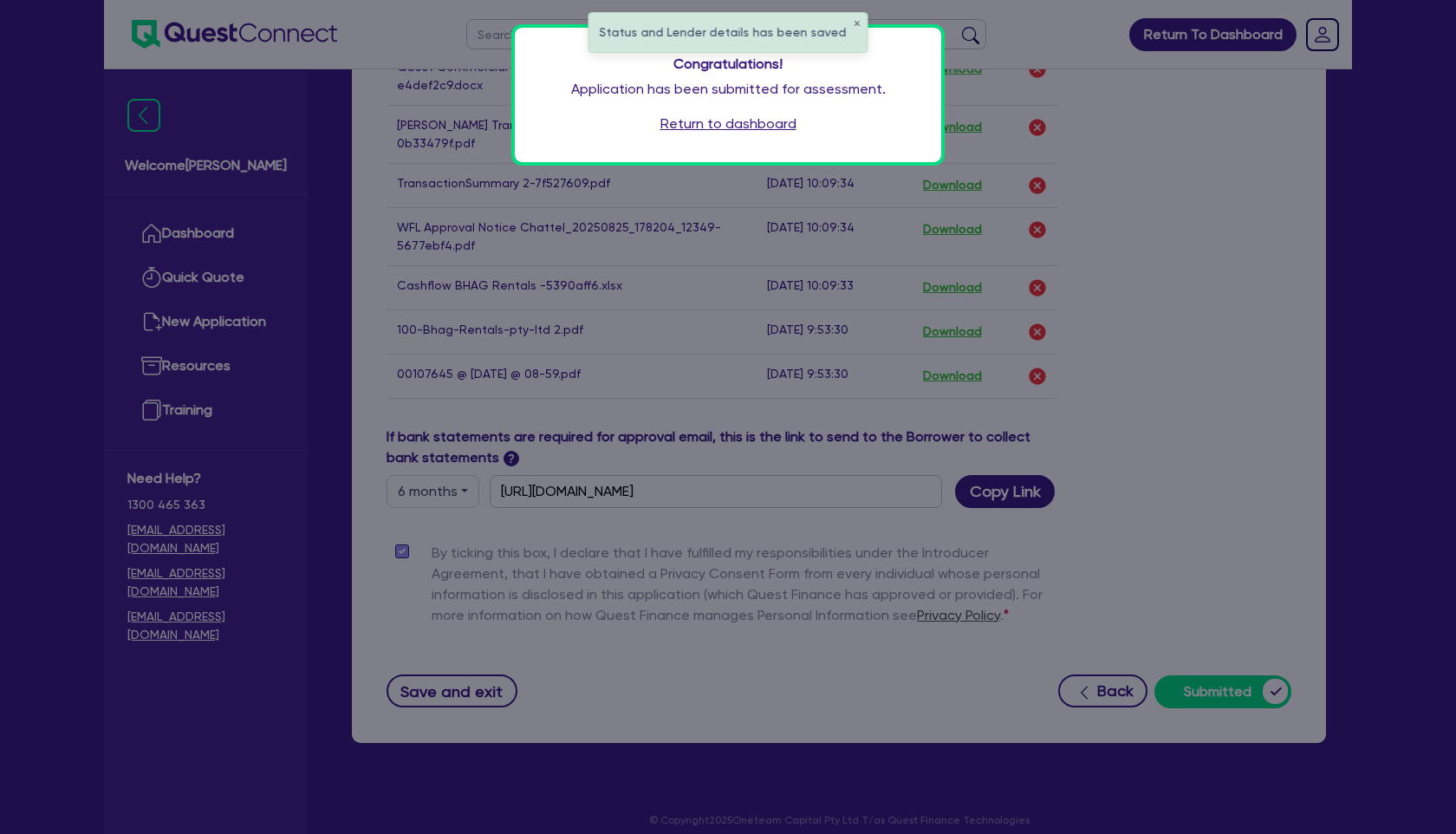
click at [676, 123] on link "Return to dashboard" at bounding box center [728, 124] width 136 height 21
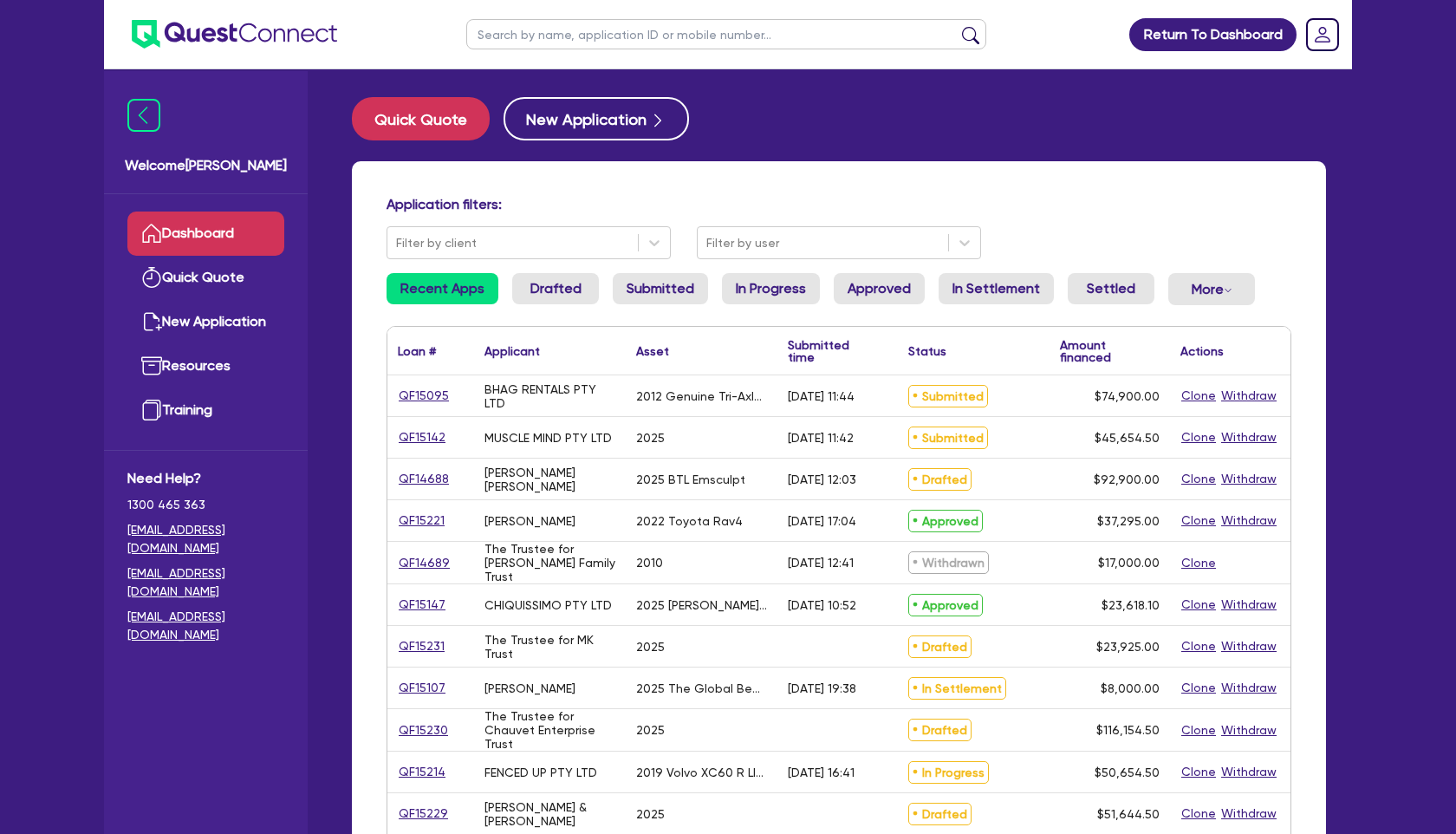
click at [513, 35] on input "text" at bounding box center [726, 34] width 520 height 31
type input "[PERSON_NAME]"
click at [957, 26] on button "submit" at bounding box center [970, 37] width 28 height 24
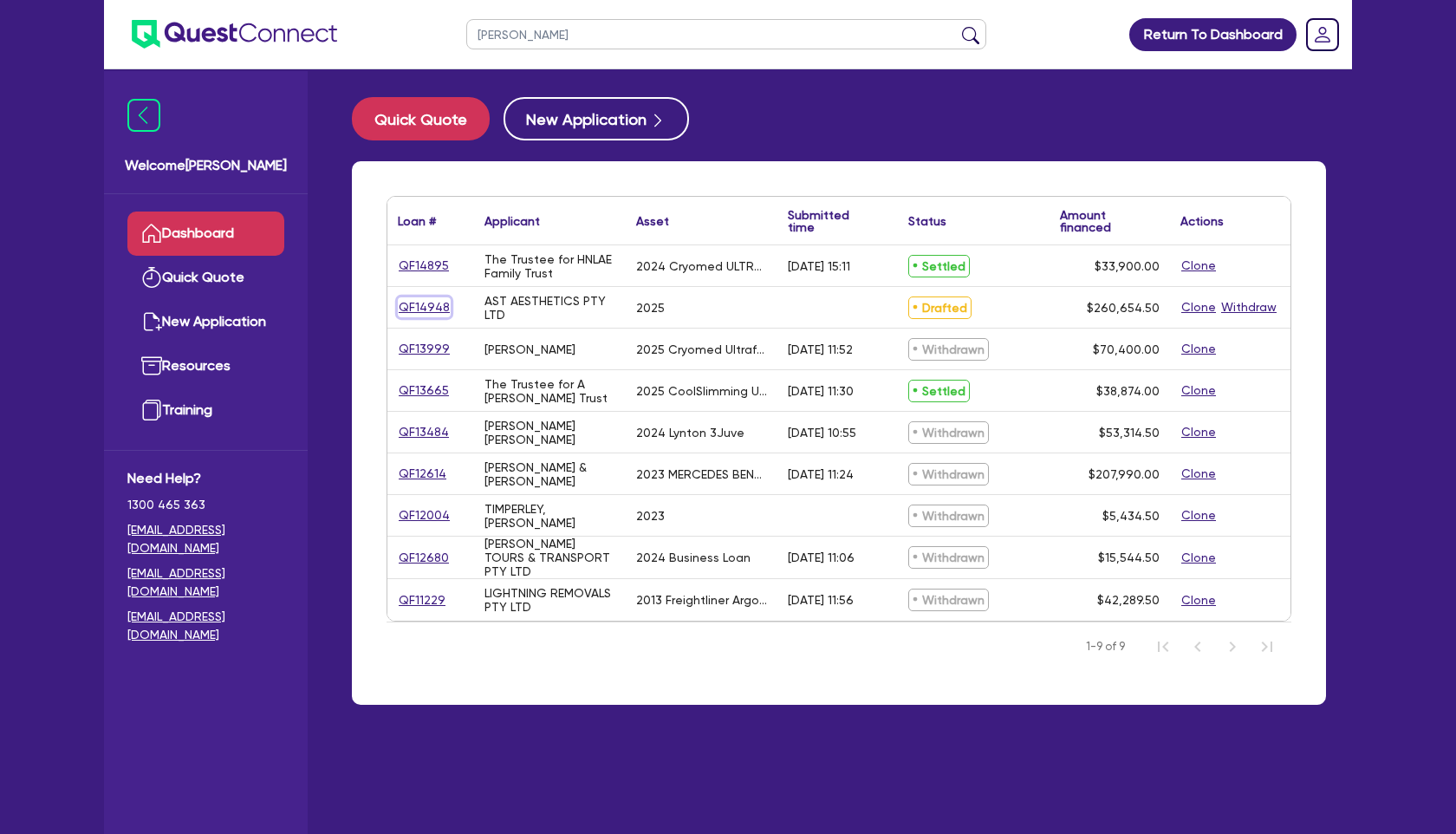
click at [427, 301] on link "QF14948" at bounding box center [424, 307] width 53 height 20
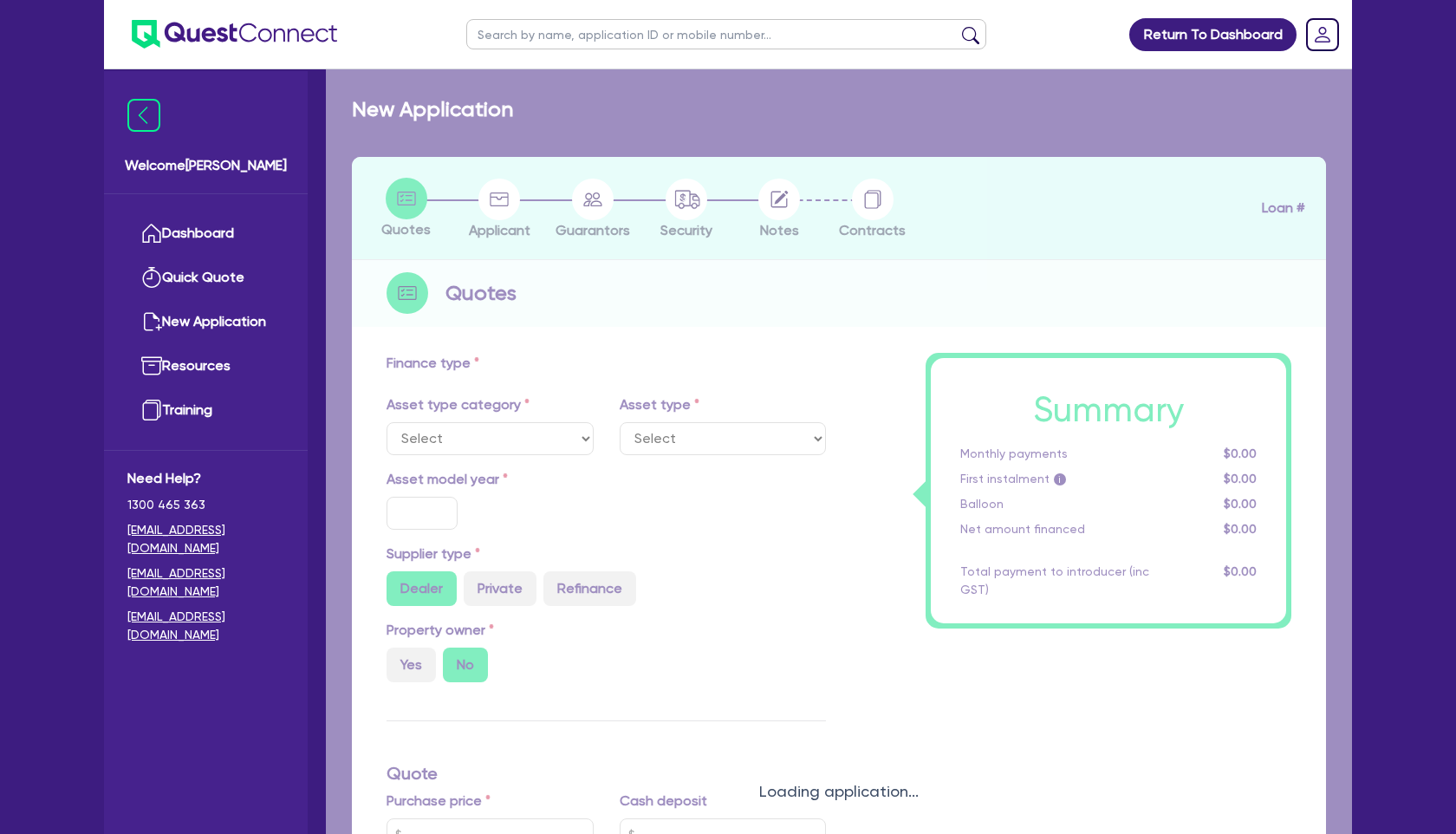
select select "TERTIARY_ASSETS"
type input "2025"
radio input "true"
type input "260,000"
type input "12"
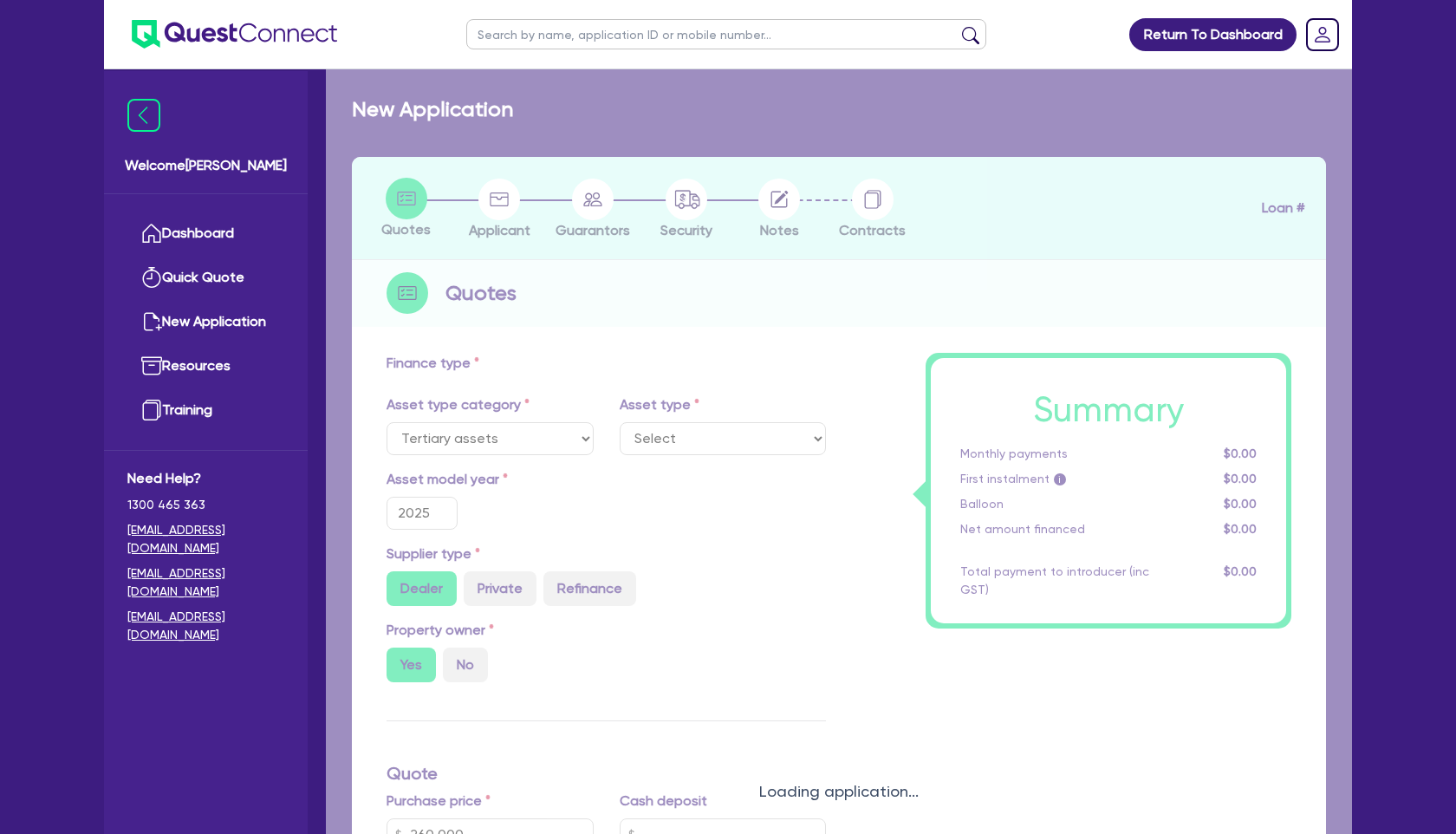
select select "BEAUTY_EQUIPMENT"
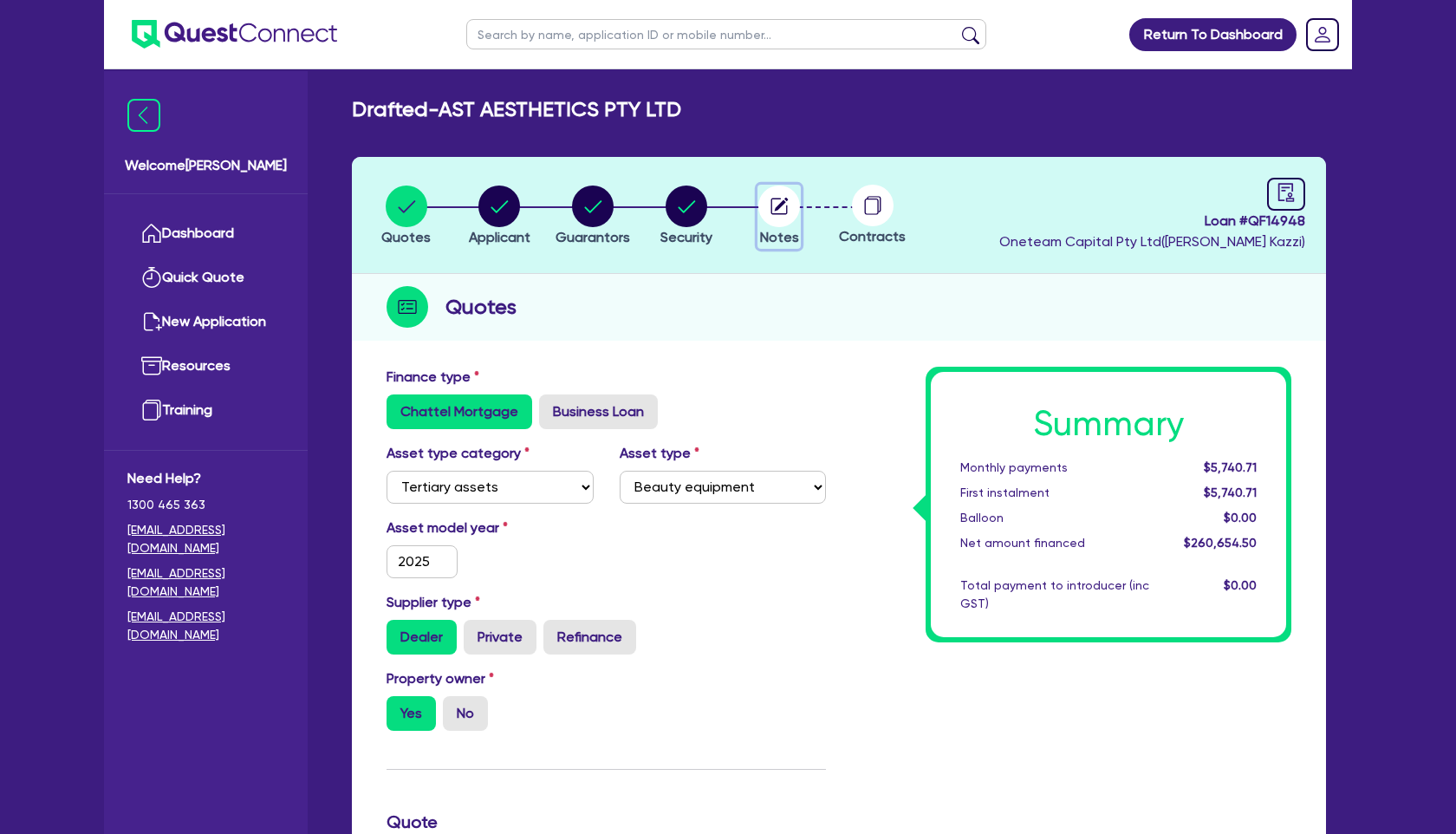
click at [778, 212] on circle "button" at bounding box center [779, 206] width 41 height 41
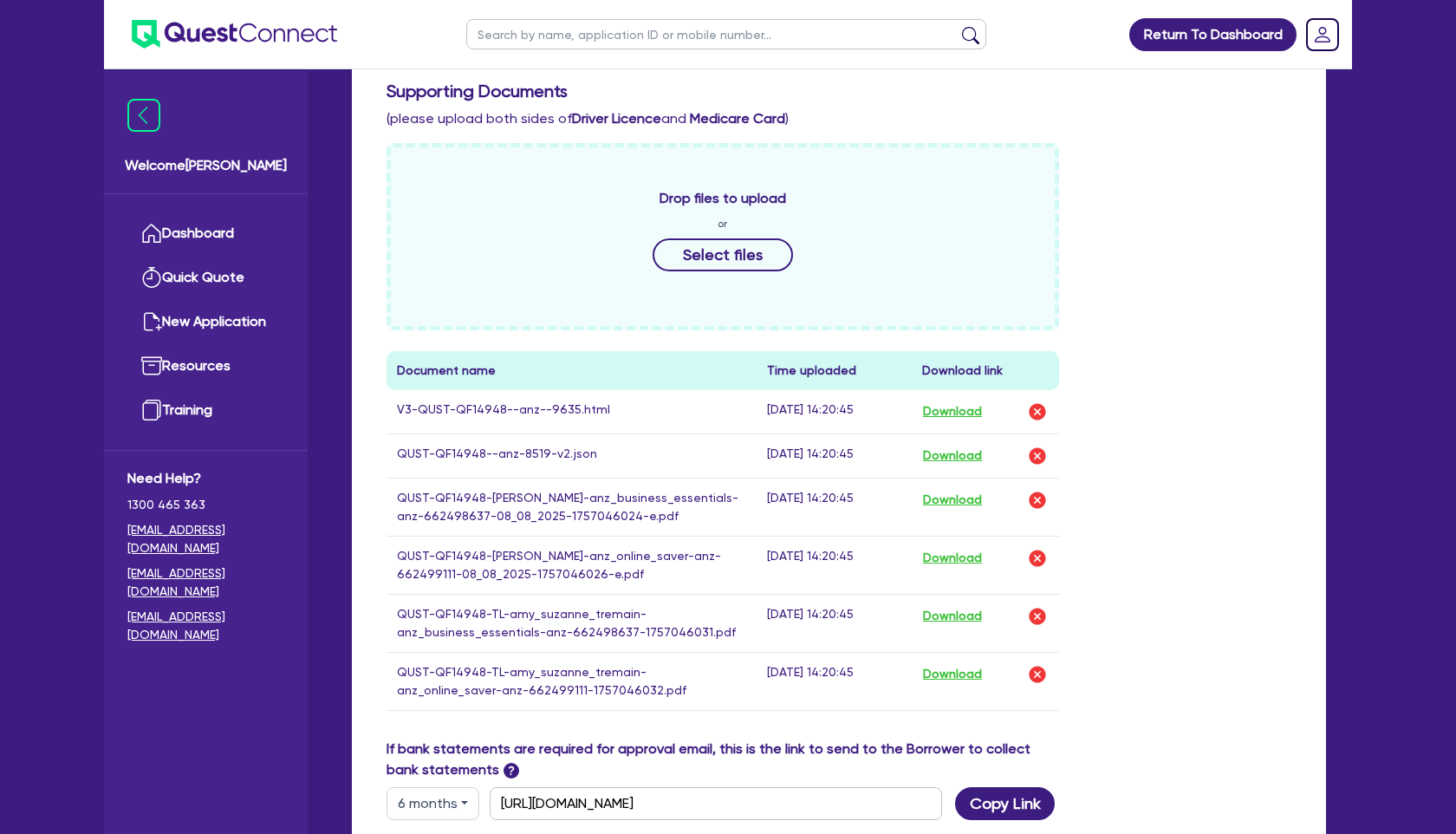
scroll to position [682, 0]
click at [956, 411] on button "Download" at bounding box center [952, 411] width 60 height 23
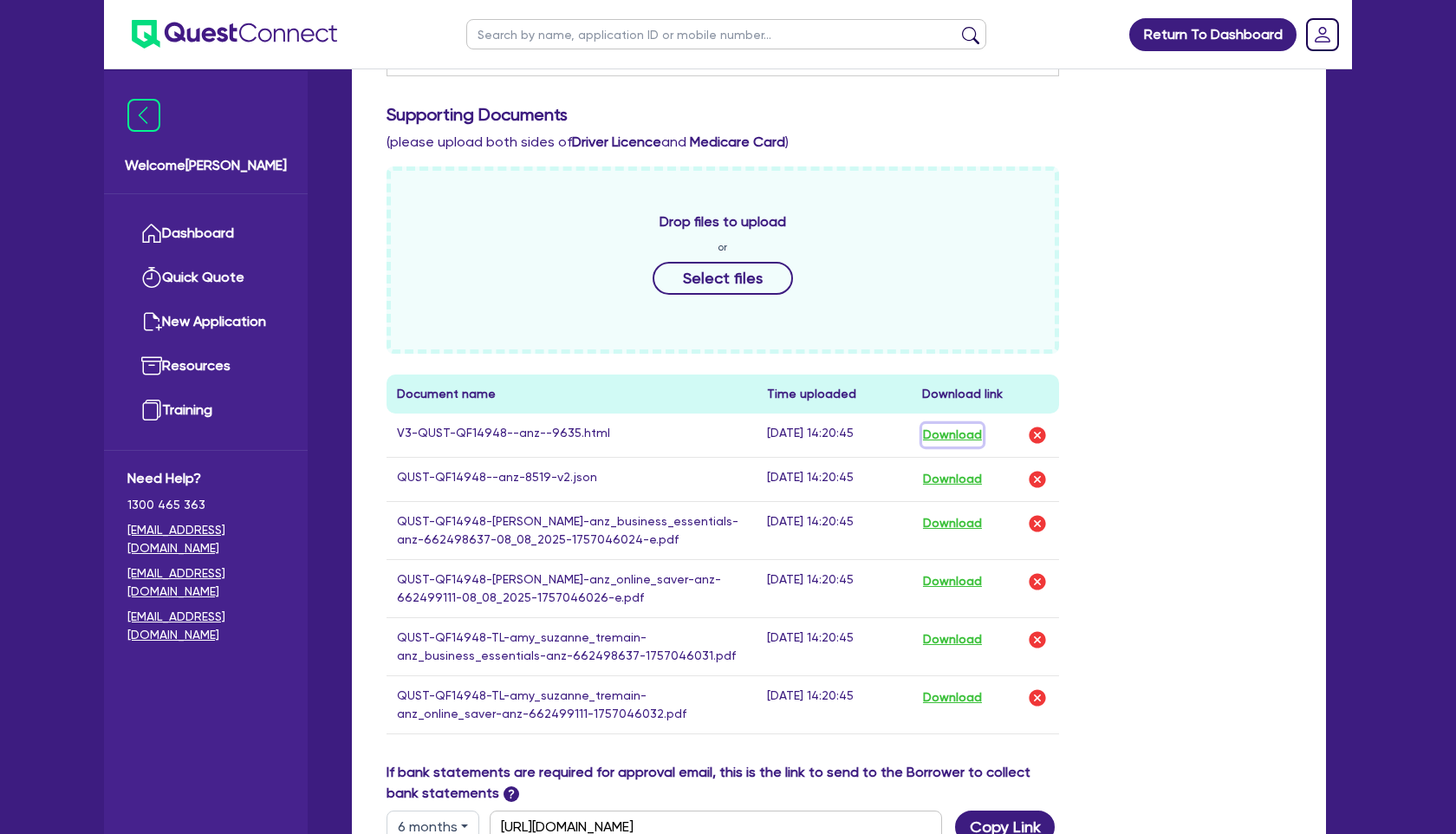
scroll to position [0, 0]
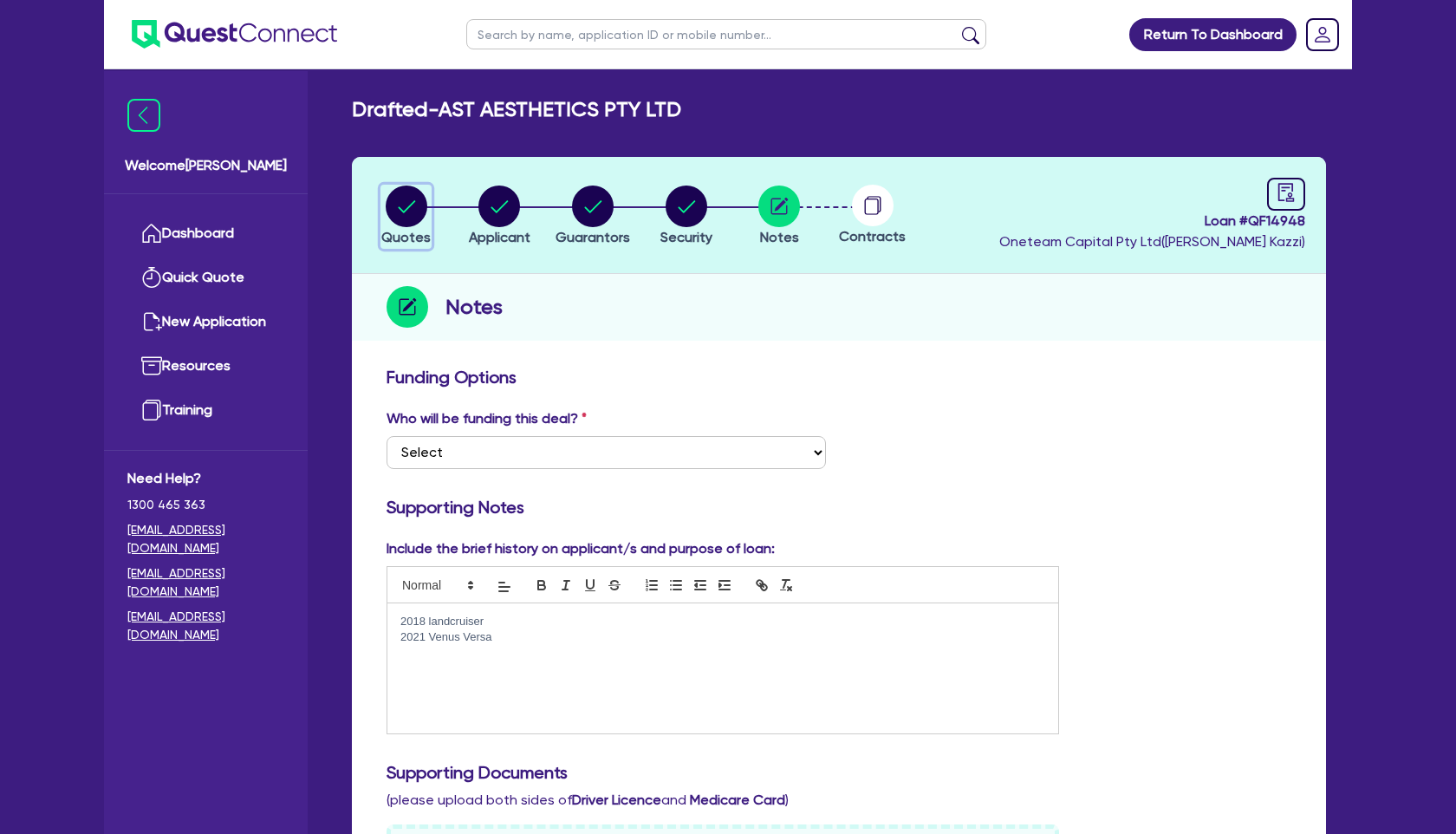
click at [391, 200] on circle "button" at bounding box center [406, 206] width 41 height 41
select select "TERTIARY_ASSETS"
select select "BEAUTY_EQUIPMENT"
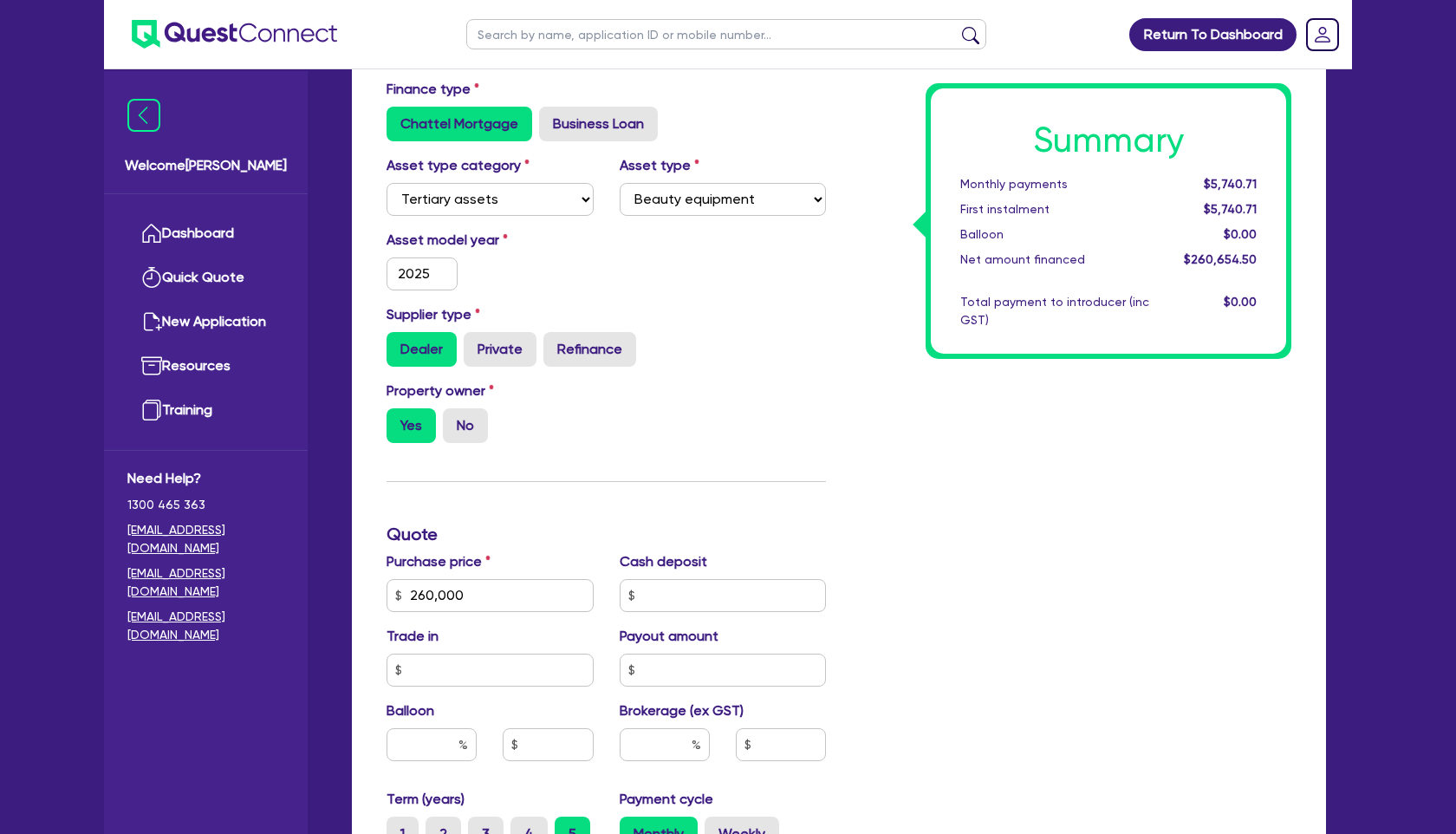
scroll to position [574, 0]
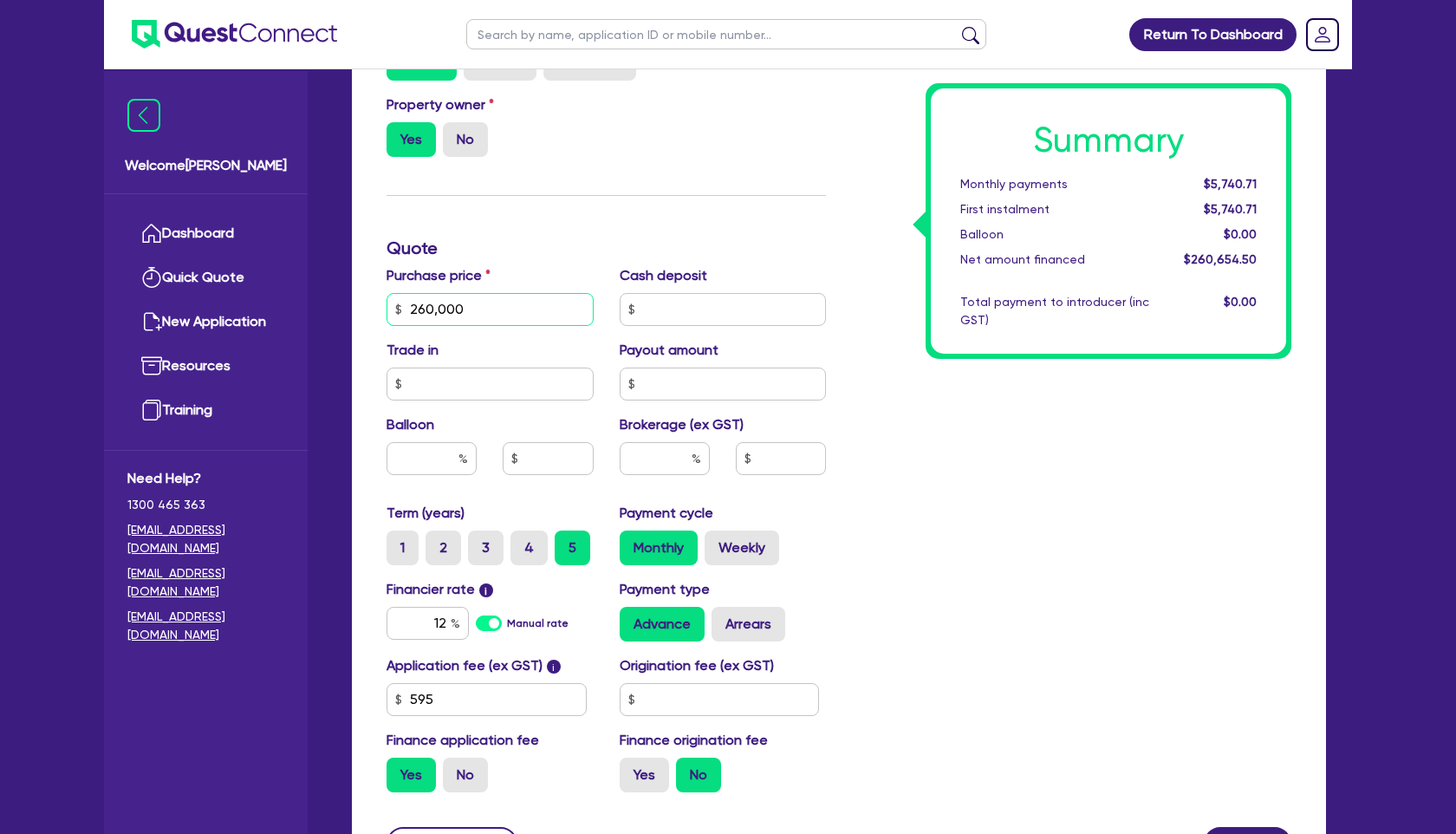
drag, startPoint x: 476, startPoint y: 313, endPoint x: 319, endPoint y: 311, distance: 157.0
click at [319, 311] on div "Welcome [PERSON_NAME] Dashboard Quick Quote New Application Ref Company Ref Sal…" at bounding box center [728, 212] width 1248 height 1573
type input "255,193.40"
click at [893, 446] on div "Summary Monthly payments $5,740.71 First instalment $5,740.71 Balloon $0.00 Net…" at bounding box center [1071, 298] width 466 height 1013
